Goal: Transaction & Acquisition: Purchase product/service

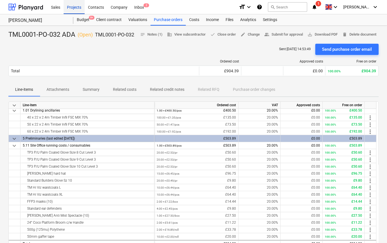
click at [69, 8] on div "Projects" at bounding box center [74, 7] width 21 height 14
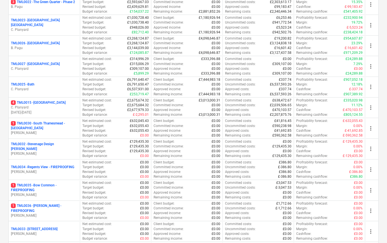
scroll to position [593, 0]
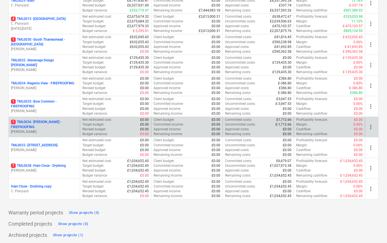
click at [41, 124] on p "1 TML0036 - Montgomery - FIREPROOFING" at bounding box center [44, 125] width 67 height 10
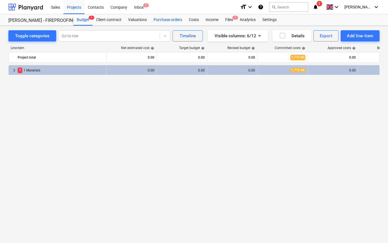
click at [159, 20] on div "Purchase orders" at bounding box center [167, 19] width 35 height 11
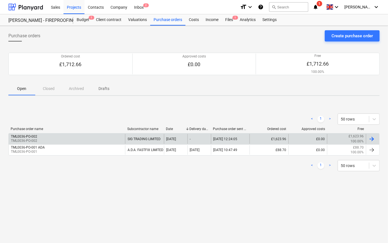
click at [78, 138] on div "TML0036-PO-002 TML0036-PO-002" at bounding box center [67, 139] width 117 height 10
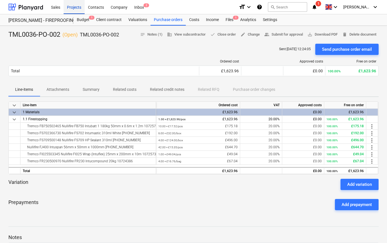
click at [78, 7] on div "Projects" at bounding box center [74, 7] width 21 height 14
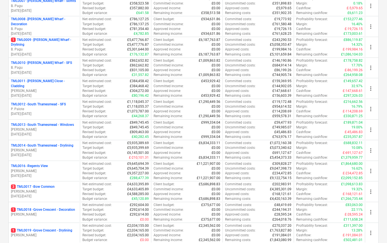
scroll to position [229, 0]
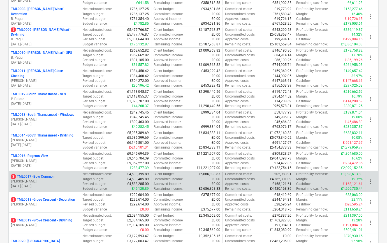
click at [52, 179] on p "[PERSON_NAME]" at bounding box center [44, 181] width 67 height 5
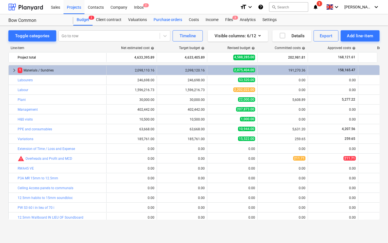
click at [168, 20] on div "Purchase orders" at bounding box center [167, 19] width 35 height 11
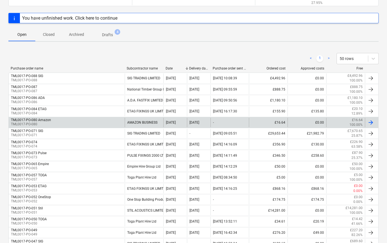
scroll to position [76, 0]
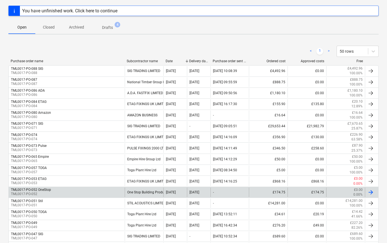
click at [117, 189] on div "TML0017-PO-052 OneStop TML0017-PO-052" at bounding box center [67, 192] width 116 height 10
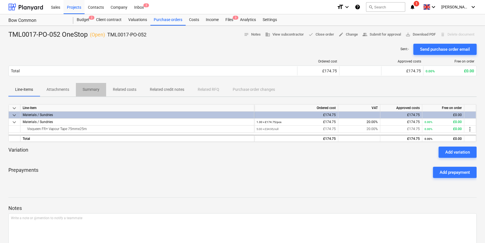
click at [88, 90] on p "Summary" at bounding box center [91, 90] width 17 height 6
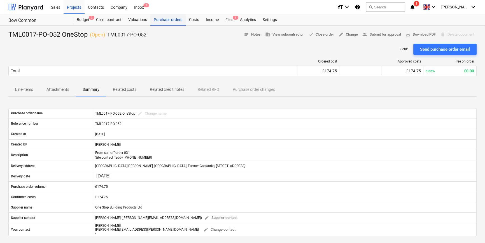
click at [154, 21] on div "Purchase orders" at bounding box center [167, 19] width 35 height 11
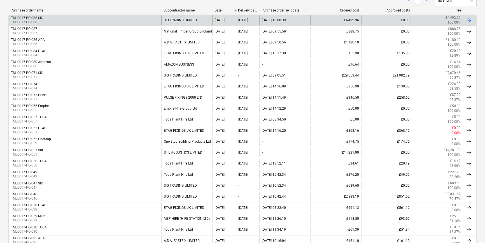
scroll to position [127, 0]
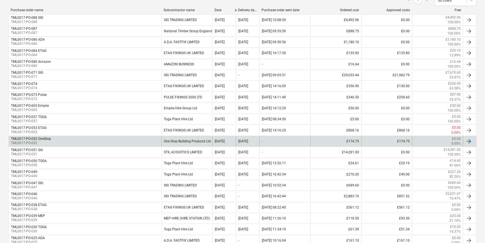
click at [195, 139] on div "One Stop Building Products Ltd" at bounding box center [186, 141] width 51 height 10
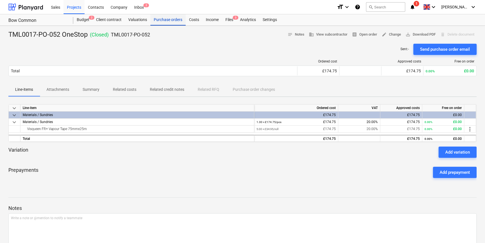
click at [173, 20] on div "Purchase orders" at bounding box center [167, 19] width 35 height 11
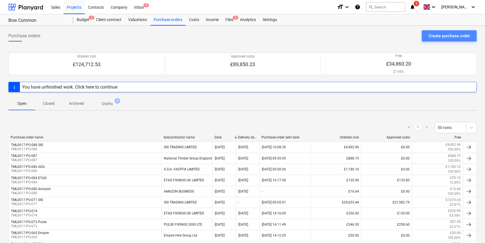
click at [387, 37] on div "Create purchase order" at bounding box center [449, 35] width 41 height 7
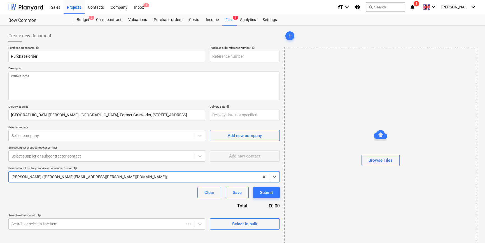
type textarea "x"
type input "TML0017-PO-090"
drag, startPoint x: 250, startPoint y: 56, endPoint x: 216, endPoint y: 57, distance: 33.9
click at [211, 56] on input "TML0017-PO-090" at bounding box center [245, 56] width 70 height 11
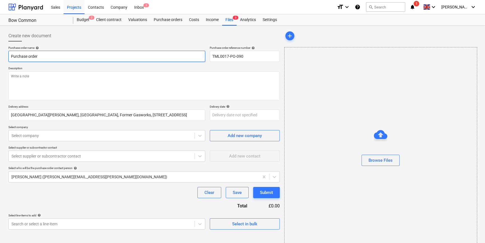
drag, startPoint x: 41, startPoint y: 55, endPoint x: 6, endPoint y: 55, distance: 35.9
click at [6, 55] on div "Create new document Purchase order name help Purchase order Purchase order refe…" at bounding box center [144, 140] width 276 height 225
type textarea "x"
paste input "TML0017-PO-090"
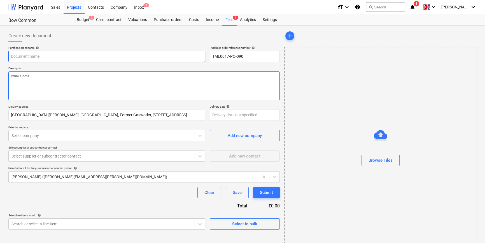
type textarea "x"
type input "TML0017-PO-090"
type textarea "x"
type input "TML0017-PO-090"
type textarea "x"
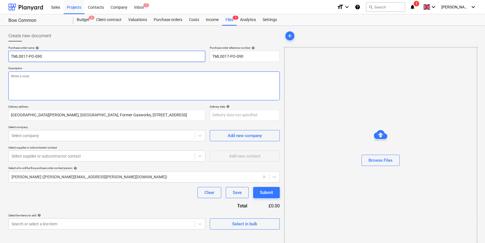
type input "TML0017-PO-090 O"
type textarea "x"
type input "TML0017-PO-090 On"
type textarea "x"
type input "TML0017-PO-090 One"
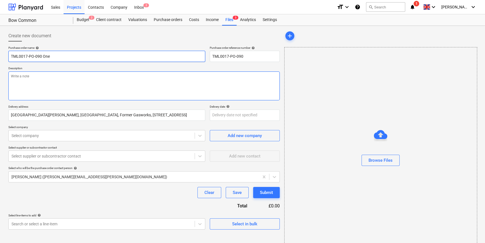
type textarea "x"
type input "TML0017-PO-090 One"
type textarea "x"
type input "TML0017-PO-090 One s"
type textarea "x"
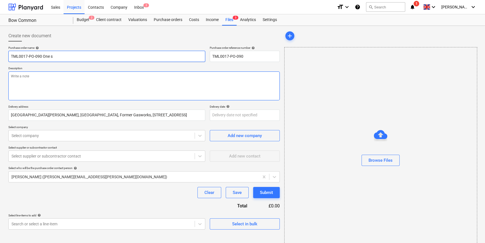
type input "TML0017-PO-090 One st"
type textarea "x"
type input "TML0017-PO-090 One sto"
type textarea "x"
type input "TML0017-PO-090 One stop"
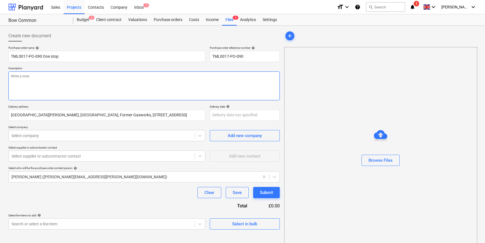
click at [34, 86] on textarea at bounding box center [143, 85] width 271 height 29
type textarea "x"
type textarea "D"
type textarea "x"
type textarea "De"
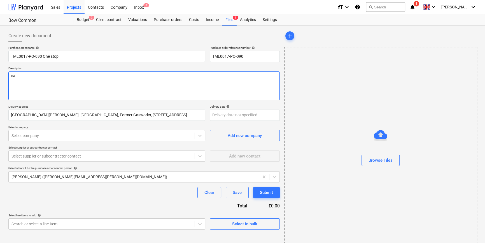
type textarea "x"
type textarea "Del"
type textarea "x"
type textarea "Deli"
type textarea "x"
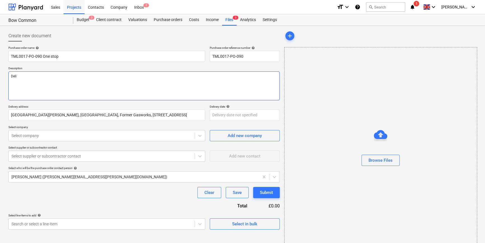
type textarea "Deliv"
type textarea "x"
type textarea "Delive"
type textarea "x"
type textarea "Deliver"
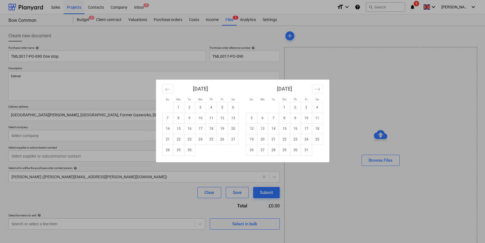
click at [224, 116] on body "Sales Projects Contacts Company Inbox 2 format_size keyboard_arrow_down help se…" at bounding box center [242, 121] width 485 height 243
click at [179, 129] on td "15" at bounding box center [178, 128] width 11 height 11
type textarea "x"
type input "15 Sep 2025"
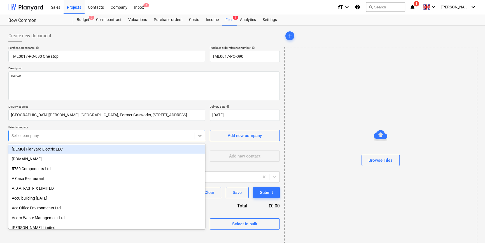
click at [132, 134] on div at bounding box center [101, 136] width 180 height 6
type input "one"
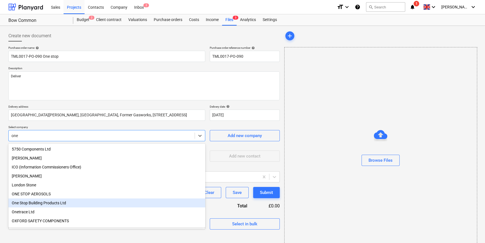
click at [52, 204] on div "One Stop Building Products Ltd" at bounding box center [106, 202] width 197 height 9
type textarea "x"
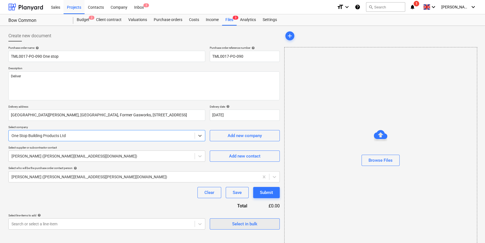
click at [228, 224] on span "Select in bulk" at bounding box center [245, 223] width 56 height 7
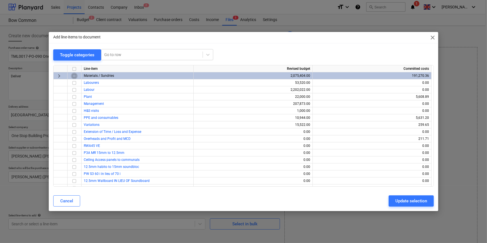
click at [74, 76] on input "checkbox" at bounding box center [74, 75] width 7 height 7
click at [387, 201] on div "Update selection" at bounding box center [411, 200] width 32 height 7
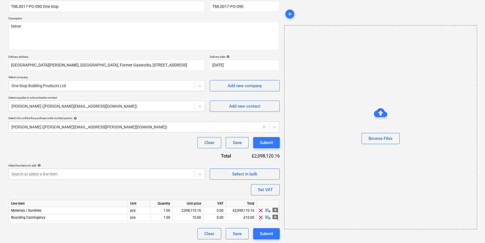
scroll to position [50, 0]
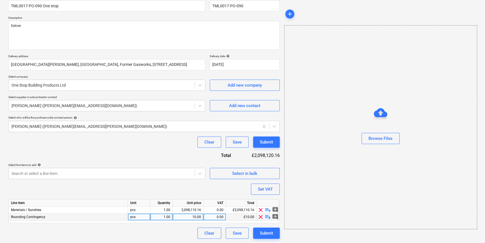
click at [259, 217] on span "clear" at bounding box center [260, 216] width 7 height 7
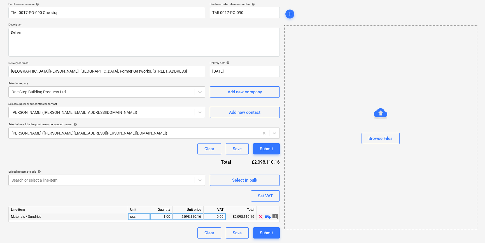
scroll to position [43, 0]
click at [266, 216] on span "playlist_add" at bounding box center [268, 216] width 7 height 7
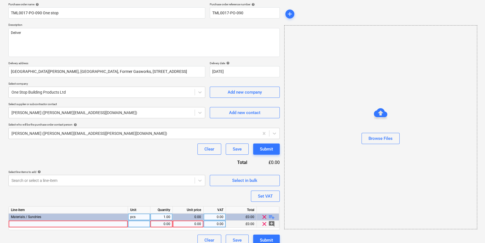
click at [16, 225] on div at bounding box center [68, 223] width 119 height 7
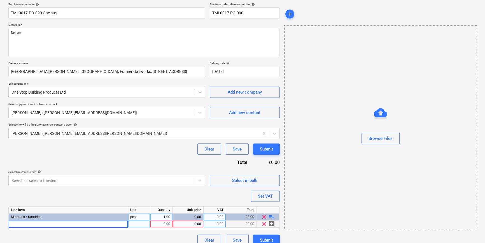
type textarea "x"
type input "Visqueen FR+ Vapour Tape 75mm x 25m"
type textarea "x"
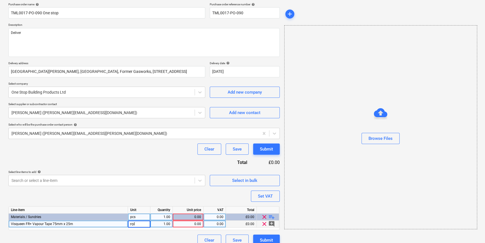
type input "roll"
type textarea "x"
type input "34.95"
type textarea "x"
type input "20"
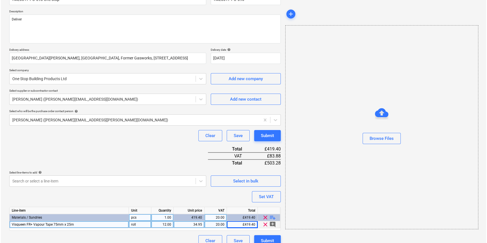
scroll to position [64, 0]
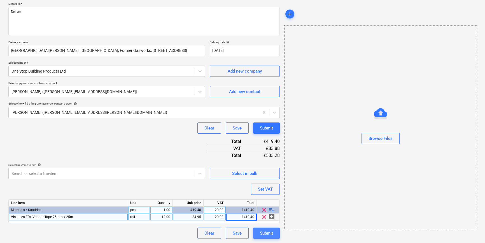
click at [263, 235] on div "Submit" at bounding box center [266, 232] width 13 height 7
type textarea "x"
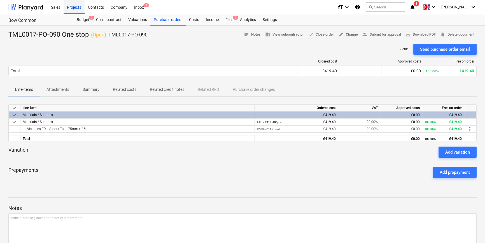
click at [77, 8] on div "Projects" at bounding box center [74, 7] width 21 height 14
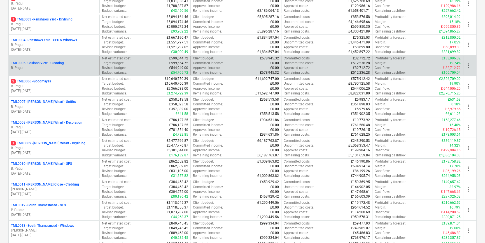
scroll to position [127, 0]
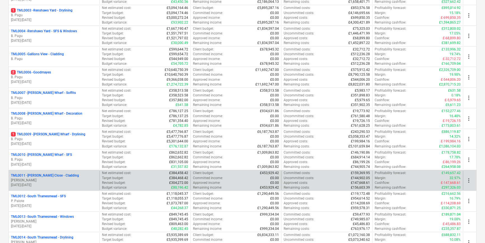
click at [60, 176] on p "TML0011 - Newton Close - Cladding" at bounding box center [45, 175] width 68 height 5
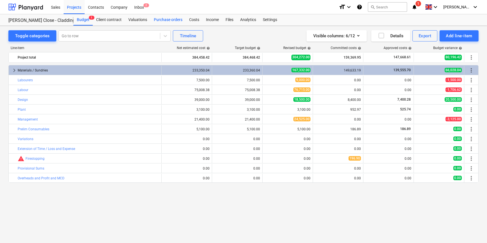
click at [163, 19] on div "Purchase orders" at bounding box center [167, 19] width 35 height 11
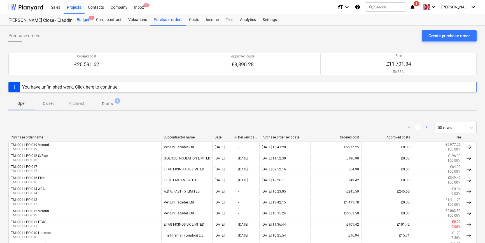
click at [82, 21] on div "Budget 1" at bounding box center [82, 19] width 19 height 11
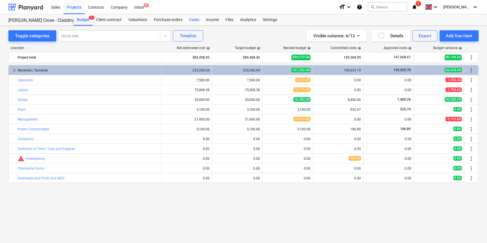
click at [192, 20] on div "Costs" at bounding box center [194, 19] width 17 height 11
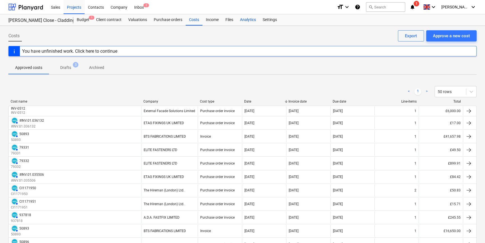
click at [246, 20] on div "Analytics" at bounding box center [248, 19] width 23 height 11
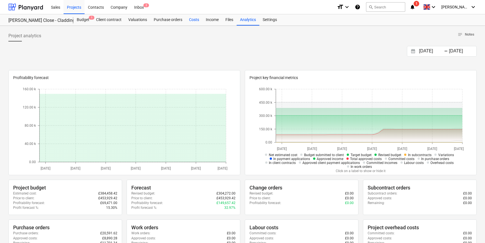
click at [190, 20] on div "Costs" at bounding box center [194, 19] width 17 height 11
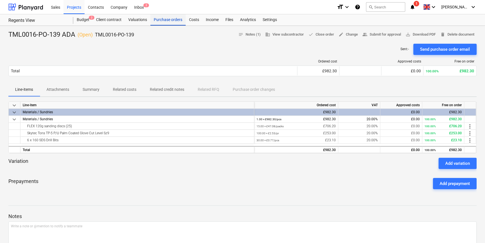
click at [162, 20] on div "Purchase orders" at bounding box center [167, 19] width 35 height 11
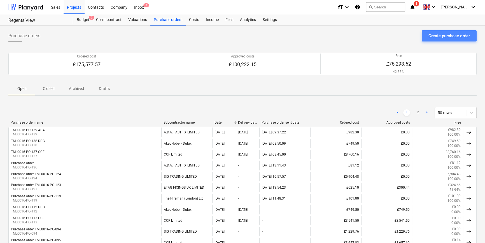
click at [433, 37] on div "Create purchase order" at bounding box center [449, 35] width 41 height 7
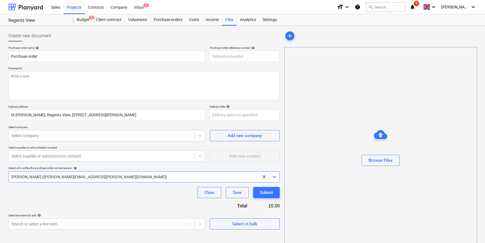
type textarea "x"
type input "TML0016-PO-140"
drag, startPoint x: 245, startPoint y: 55, endPoint x: 211, endPoint y: 56, distance: 33.6
click at [211, 56] on input "TML0016-PO-140" at bounding box center [245, 56] width 70 height 11
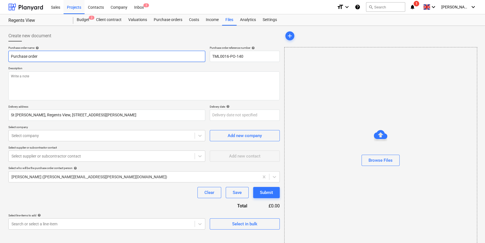
drag, startPoint x: 36, startPoint y: 55, endPoint x: 6, endPoint y: 56, distance: 30.8
click at [6, 56] on div "Create new document Purchase order name help Purchase order Purchase order refe…" at bounding box center [242, 141] width 485 height 230
type textarea "x"
paste input "TML0016-PO-140"
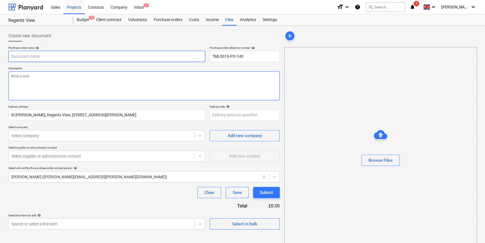
type textarea "x"
type input "TML0016-PO-140"
type textarea "x"
type input "TML0016-PO-140"
type textarea "x"
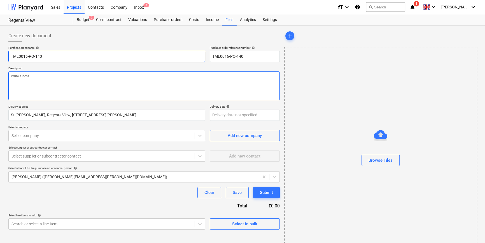
type input "TML0016-PO-140 T"
type textarea "x"
type input "TML0016-PO-140 TO"
type textarea "x"
type input "TML0016-PO-140 TOG"
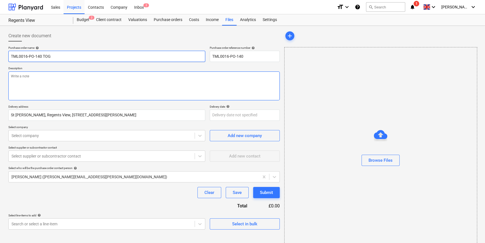
type textarea "x"
type input "TML0016-PO-140 TOGA"
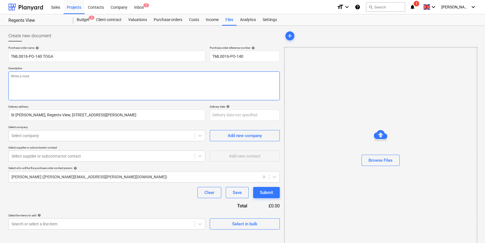
click at [21, 93] on textarea at bounding box center [143, 85] width 271 height 29
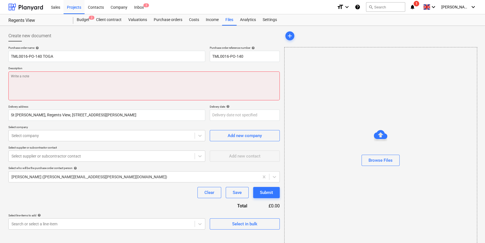
paste textarea "Contact on site Andrei 07481 051051"
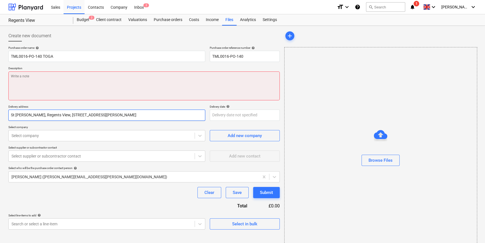
type textarea "x"
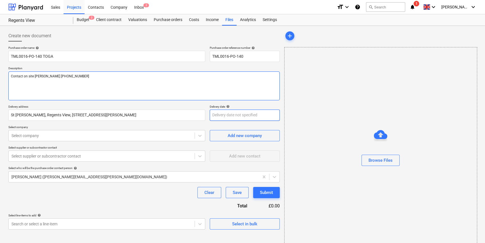
type textarea "Contact on site Andrei 07481 051051"
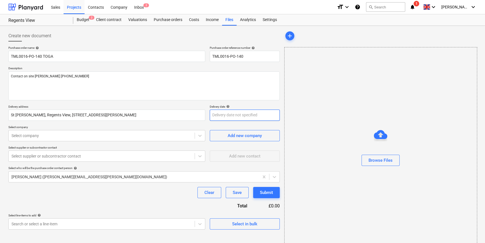
click at [222, 114] on body "Sales Projects Contacts Company Inbox 2 format_size keyboard_arrow_down help se…" at bounding box center [242, 121] width 485 height 243
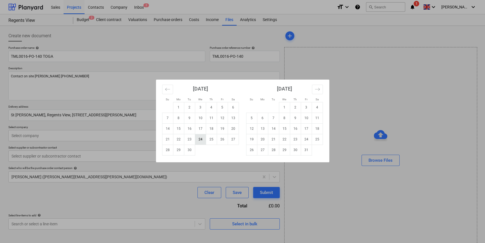
click at [198, 140] on td "24" at bounding box center [200, 139] width 11 height 11
type textarea "x"
type input "24 Sep 2025"
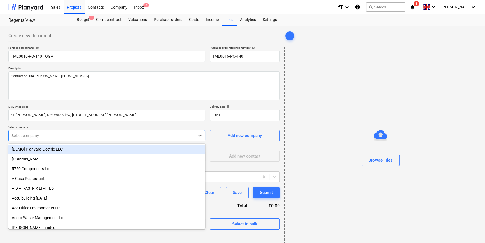
click at [159, 138] on div at bounding box center [101, 136] width 180 height 6
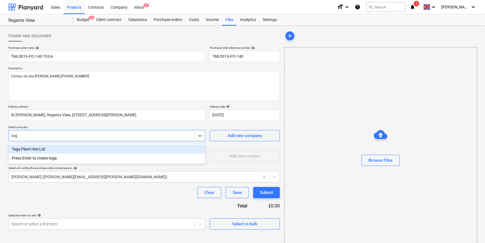
type input "toga"
click at [40, 146] on div "Toga Plant Hire Ltd" at bounding box center [106, 149] width 197 height 9
type textarea "x"
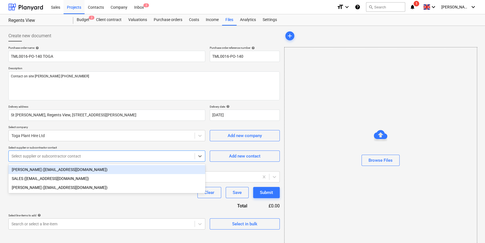
click at [31, 158] on div at bounding box center [101, 156] width 180 height 6
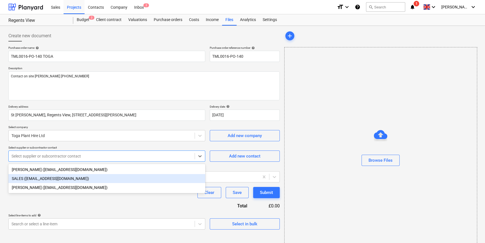
click at [36, 179] on div "SALES (salessupport@toga.co.uk)" at bounding box center [106, 178] width 197 height 9
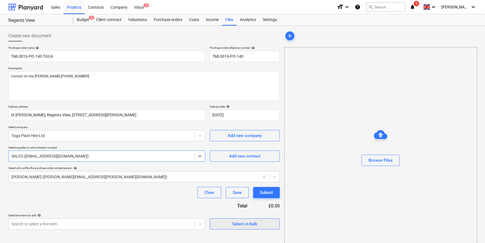
click at [222, 224] on span "Select in bulk" at bounding box center [245, 223] width 56 height 7
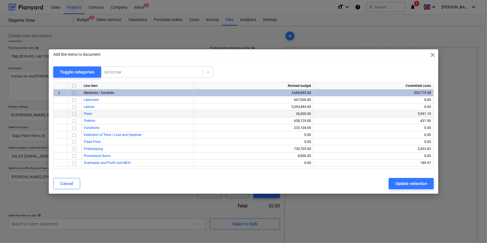
click at [76, 114] on input "checkbox" at bounding box center [74, 114] width 7 height 7
click at [402, 184] on div "Update selection" at bounding box center [411, 183] width 32 height 7
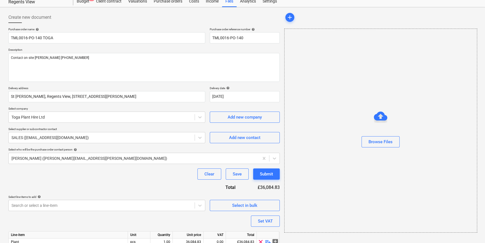
scroll to position [43, 0]
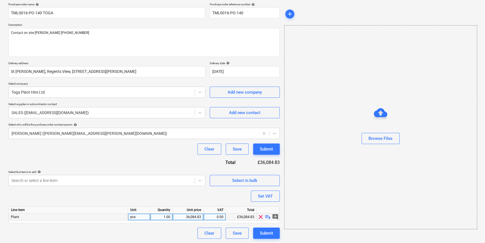
click at [266, 216] on span "playlist_add" at bounding box center [268, 216] width 7 height 7
type textarea "x"
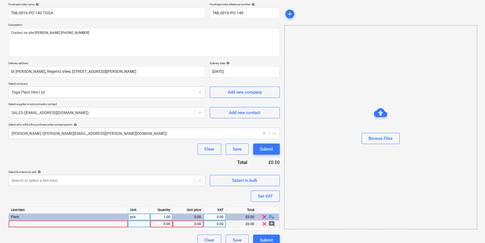
click at [24, 224] on div at bounding box center [68, 223] width 119 height 7
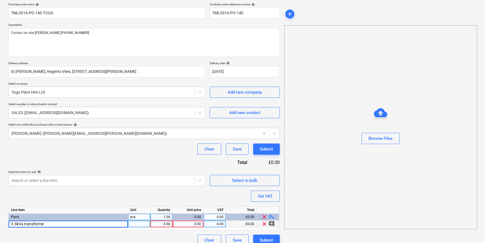
type input "3.3kVa transformer"
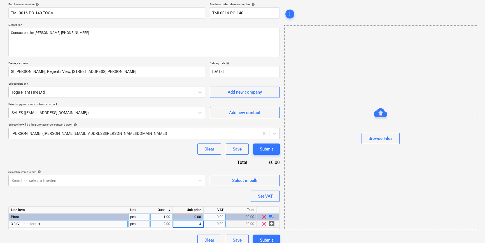
type textarea "x"
type input "20"
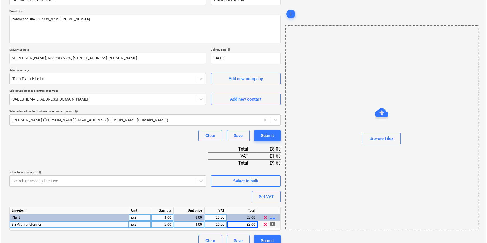
scroll to position [64, 0]
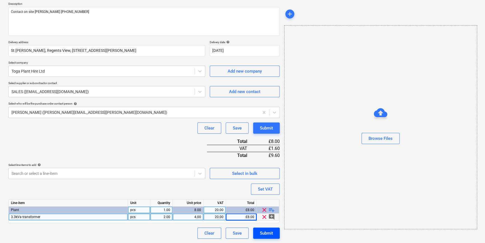
click at [269, 233] on div "Submit" at bounding box center [266, 232] width 13 height 7
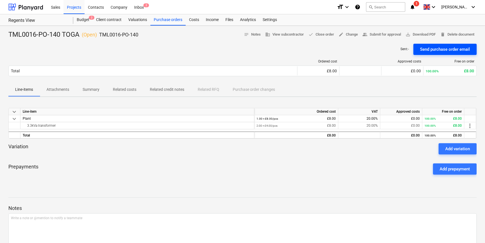
click at [437, 48] on div "Send purchase order email" at bounding box center [445, 49] width 50 height 7
click at [177, 20] on div "Purchase orders" at bounding box center [167, 19] width 35 height 11
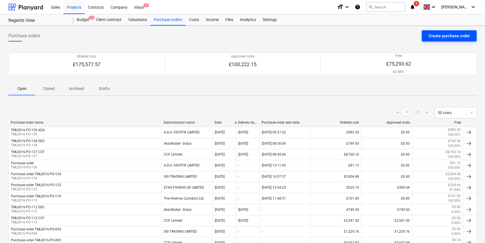
click at [432, 36] on div "Create purchase order" at bounding box center [449, 35] width 41 height 7
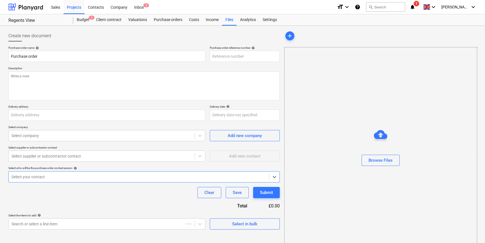
type textarea "x"
type input "TML0016-PO-140"
type input "St Wiliam, Regents View, 3 Marian Place, Bethnal Green, London, E2 9AX"
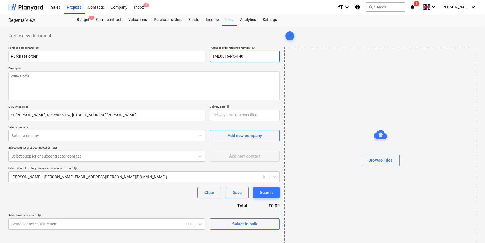
click at [247, 59] on input "TML0016-PO-140" at bounding box center [245, 56] width 70 height 11
type textarea "x"
type input "TML0016-PO-14"
type textarea "x"
type input "TML0016-PO-141"
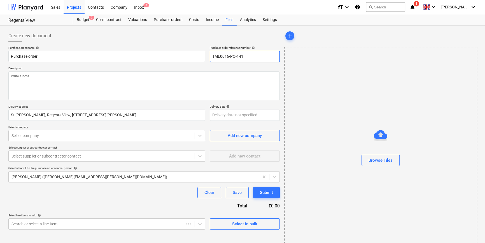
type textarea "x"
drag, startPoint x: 246, startPoint y: 56, endPoint x: 212, endPoint y: 59, distance: 34.3
click at [212, 59] on input "TML0016-PO-141" at bounding box center [245, 56] width 70 height 11
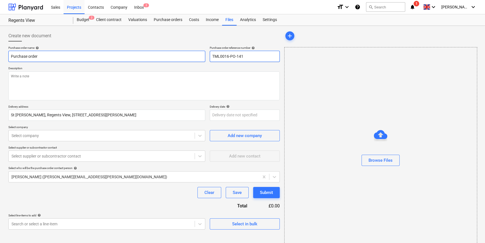
type input "TML0016-PO-141"
drag, startPoint x: 31, startPoint y: 56, endPoint x: 9, endPoint y: 58, distance: 21.9
click at [9, 58] on input "Purchase order" at bounding box center [106, 56] width 197 height 11
type textarea "x"
paste input "TML0016-PO-141"
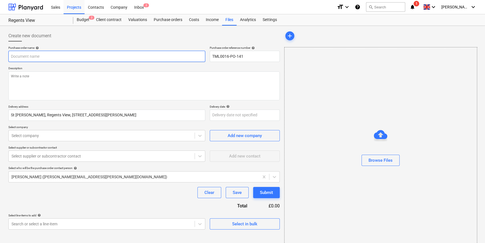
type textarea "x"
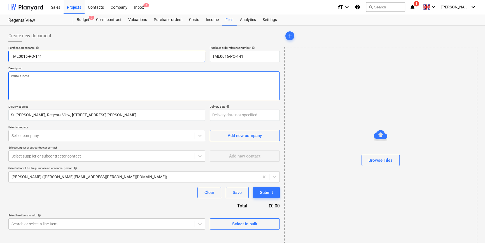
type input "TML0016-PO-141"
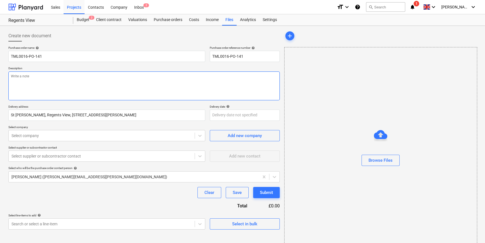
click at [27, 83] on textarea at bounding box center [143, 85] width 271 height 29
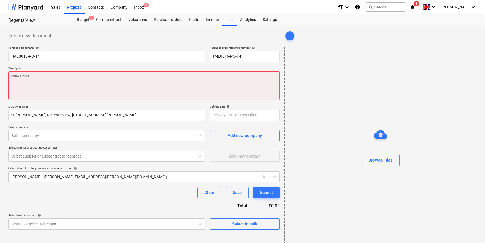
paste textarea "Contact on site Andrei 07481 051051"
type textarea "x"
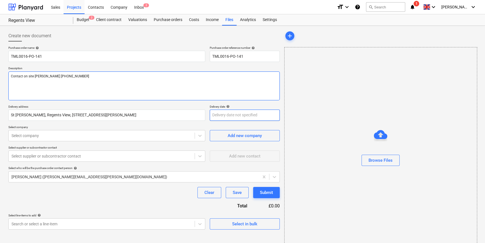
type textarea "Contact on site Andrei 07481 051051"
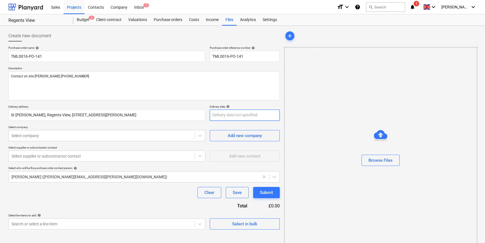
click at [246, 115] on body "Sales Projects Contacts Company Inbox 2 format_size keyboard_arrow_down help se…" at bounding box center [242, 121] width 485 height 243
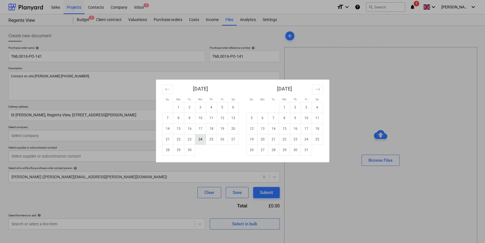
click at [201, 141] on td "24" at bounding box center [200, 139] width 11 height 11
type textarea "x"
type input "24 Sep 2025"
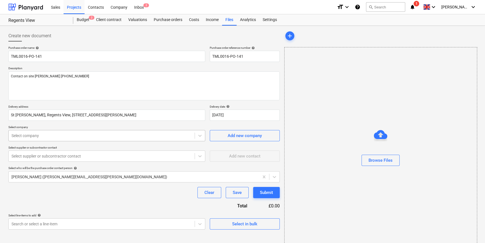
click at [93, 138] on div at bounding box center [101, 136] width 180 height 6
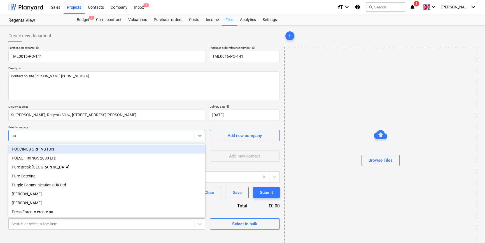
type input "pul"
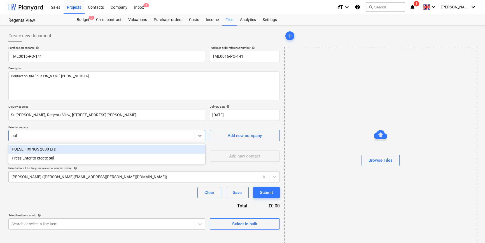
click at [54, 148] on div "PULSE FIXINGS 2000 LTD" at bounding box center [106, 149] width 197 height 9
type textarea "x"
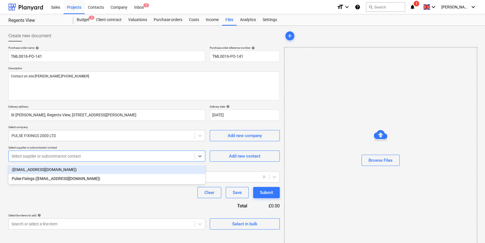
click at [136, 156] on div at bounding box center [101, 156] width 180 height 6
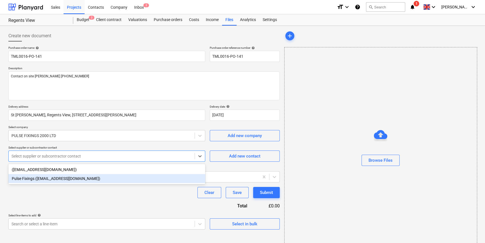
click at [54, 180] on div "Pulse Fixings ([EMAIL_ADDRESS][DOMAIN_NAME])" at bounding box center [106, 178] width 197 height 9
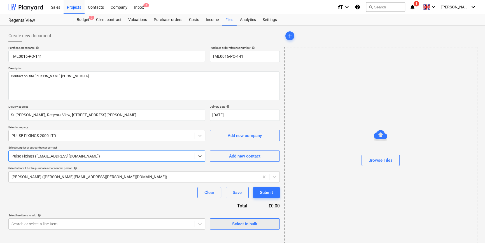
click at [264, 221] on span "Select in bulk" at bounding box center [245, 223] width 56 height 7
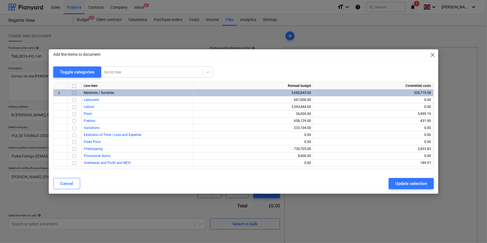
click at [75, 92] on input "checkbox" at bounding box center [74, 93] width 7 height 7
click at [403, 182] on div "Update selection" at bounding box center [411, 183] width 32 height 7
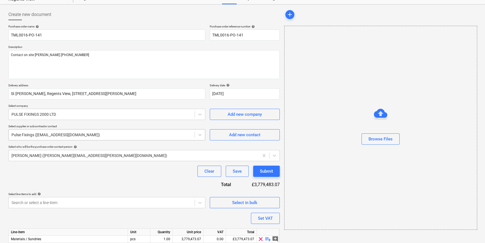
scroll to position [50, 0]
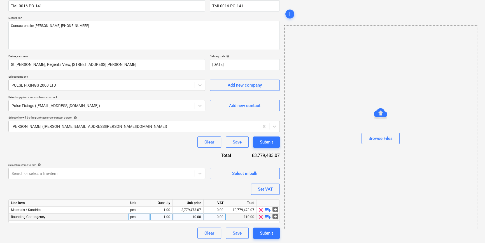
click at [260, 216] on span "clear" at bounding box center [260, 216] width 7 height 7
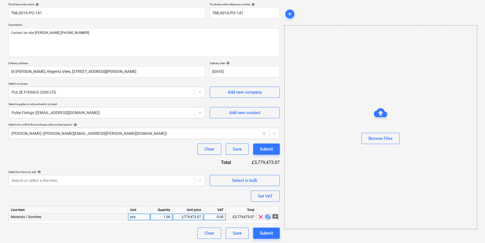
click at [266, 217] on span "playlist_add" at bounding box center [268, 216] width 7 height 7
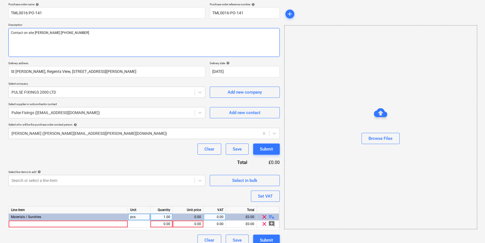
type textarea "x"
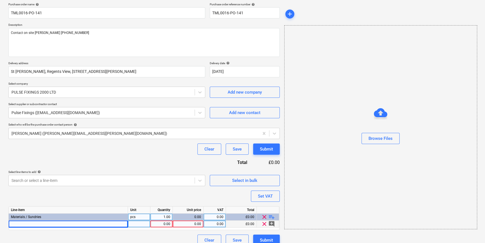
drag, startPoint x: 38, startPoint y: 222, endPoint x: 25, endPoint y: 224, distance: 12.4
click at [25, 224] on div at bounding box center [68, 223] width 119 height 7
type input "55MM BRITISH GYPSUM DRYWALL SCREW METAL & TIMBER-EN 14566"
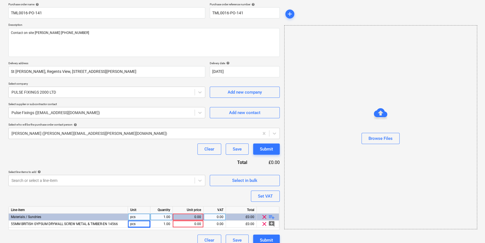
type textarea "x"
type input "box"
type textarea "x"
type input "20"
type textarea "x"
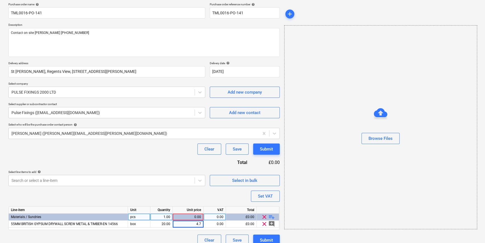
type input "4.73"
type textarea "x"
type input "20"
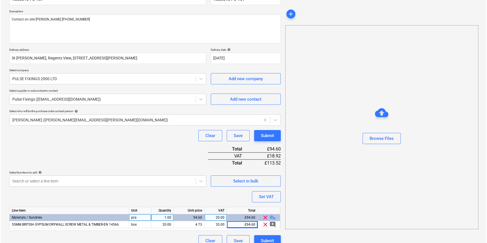
scroll to position [64, 0]
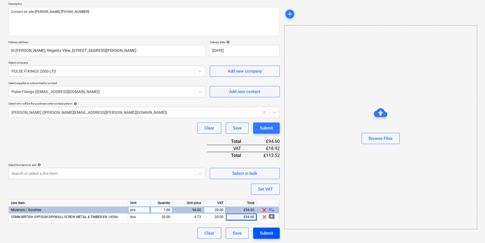
click at [266, 235] on div "Submit" at bounding box center [266, 232] width 13 height 7
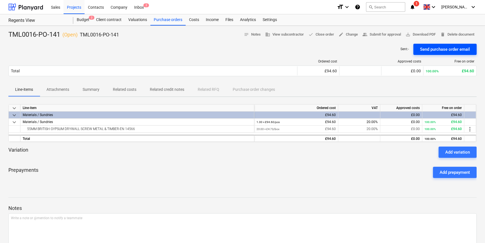
click at [447, 51] on div "Send purchase order email" at bounding box center [445, 49] width 50 height 7
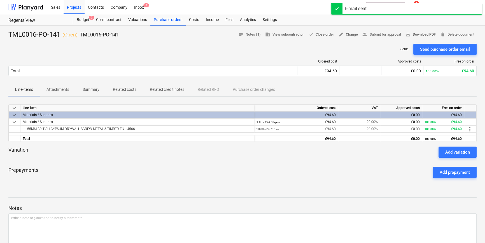
click at [429, 36] on span "save_alt Download PDF" at bounding box center [421, 34] width 30 height 6
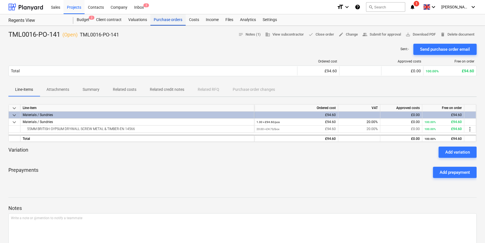
click at [173, 19] on div "Purchase orders" at bounding box center [167, 19] width 35 height 11
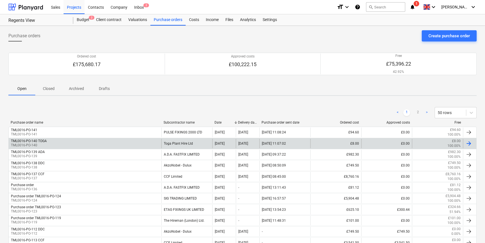
click at [99, 141] on div "TML0016-PO-140 TOGA TML0016-PO-140" at bounding box center [85, 144] width 153 height 10
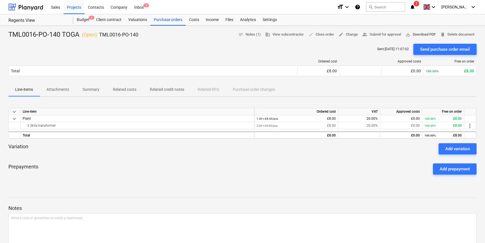
click at [415, 34] on span "save_alt Download PDF" at bounding box center [421, 34] width 30 height 6
click at [77, 11] on div "Projects" at bounding box center [74, 7] width 21 height 14
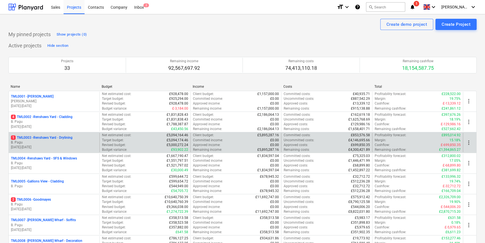
click at [60, 140] on p "B. Pagu" at bounding box center [54, 142] width 86 height 5
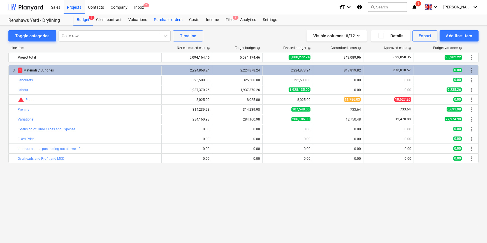
click at [167, 18] on div "Purchase orders" at bounding box center [167, 19] width 35 height 11
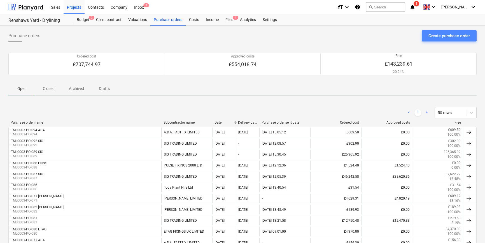
click at [441, 35] on div "Create purchase order" at bounding box center [449, 35] width 41 height 7
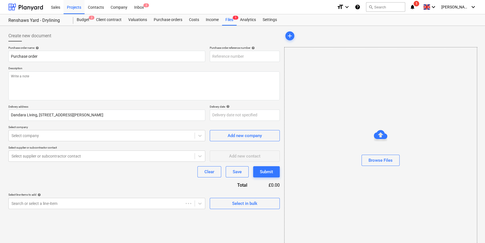
type textarea "x"
type input "TML0003-PO-095"
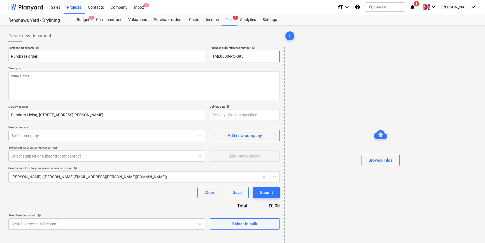
drag, startPoint x: 244, startPoint y: 54, endPoint x: 211, endPoint y: 56, distance: 32.8
click at [211, 56] on input "TML0003-PO-095" at bounding box center [245, 56] width 70 height 11
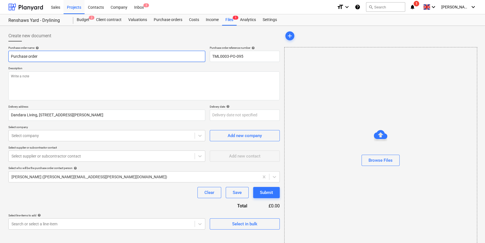
drag, startPoint x: 40, startPoint y: 57, endPoint x: 10, endPoint y: 57, distance: 29.7
click at [10, 57] on input "Purchase order" at bounding box center [106, 56] width 197 height 11
type textarea "x"
paste input "TML0003-PO-095"
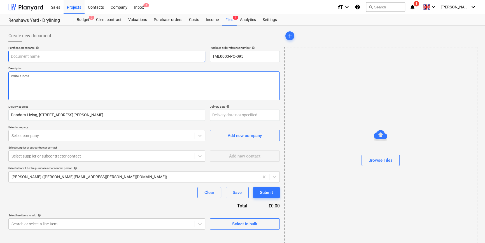
type textarea "x"
type input "TML0003-PO-095"
type textarea "x"
type input "TML0003-PO-095"
type textarea "x"
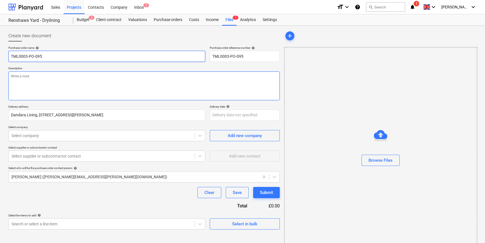
type input "TML0003-PO-095 A"
type textarea "x"
type input "TML0003-PO-095 AD"
type textarea "x"
type input "TML0003-PO-095 ADA"
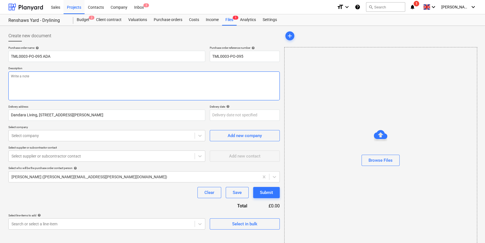
click at [32, 91] on textarea at bounding box center [143, 85] width 271 height 29
type textarea "x"
type textarea "S"
type textarea "x"
type textarea "Si"
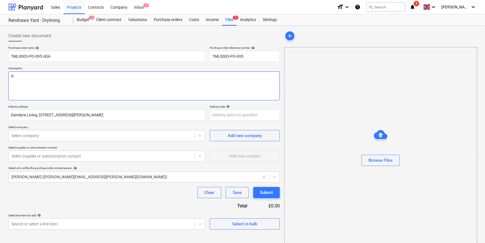
type textarea "x"
type textarea "Sit"
type textarea "x"
type textarea "Site"
type textarea "x"
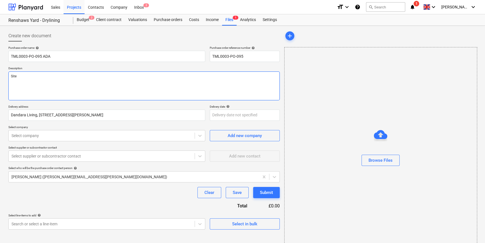
type textarea "Site"
type textarea "x"
type textarea "Site c"
type textarea "x"
type textarea "Site co"
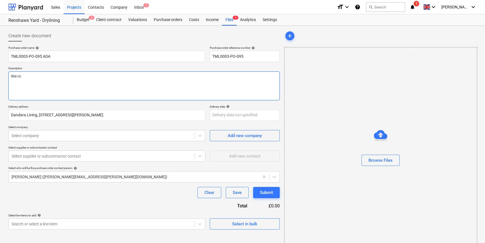
type textarea "x"
type textarea "Site con"
type textarea "x"
type textarea "Site cont"
type textarea "x"
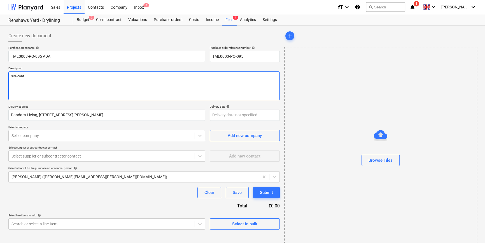
type textarea "Site conta"
type textarea "x"
type textarea "Site contac"
type textarea "x"
type textarea "Site contact"
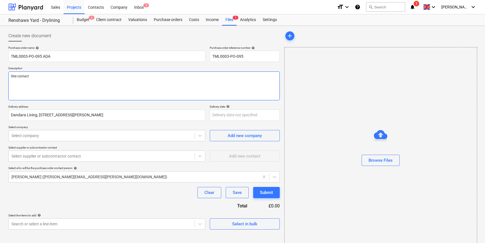
type textarea "x"
type textarea "Site contact"
type textarea "x"
type textarea "Site contact C"
type textarea "x"
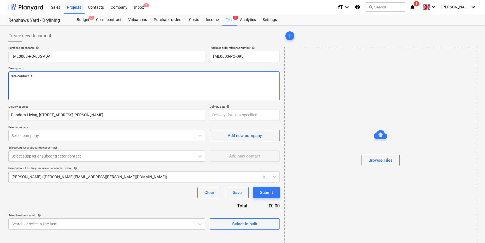
type textarea "Site contact Ch"
type textarea "x"
type textarea "Site contact Chr"
type textarea "x"
type textarea "Site contact Chri"
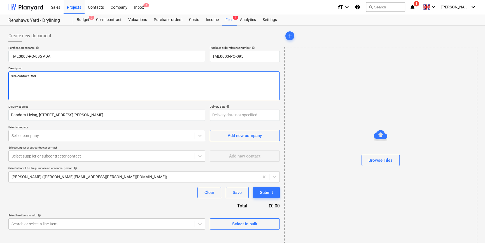
type textarea "x"
type textarea "Site contact Chris"
type textarea "x"
type textarea "Site contact Chris"
type textarea "x"
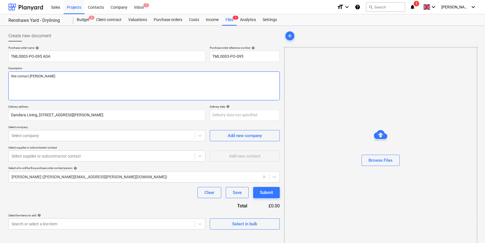
type textarea "Site contact Chris 0"
type textarea "x"
type textarea "Site contact Chris 07"
type textarea "x"
type textarea "Site contact Chris 079"
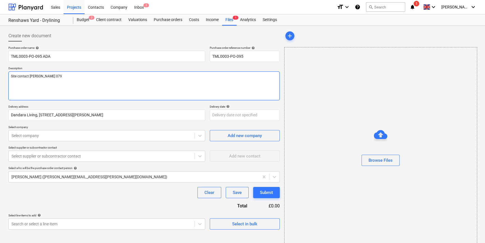
type textarea "x"
type textarea "Site contact Chris 0792"
type textarea "x"
type textarea "Site contact Chris 07923"
type textarea "x"
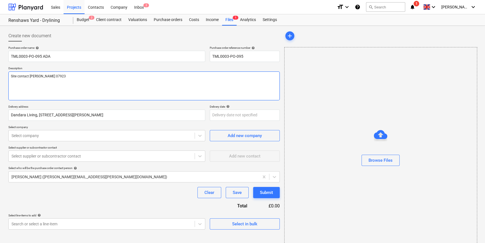
type textarea "Site contact Chris 07923"
type textarea "x"
type textarea "Site contact Chris 07923 4"
type textarea "x"
type textarea "Site contact Chris 07923 41"
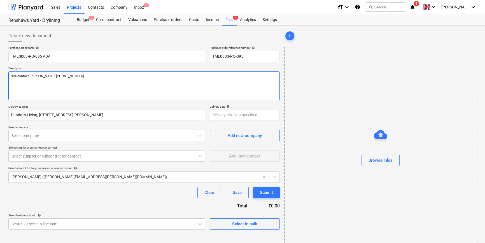
type textarea "x"
type textarea "Site contact Chris 07923 414"
type textarea "x"
type textarea "Site contact Chris 07923 4141"
type textarea "x"
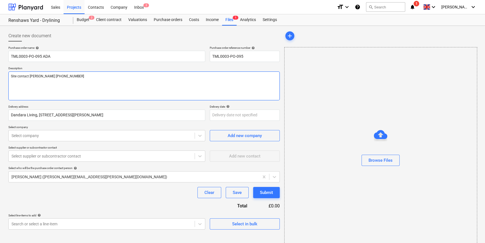
type textarea "Site contact Chris 07923 41410"
type textarea "x"
type textarea "Site contact Chris 07923 414104"
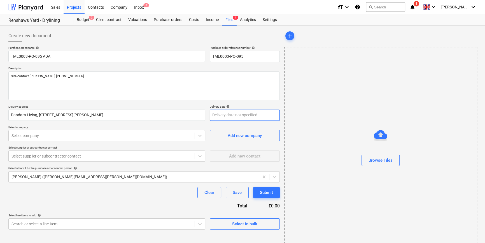
click at [241, 118] on body "Sales Projects Contacts Company Inbox 2 format_size keyboard_arrow_down help se…" at bounding box center [242, 121] width 485 height 243
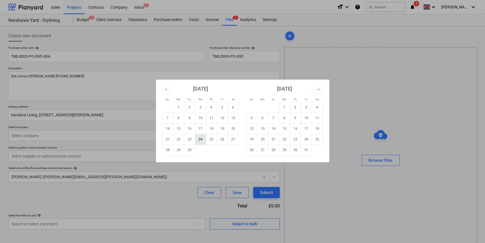
click at [199, 140] on td "24" at bounding box center [200, 139] width 11 height 11
type textarea "x"
type input "24 Sep 2025"
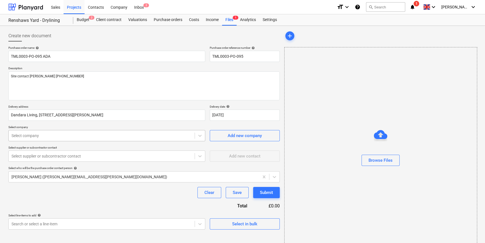
click at [69, 136] on div at bounding box center [101, 136] width 180 height 6
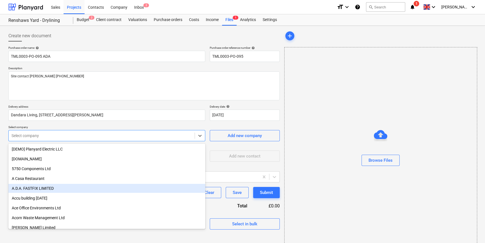
click at [36, 188] on div "A.D.A. FASTFIX LIMITED" at bounding box center [106, 188] width 197 height 9
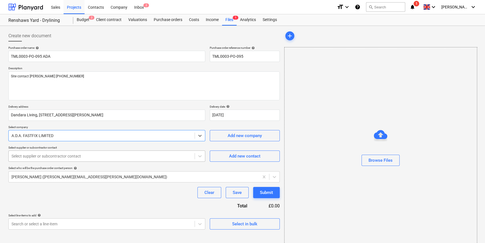
click at [35, 155] on div at bounding box center [101, 156] width 180 height 6
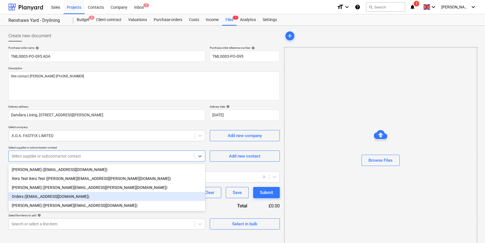
click at [33, 198] on div "Orders (orders@adafastfix.co.uk)" at bounding box center [106, 196] width 197 height 9
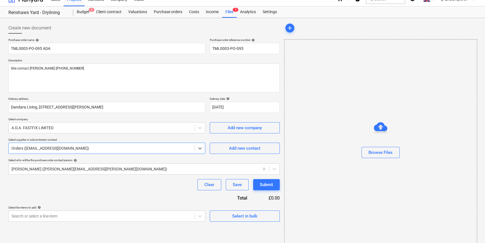
scroll to position [12, 0]
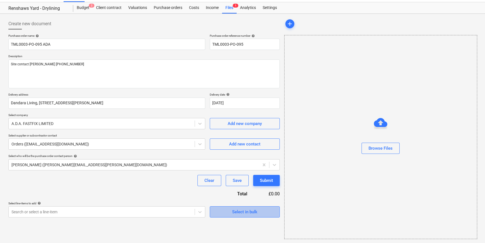
click at [222, 212] on span "Select in bulk" at bounding box center [245, 211] width 56 height 7
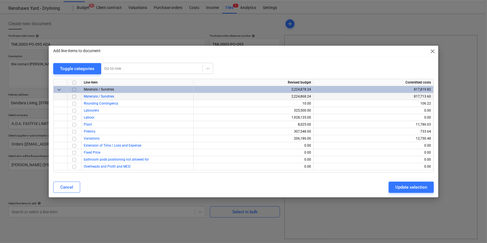
click at [75, 97] on input "checkbox" at bounding box center [74, 96] width 7 height 7
click at [413, 188] on div "Update selection" at bounding box center [411, 186] width 32 height 7
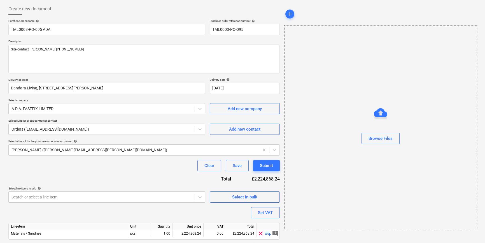
scroll to position [43, 0]
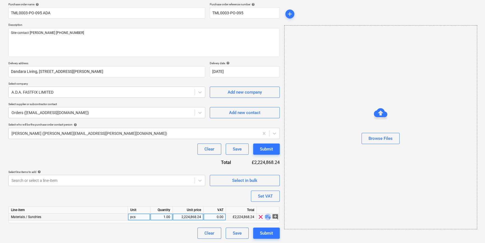
click at [269, 216] on span "playlist_add" at bounding box center [268, 216] width 7 height 7
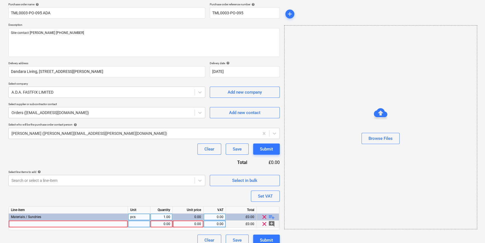
click at [14, 224] on div at bounding box center [68, 223] width 119 height 7
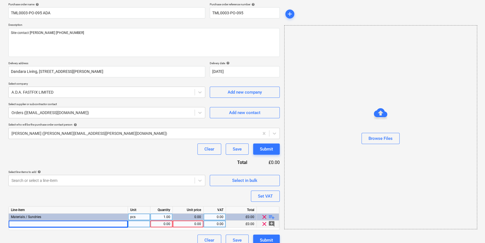
click at [24, 224] on div at bounding box center [68, 223] width 119 height 7
type textarea "x"
type input "TM Hi Viz waistcoat L"
type textarea "x"
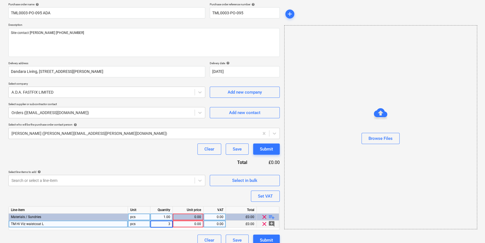
type input "30"
type textarea "x"
type input "6.44"
type textarea "x"
type input "20"
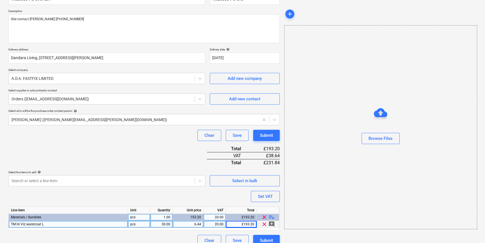
scroll to position [64, 0]
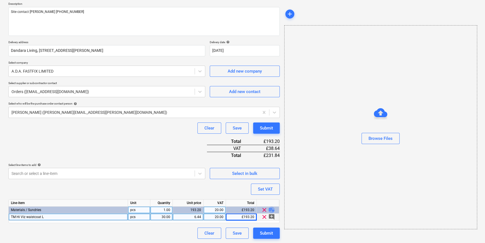
click at [272, 209] on span "playlist_add" at bounding box center [271, 209] width 7 height 7
type textarea "x"
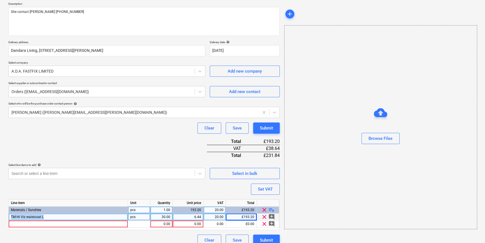
drag, startPoint x: 44, startPoint y: 216, endPoint x: 9, endPoint y: 215, distance: 35.0
click at [9, 215] on div "TM Hi Viz waistcoat L" at bounding box center [68, 216] width 119 height 7
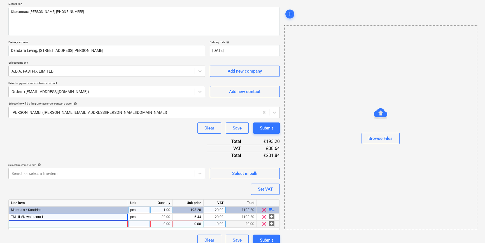
click at [18, 223] on div at bounding box center [68, 223] width 119 height 7
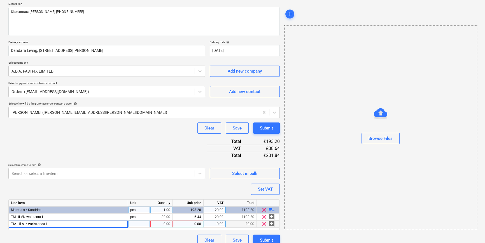
click at [18, 223] on input "TM Hi Viz waistcoat L" at bounding box center [68, 223] width 119 height 7
click at [58, 224] on input "TM Exec Hi Viz waistcoat L" at bounding box center [68, 223] width 119 height 7
type input "TM Exec Hi Viz waistcoat M"
type textarea "x"
type input "11."
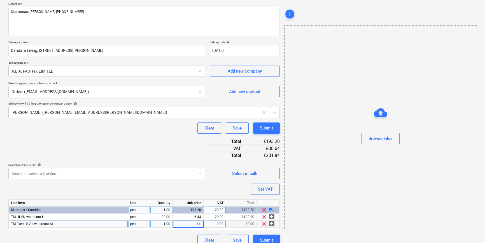
type textarea "x"
type input "11.20"
type textarea "x"
type input "20"
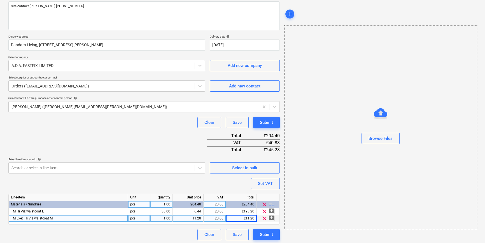
scroll to position [71, 0]
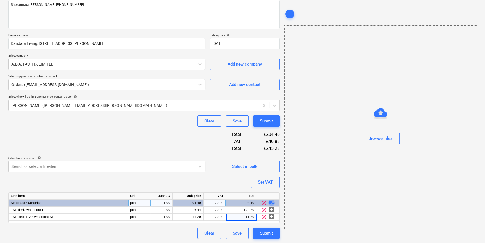
click at [272, 202] on span "playlist_add" at bounding box center [271, 202] width 7 height 7
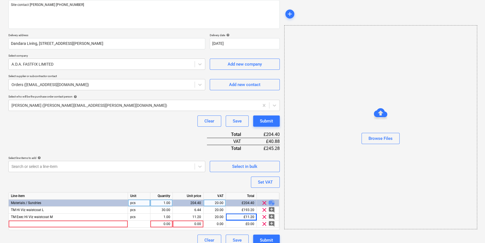
click at [272, 202] on span "playlist_add" at bounding box center [271, 202] width 7 height 7
type textarea "x"
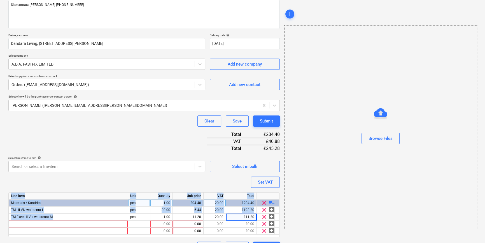
drag, startPoint x: 53, startPoint y: 217, endPoint x: 8, endPoint y: 216, distance: 45.4
click at [8, 216] on div "Create new document Purchase order name help TML0003-PO-095 ADA Purchase order …" at bounding box center [144, 106] width 276 height 298
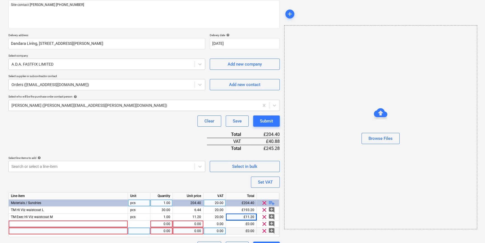
drag, startPoint x: 8, startPoint y: 216, endPoint x: 71, endPoint y: 231, distance: 65.5
click at [71, 231] on div at bounding box center [68, 230] width 119 height 7
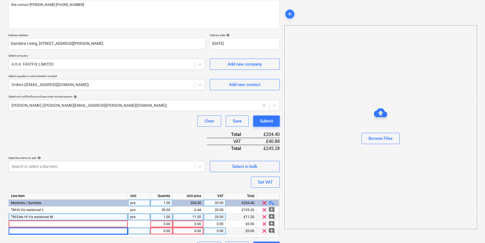
drag, startPoint x: 52, startPoint y: 216, endPoint x: 22, endPoint y: 215, distance: 29.7
click at [22, 215] on span "TM Exec Hi Viz waistcoat M" at bounding box center [32, 217] width 42 height 4
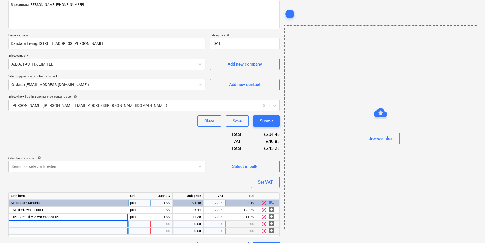
click at [19, 224] on div at bounding box center [68, 223] width 119 height 7
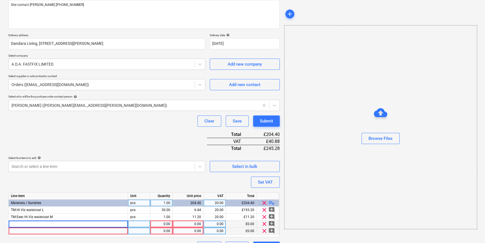
type input "TM Exec Hi Viz waistcoat M"
type textarea "x"
click at [17, 230] on div at bounding box center [68, 230] width 119 height 7
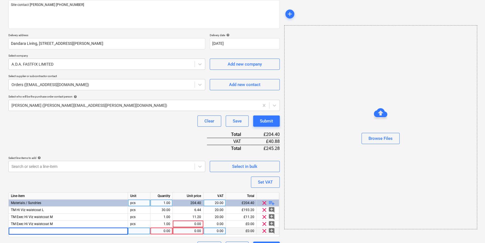
type input "TM Exec Hi Viz waistcoat M"
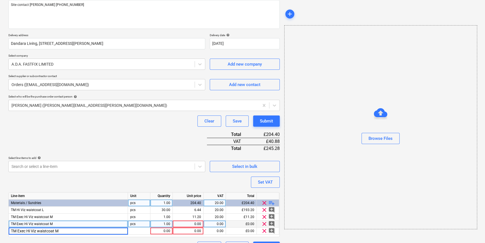
type textarea "x"
click at [59, 222] on div "TM Exec Hi Viz waistcoat M" at bounding box center [68, 223] width 119 height 7
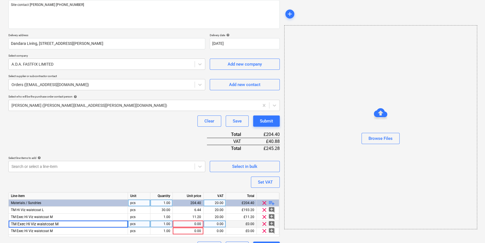
click at [59, 222] on input "TM Exec Hi Viz waistcoat M" at bounding box center [68, 223] width 119 height 7
type input "TM Exec Hi Viz waistcoat L"
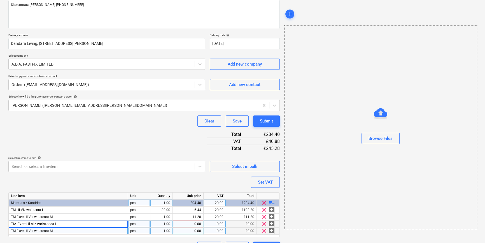
type textarea "x"
click at [56, 229] on div "TM Exec Hi Viz waistcoat M" at bounding box center [68, 230] width 119 height 7
click at [62, 232] on input "TM Exec Hi Viz waistcoat M" at bounding box center [68, 230] width 119 height 7
type input "TM Exec Hi Viz waistcoat XL"
type textarea "x"
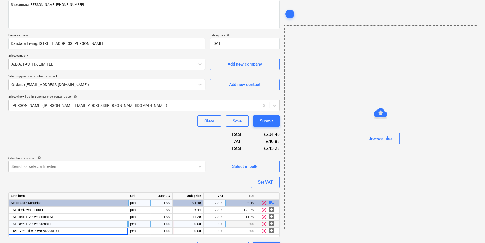
click at [162, 224] on div "1.00" at bounding box center [162, 223] width 18 height 7
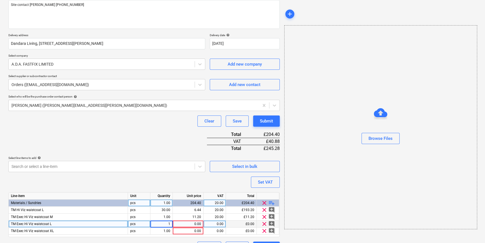
type input "2"
type textarea "x"
type input "11.2"
type textarea "x"
type input "20"
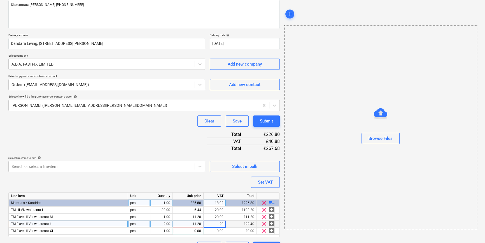
type textarea "x"
type input "11.2"
type textarea "x"
type input "20"
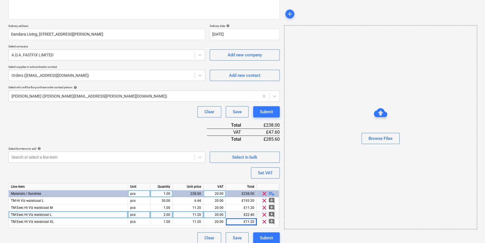
scroll to position [85, 0]
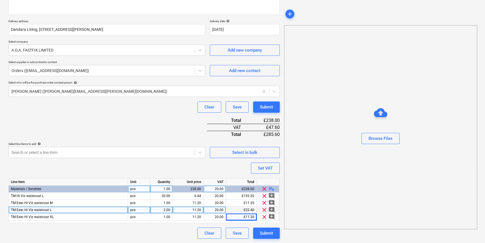
click at [271, 188] on span "playlist_add" at bounding box center [271, 188] width 7 height 7
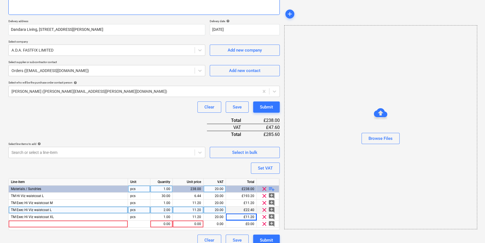
type textarea "x"
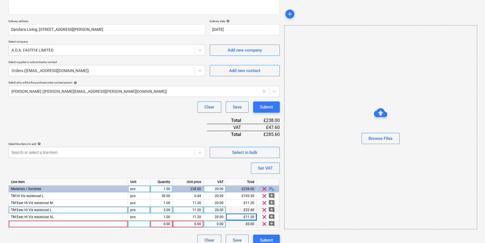
click at [19, 223] on div at bounding box center [68, 223] width 119 height 7
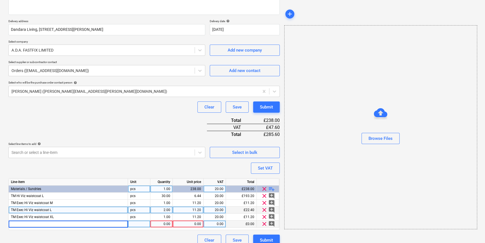
type input "Skytec Tons TP-5 P/U Palm Coated Glove Cut Level Sz9"
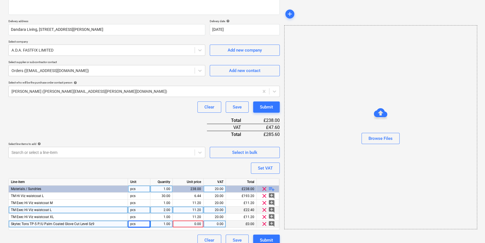
type textarea "x"
type input "pr"
type textarea "x"
type input "50"
type textarea "x"
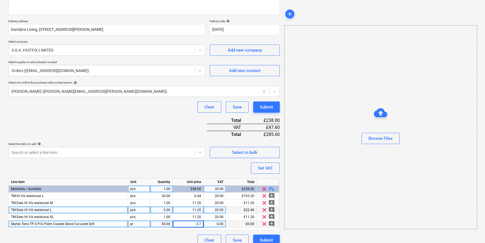
type input "2.78"
click at [269, 188] on span "playlist_add" at bounding box center [271, 188] width 7 height 7
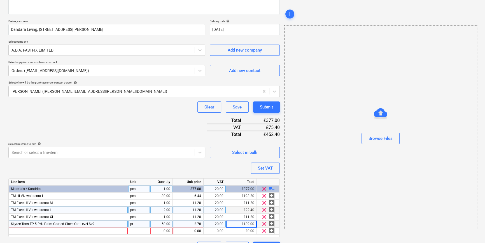
type textarea "x"
click at [24, 231] on div at bounding box center [68, 230] width 119 height 7
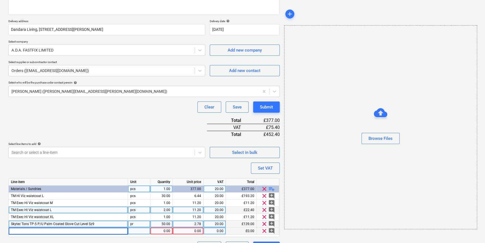
type input "Standard Builders Glove Sz 9"
type textarea "x"
type input "pr"
type textarea "x"
type input "40"
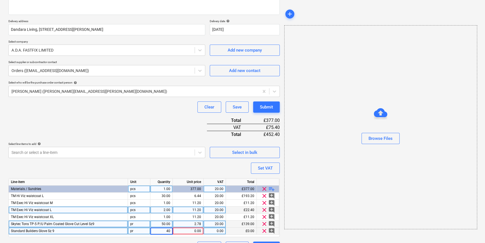
type textarea "x"
type input ".49"
type textarea "x"
type input "20"
click at [270, 188] on span "playlist_add" at bounding box center [271, 188] width 7 height 7
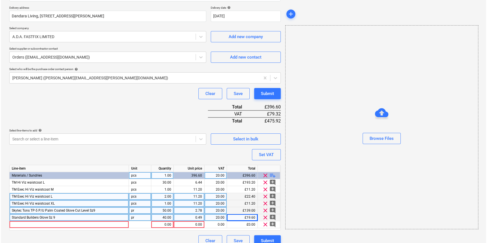
scroll to position [106, 0]
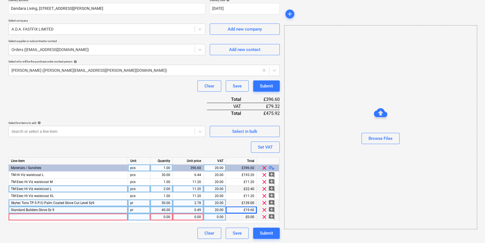
click at [33, 216] on div at bounding box center [68, 216] width 119 height 7
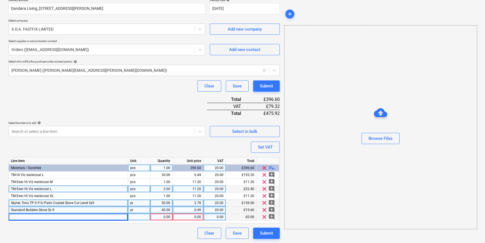
click at [16, 217] on div at bounding box center [68, 216] width 119 height 7
type textarea "x"
type input "580mm cable ties (100)"
type textarea "x"
type input "pack"
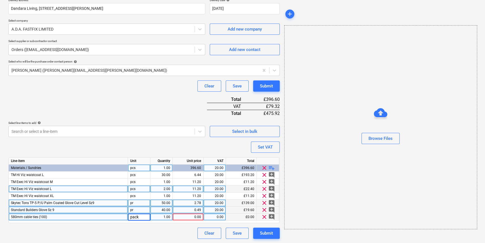
type textarea "x"
type input "25"
type textarea "x"
type input "19.68"
type textarea "x"
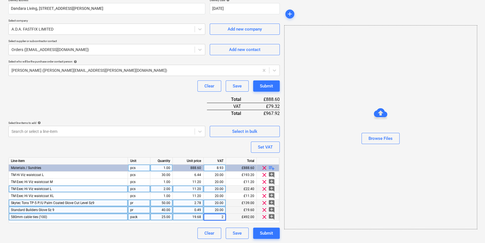
type input "20"
click at [271, 168] on span "playlist_add" at bounding box center [271, 167] width 7 height 7
type textarea "x"
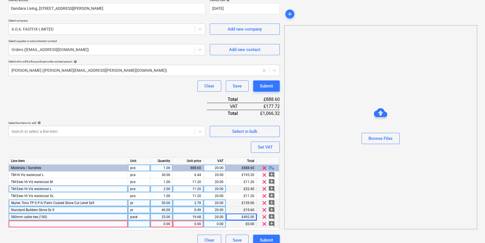
click at [17, 223] on div at bounding box center [68, 223] width 119 height 7
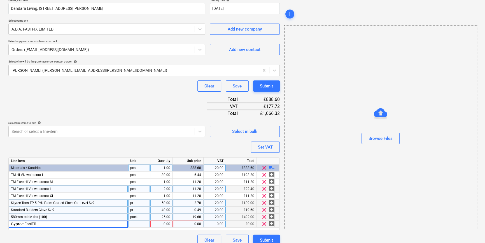
type input "Gyproc EasiFill"
type textarea "x"
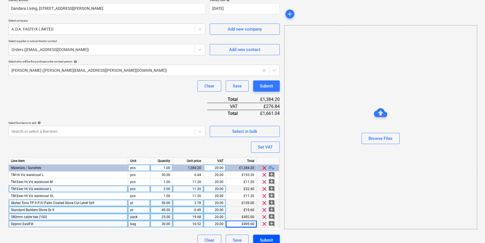
click at [271, 238] on div "Submit" at bounding box center [266, 239] width 13 height 7
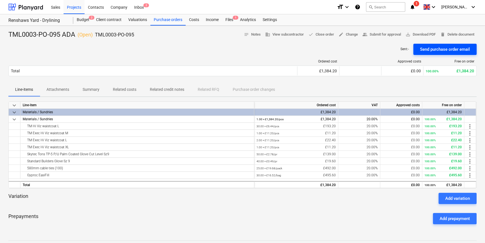
click at [437, 52] on div "Send purchase order email" at bounding box center [445, 49] width 50 height 7
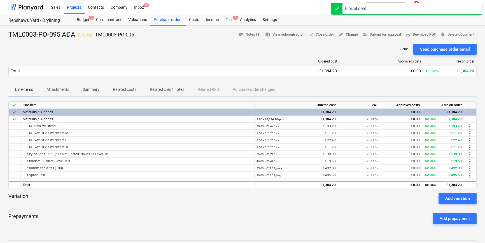
click at [422, 35] on span "save_alt Download PDF" at bounding box center [421, 34] width 30 height 6
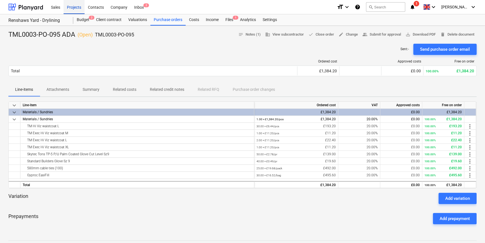
click at [78, 9] on div "Projects" at bounding box center [74, 7] width 21 height 14
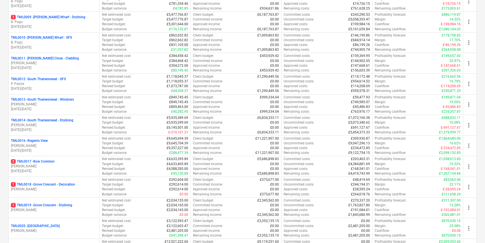
scroll to position [255, 0]
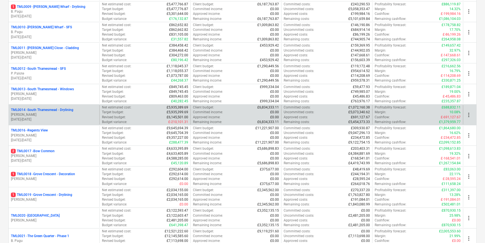
click at [67, 112] on p "[PERSON_NAME]" at bounding box center [54, 114] width 86 height 5
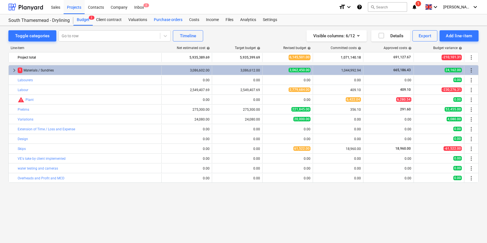
click at [164, 20] on div "Purchase orders" at bounding box center [167, 19] width 35 height 11
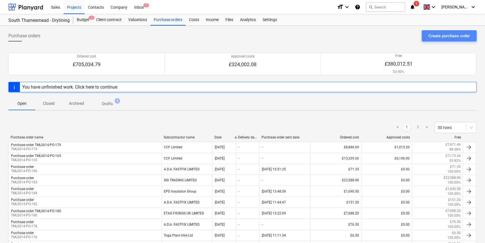
click at [435, 37] on div "Create purchase order" at bounding box center [449, 35] width 41 height 7
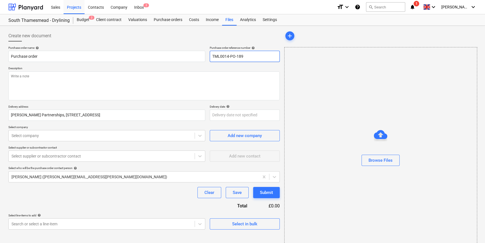
drag, startPoint x: 245, startPoint y: 56, endPoint x: 211, endPoint y: 56, distance: 33.9
click at [208, 57] on div "Purchase order name help Purchase order Purchase order reference number help TM…" at bounding box center [143, 54] width 271 height 16
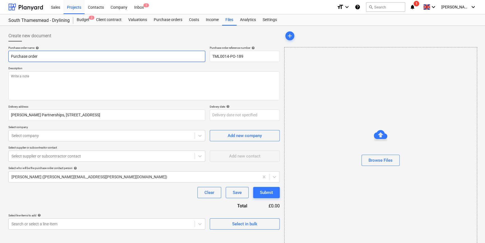
drag, startPoint x: 38, startPoint y: 56, endPoint x: 8, endPoint y: 56, distance: 30.3
click at [8, 56] on input "Purchase order" at bounding box center [106, 56] width 197 height 11
paste input "TML0014-PO-189"
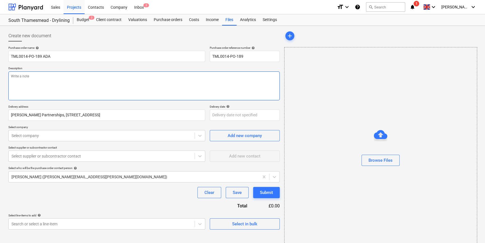
click at [24, 88] on textarea at bounding box center [143, 85] width 271 height 29
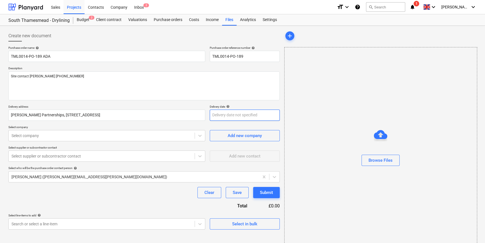
click at [224, 117] on body "Sales Projects Contacts Company Inbox 2 format_size keyboard_arrow_down help se…" at bounding box center [242, 121] width 485 height 243
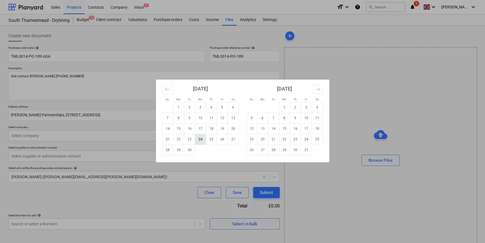
click at [199, 140] on td "24" at bounding box center [200, 139] width 11 height 11
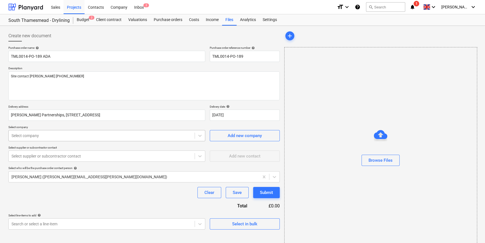
click at [66, 136] on div at bounding box center [101, 136] width 180 height 6
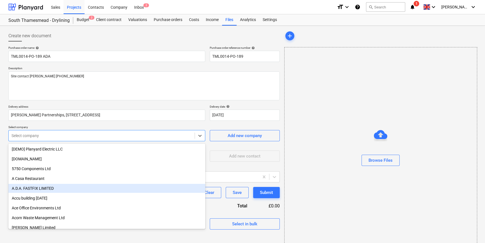
click at [43, 188] on div "A.D.A. FASTFIX LIMITED" at bounding box center [106, 188] width 197 height 9
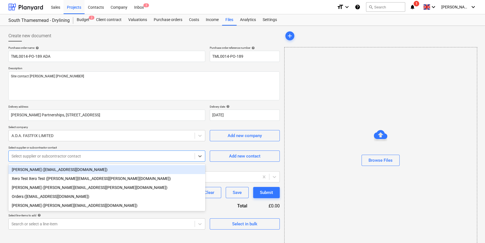
click at [42, 157] on div at bounding box center [101, 156] width 180 height 6
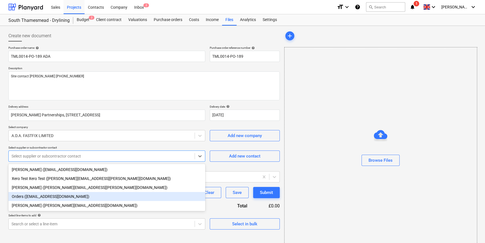
click at [39, 197] on div "Orders (orders@adafastfix.co.uk)" at bounding box center [106, 196] width 197 height 9
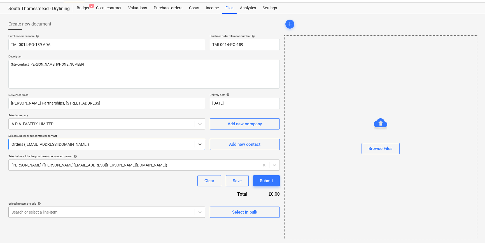
scroll to position [12, 0]
click at [222, 213] on span "Select in bulk" at bounding box center [245, 211] width 56 height 7
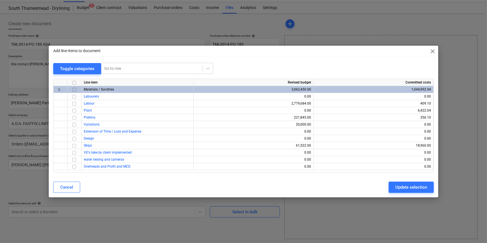
click at [73, 88] on input "checkbox" at bounding box center [74, 89] width 7 height 7
click at [410, 188] on div "Update selection" at bounding box center [411, 186] width 32 height 7
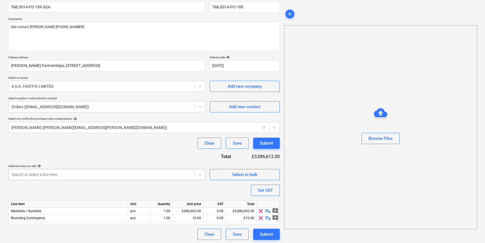
scroll to position [50, 0]
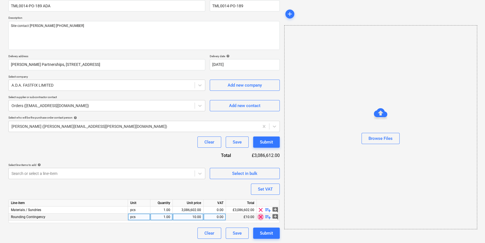
click at [260, 217] on span "clear" at bounding box center [260, 216] width 7 height 7
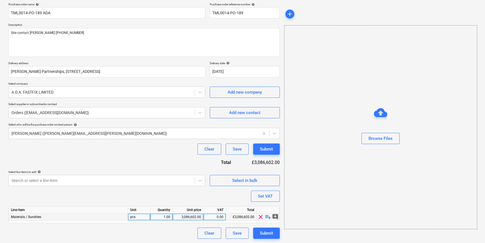
click at [266, 216] on span "playlist_add" at bounding box center [268, 216] width 7 height 7
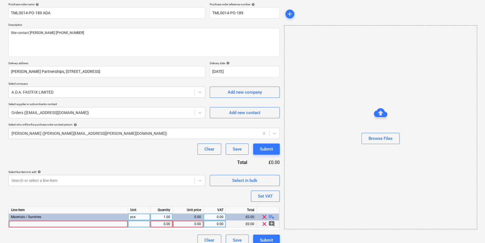
click at [22, 224] on div at bounding box center [68, 223] width 119 height 7
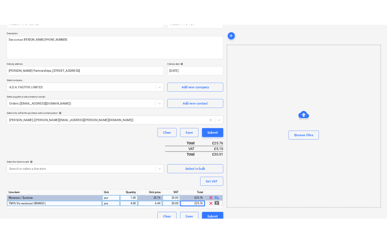
scroll to position [64, 0]
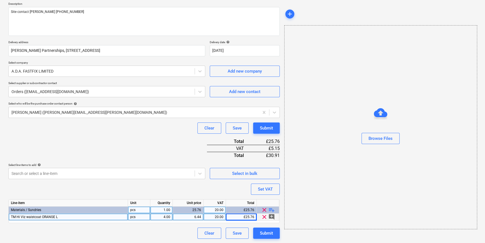
click at [269, 209] on span "playlist_add" at bounding box center [271, 209] width 7 height 7
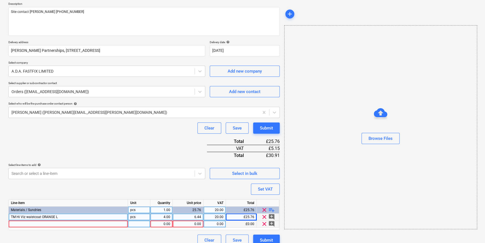
click at [15, 224] on div at bounding box center [68, 223] width 119 height 7
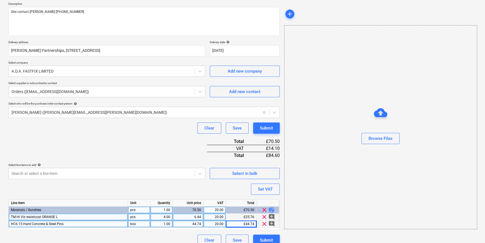
click at [271, 209] on span "playlist_add" at bounding box center [271, 209] width 7 height 7
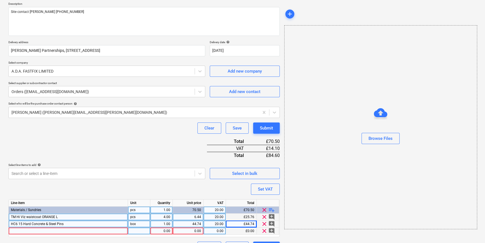
click at [25, 230] on div at bounding box center [68, 230] width 119 height 7
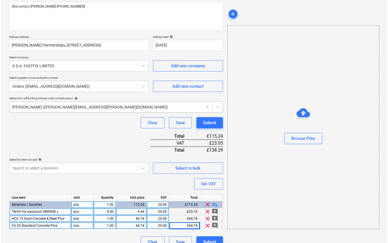
scroll to position [78, 0]
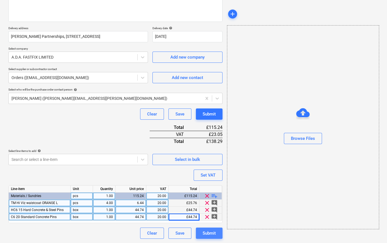
click at [210, 233] on div "Submit" at bounding box center [209, 232] width 13 height 7
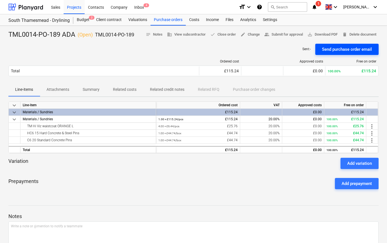
click at [347, 49] on div "Send purchase order email" at bounding box center [347, 49] width 50 height 7
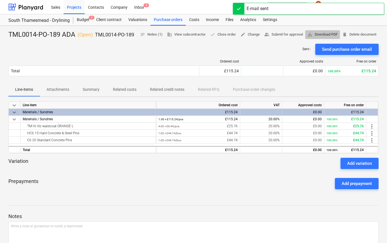
click at [338, 34] on span "save_alt Download PDF" at bounding box center [322, 34] width 30 height 6
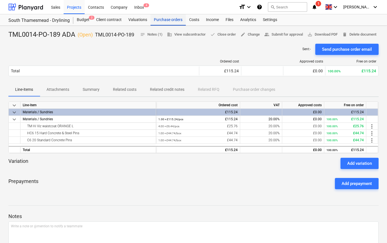
click at [166, 20] on div "Purchase orders" at bounding box center [167, 19] width 35 height 11
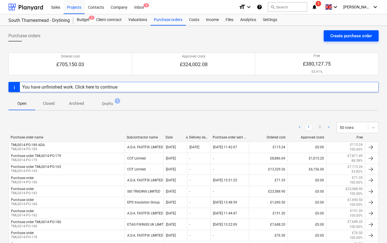
click at [347, 37] on div "Create purchase order" at bounding box center [350, 35] width 41 height 7
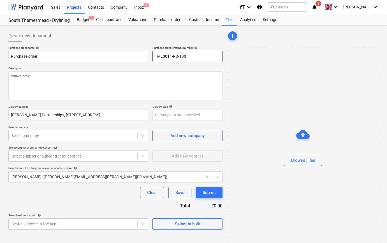
drag, startPoint x: 188, startPoint y: 55, endPoint x: 155, endPoint y: 56, distance: 32.5
click at [155, 56] on input "TML0014-PO-190" at bounding box center [187, 56] width 70 height 11
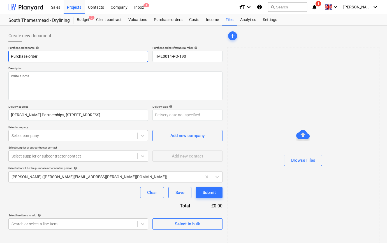
drag, startPoint x: 38, startPoint y: 56, endPoint x: 11, endPoint y: 56, distance: 26.9
click at [11, 56] on input "Purchase order" at bounding box center [77, 56] width 139 height 11
paste input "TML0014-PO-190"
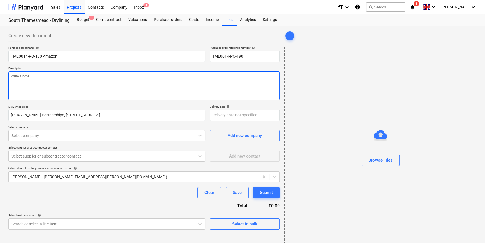
click at [29, 86] on textarea at bounding box center [143, 85] width 271 height 29
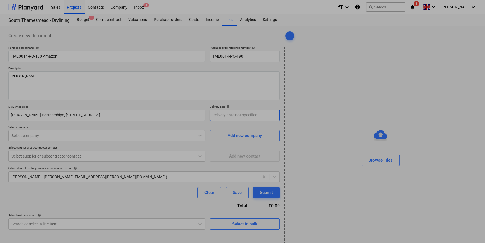
click at [237, 117] on body "Sales Projects Contacts Company Inbox 4 format_size keyboard_arrow_down help se…" at bounding box center [242, 121] width 485 height 243
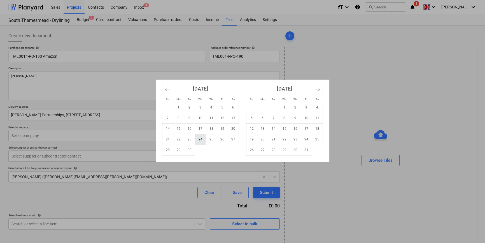
click at [199, 139] on td "24" at bounding box center [200, 139] width 11 height 11
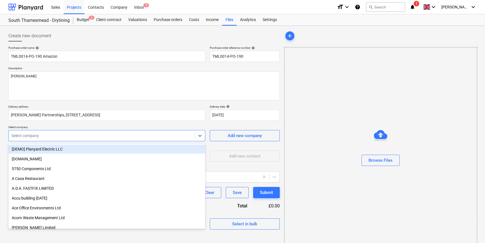
click at [102, 137] on div at bounding box center [101, 136] width 180 height 6
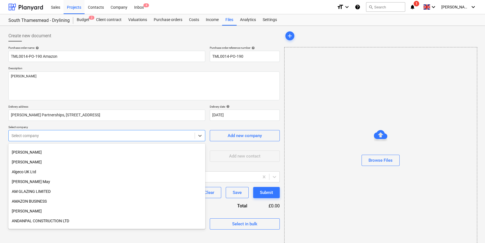
scroll to position [178, 0]
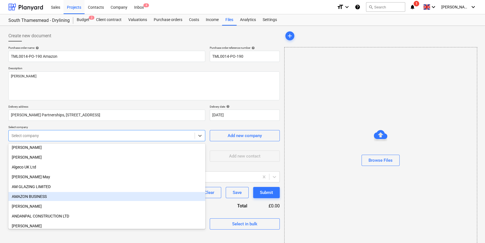
click at [36, 198] on div "AMAZON BUSINESS" at bounding box center [106, 196] width 197 height 9
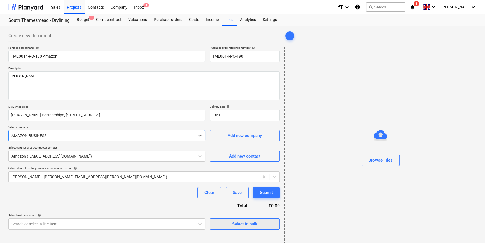
click at [228, 223] on span "Select in bulk" at bounding box center [245, 223] width 56 height 7
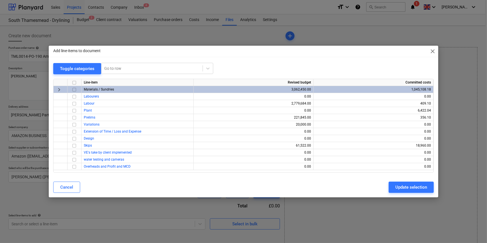
click at [73, 89] on input "checkbox" at bounding box center [74, 89] width 7 height 7
click at [404, 188] on div "Update selection" at bounding box center [411, 186] width 32 height 7
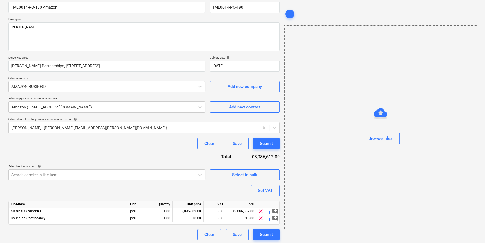
scroll to position [50, 0]
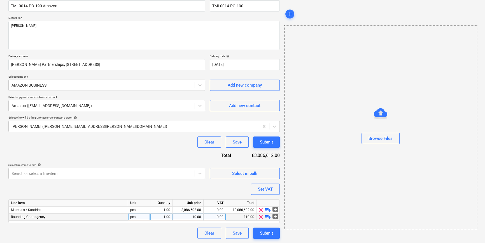
click at [259, 217] on span "clear" at bounding box center [260, 216] width 7 height 7
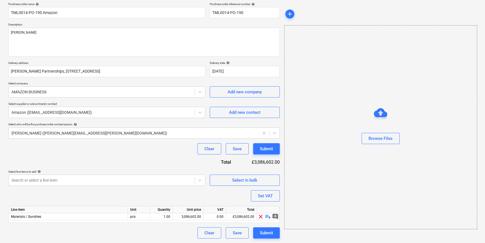
scroll to position [43, 0]
click at [267, 217] on span "playlist_add" at bounding box center [268, 216] width 7 height 7
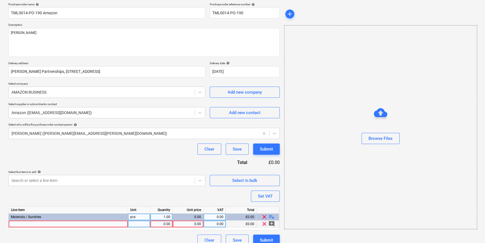
click at [20, 224] on div at bounding box center [68, 223] width 119 height 7
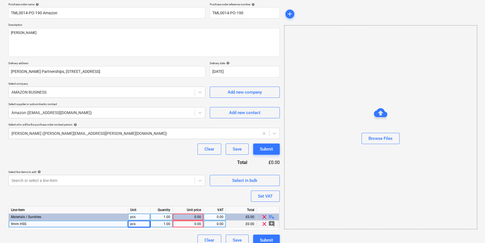
click at [29, 224] on div "9mm HSS" at bounding box center [68, 223] width 119 height 7
click at [29, 224] on input "9mm HSS" at bounding box center [68, 223] width 119 height 7
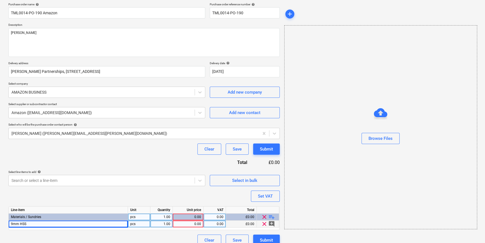
click at [36, 223] on div "9mm HSS" at bounding box center [68, 223] width 119 height 7
click at [36, 223] on input "9mm HSS" at bounding box center [68, 223] width 119 height 7
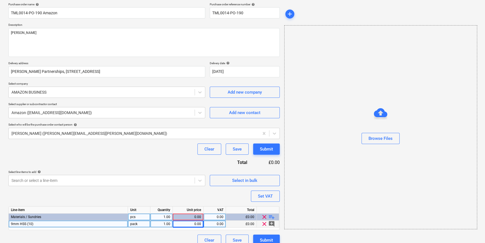
click at [182, 223] on div "0.00" at bounding box center [188, 223] width 26 height 7
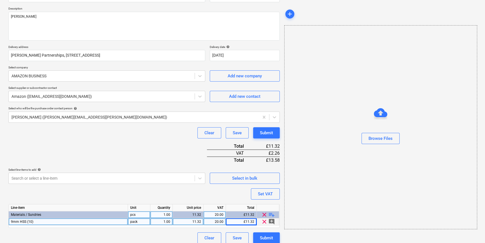
scroll to position [64, 0]
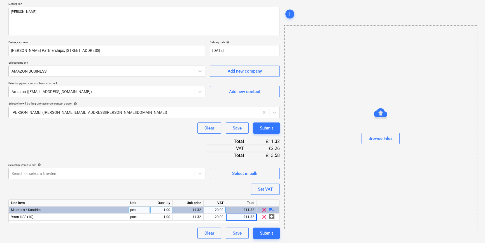
click at [272, 209] on span "playlist_add" at bounding box center [271, 209] width 7 height 7
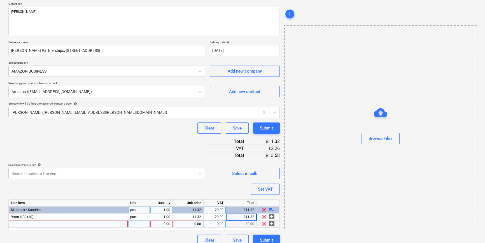
click at [14, 224] on div at bounding box center [68, 223] width 119 height 7
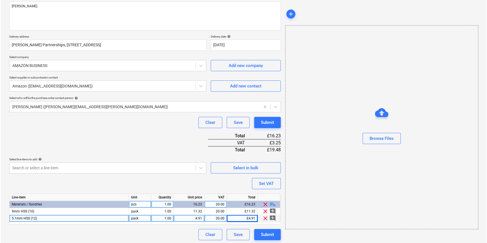
scroll to position [71, 0]
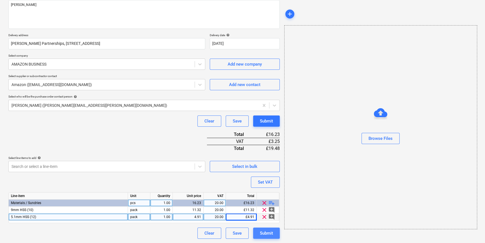
click at [266, 232] on div "Submit" at bounding box center [266, 232] width 13 height 7
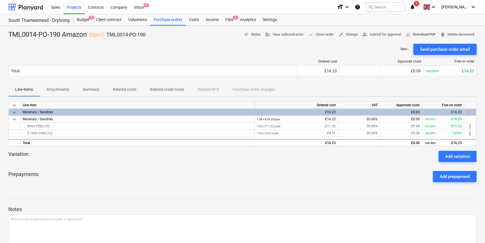
click at [423, 35] on span "save_alt Download PDF" at bounding box center [421, 34] width 30 height 6
click at [165, 19] on div "Purchase orders" at bounding box center [167, 19] width 35 height 11
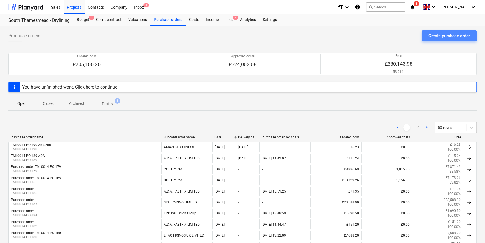
click at [433, 36] on div "Create purchase order" at bounding box center [449, 35] width 41 height 7
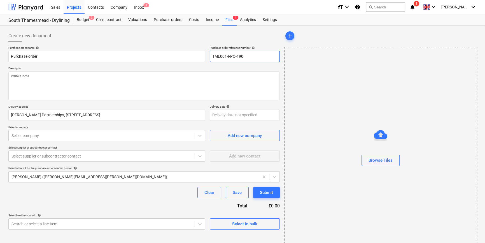
click at [244, 56] on input "TML0014-PO-190" at bounding box center [245, 56] width 70 height 11
drag, startPoint x: 244, startPoint y: 56, endPoint x: 209, endPoint y: 58, distance: 34.8
click at [209, 58] on div "Purchase order name help Purchase order Purchase order reference number help TM…" at bounding box center [143, 54] width 271 height 16
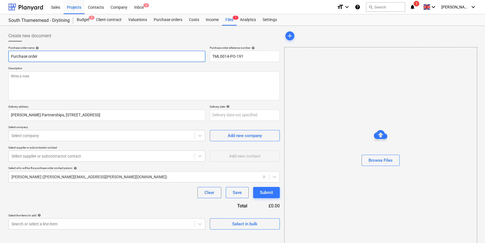
drag, startPoint x: 38, startPoint y: 56, endPoint x: 11, endPoint y: 56, distance: 27.4
click at [11, 56] on input "Purchase order" at bounding box center [106, 56] width 197 height 11
paste input "TML0014-PO-191"
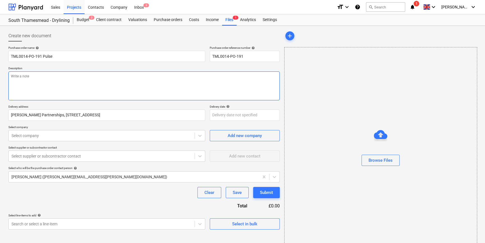
click at [29, 85] on textarea at bounding box center [143, 85] width 271 height 29
paste textarea "7958 418640"
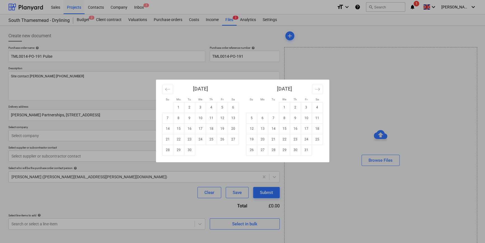
click at [224, 115] on body "Sales Projects Contacts Company Inbox 2 format_size keyboard_arrow_down help se…" at bounding box center [242, 121] width 485 height 243
click at [200, 139] on td "24" at bounding box center [200, 139] width 11 height 11
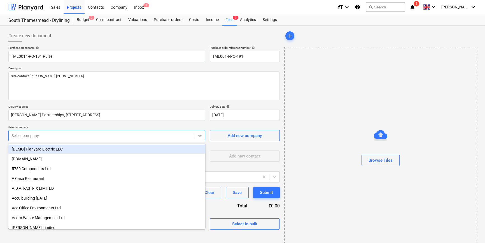
click at [98, 138] on div "Select company" at bounding box center [102, 136] width 186 height 8
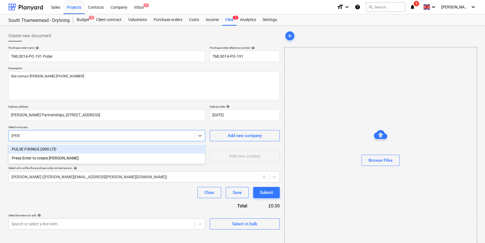
click at [58, 149] on div "PULSE FIXINGS 2000 LTD" at bounding box center [106, 149] width 197 height 9
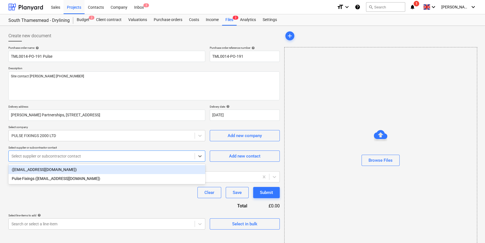
click at [59, 156] on div at bounding box center [101, 156] width 180 height 6
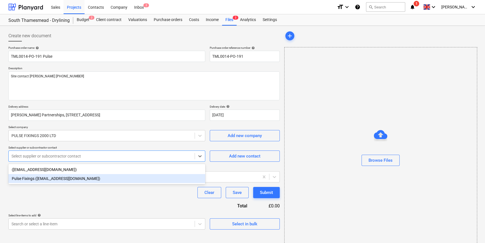
click at [53, 180] on div "Pulse Fixings ([EMAIL_ADDRESS][DOMAIN_NAME])" at bounding box center [106, 178] width 197 height 9
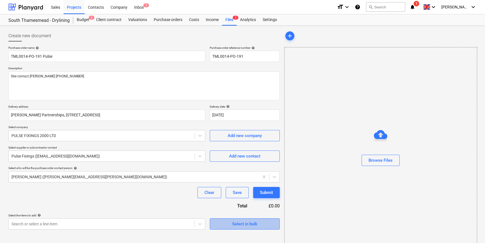
click at [264, 225] on span "Select in bulk" at bounding box center [245, 223] width 56 height 7
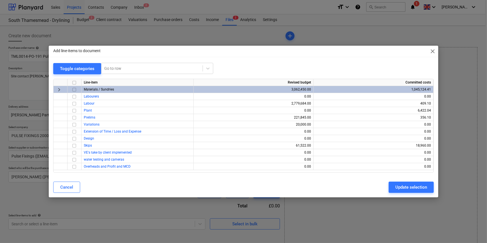
click at [73, 89] on input "checkbox" at bounding box center [74, 89] width 7 height 7
click at [401, 186] on div "Update selection" at bounding box center [411, 186] width 32 height 7
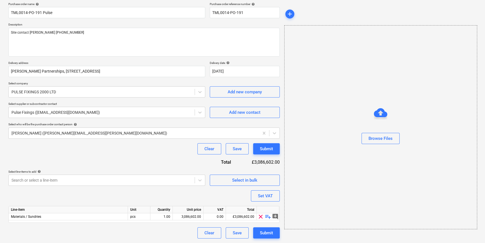
scroll to position [43, 0]
click at [267, 217] on span "playlist_add" at bounding box center [268, 216] width 7 height 7
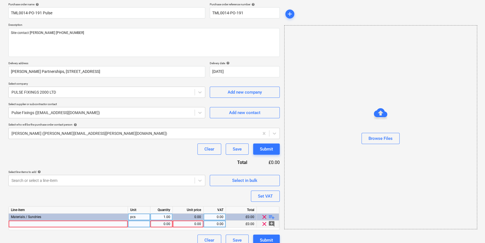
click at [17, 224] on div at bounding box center [68, 223] width 119 height 7
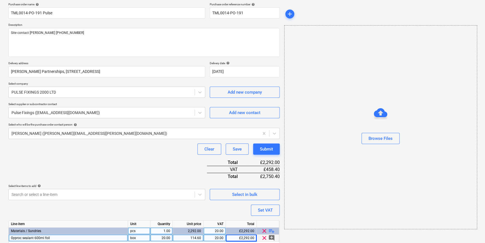
click at [52, 237] on div "Gyproc sealant 600ml foil" at bounding box center [68, 237] width 119 height 7
click at [59, 238] on input "Gyproc sealant 600ml foil" at bounding box center [68, 237] width 119 height 7
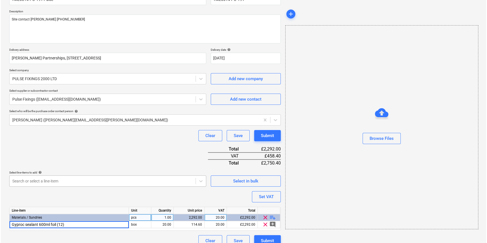
scroll to position [64, 0]
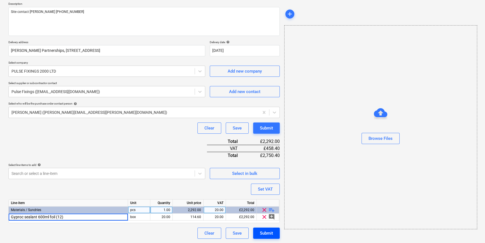
click at [261, 234] on div "Submit" at bounding box center [266, 232] width 13 height 7
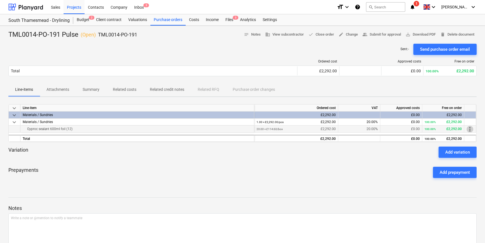
click at [469, 129] on span "more_vert" at bounding box center [470, 129] width 7 height 7
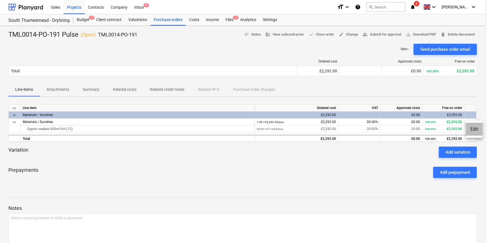
click at [470, 129] on li "Edit" at bounding box center [474, 129] width 17 height 13
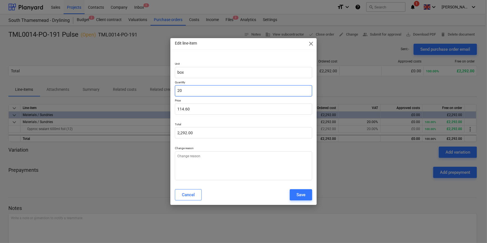
click at [179, 90] on input "20" at bounding box center [243, 90] width 137 height 11
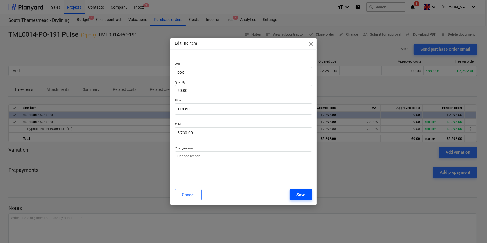
click at [308, 196] on button "Save" at bounding box center [301, 194] width 22 height 11
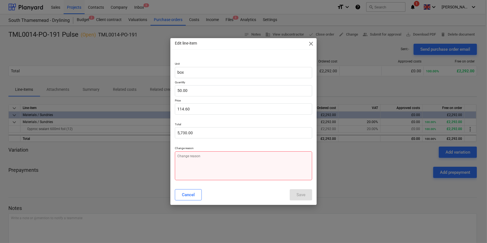
click at [181, 161] on textarea at bounding box center [243, 165] width 137 height 29
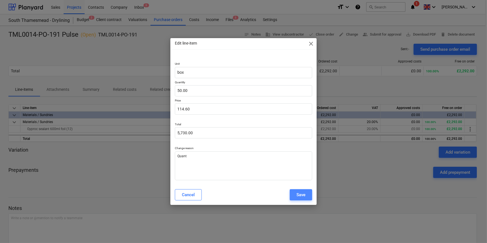
click at [302, 193] on div "Save" at bounding box center [300, 194] width 9 height 7
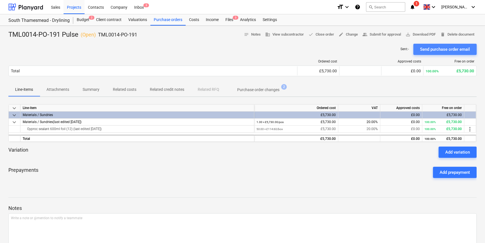
click at [429, 48] on div "Send purchase order email" at bounding box center [445, 49] width 50 height 7
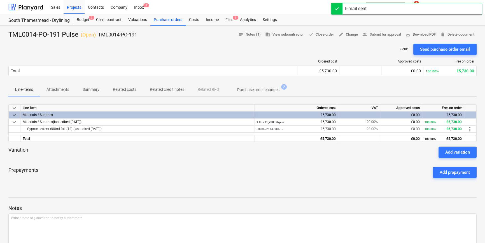
click at [422, 34] on span "save_alt Download PDF" at bounding box center [421, 34] width 30 height 6
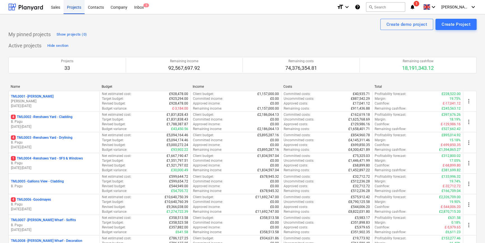
click at [73, 6] on div "Projects" at bounding box center [74, 7] width 21 height 14
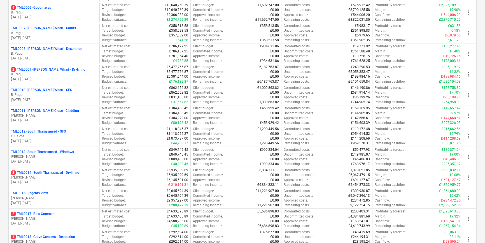
scroll to position [204, 0]
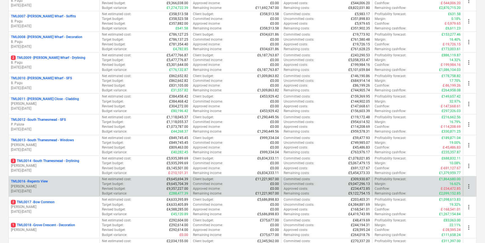
click at [41, 189] on p "[DATE] - [DATE]" at bounding box center [54, 191] width 86 height 5
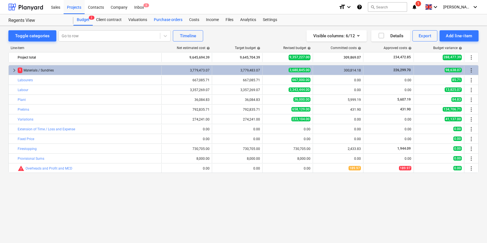
click at [165, 20] on div "Purchase orders" at bounding box center [167, 19] width 35 height 11
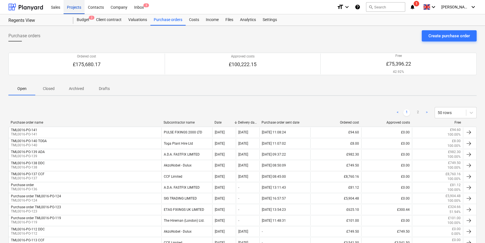
click at [74, 8] on div "Projects" at bounding box center [74, 7] width 21 height 14
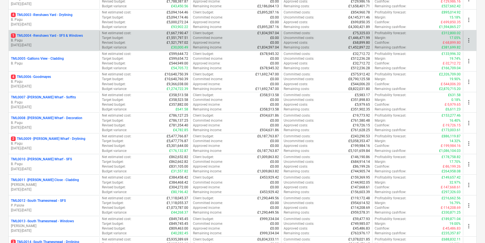
scroll to position [127, 0]
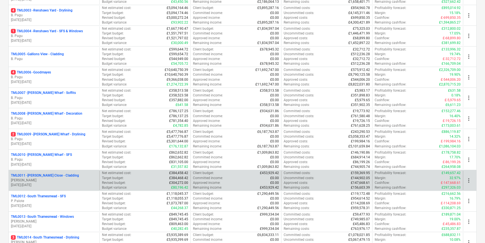
click at [54, 183] on p "06.01.2025 - 27.02.2026" at bounding box center [54, 185] width 86 height 5
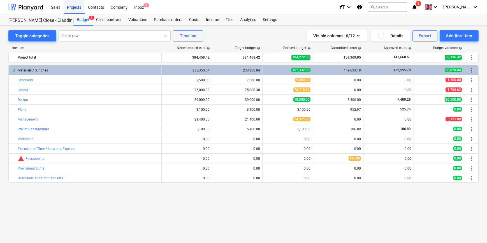
click at [74, 7] on div "Projects" at bounding box center [74, 7] width 21 height 14
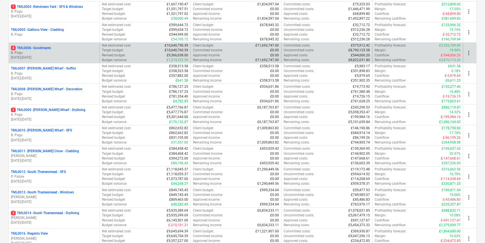
scroll to position [178, 0]
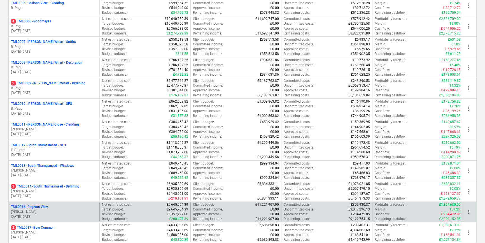
click at [53, 211] on p "[PERSON_NAME]" at bounding box center [54, 212] width 86 height 5
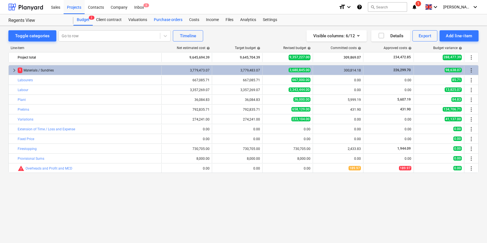
click at [167, 19] on div "Purchase orders" at bounding box center [167, 19] width 35 height 11
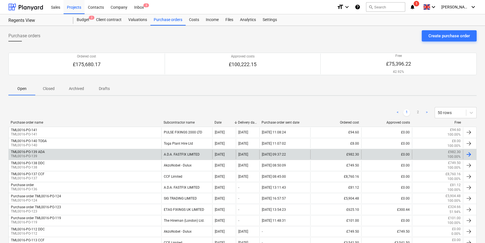
click at [50, 154] on div "TML0016-PO-139 ADA TML0016-PO-139" at bounding box center [85, 155] width 153 height 10
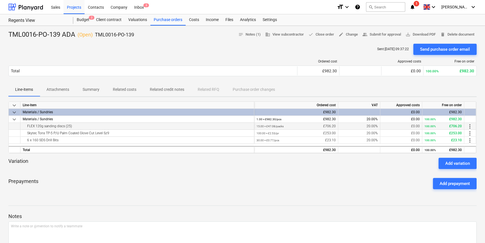
click at [73, 125] on div "FLEX 120g sanding discs (25)" at bounding box center [137, 126] width 229 height 7
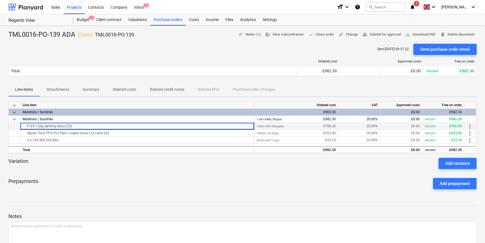
drag, startPoint x: 72, startPoint y: 125, endPoint x: 24, endPoint y: 126, distance: 48.5
click at [24, 126] on div "FLEX 120g sanding discs (25)" at bounding box center [137, 126] width 229 height 7
copy div "FLEX 120g sanding discs (25)"
drag, startPoint x: 111, startPoint y: 133, endPoint x: 26, endPoint y: 134, distance: 84.6
click at [26, 134] on div "Skytec Tons TP-5 P/U Palm Coated Glove Cut Level Sz9" at bounding box center [137, 133] width 229 height 7
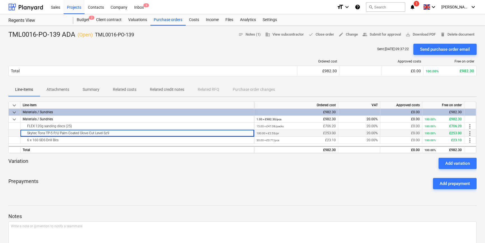
copy div "Skytec Tons TP-5 P/U Palm Coated Glove Cut Level Sz9"
drag, startPoint x: 63, startPoint y: 139, endPoint x: 25, endPoint y: 141, distance: 38.2
click at [25, 141] on div "6 x 160 SDS Drill Bits" at bounding box center [137, 140] width 229 height 7
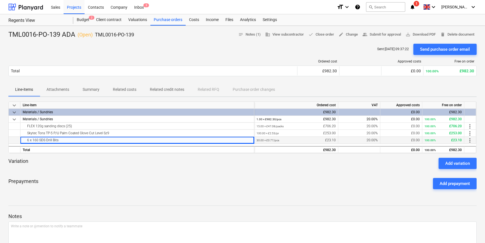
copy div "6 x 160 SDS Drill Bits"
click at [167, 22] on div "Purchase orders" at bounding box center [167, 19] width 35 height 11
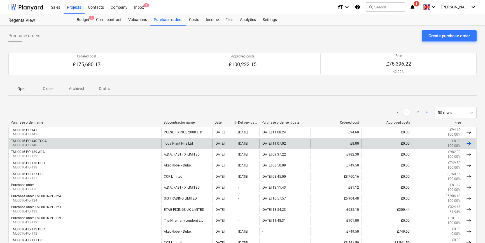
click at [71, 141] on div "TML0016-PO-140 TOGA TML0016-PO-140" at bounding box center [85, 144] width 153 height 10
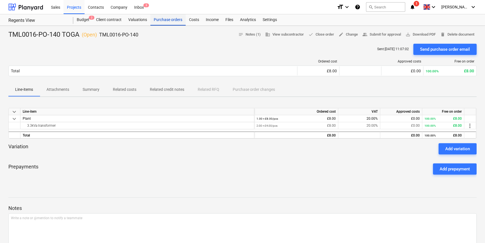
click at [164, 19] on div "Purchase orders" at bounding box center [167, 19] width 35 height 11
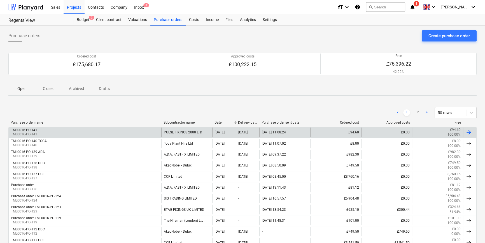
click at [45, 132] on div "TML0016-PO-141 TML0016-PO-141" at bounding box center [85, 132] width 153 height 10
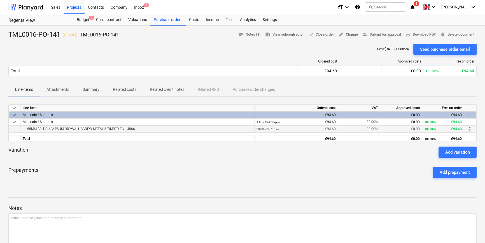
click at [136, 129] on div "55MM BRITISH GYPSUM DRYWALL SCREW METAL & TIMBER-EN 14566" at bounding box center [137, 128] width 229 height 7
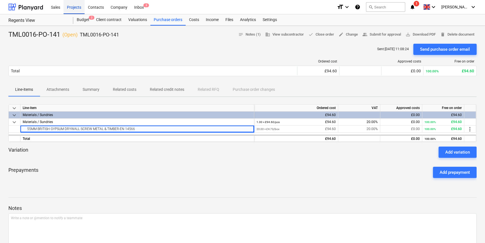
click at [74, 6] on div "Projects" at bounding box center [74, 7] width 21 height 14
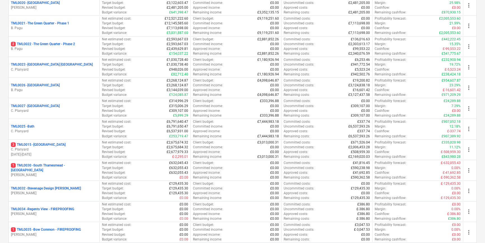
scroll to position [535, 0]
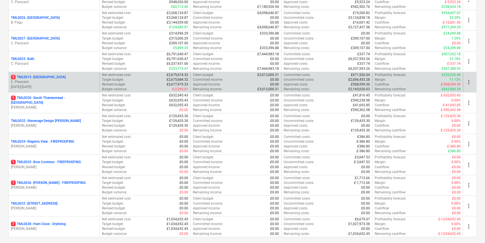
click at [59, 85] on p "14.04.2025 - 25.05.2026" at bounding box center [54, 87] width 86 height 5
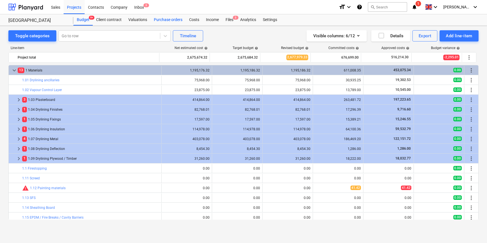
click at [165, 21] on div "Purchase orders" at bounding box center [167, 19] width 35 height 11
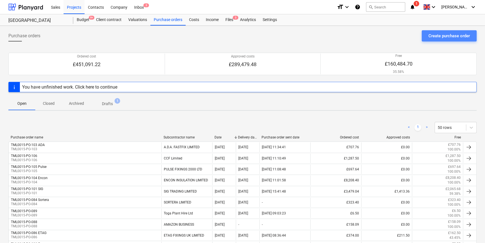
click at [388, 37] on div "Create purchase order" at bounding box center [449, 35] width 41 height 7
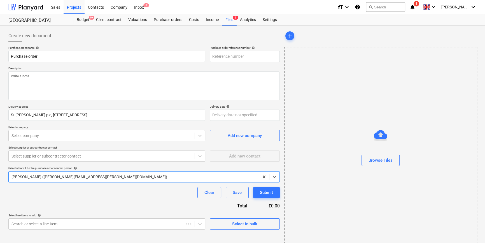
type textarea "x"
type input "TML0015-PO-109"
drag, startPoint x: 243, startPoint y: 56, endPoint x: 206, endPoint y: 58, distance: 36.5
click at [206, 58] on div "Purchase order name help Purchase order Purchase order reference number help TM…" at bounding box center [143, 54] width 271 height 16
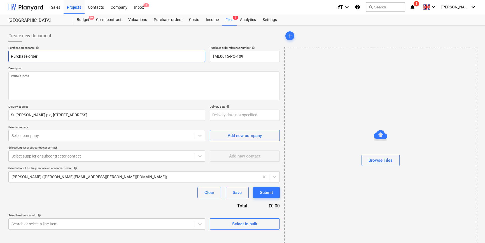
drag, startPoint x: 39, startPoint y: 55, endPoint x: 7, endPoint y: 58, distance: 31.8
click at [7, 58] on div "Create new document Purchase order name help Purchase order Purchase order refe…" at bounding box center [144, 140] width 276 height 225
type textarea "x"
paste input "TML0015-PO-109"
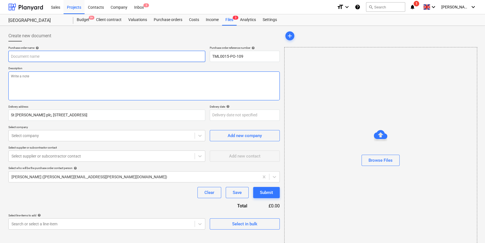
type textarea "x"
type input "TML0015-PO-109"
type textarea "x"
type input "TML0015-PO-109"
type textarea "x"
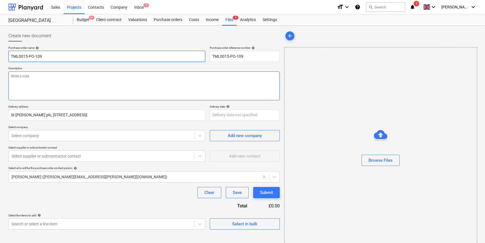
type input "TML0015-PO-109 S"
type textarea "x"
type input "TML0015-PO-109 So"
type textarea "x"
type input "TML0015-PO-109 Sor"
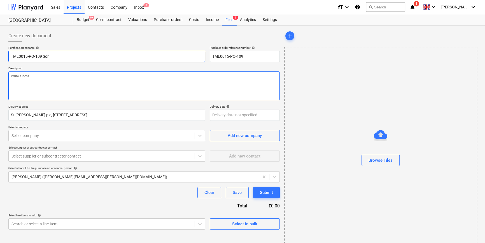
type textarea "x"
type input "TML0015-PO-109 Sort"
type textarea "x"
type input "TML0015-PO-109 Sorte"
type textarea "x"
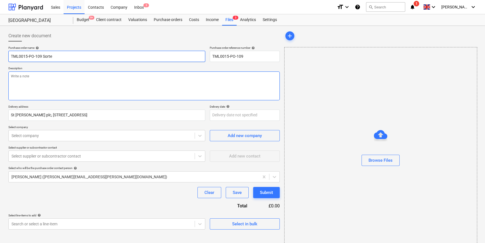
type input "TML0015-PO-109 Sorter"
type textarea "x"
type input "TML0015-PO-109 Sortera"
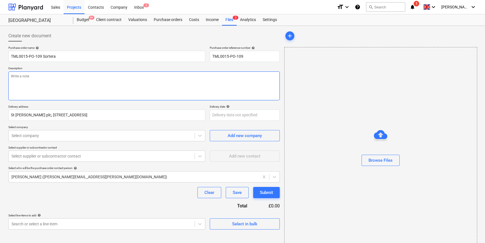
click at [31, 84] on textarea at bounding box center [143, 85] width 271 height 29
type textarea "x"
type textarea "S"
type textarea "x"
type textarea "Si"
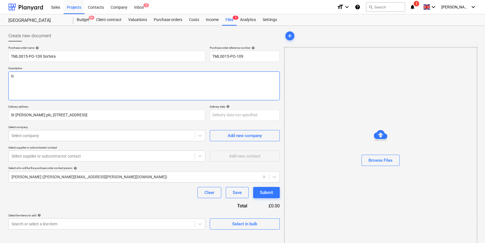
type textarea "x"
type textarea "Sit"
type textarea "x"
type textarea "Site"
type textarea "x"
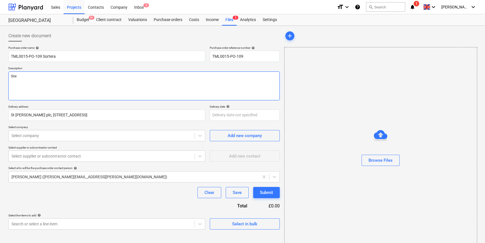
type textarea "Site"
type textarea "x"
type textarea "Site c"
type textarea "x"
type textarea "Site co"
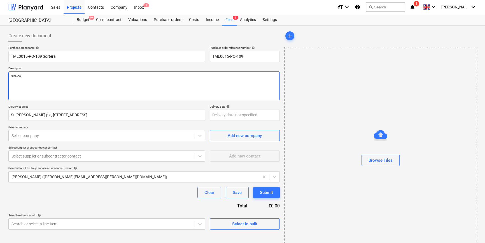
type textarea "x"
type textarea "Site con"
type textarea "x"
type textarea "Site cont"
type textarea "x"
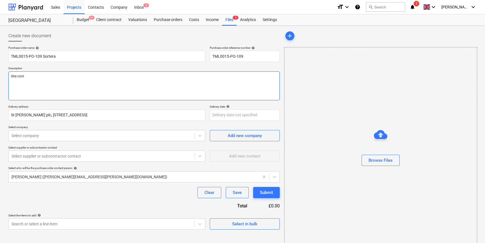
type textarea "Site conta"
type textarea "x"
type textarea "Site contac"
type textarea "x"
type textarea "Site contact"
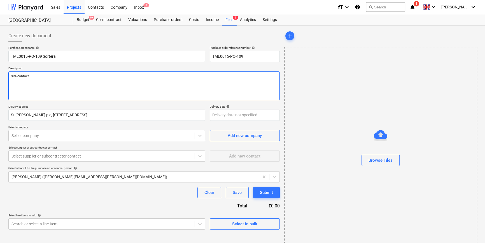
type textarea "x"
type textarea "Site contact"
type textarea "x"
type textarea "Site contact I"
type textarea "x"
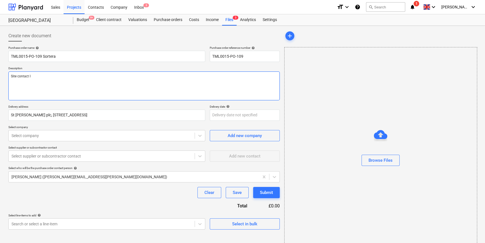
type textarea "Site contact Io"
type textarea "x"
type textarea "Site contact Ion"
type textarea "x"
type textarea "Site contact Ioni"
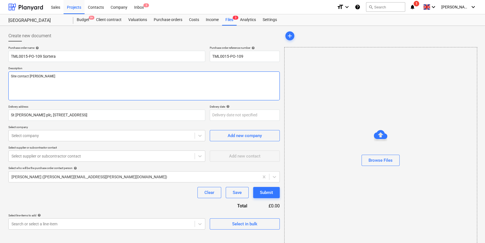
type textarea "x"
type textarea "Site contact Ionic"
type textarea "x"
type textarea "Site contact Ionica"
type textarea "x"
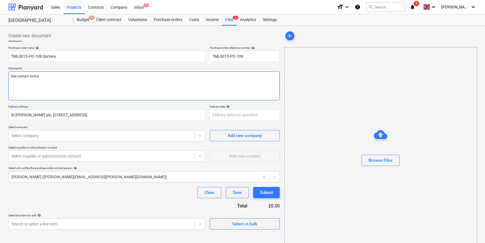
type textarea "Site contact Ionica"
paste textarea "07740268893"
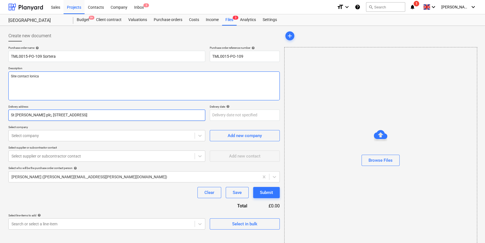
type textarea "x"
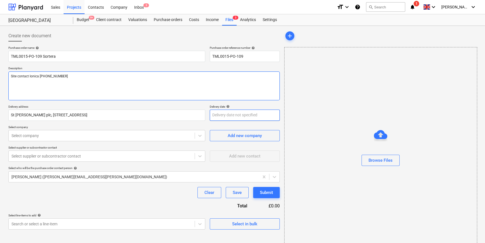
type textarea "Site contact Ionica 07740268893"
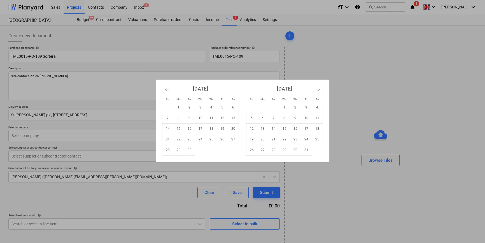
click at [219, 115] on body "Sales Projects Contacts Company Inbox 3 format_size keyboard_arrow_down help se…" at bounding box center [242, 121] width 485 height 243
click at [202, 138] on td "24" at bounding box center [200, 139] width 11 height 11
type textarea "x"
type input "24 Sep 2025"
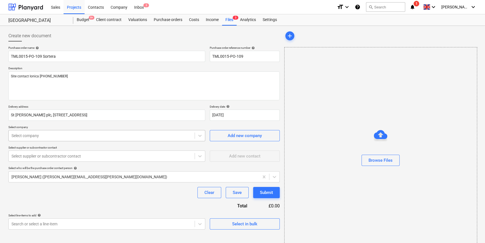
click at [167, 136] on div at bounding box center [101, 136] width 180 height 6
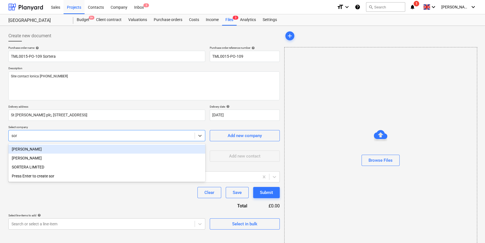
type input "sort"
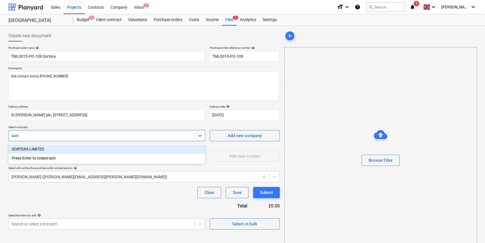
click at [42, 146] on div "SORTERA LIMITED" at bounding box center [106, 149] width 197 height 9
type textarea "x"
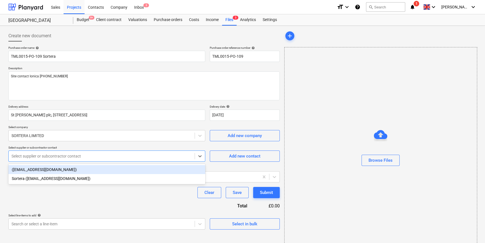
click at [47, 158] on div at bounding box center [101, 156] width 180 height 6
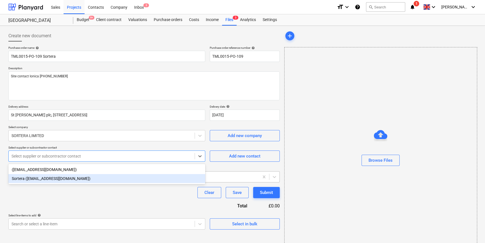
click at [46, 181] on div "Sortera (orders@sortera.co.uk)" at bounding box center [106, 178] width 197 height 9
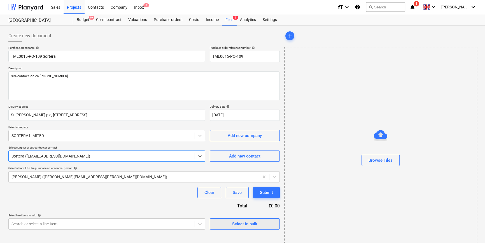
click at [240, 224] on div "Select in bulk" at bounding box center [244, 223] width 25 height 7
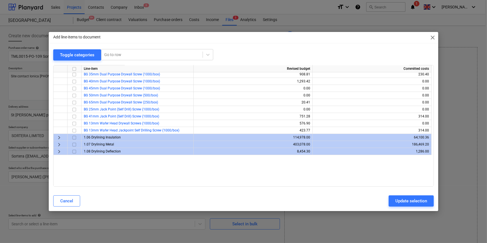
scroll to position [25, 0]
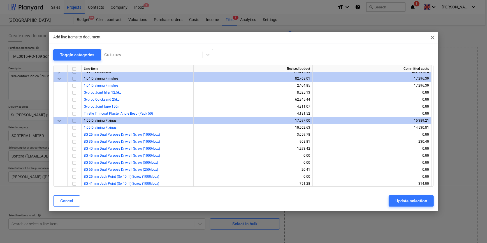
click at [56, 120] on span "keyboard_arrow_down" at bounding box center [59, 120] width 7 height 7
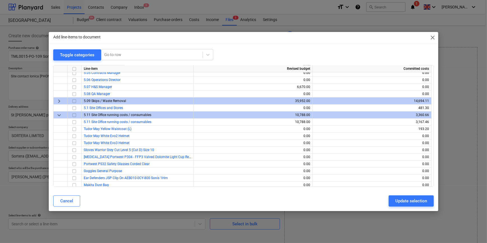
scroll to position [346, 0]
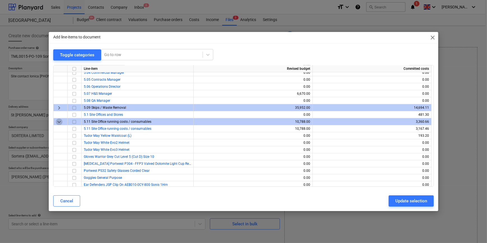
click at [59, 120] on span "keyboard_arrow_down" at bounding box center [59, 121] width 7 height 7
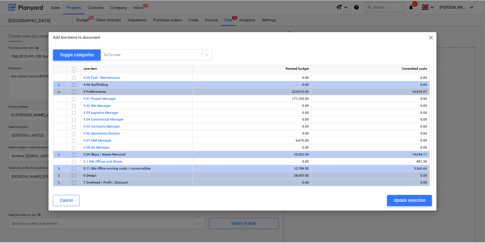
scroll to position [299, 0]
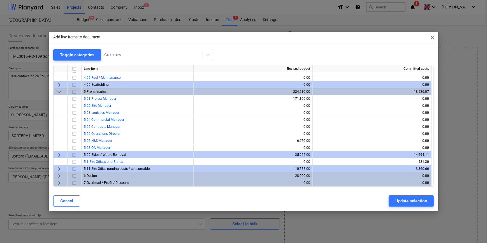
click at [75, 154] on input "checkbox" at bounding box center [74, 154] width 7 height 7
click at [388, 204] on button "Update selection" at bounding box center [410, 200] width 45 height 11
type textarea "x"
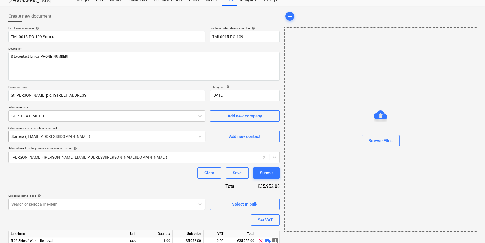
scroll to position [50, 0]
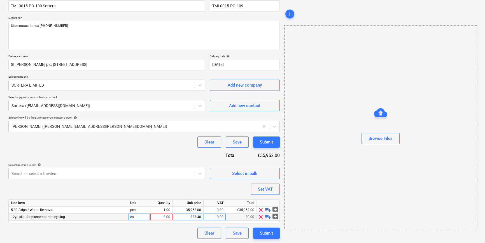
click at [160, 215] on div "0.00" at bounding box center [162, 216] width 18 height 7
type input "2"
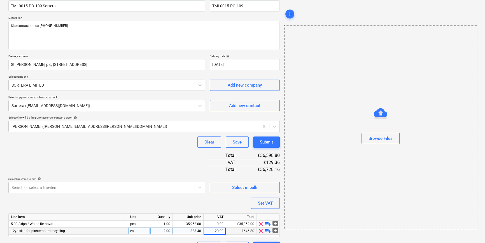
click at [73, 217] on div "Line-item Unit Quantity Unit price VAT Total 5.09 Skips / Waste Removal pcs 1.0…" at bounding box center [143, 225] width 271 height 24
click at [70, 229] on div "12yd skip for plasterboard recycling" at bounding box center [68, 230] width 119 height 7
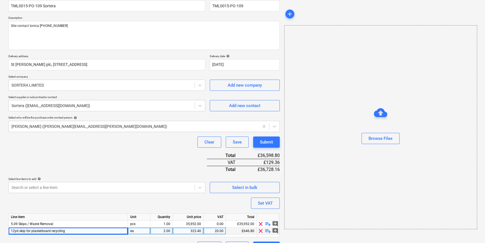
click at [26, 230] on span "12yd skip for plasterboard recycling" at bounding box center [38, 231] width 54 height 4
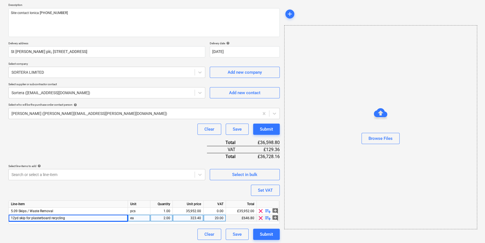
scroll to position [64, 0]
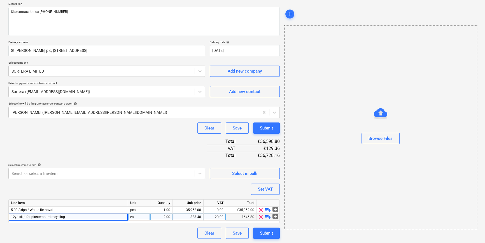
click at [66, 216] on div "12yd skip for plasterboard recycling" at bounding box center [68, 216] width 119 height 7
click at [67, 216] on div "12yd skip for plasterboard recycling" at bounding box center [68, 216] width 119 height 7
click at [261, 217] on span "clear" at bounding box center [260, 216] width 7 height 7
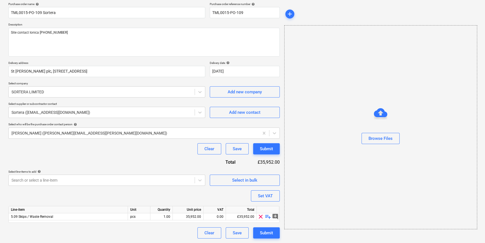
scroll to position [43, 0]
click at [267, 217] on span "playlist_add" at bounding box center [268, 216] width 7 height 7
type textarea "x"
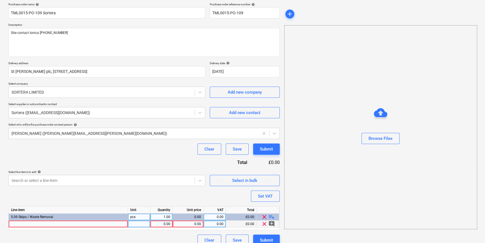
click at [15, 223] on div at bounding box center [68, 223] width 119 height 7
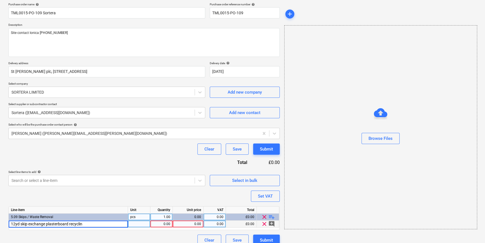
type input "12yd skip exchange plasterboard recycling"
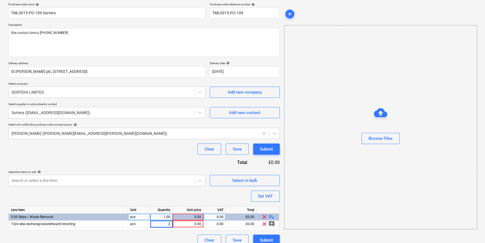
type textarea "x"
type input "323.4"
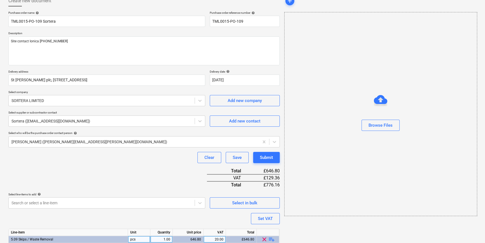
scroll to position [0, 0]
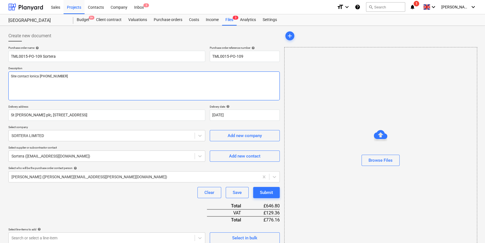
click at [11, 81] on textarea "Site contact Ionica 07740268893" at bounding box center [143, 85] width 271 height 29
click at [69, 76] on textarea "Site contact Ionica 07740268893" at bounding box center [143, 85] width 271 height 29
type textarea "x"
type textarea "Site contact Ionica 07740268893"
type textarea "x"
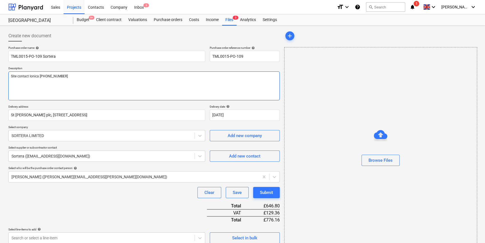
type textarea "Site contact Ionica 07740268893 P"
type textarea "x"
type textarea "Site contact Ionica 07740268893 Pl"
type textarea "x"
type textarea "Site contact Ionica 07740268893 Ple"
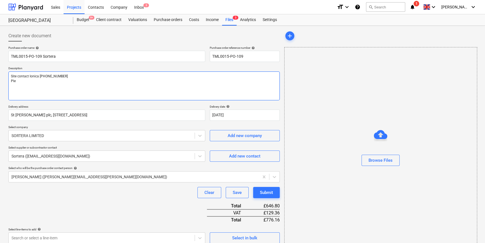
type textarea "x"
type textarea "Site contact Ionica 07740268893 Plea"
type textarea "x"
type textarea "Site contact Ionica 07740268893 Pleas"
type textarea "x"
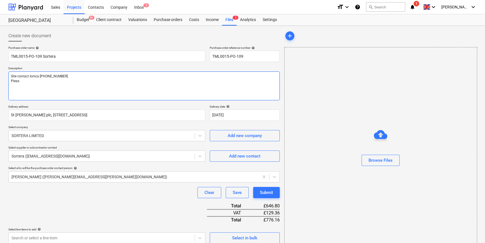
type textarea "Site contact Ionica 07740268893 Please"
type textarea "x"
type textarea "Site contact Ionica 07740268893 Please"
type textarea "x"
type textarea "Site contact Ionica 07740268893 Please e"
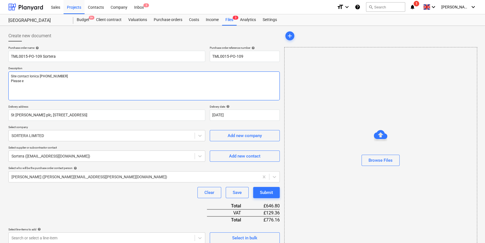
type textarea "x"
type textarea "Site contact Ionica 07740268893 Please ex"
type textarea "x"
type textarea "Site contact Ionica 07740268893 Please exc"
type textarea "x"
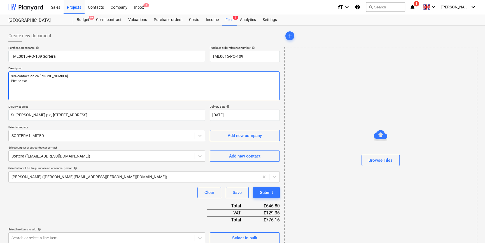
type textarea "Site contact Ionica 07740268893 Please exch"
type textarea "x"
type textarea "Site contact Ionica 07740268893 Please excha"
type textarea "x"
type textarea "Site contact Ionica 07740268893 Please exchan"
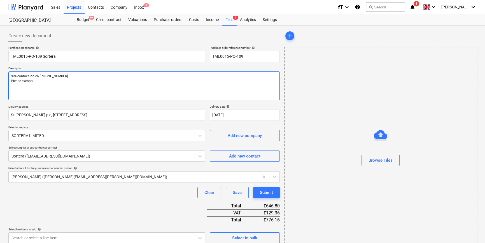
type textarea "x"
type textarea "Site contact Ionica 07740268893 Please exchang"
type textarea "x"
type textarea "Site contact Ionica 07740268893 Please exchange"
type textarea "x"
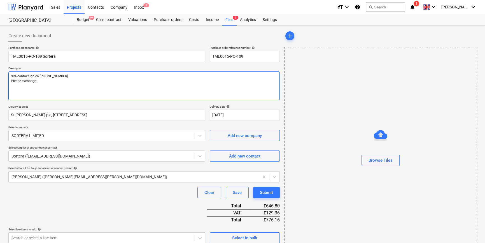
type textarea "Site contact Ionica 07740268893 Please exchange"
type textarea "x"
type textarea "Site contact Ionica 07740268893 Please exchange a"
type textarea "x"
type textarea "Site contact Ionica 07740268893 Please exchange as"
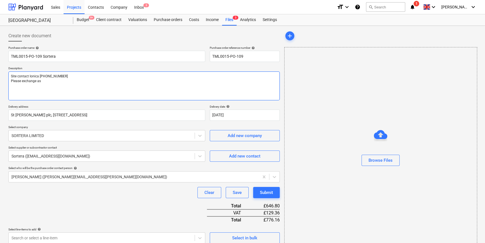
type textarea "x"
type textarea "Site contact Ionica 07740268893 Please exchange asa"
type textarea "x"
type textarea "Site contact Ionica 07740268893 Please exchange asap"
type textarea "x"
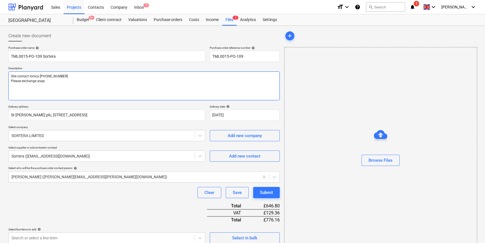
type textarea "Site contact Ionica 07740268893 Please exchange asap"
type textarea "x"
type textarea "Site contact Ionica 07740268893 Please exchange asap t"
type textarea "x"
type textarea "Site contact Ionica 07740268893 Please exchange asap to"
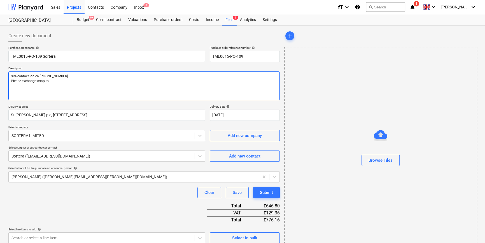
type textarea "x"
type textarea "Site contact Ionica 07740268893 Please exchange asap tom"
type textarea "x"
type textarea "Site contact Ionica 07740268893 Please exchange asap tomo"
type textarea "x"
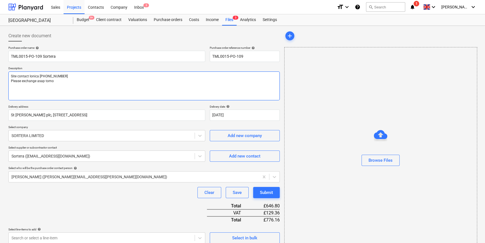
type textarea "Site contact Ionica 07740268893 Please exchange asap tomor"
type textarea "x"
type textarea "Site contact Ionica 07740268893 Please exchange asap tomorr"
type textarea "x"
type textarea "Site contact Ionica 07740268893 Please exchange asap tomorro"
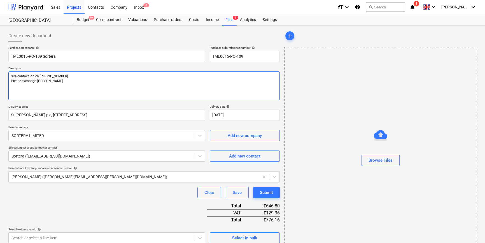
type textarea "x"
type textarea "Site contact Ionica 07740268893 Please exchange asap tomorrow"
type textarea "x"
type textarea "Site contact Ionica 07740268893 Please exchange asap tomorrow"
type textarea "x"
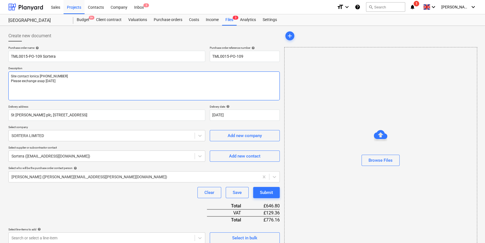
type textarea "Site contact Ionica 07740268893 Please exchange asap tomorrow a"
type textarea "x"
type textarea "Site contact Ionica 07740268893 Please exchange asap tomorrow an"
type textarea "x"
type textarea "Site contact Ionica 07740268893 Please exchange asap tomorrow and"
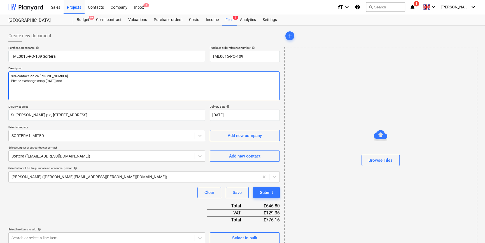
type textarea "x"
type textarea "Site contact Ionica 07740268893 Please exchange asap tomorrow and"
type textarea "x"
type textarea "Site contact Ionica 07740268893 Please exchange asap tomorrow and T"
type textarea "x"
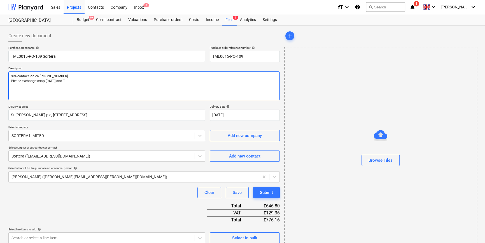
type textarea "Site contact Ionica 07740268893 Please exchange asap tomorrow and Th"
type textarea "x"
type textarea "Site contact Ionica 07740268893 Please exchange asap tomorrow and Thu"
type textarea "x"
type textarea "Site contact Ionica 07740268893 Please exchange asap tomorrow and Thur"
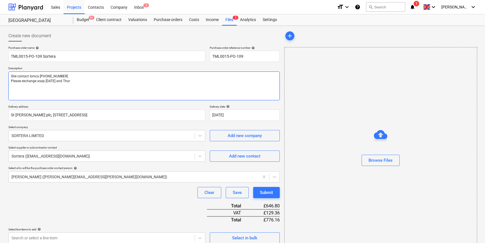
type textarea "x"
type textarea "Site contact Ionica 07740268893 Please exchange asap tomorrow and Thurs"
type textarea "x"
type textarea "Site contact Ionica 07740268893 Please exchange asap tomorrow and Thursd"
type textarea "x"
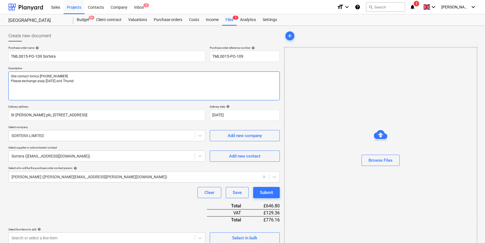
type textarea "Site contact Ionica 07740268893 Please exchange asap tomorrow and Thursda"
type textarea "x"
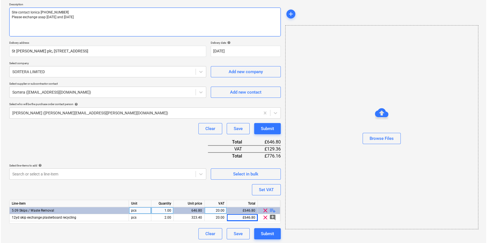
scroll to position [64, 0]
type textarea "Site contact Ionica 07740268893 Please exchange asap tomorrow and Thursday"
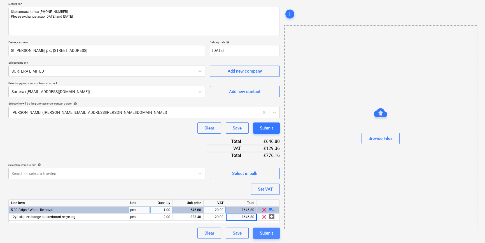
click at [268, 234] on div "Submit" at bounding box center [266, 232] width 13 height 7
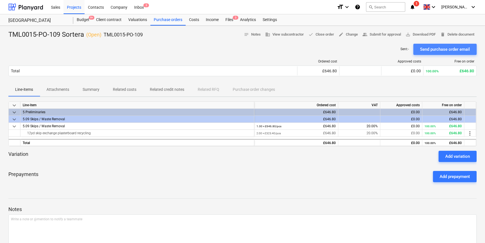
click at [388, 48] on div "Send purchase order email" at bounding box center [445, 49] width 50 height 7
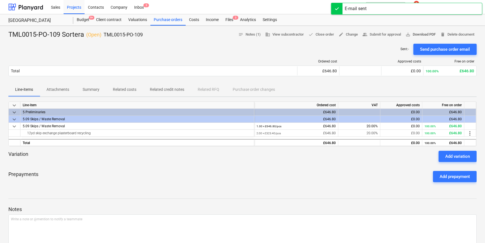
click at [388, 35] on span "save_alt Download PDF" at bounding box center [421, 34] width 30 height 6
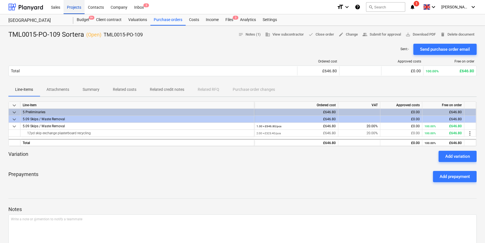
click at [69, 8] on div "Projects" at bounding box center [74, 7] width 21 height 14
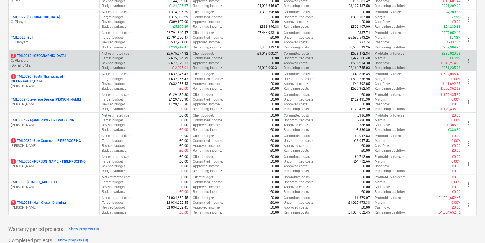
scroll to position [560, 0]
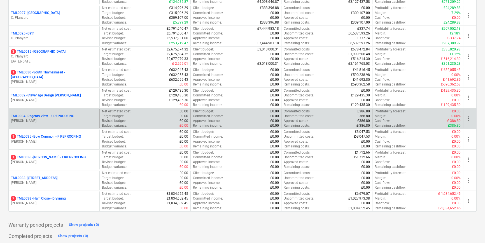
click at [51, 116] on p "TML0034 - Regents View - FIREPROOFING" at bounding box center [42, 116] width 63 height 5
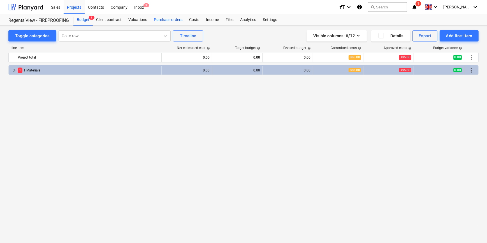
click at [160, 19] on div "Purchase orders" at bounding box center [167, 19] width 35 height 11
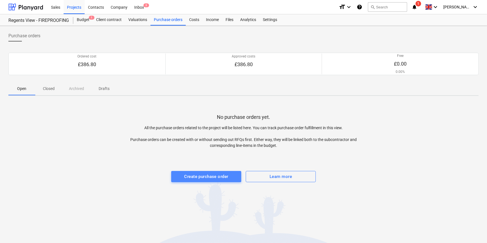
click at [196, 175] on div "Create purchase order" at bounding box center [206, 176] width 44 height 7
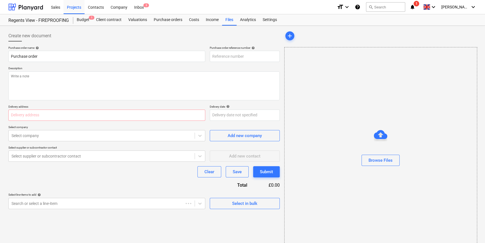
type textarea "x"
type input "TML0034-PO-002"
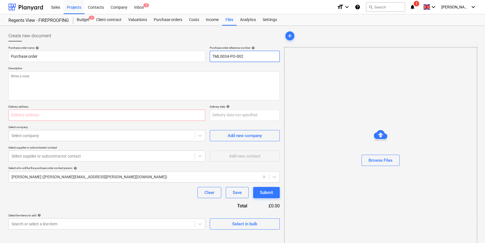
drag, startPoint x: 243, startPoint y: 55, endPoint x: 212, endPoint y: 56, distance: 31.4
click at [212, 56] on input "TML0034-PO-002" at bounding box center [245, 56] width 70 height 11
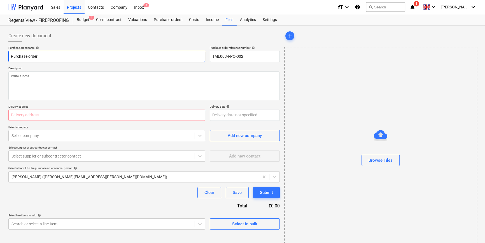
drag, startPoint x: 39, startPoint y: 57, endPoint x: 10, endPoint y: 57, distance: 29.1
click at [10, 57] on input "Purchase order" at bounding box center [106, 56] width 197 height 11
type textarea "x"
paste input "TML0034-PO-002"
type textarea "x"
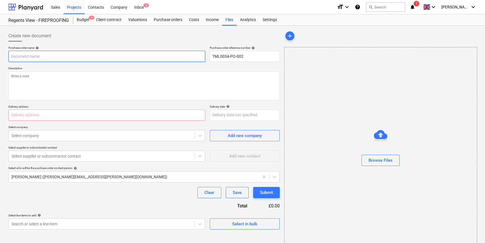
type input "TML0034-PO-002"
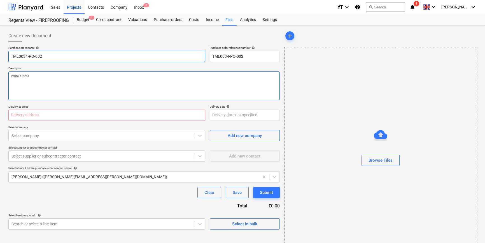
type textarea "x"
type input "TML0034-PO-002"
type textarea "x"
type input "TML0034-PO-002 S"
type textarea "x"
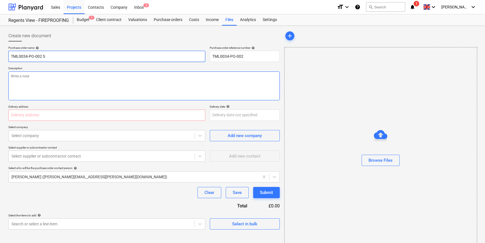
type input "TML0034-PO-002 SI"
type textarea "x"
type input "TML0034-PO-002 SIG"
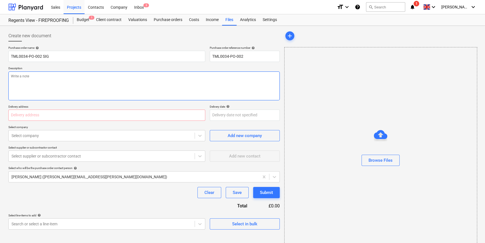
click at [24, 87] on textarea at bounding box center [143, 85] width 271 height 29
type textarea "x"
type textarea "S"
type textarea "x"
type textarea "Si"
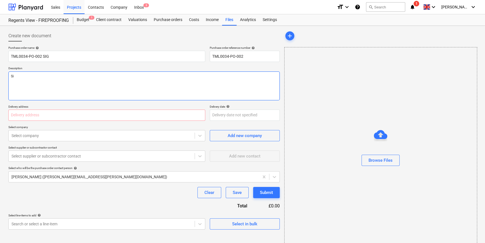
type textarea "x"
type textarea "Sit"
type textarea "x"
type textarea "Site"
type textarea "x"
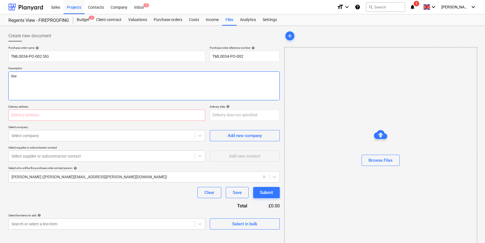
type textarea "Site"
type textarea "x"
type textarea "Site c"
type textarea "x"
type textarea "Site co"
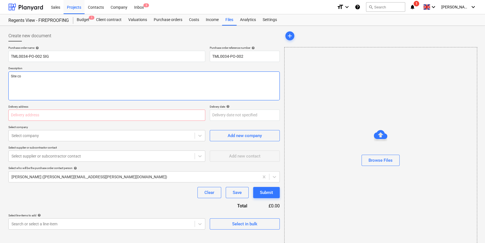
type textarea "x"
type textarea "Site con"
type textarea "x"
type textarea "Site cont"
type textarea "x"
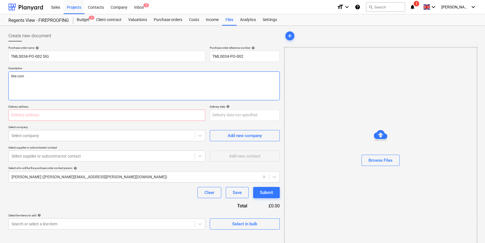
type textarea "Site conta"
type textarea "x"
type textarea "Site contac"
type textarea "x"
type textarea "Site contact"
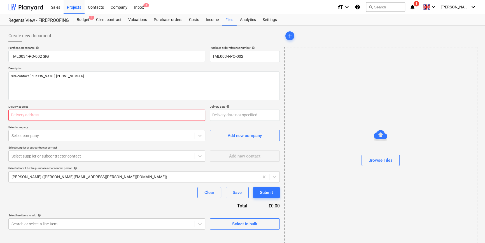
click at [37, 115] on input "text" at bounding box center [106, 115] width 197 height 11
click at [77, 112] on input "text" at bounding box center [106, 115] width 197 height 11
click at [36, 115] on input "text" at bounding box center [106, 115] width 197 height 11
paste input "St Wiliam, Regents View, 3 Marian Place, Bethnal Green, London, E2 9AX"
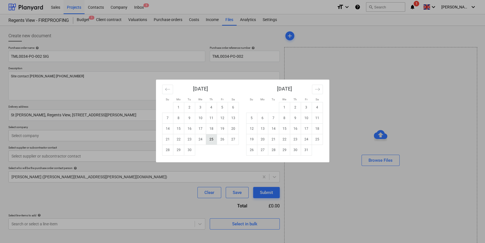
click at [210, 140] on td "25" at bounding box center [211, 139] width 11 height 11
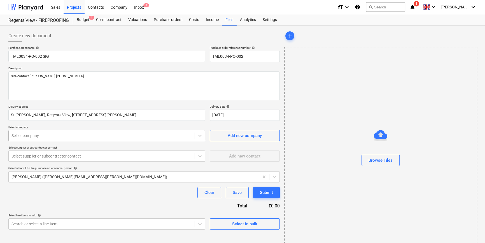
click at [56, 137] on div at bounding box center [101, 136] width 180 height 6
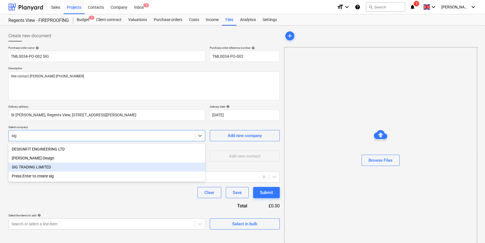
click at [40, 167] on div "SIG TRADING LIMITED" at bounding box center [106, 166] width 197 height 9
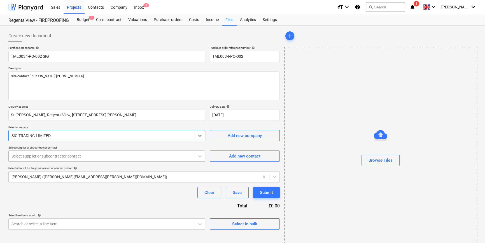
click at [128, 156] on div at bounding box center [101, 156] width 180 height 6
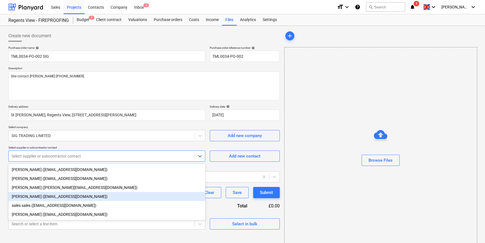
click at [44, 197] on div "Sam Richardson (samrichardson@sigplc.com)" at bounding box center [106, 196] width 197 height 9
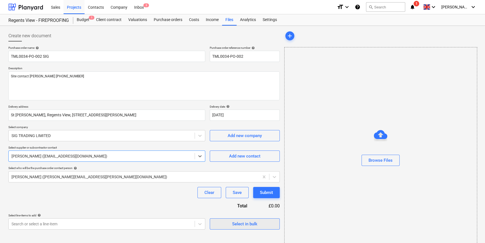
click at [247, 224] on div "Select in bulk" at bounding box center [244, 223] width 25 height 7
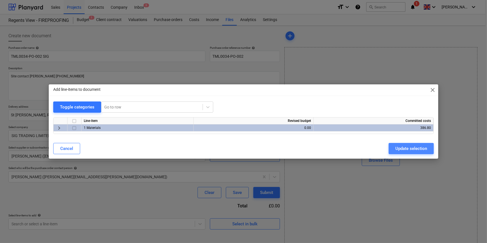
click at [388, 151] on div "Update selection" at bounding box center [411, 148] width 32 height 7
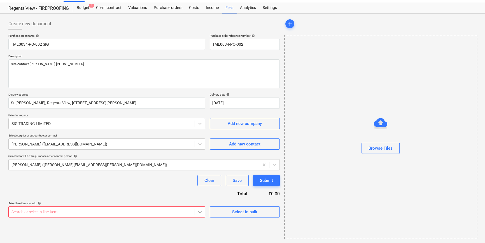
scroll to position [74, 0]
click at [202, 212] on body "Sales Projects Contacts Company Inbox 3 format_size keyboard_arrow_down help se…" at bounding box center [242, 108] width 485 height 243
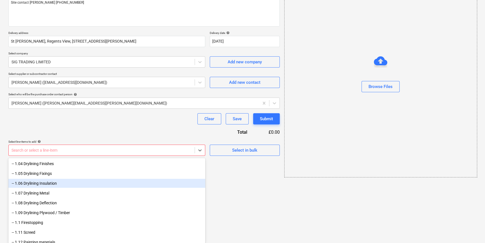
scroll to position [76, 0]
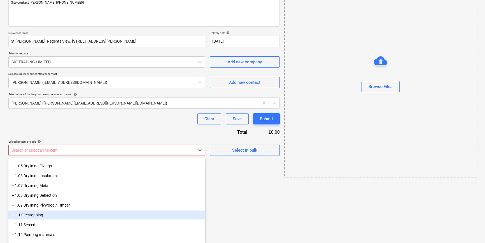
click at [37, 216] on div "-- 1.1 Firestopping" at bounding box center [106, 214] width 197 height 9
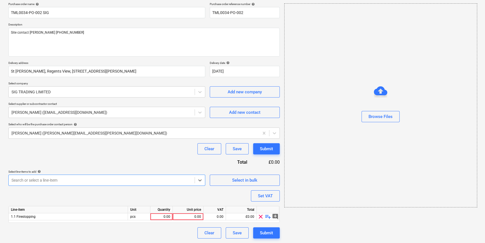
scroll to position [43, 0]
click at [163, 218] on div "0.00" at bounding box center [162, 216] width 18 height 7
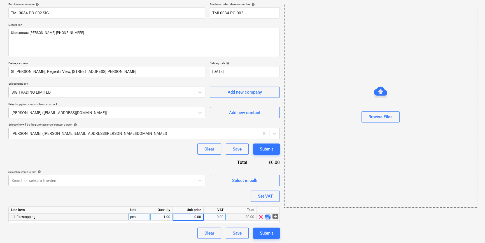
click at [268, 216] on span "playlist_add" at bounding box center [268, 216] width 7 height 7
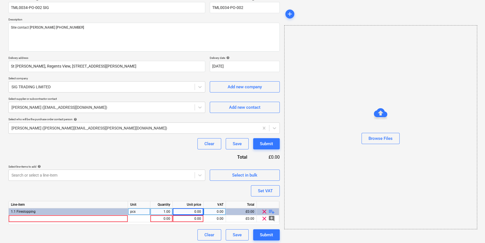
scroll to position [50, 0]
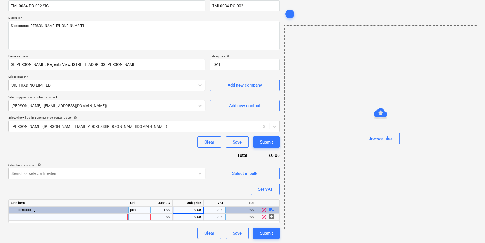
click at [20, 216] on div at bounding box center [68, 216] width 119 height 7
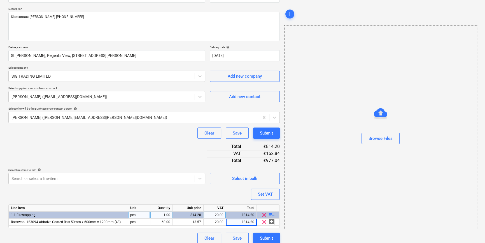
scroll to position [64, 0]
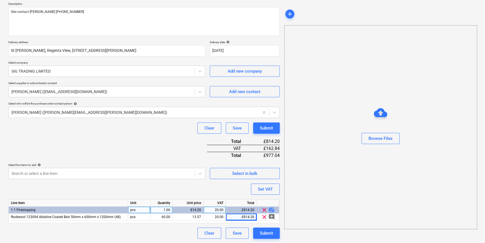
click at [271, 209] on span "playlist_add" at bounding box center [271, 209] width 7 height 7
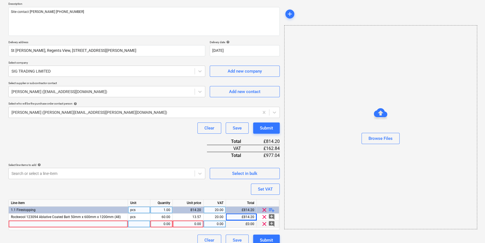
click at [16, 222] on div at bounding box center [68, 223] width 119 height 7
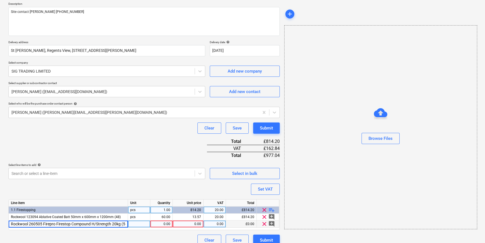
scroll to position [0, 3]
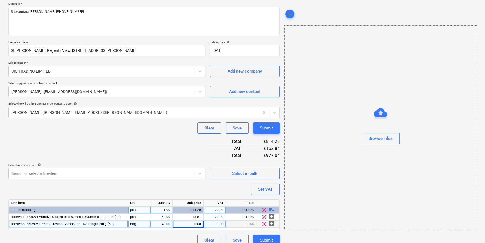
click at [192, 222] on div "0.00" at bounding box center [188, 223] width 26 height 7
click at [270, 210] on span "playlist_add" at bounding box center [271, 209] width 7 height 7
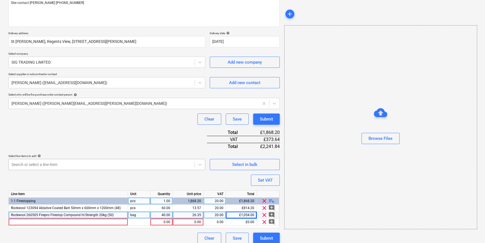
scroll to position [78, 0]
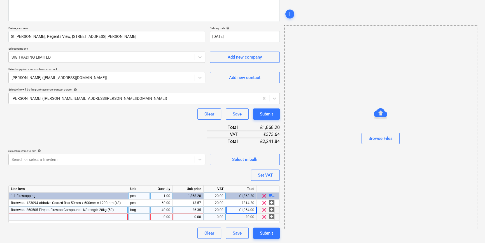
click at [29, 216] on div at bounding box center [68, 216] width 119 height 7
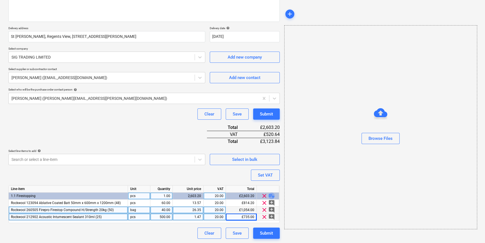
click at [271, 195] on span "playlist_add" at bounding box center [271, 195] width 7 height 7
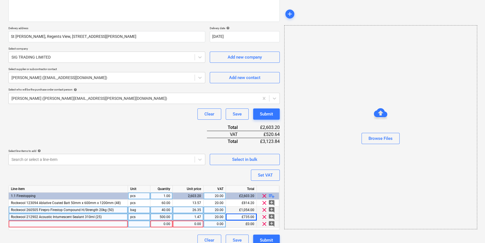
click at [18, 224] on div at bounding box center [68, 223] width 119 height 7
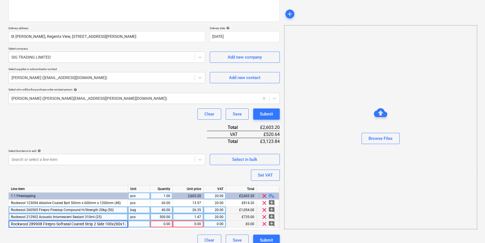
scroll to position [0, 13]
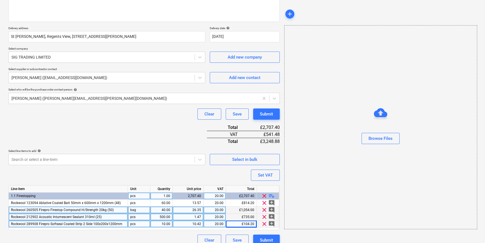
click at [271, 196] on span "playlist_add" at bounding box center [271, 195] width 7 height 7
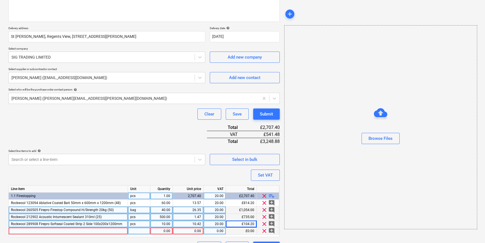
click at [23, 230] on div at bounding box center [68, 230] width 119 height 7
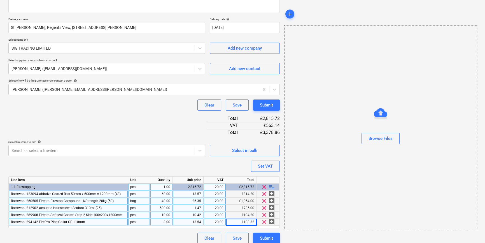
scroll to position [92, 0]
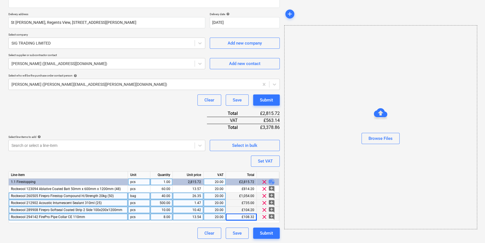
click at [273, 182] on span "playlist_add" at bounding box center [271, 181] width 7 height 7
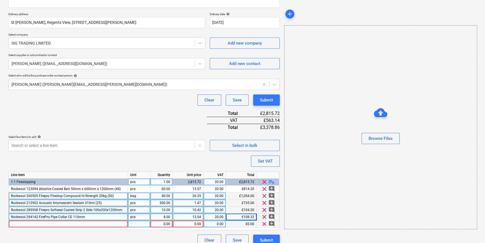
click at [24, 225] on div at bounding box center [68, 223] width 119 height 7
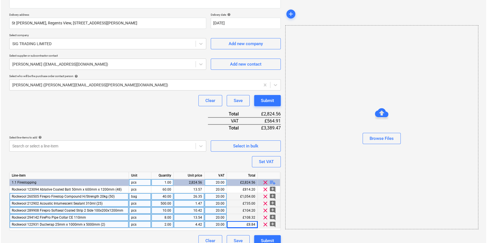
scroll to position [99, 0]
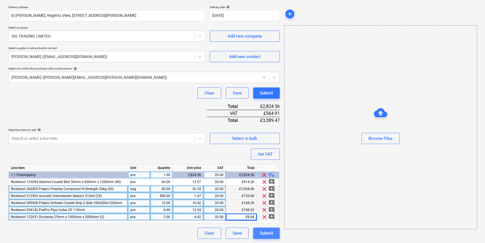
click at [271, 231] on div "Submit" at bounding box center [266, 232] width 13 height 7
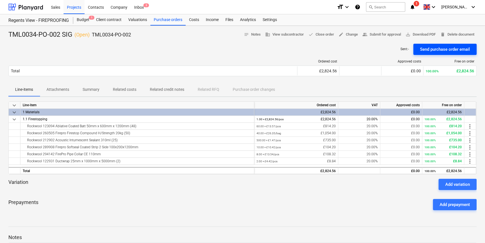
click at [388, 51] on div "Send purchase order email" at bounding box center [445, 49] width 50 height 7
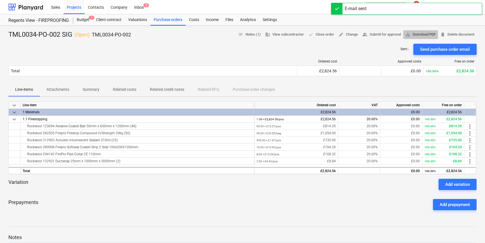
click at [388, 34] on span "save_alt Download PDF" at bounding box center [421, 34] width 30 height 6
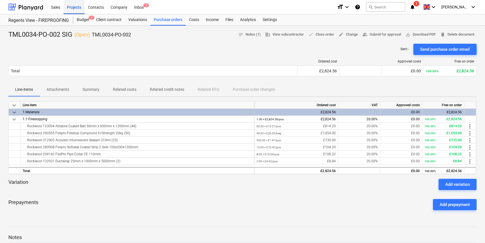
click at [71, 10] on div "Projects" at bounding box center [74, 7] width 21 height 14
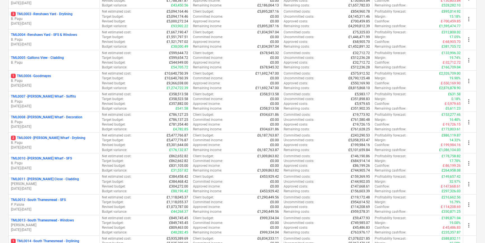
scroll to position [178, 0]
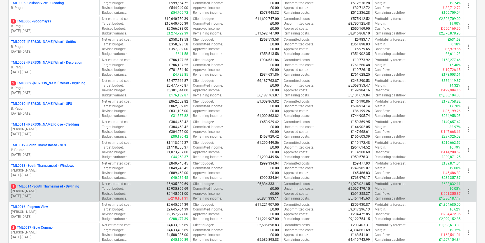
click at [55, 189] on p "[PERSON_NAME]" at bounding box center [54, 191] width 86 height 5
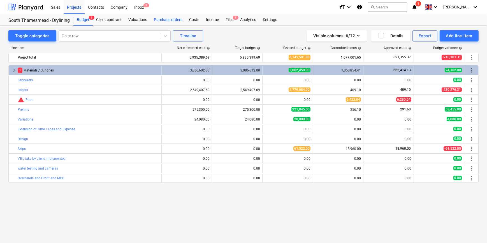
click at [168, 20] on div "Purchase orders" at bounding box center [167, 19] width 35 height 11
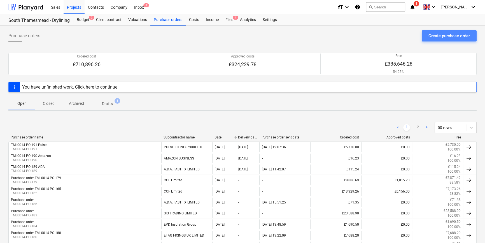
click at [388, 36] on div "Create purchase order" at bounding box center [449, 35] width 41 height 7
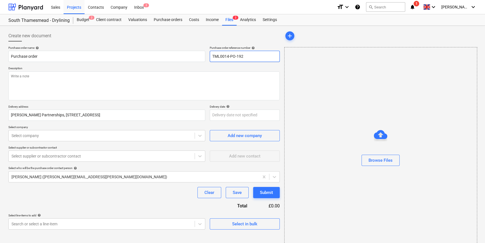
drag, startPoint x: 246, startPoint y: 55, endPoint x: 211, endPoint y: 56, distance: 34.5
click at [211, 56] on input "TML0014-PO-192" at bounding box center [245, 56] width 70 height 11
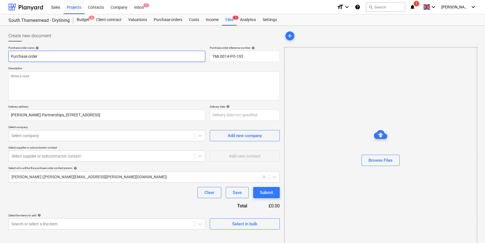
drag, startPoint x: 38, startPoint y: 56, endPoint x: 10, endPoint y: 56, distance: 28.0
click at [10, 56] on input "Purchase order" at bounding box center [106, 56] width 197 height 11
paste input "TML0014-PO-192"
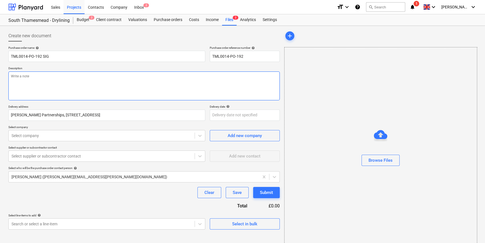
click at [31, 85] on textarea at bounding box center [143, 85] width 271 height 29
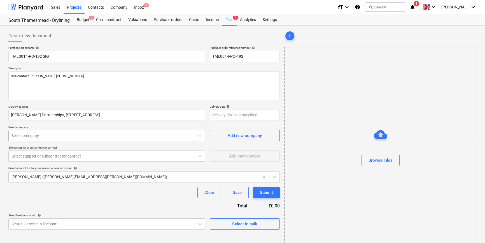
click at [79, 136] on div at bounding box center [101, 136] width 180 height 6
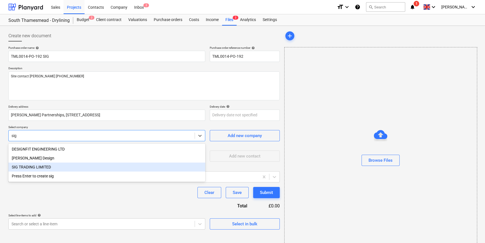
click at [41, 168] on div "SIG TRADING LIMITED" at bounding box center [106, 166] width 197 height 9
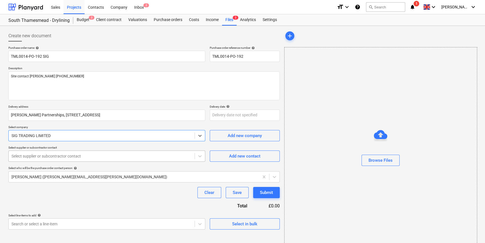
click at [38, 157] on div at bounding box center [101, 156] width 180 height 6
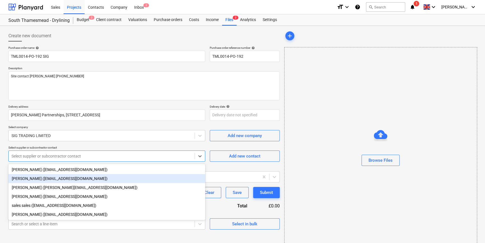
click at [35, 180] on div "Luci Barwick (lucibarwick@sigplc.com)" at bounding box center [106, 178] width 197 height 9
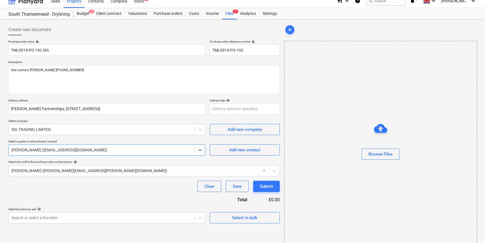
scroll to position [12, 0]
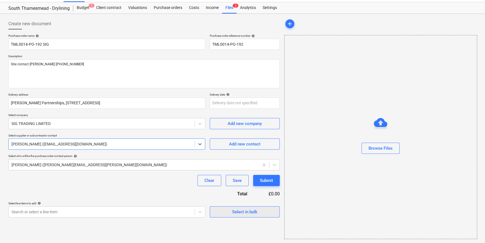
click at [241, 211] on div "Select in bulk" at bounding box center [244, 211] width 25 height 7
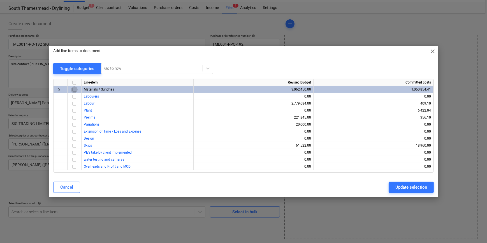
click at [73, 89] on input "checkbox" at bounding box center [74, 89] width 7 height 7
click at [388, 188] on div "Update selection" at bounding box center [411, 186] width 32 height 7
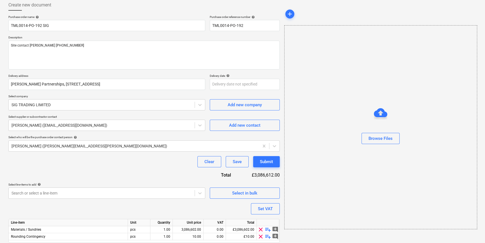
scroll to position [50, 0]
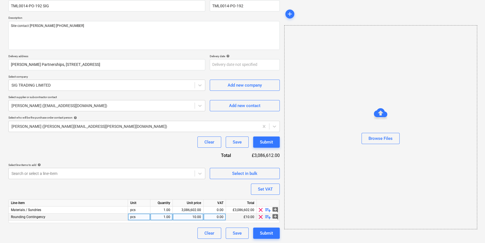
click at [258, 217] on span "clear" at bounding box center [260, 216] width 7 height 7
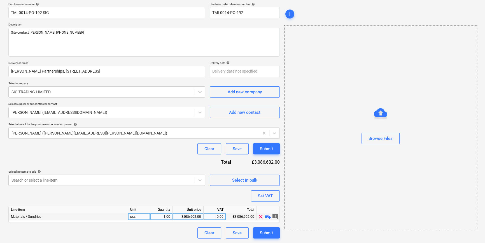
scroll to position [43, 0]
click at [266, 218] on span "playlist_add" at bounding box center [268, 216] width 7 height 7
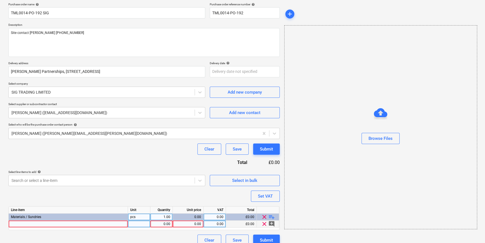
click at [17, 224] on div at bounding box center [68, 223] width 119 height 7
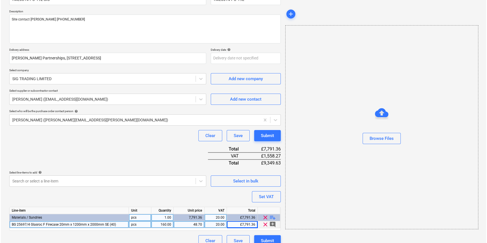
scroll to position [64, 0]
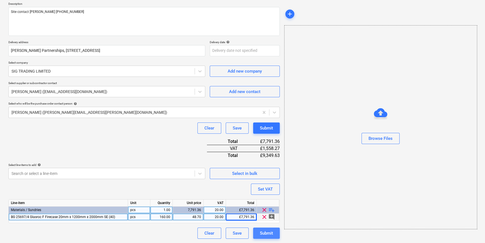
click at [267, 234] on div "Submit" at bounding box center [266, 232] width 13 height 7
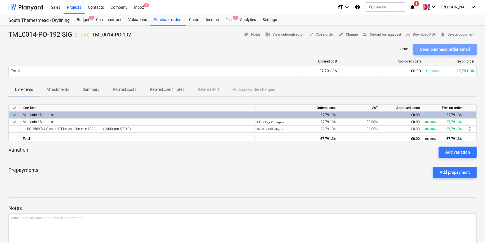
click at [388, 52] on div "Send purchase order email" at bounding box center [445, 49] width 50 height 7
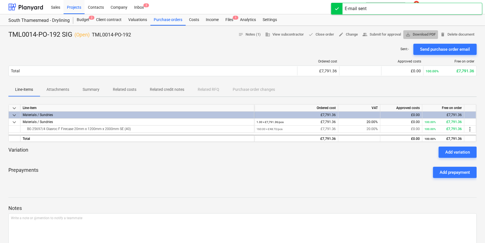
click at [388, 35] on span "save_alt Download PDF" at bounding box center [421, 34] width 30 height 6
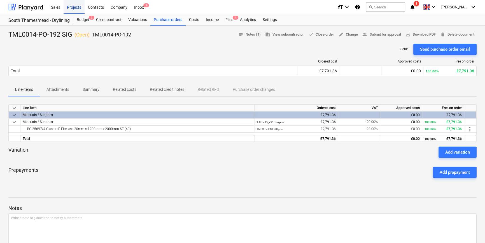
click at [73, 7] on div "Projects" at bounding box center [74, 7] width 21 height 14
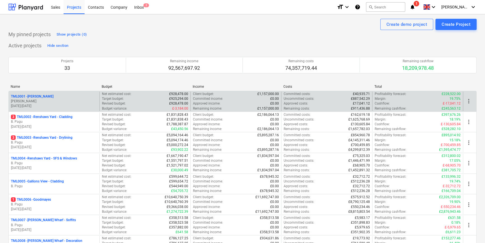
click at [57, 96] on div "TML0001 - Trent Park" at bounding box center [54, 96] width 86 height 5
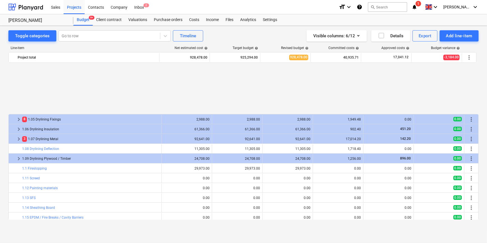
scroll to position [245, 0]
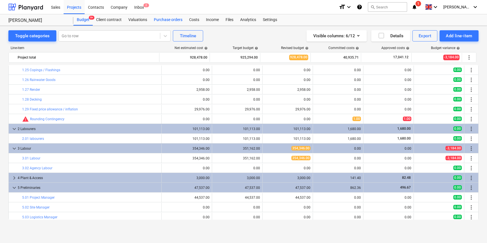
click at [172, 20] on div "Purchase orders" at bounding box center [167, 19] width 35 height 11
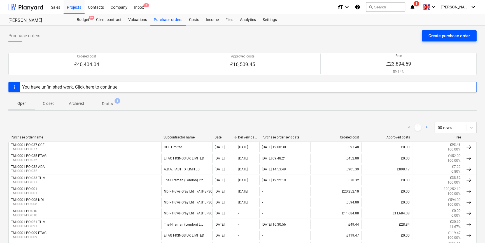
click at [388, 38] on div "Create purchase order" at bounding box center [449, 35] width 41 height 7
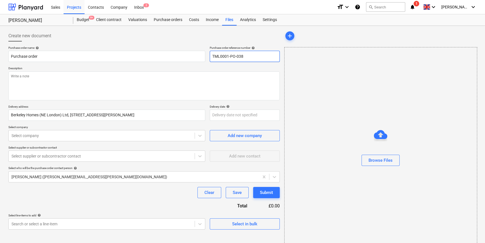
drag, startPoint x: 243, startPoint y: 56, endPoint x: 209, endPoint y: 56, distance: 34.5
click at [209, 56] on div "Purchase order name help Purchase order Purchase order reference number help TM…" at bounding box center [143, 54] width 271 height 16
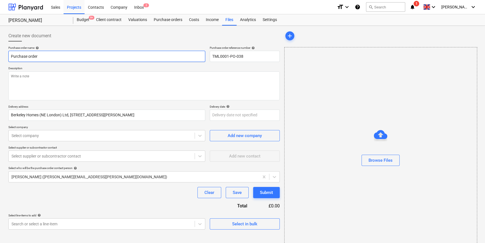
drag, startPoint x: 36, startPoint y: 55, endPoint x: 9, endPoint y: 55, distance: 27.7
click at [9, 55] on input "Purchase order" at bounding box center [106, 56] width 197 height 11
paste input "TML0001-PO-038"
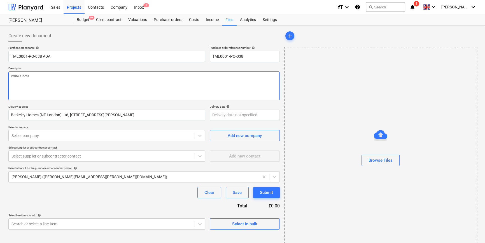
click at [22, 77] on textarea at bounding box center [143, 85] width 271 height 29
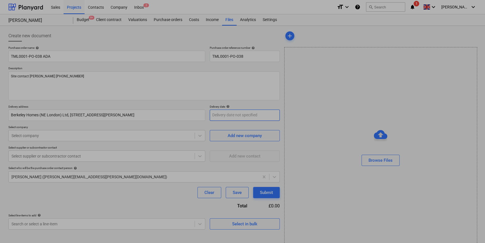
click at [227, 115] on body "Sales Projects Contacts Company Inbox 2 format_size keyboard_arrow_down help se…" at bounding box center [242, 121] width 485 height 243
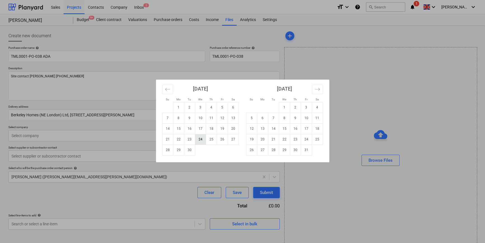
click at [201, 141] on td "24" at bounding box center [200, 139] width 11 height 11
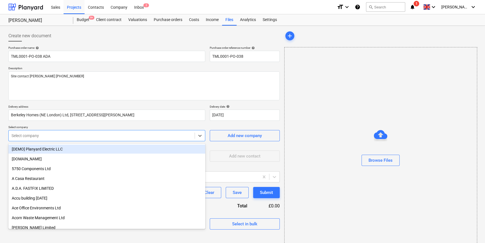
click at [104, 135] on div at bounding box center [101, 136] width 180 height 6
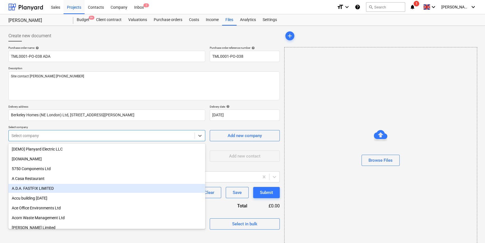
click at [43, 188] on div "A.D.A. FASTFIX LIMITED" at bounding box center [106, 188] width 197 height 9
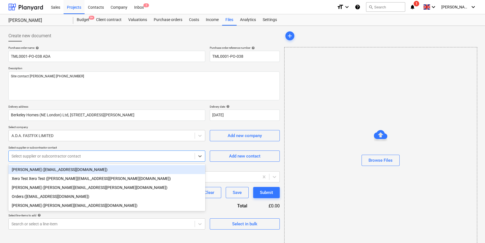
click at [33, 157] on div at bounding box center [101, 156] width 180 height 6
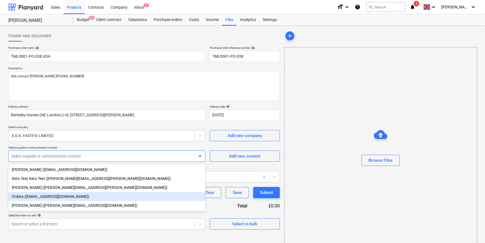
click at [35, 196] on div "Orders (orders@adafastfix.co.uk)" at bounding box center [106, 196] width 197 height 9
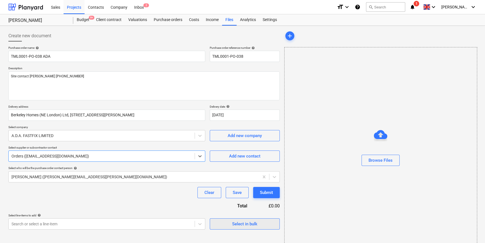
click at [241, 225] on div "Select in bulk" at bounding box center [244, 223] width 25 height 7
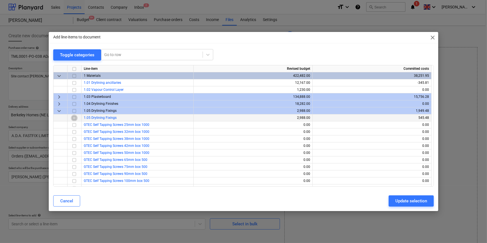
click at [74, 118] on input "checkbox" at bounding box center [74, 117] width 7 height 7
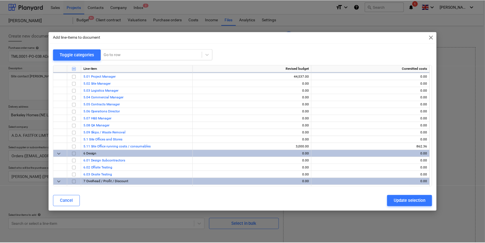
scroll to position [649, 0]
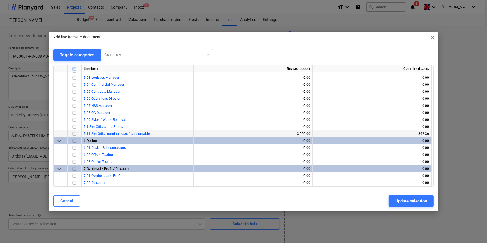
click at [73, 134] on input "checkbox" at bounding box center [74, 133] width 7 height 7
click at [388, 198] on div "Update selection" at bounding box center [411, 200] width 32 height 7
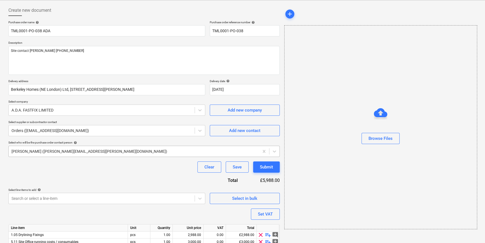
scroll to position [50, 0]
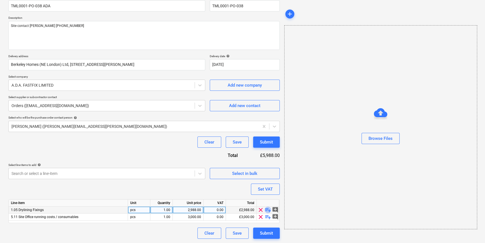
click at [268, 210] on span "playlist_add" at bounding box center [268, 209] width 7 height 7
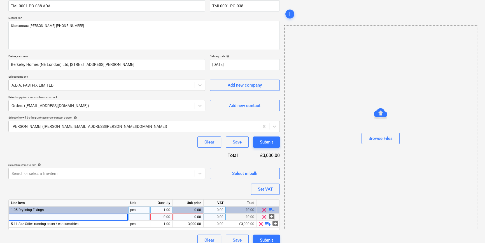
click at [21, 217] on div at bounding box center [68, 216] width 119 height 7
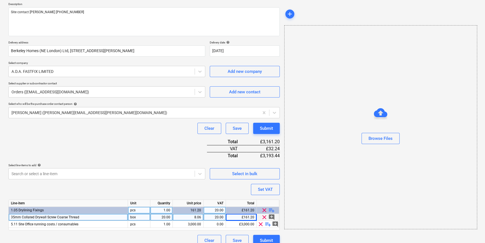
scroll to position [71, 0]
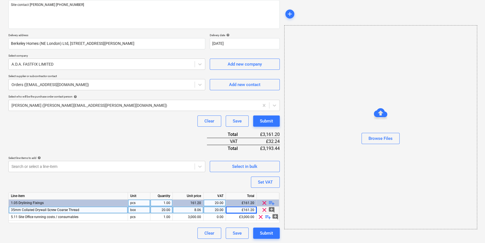
click at [269, 202] on span "playlist_add" at bounding box center [271, 202] width 7 height 7
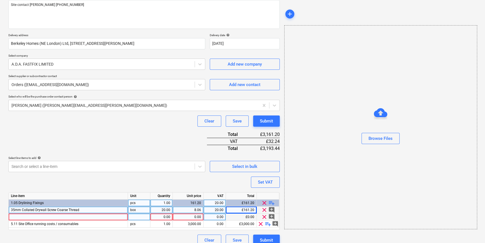
click at [18, 218] on div at bounding box center [68, 216] width 119 height 7
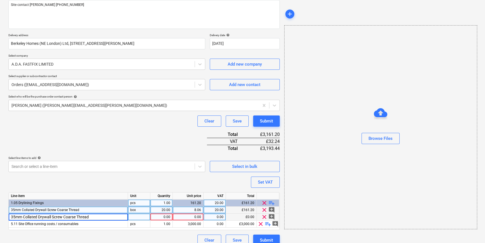
click at [13, 215] on input "35mm Collated Drywall Screw Coarse Thread" at bounding box center [68, 216] width 119 height 7
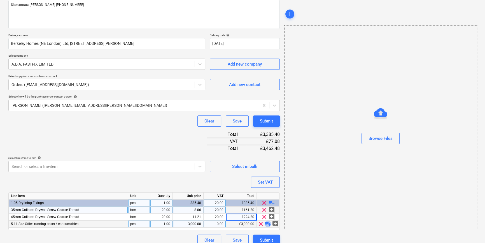
click at [267, 224] on span "playlist_add" at bounding box center [268, 223] width 7 height 7
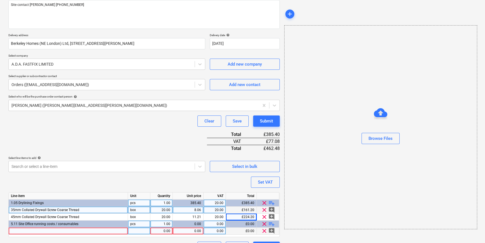
click at [13, 231] on div at bounding box center [68, 230] width 119 height 7
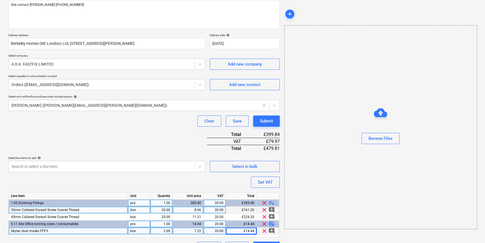
click at [271, 224] on span "playlist_add" at bounding box center [271, 223] width 7 height 7
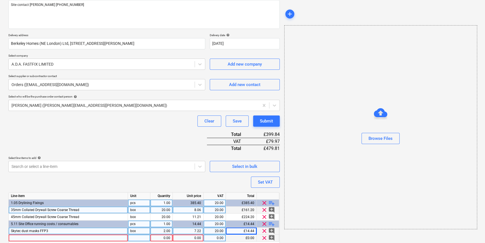
click at [24, 237] on div at bounding box center [68, 237] width 119 height 7
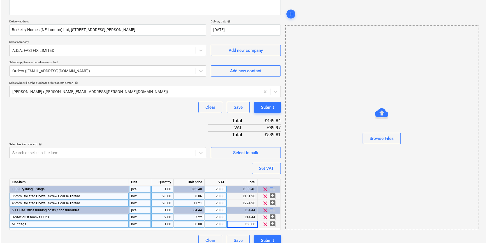
scroll to position [92, 0]
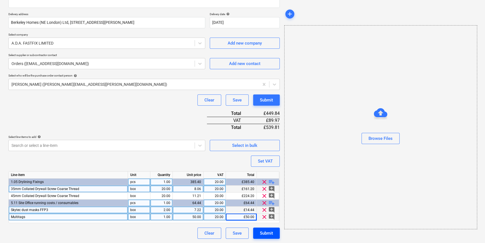
click at [262, 231] on div "Submit" at bounding box center [266, 232] width 13 height 7
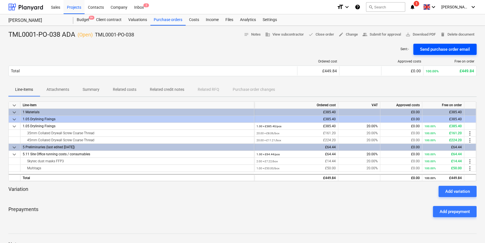
click at [388, 52] on div "Send purchase order email" at bounding box center [445, 49] width 50 height 7
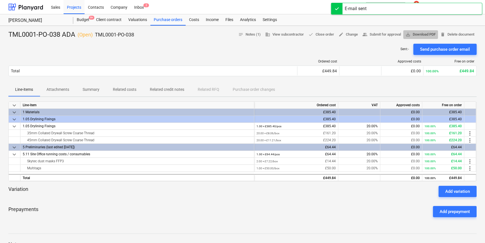
click at [388, 36] on span "save_alt Download PDF" at bounding box center [421, 34] width 30 height 6
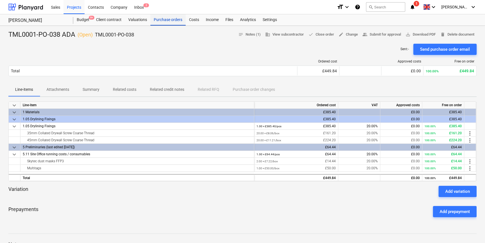
click at [171, 20] on div "Purchase orders" at bounding box center [167, 19] width 35 height 11
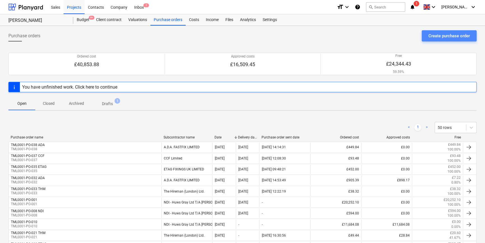
click at [388, 36] on div "Create purchase order" at bounding box center [449, 35] width 41 height 7
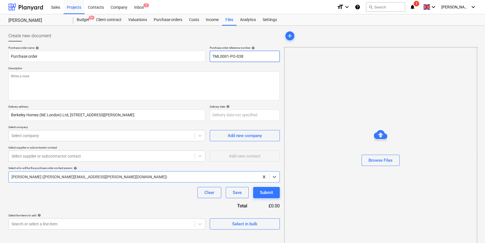
click at [248, 56] on input "TML0001-PO-038" at bounding box center [245, 56] width 70 height 11
drag, startPoint x: 244, startPoint y: 55, endPoint x: 211, endPoint y: 59, distance: 32.9
click at [211, 59] on input "TML0001-PO-039" at bounding box center [245, 56] width 70 height 11
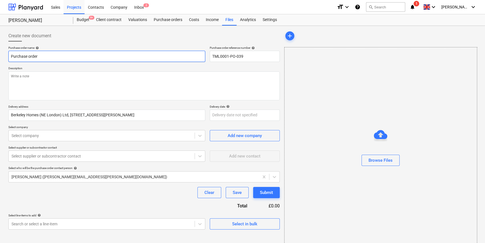
click at [36, 55] on input "Purchase order" at bounding box center [106, 56] width 197 height 11
drag, startPoint x: 42, startPoint y: 56, endPoint x: 8, endPoint y: 56, distance: 33.6
click at [8, 56] on input "Purchase order" at bounding box center [106, 56] width 197 height 11
paste input "TML0001-PO-039"
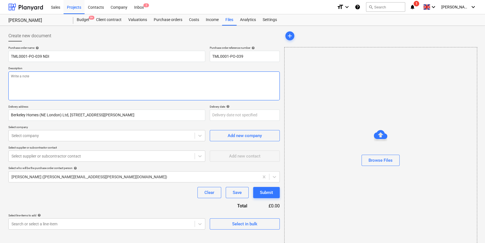
click at [29, 87] on textarea at bounding box center [143, 85] width 271 height 29
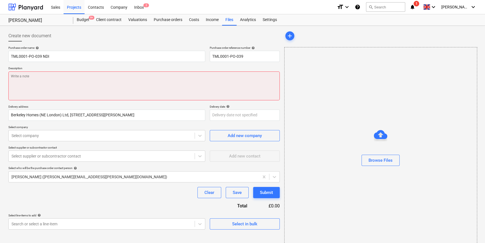
paste textarea "Site contact Malcolm 07479 382881"
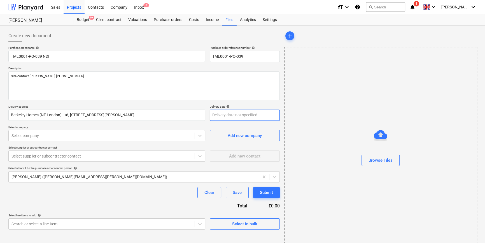
click at [216, 115] on body "Sales Projects Contacts Company Inbox 2 format_size keyboard_arrow_down help se…" at bounding box center [242, 121] width 485 height 243
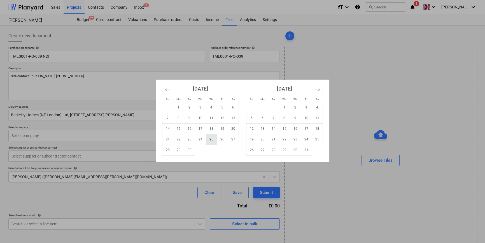
click at [210, 139] on td "25" at bounding box center [211, 139] width 11 height 11
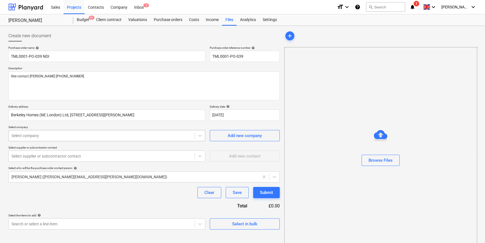
click at [84, 138] on div at bounding box center [101, 136] width 180 height 6
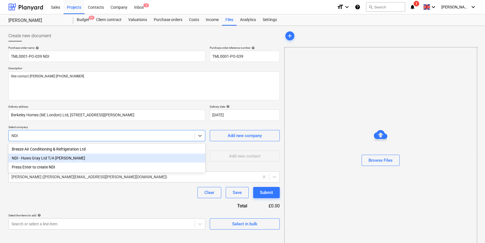
click at [70, 158] on div "NDI - Huws Gray Ltd T/A Lloyd Worrall" at bounding box center [106, 157] width 197 height 9
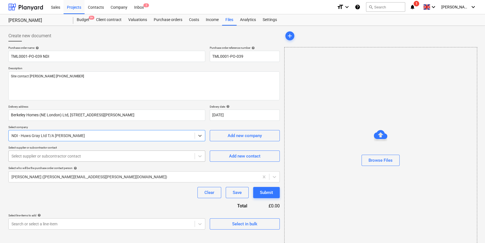
click at [70, 155] on div at bounding box center [101, 156] width 180 height 6
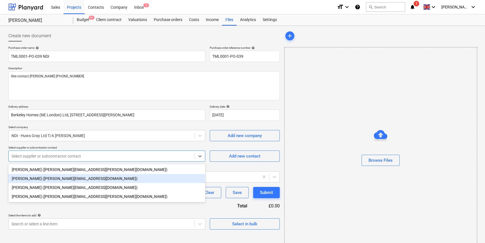
click at [58, 178] on div "Christopher Brandham (christopher.brandham@ndi.co.uk)" at bounding box center [106, 178] width 197 height 9
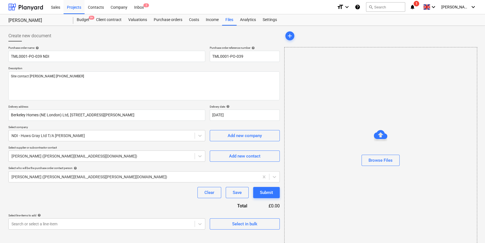
click at [101, 197] on div "Clear Save Submit" at bounding box center [143, 192] width 271 height 11
click at [227, 223] on span "Select in bulk" at bounding box center [245, 223] width 56 height 7
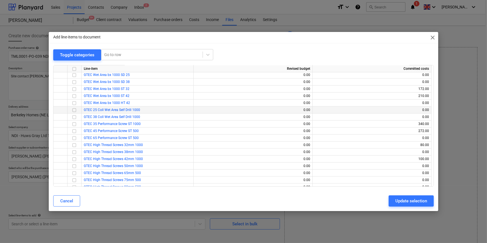
scroll to position [127, 0]
click at [74, 131] on input "checkbox" at bounding box center [74, 130] width 7 height 7
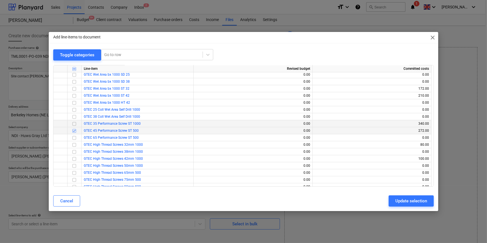
click at [75, 124] on input "checkbox" at bounding box center [74, 123] width 7 height 7
click at [74, 144] on input "checkbox" at bounding box center [74, 144] width 7 height 7
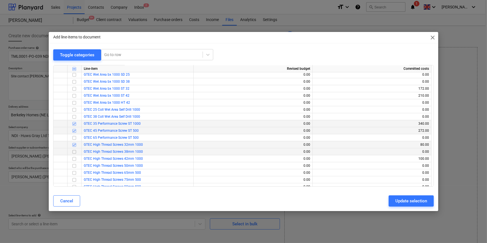
click at [74, 150] on input "checkbox" at bounding box center [74, 151] width 7 height 7
click at [75, 179] on input "checkbox" at bounding box center [74, 179] width 7 height 7
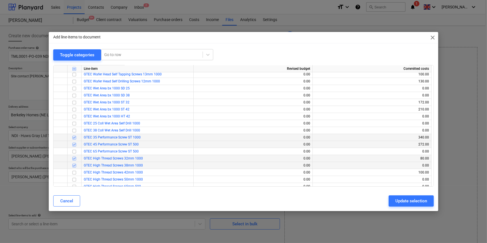
scroll to position [102, 0]
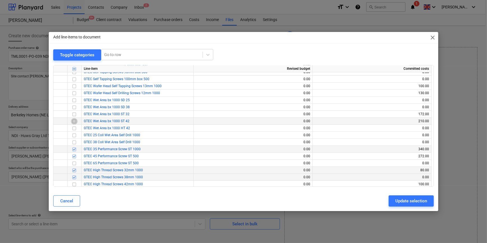
click at [74, 121] on input "checkbox" at bounding box center [74, 121] width 7 height 7
click at [74, 114] on input "checkbox" at bounding box center [74, 114] width 7 height 7
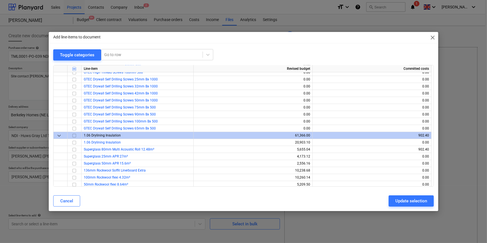
scroll to position [280, 0]
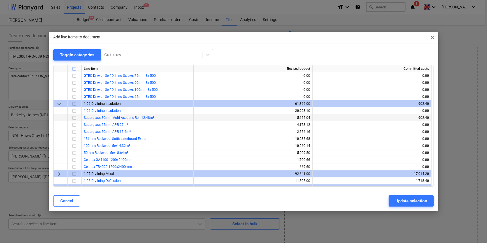
click at [74, 117] on input "checkbox" at bounding box center [74, 117] width 7 height 7
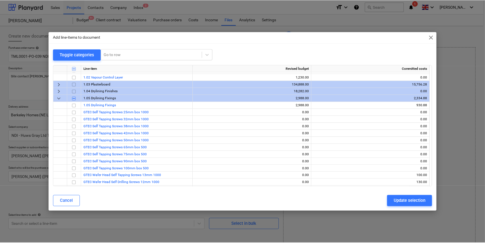
scroll to position [0, 0]
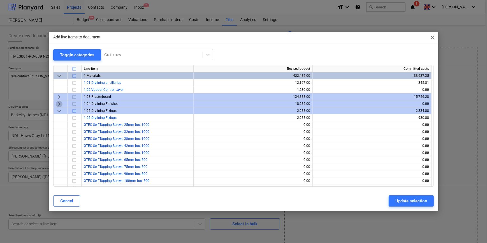
click at [60, 104] on span "keyboard_arrow_right" at bounding box center [59, 103] width 7 height 7
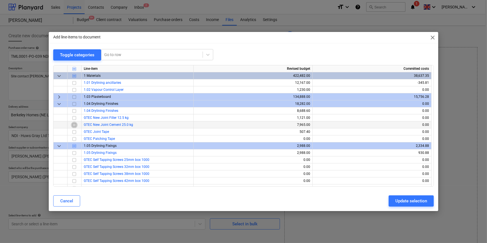
click at [73, 124] on input "checkbox" at bounding box center [74, 124] width 7 height 7
click at [75, 131] on input "checkbox" at bounding box center [74, 131] width 7 height 7
click at [74, 118] on input "checkbox" at bounding box center [74, 117] width 7 height 7
click at [60, 96] on span "keyboard_arrow_right" at bounding box center [59, 96] width 7 height 7
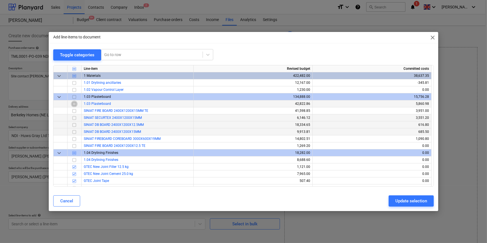
click at [73, 104] on input "checkbox" at bounding box center [74, 103] width 7 height 7
click at [74, 112] on input "checkbox" at bounding box center [74, 110] width 7 height 7
click at [388, 204] on button "Update selection" at bounding box center [410, 200] width 45 height 11
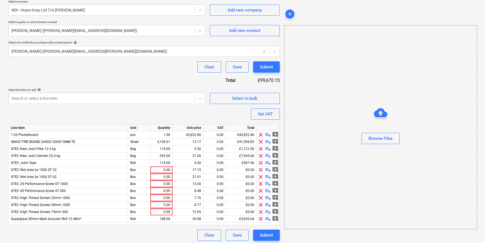
scroll to position [127, 0]
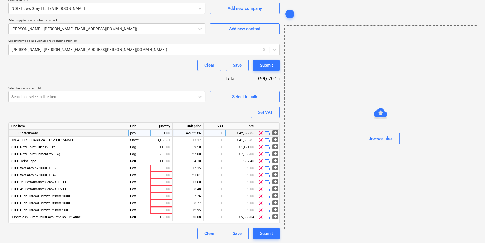
click at [266, 132] on span "playlist_add" at bounding box center [268, 133] width 7 height 7
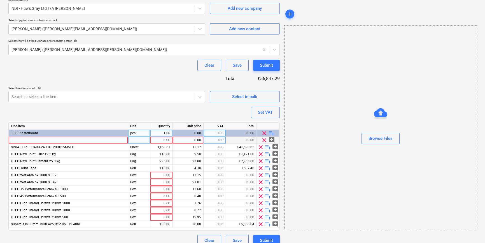
click at [16, 141] on div at bounding box center [68, 140] width 119 height 7
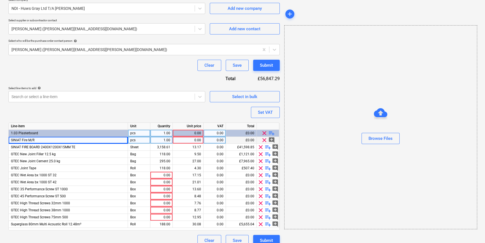
click at [36, 140] on div "SINIAT Fire M/R" at bounding box center [68, 140] width 119 height 7
click at [41, 140] on input "SINIAT Fire M/R" at bounding box center [68, 140] width 119 height 7
click at [139, 138] on div "60" at bounding box center [139, 140] width 22 height 7
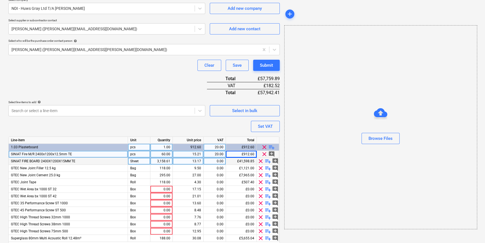
click at [157, 162] on div "3,158.61" at bounding box center [162, 161] width 18 height 7
click at [157, 169] on div "118.00" at bounding box center [162, 168] width 18 height 7
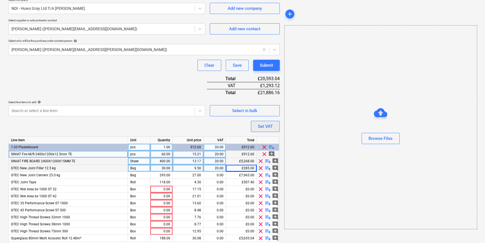
click at [259, 127] on div "Set VAT" at bounding box center [265, 126] width 15 height 7
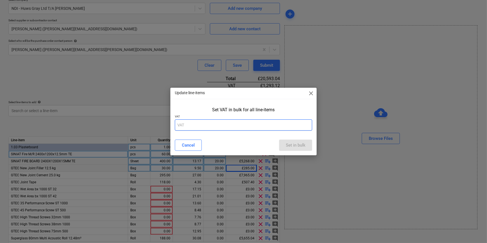
click at [229, 125] on input "text" at bounding box center [243, 124] width 137 height 11
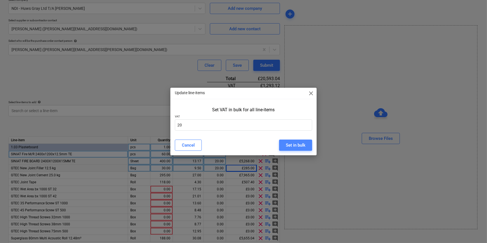
click at [295, 143] on div "Set in bulk" at bounding box center [296, 144] width 20 height 7
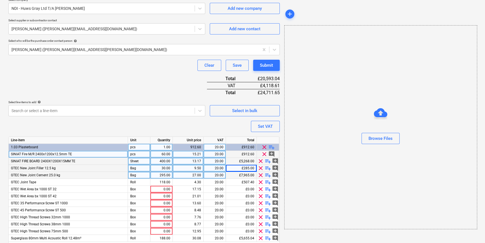
click at [165, 174] on div "295.00" at bounding box center [162, 175] width 18 height 7
click at [164, 180] on div "118.00" at bounding box center [162, 182] width 18 height 7
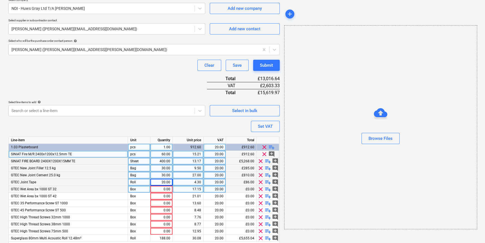
click at [161, 189] on div "0.00" at bounding box center [162, 189] width 18 height 7
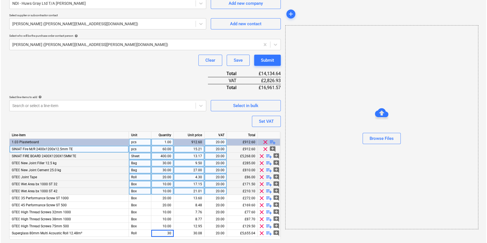
scroll to position [148, 0]
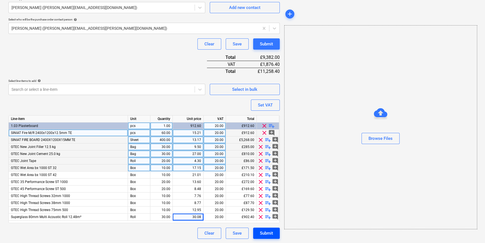
click at [270, 234] on div "Submit" at bounding box center [266, 232] width 13 height 7
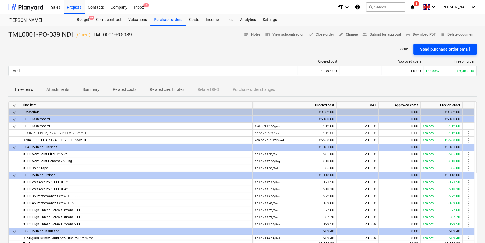
click at [388, 48] on div "Send purchase order email" at bounding box center [445, 49] width 50 height 7
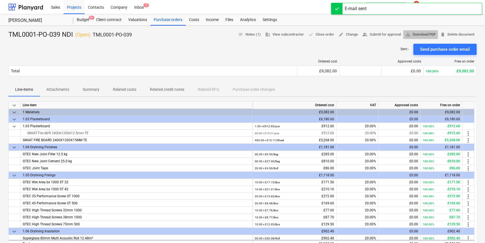
click at [388, 34] on span "save_alt Download PDF" at bounding box center [421, 34] width 30 height 6
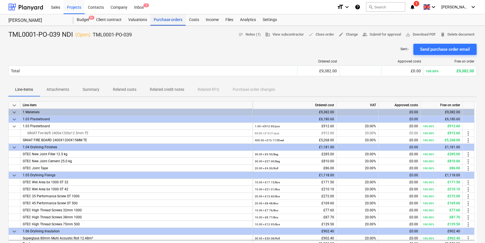
click at [176, 20] on div "Purchase orders" at bounding box center [167, 19] width 35 height 11
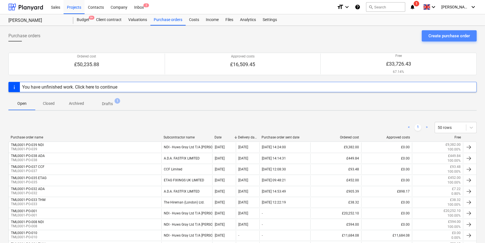
click at [388, 36] on div "Create purchase order" at bounding box center [449, 35] width 41 height 7
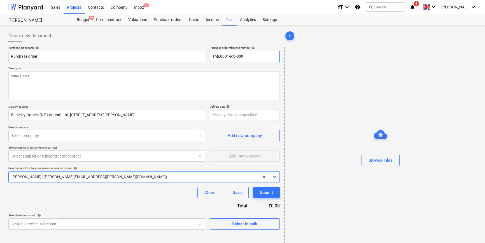
click at [243, 56] on input "TML0001-PO-039" at bounding box center [245, 56] width 70 height 11
drag, startPoint x: 243, startPoint y: 56, endPoint x: 212, endPoint y: 57, distance: 31.4
click at [212, 57] on input "TML0001-PO-040" at bounding box center [245, 56] width 70 height 11
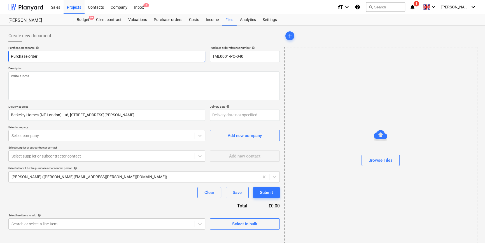
drag, startPoint x: 37, startPoint y: 56, endPoint x: 8, endPoint y: 55, distance: 28.9
click at [8, 55] on input "Purchase order" at bounding box center [106, 56] width 197 height 11
paste input "TML0001-PO-040"
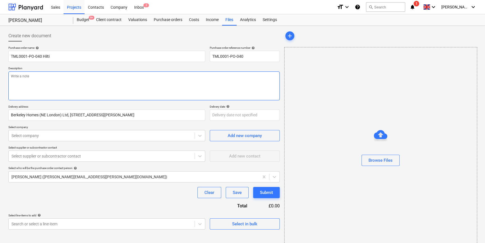
click at [39, 84] on textarea at bounding box center [143, 85] width 271 height 29
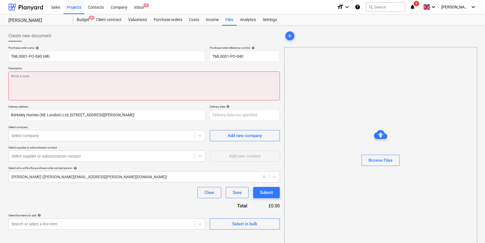
paste textarea "Site contact Malcolm 07479 382881"
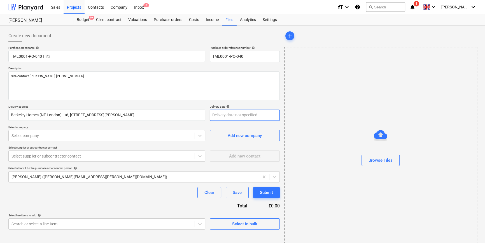
click at [234, 118] on body "Sales Projects Contacts Company Inbox 2 format_size keyboard_arrow_down help se…" at bounding box center [242, 121] width 485 height 243
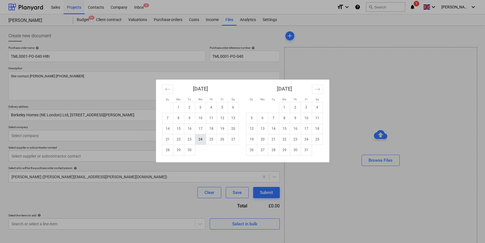
click at [201, 139] on td "24" at bounding box center [200, 139] width 11 height 11
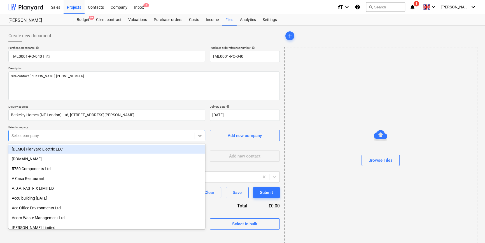
click at [73, 133] on div at bounding box center [101, 136] width 180 height 6
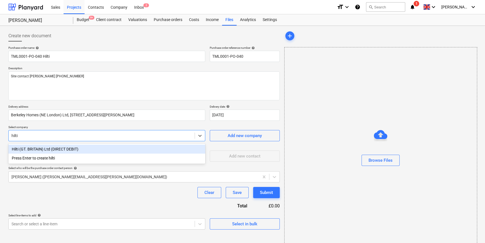
click at [52, 148] on div "Hilti (GT. BRITAIN) Ltd (DIRECT DEBIT)" at bounding box center [106, 149] width 197 height 9
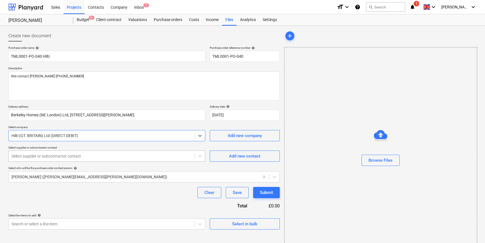
click at [50, 155] on div at bounding box center [101, 156] width 180 height 6
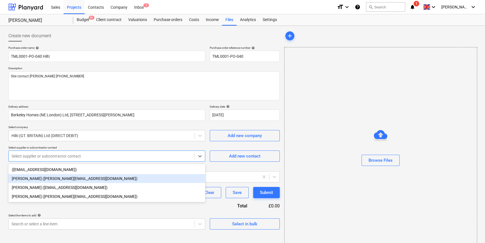
click at [45, 178] on div "Richard Webster (richard.webster2@hilti.com)" at bounding box center [106, 178] width 197 height 9
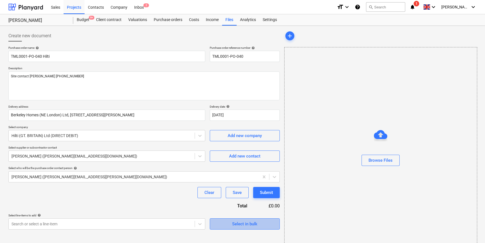
click at [253, 224] on div "Select in bulk" at bounding box center [244, 223] width 25 height 7
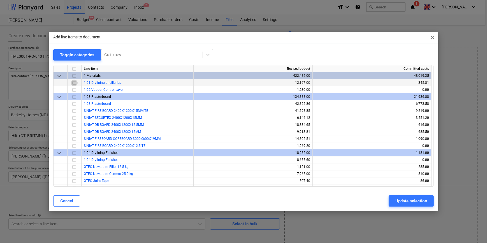
click at [75, 82] on input "checkbox" at bounding box center [74, 82] width 7 height 7
click at [58, 77] on span "keyboard_arrow_down" at bounding box center [59, 75] width 7 height 7
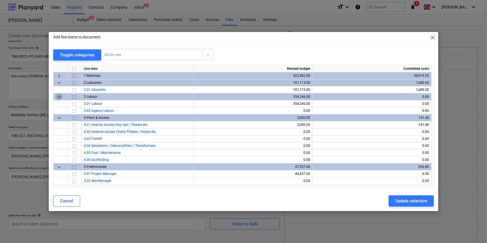
click at [57, 95] on span "keyboard_arrow_down" at bounding box center [59, 96] width 7 height 7
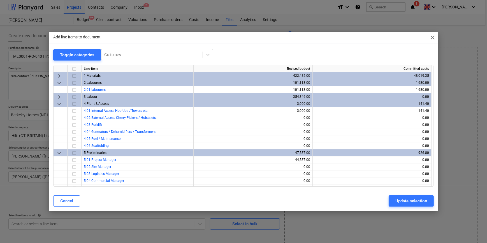
click at [58, 103] on span "keyboard_arrow_down" at bounding box center [59, 103] width 7 height 7
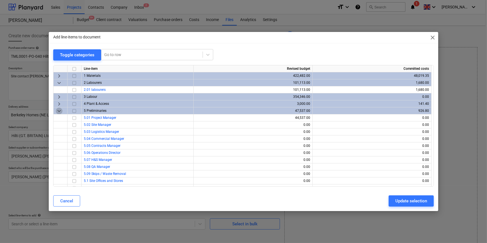
click at [59, 109] on span "keyboard_arrow_down" at bounding box center [59, 110] width 7 height 7
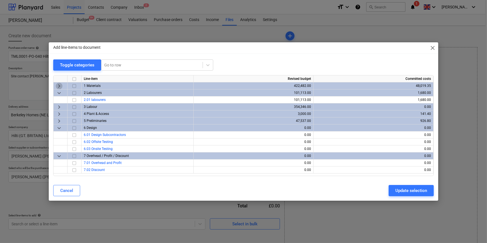
click at [58, 84] on span "keyboard_arrow_right" at bounding box center [59, 86] width 7 height 7
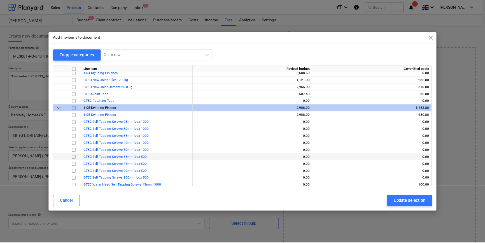
scroll to position [102, 0]
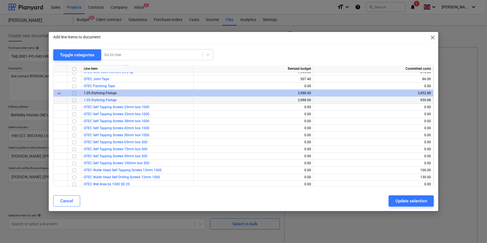
click at [74, 100] on input "checkbox" at bounding box center [74, 100] width 7 height 7
click at [388, 200] on div "Update selection" at bounding box center [411, 200] width 32 height 7
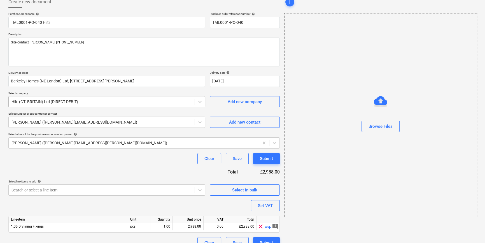
scroll to position [43, 0]
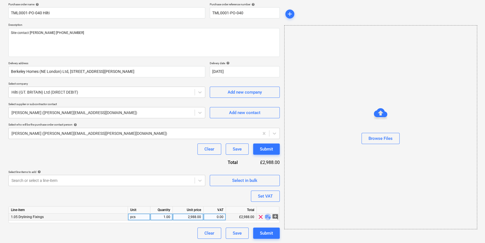
click at [266, 218] on span "playlist_add" at bounding box center [268, 216] width 7 height 7
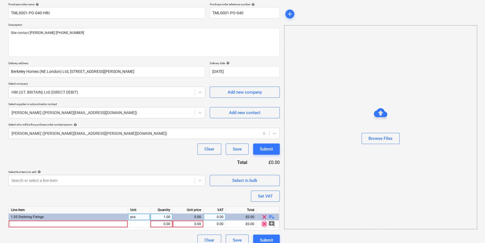
click at [264, 224] on span "clear" at bounding box center [264, 223] width 7 height 7
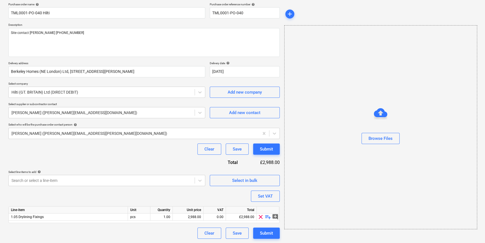
click at [260, 217] on span "clear" at bounding box center [260, 216] width 7 height 7
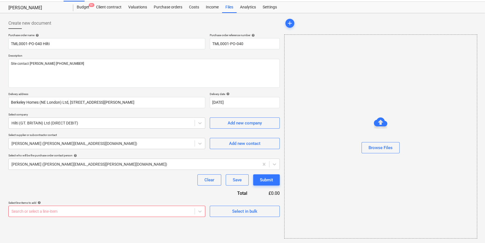
scroll to position [12, 0]
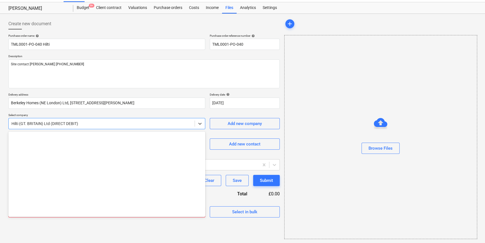
click at [131, 121] on div at bounding box center [101, 124] width 180 height 6
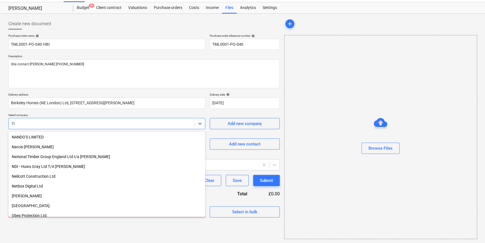
scroll to position [171, 0]
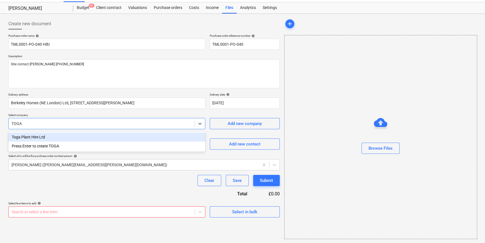
click at [45, 137] on div "Toga Plant Hire Ltd" at bounding box center [106, 136] width 197 height 9
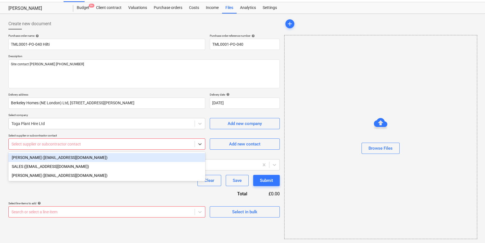
click at [45, 141] on div at bounding box center [101, 144] width 180 height 6
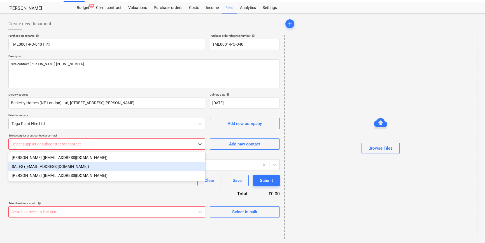
click at [42, 167] on div "SALES (salessupport@toga.co.uk)" at bounding box center [106, 166] width 197 height 9
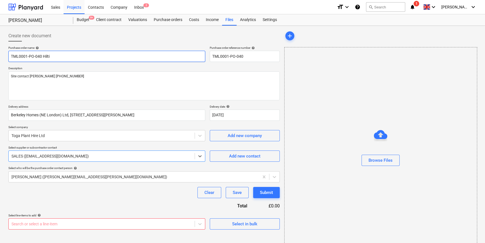
click at [51, 53] on input "TML0001-PO-040 Hilti" at bounding box center [106, 56] width 197 height 11
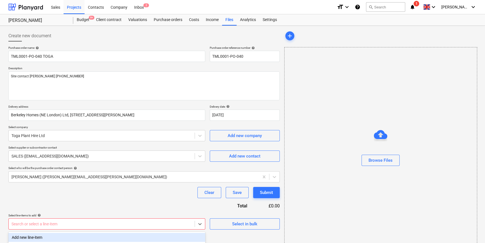
scroll to position [74, 0]
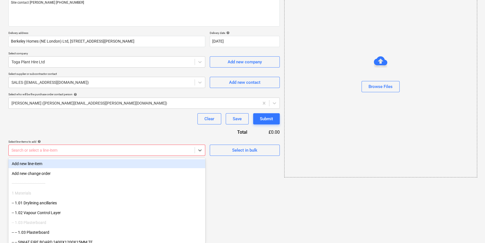
click at [25, 169] on body "Sales Projects Contacts Company Inbox 2 format_size keyboard_arrow_down help se…" at bounding box center [242, 47] width 485 height 243
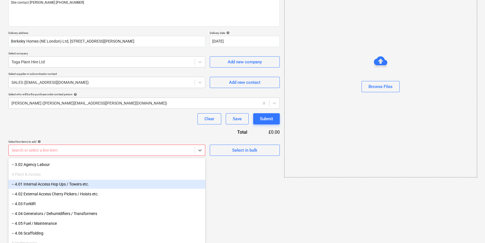
scroll to position [1222, 0]
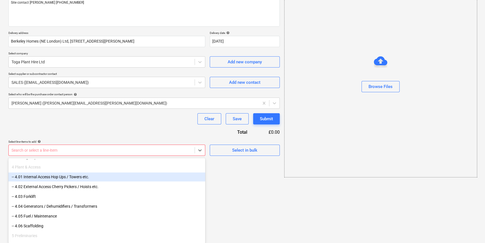
click at [30, 166] on div "4 Plant & Access" at bounding box center [106, 166] width 197 height 9
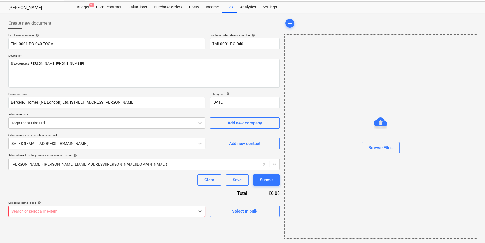
scroll to position [12, 0]
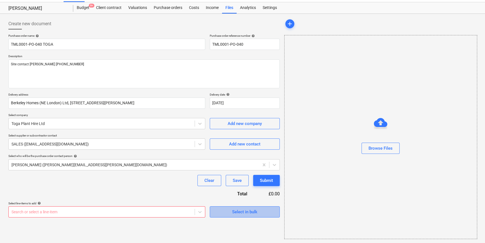
click at [230, 213] on span "Select in bulk" at bounding box center [245, 211] width 56 height 7
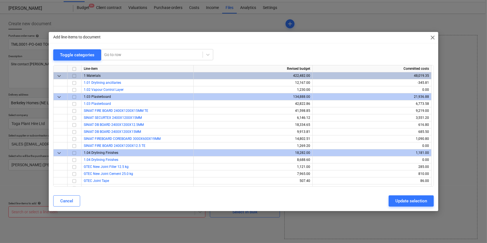
click at [58, 76] on span "keyboard_arrow_down" at bounding box center [59, 75] width 7 height 7
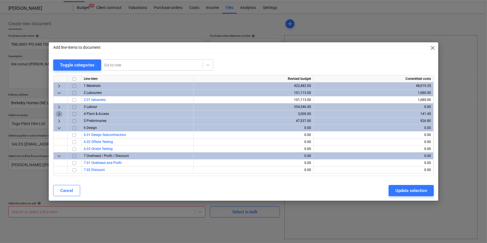
click at [58, 113] on span "keyboard_arrow_right" at bounding box center [59, 114] width 7 height 7
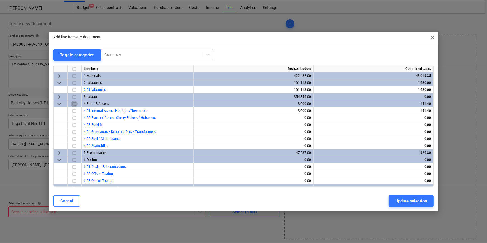
click at [74, 103] on input "checkbox" at bounding box center [74, 103] width 7 height 7
click at [73, 110] on input "checkbox" at bounding box center [74, 110] width 7 height 7
click at [388, 204] on button "Update selection" at bounding box center [410, 200] width 45 height 11
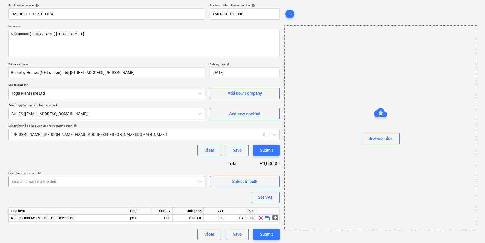
scroll to position [43, 0]
click at [266, 217] on span "playlist_add" at bounding box center [268, 216] width 7 height 7
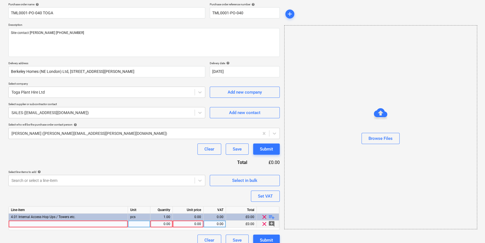
click at [16, 225] on div at bounding box center [68, 223] width 119 height 7
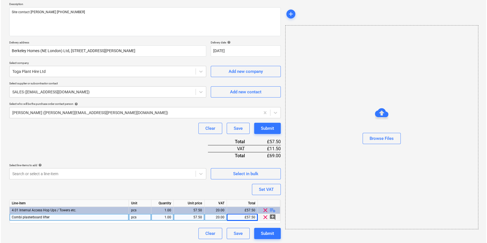
scroll to position [64, 0]
click at [269, 234] on div "Submit" at bounding box center [266, 232] width 13 height 7
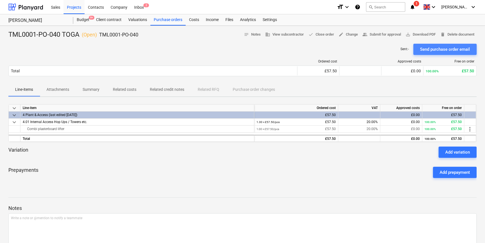
click at [388, 49] on div "Send purchase order email" at bounding box center [445, 49] width 50 height 7
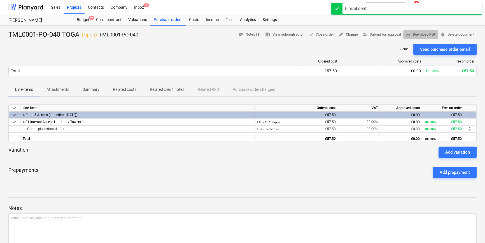
click at [388, 34] on span "save_alt Download PDF" at bounding box center [421, 34] width 30 height 6
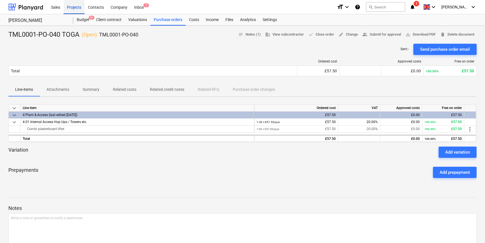
click at [76, 6] on div "Projects" at bounding box center [74, 7] width 21 height 14
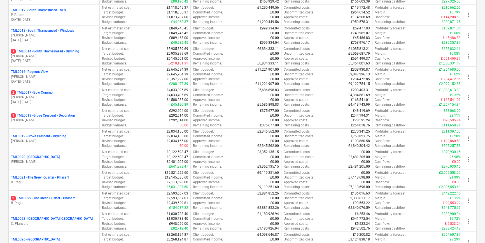
scroll to position [305, 0]
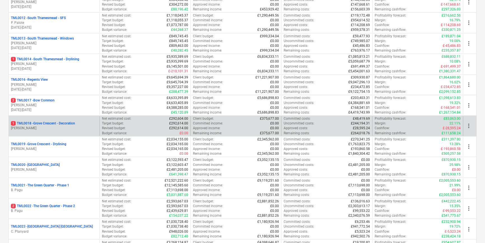
click at [57, 122] on p "1 TML0018 - Grove Crescent - Decoration" at bounding box center [43, 123] width 64 height 5
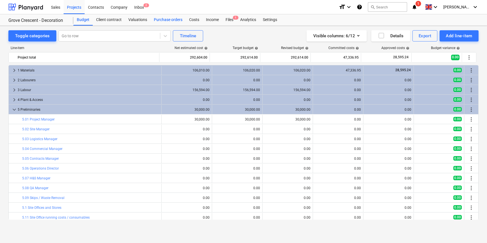
click at [173, 20] on div "Purchase orders" at bounding box center [167, 19] width 35 height 11
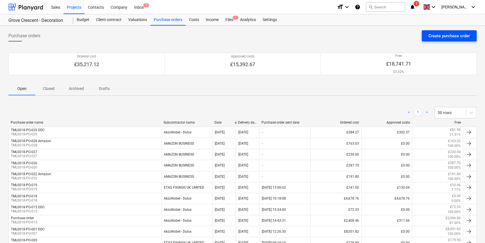
click at [388, 36] on div "Create purchase order" at bounding box center [449, 35] width 41 height 7
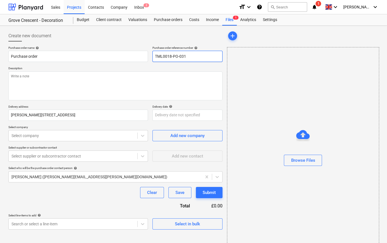
drag, startPoint x: 185, startPoint y: 56, endPoint x: 155, endPoint y: 55, distance: 30.3
click at [155, 55] on input "TML0018-PO-031" at bounding box center [187, 56] width 70 height 11
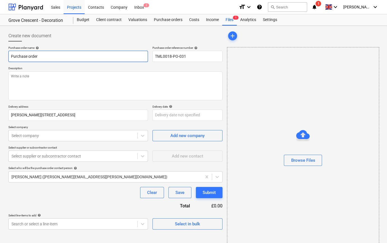
drag, startPoint x: 41, startPoint y: 56, endPoint x: 10, endPoint y: 56, distance: 30.8
click at [10, 56] on input "Purchase order" at bounding box center [77, 56] width 139 height 11
paste input "TML0018-PO-031"
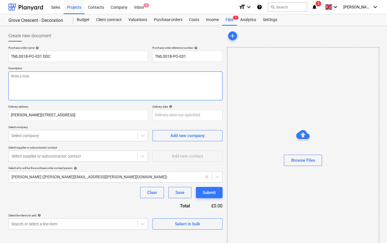
click at [43, 87] on textarea at bounding box center [115, 85] width 214 height 29
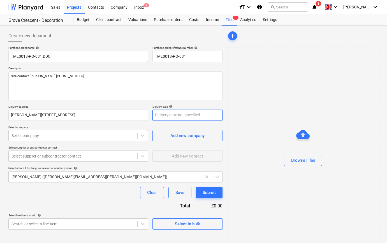
click at [160, 115] on body "Sales Projects Contacts Company Inbox 2 format_size keyboard_arrow_down help se…" at bounding box center [193, 121] width 387 height 243
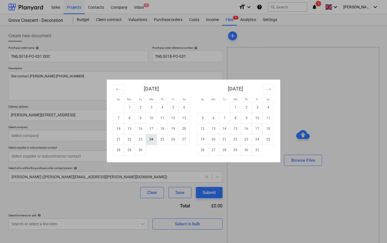
click at [151, 143] on td "24" at bounding box center [151, 139] width 11 height 11
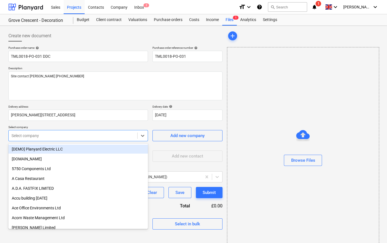
click at [69, 134] on div at bounding box center [72, 136] width 123 height 6
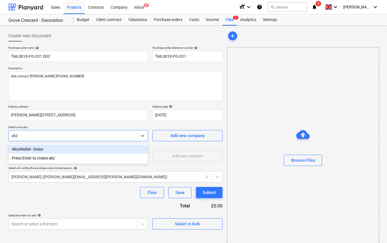
click at [27, 150] on div "AkzoNobel - Dulux" at bounding box center [77, 149] width 139 height 9
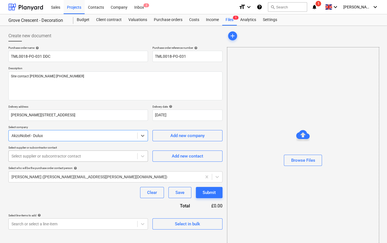
click at [25, 156] on div at bounding box center [72, 156] width 123 height 6
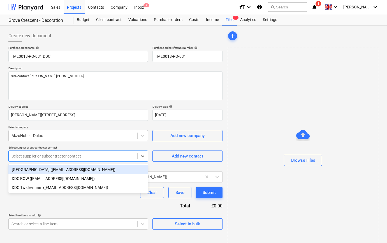
click at [28, 170] on div "DDC East London (ddc.eastlondon@akzonobel.com)" at bounding box center [77, 169] width 139 height 9
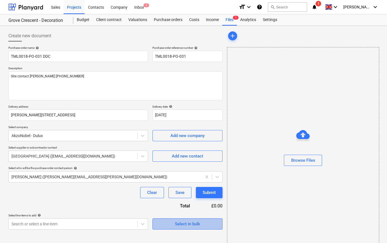
click at [157, 223] on button "Select in bulk" at bounding box center [187, 223] width 70 height 11
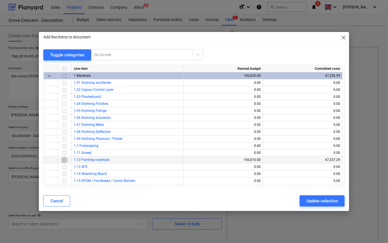
click at [63, 160] on input "checkbox" at bounding box center [64, 159] width 7 height 7
click at [318, 201] on div "Update selection" at bounding box center [323, 200] width 32 height 7
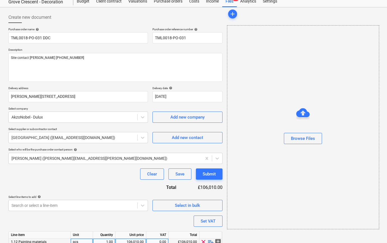
scroll to position [43, 0]
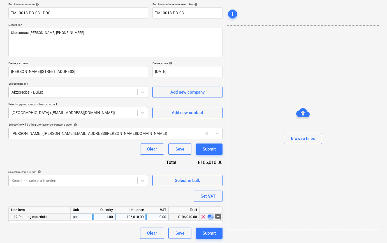
click at [210, 216] on span "playlist_add" at bounding box center [210, 216] width 7 height 7
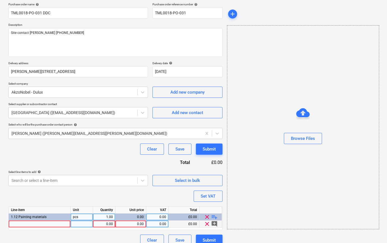
click at [19, 222] on div at bounding box center [40, 223] width 62 height 7
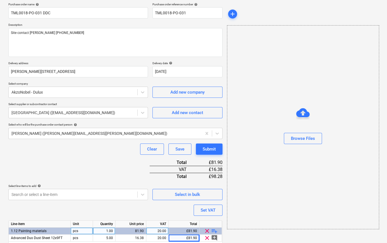
scroll to position [64, 0]
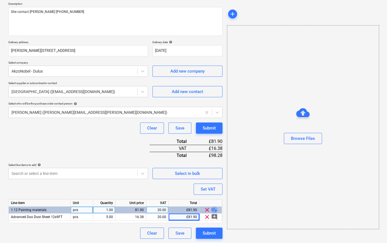
click at [214, 210] on span "playlist_add" at bounding box center [214, 209] width 7 height 7
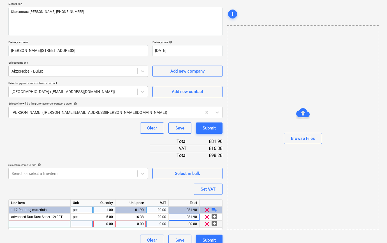
click at [33, 224] on div at bounding box center [40, 223] width 62 height 7
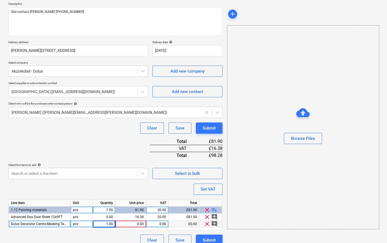
click at [80, 223] on div "pcs" at bounding box center [82, 223] width 22 height 7
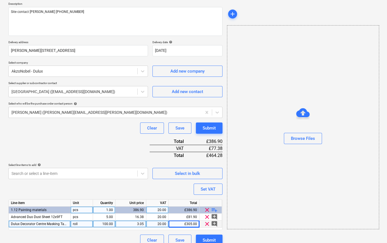
click at [213, 210] on span "playlist_add" at bounding box center [214, 209] width 7 height 7
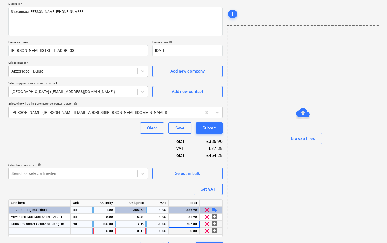
click at [20, 230] on div at bounding box center [40, 230] width 62 height 7
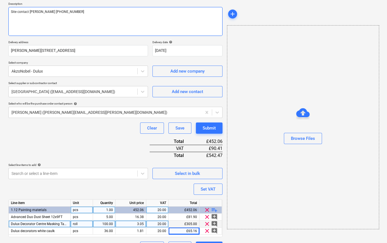
click at [14, 21] on textarea "Site contact Cornel 07853 351191" at bounding box center [115, 21] width 214 height 29
click at [68, 11] on textarea "Site contact Cornel 07853 351191" at bounding box center [115, 21] width 214 height 29
drag, startPoint x: 24, startPoint y: 18, endPoint x: 22, endPoint y: 22, distance: 4.3
paste textarea "nectar card : 9826300027848335039"
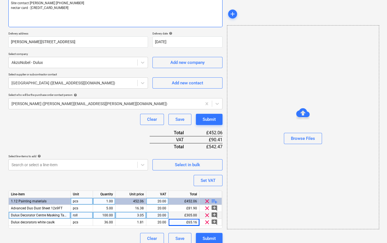
scroll to position [78, 0]
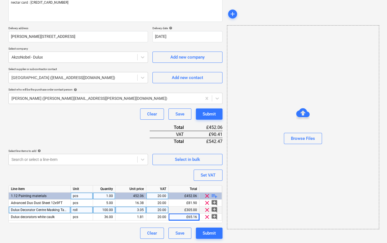
click at [214, 195] on span "playlist_add" at bounding box center [214, 195] width 7 height 7
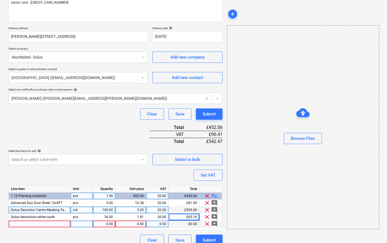
click at [15, 224] on div at bounding box center [40, 223] width 62 height 7
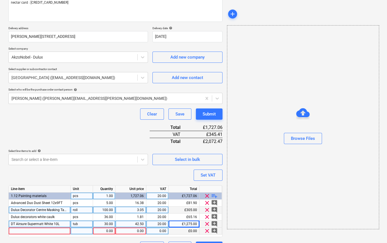
click at [15, 230] on div at bounding box center [40, 230] width 62 height 7
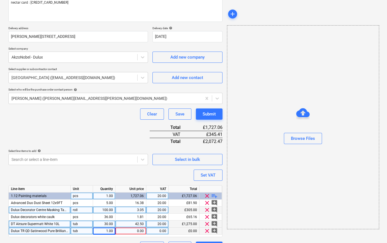
click at [214, 196] on span "playlist_add" at bounding box center [214, 195] width 7 height 7
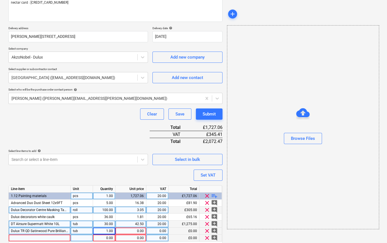
click at [26, 238] on div at bounding box center [40, 237] width 62 height 7
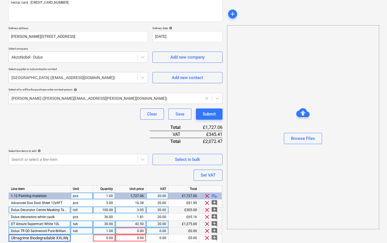
scroll to position [0, 18]
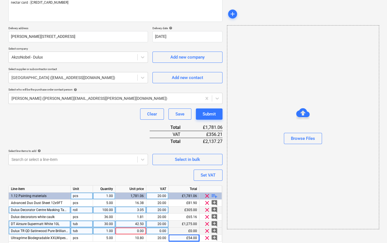
click at [34, 231] on span "Dulux TR QD Satinwood Pure Brilliant White 1L" at bounding box center [46, 231] width 70 height 4
click at [17, 229] on div at bounding box center [40, 230] width 62 height 7
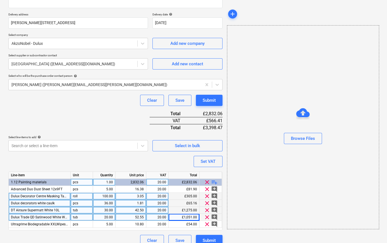
scroll to position [99, 0]
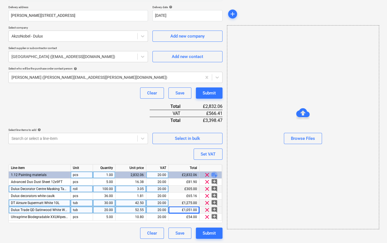
click at [214, 173] on span "playlist_add" at bounding box center [214, 174] width 7 height 7
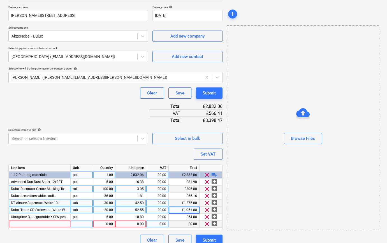
click at [22, 221] on div at bounding box center [40, 223] width 62 height 7
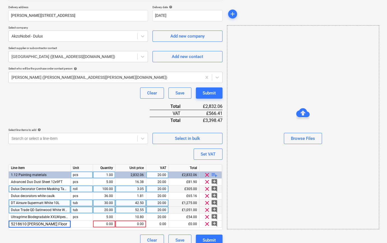
scroll to position [0, 16]
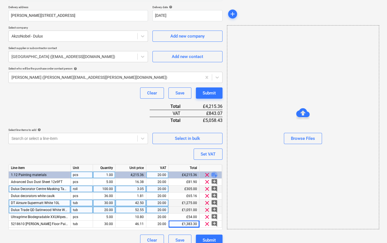
click at [211, 174] on span "playlist_add" at bounding box center [214, 174] width 7 height 7
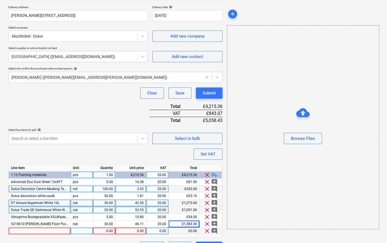
click at [14, 232] on div at bounding box center [40, 230] width 62 height 7
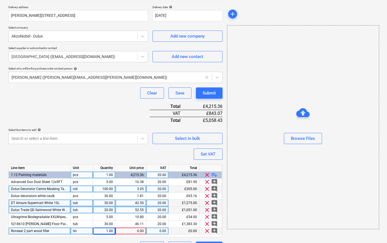
click at [134, 231] on div "0.00" at bounding box center [131, 230] width 26 height 7
click at [105, 231] on div "1.00" at bounding box center [104, 230] width 18 height 7
click at [216, 173] on span "playlist_add" at bounding box center [214, 174] width 7 height 7
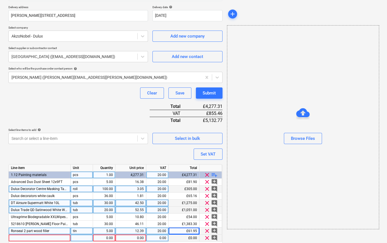
click at [15, 238] on div at bounding box center [40, 237] width 62 height 7
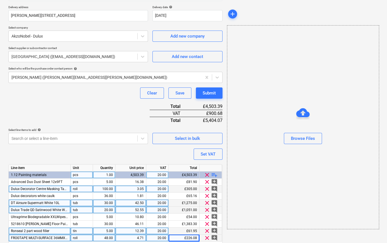
scroll to position [120, 0]
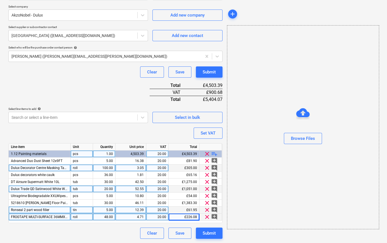
click at [214, 152] on span "playlist_add" at bounding box center [214, 153] width 7 height 7
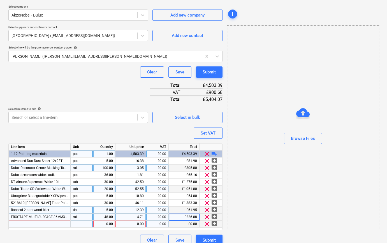
click at [16, 224] on div at bounding box center [40, 223] width 62 height 7
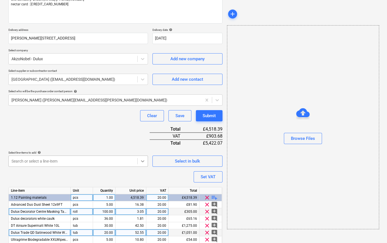
scroll to position [25, 0]
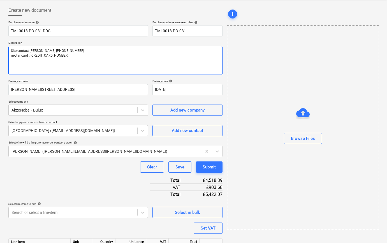
click at [17, 62] on textarea "Site contact Cornel 07853 351191 nectar card : 9826300027848335039" at bounding box center [115, 60] width 214 height 29
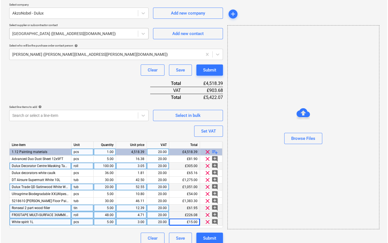
scroll to position [132, 0]
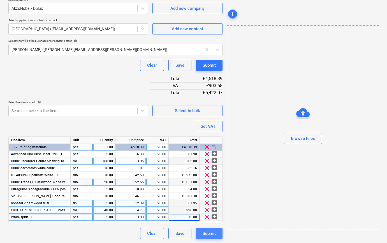
click at [210, 232] on div "Submit" at bounding box center [209, 233] width 13 height 7
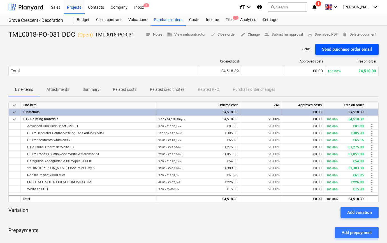
click at [337, 48] on div "Send purchase order email" at bounding box center [347, 49] width 50 height 7
click at [72, 8] on div "Projects" at bounding box center [74, 7] width 21 height 14
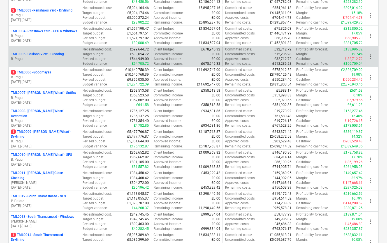
scroll to position [229, 0]
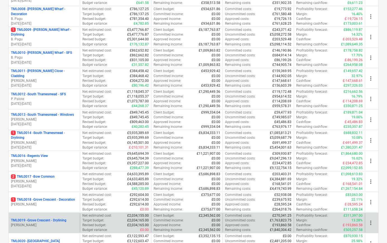
click at [48, 225] on p "[PERSON_NAME]" at bounding box center [44, 225] width 67 height 5
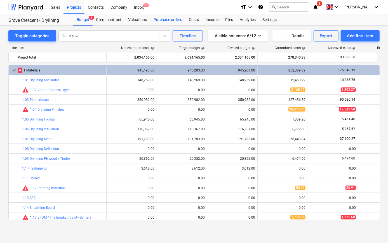
click at [167, 18] on div "Purchase orders" at bounding box center [167, 19] width 35 height 11
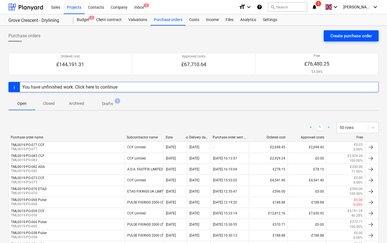
click at [351, 36] on div "Create purchase order" at bounding box center [350, 35] width 41 height 7
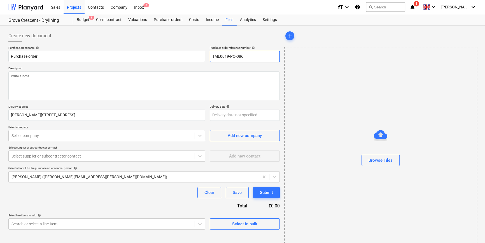
drag, startPoint x: 244, startPoint y: 55, endPoint x: 211, endPoint y: 56, distance: 32.5
click at [211, 56] on input "TML0019-PO-086" at bounding box center [245, 56] width 70 height 11
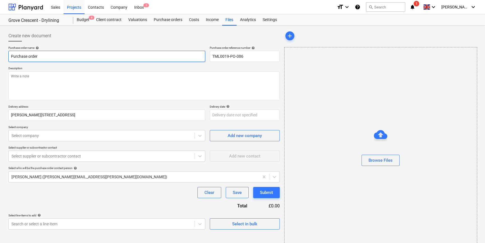
drag, startPoint x: 38, startPoint y: 56, endPoint x: 9, endPoint y: 56, distance: 29.4
click at [9, 56] on input "Purchase order" at bounding box center [106, 56] width 197 height 11
paste input "TML0019-PO-086"
click at [57, 58] on input "TML0019-PO-086" at bounding box center [106, 56] width 197 height 11
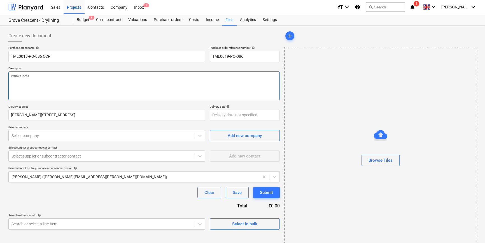
click at [43, 78] on textarea at bounding box center [143, 85] width 271 height 29
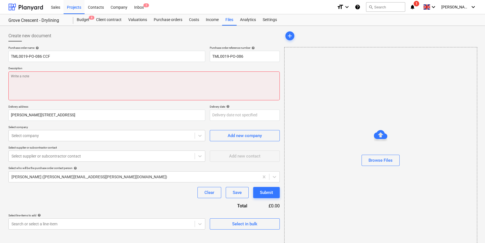
paste textarea "Site [PERSON_NAME] 07583 351191"
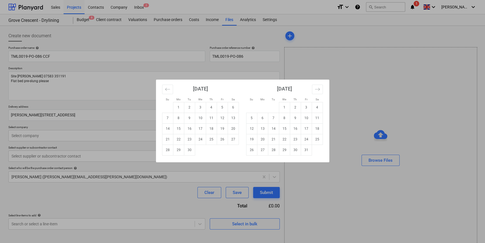
click at [227, 115] on body "Sales Projects Contacts Company Inbox 2 format_size keyboard_arrow_down help se…" at bounding box center [242, 121] width 485 height 243
click at [213, 138] on td "25" at bounding box center [211, 139] width 11 height 11
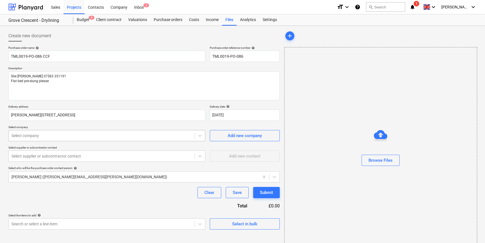
click at [80, 137] on div at bounding box center [101, 136] width 180 height 6
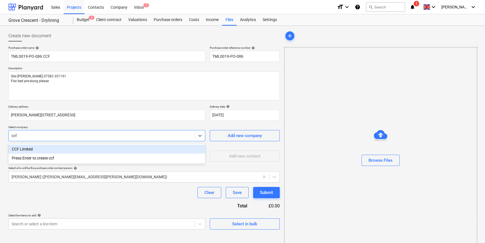
click at [41, 148] on div "CCF Limited" at bounding box center [106, 149] width 197 height 9
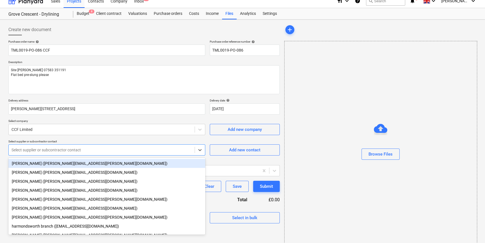
click at [36, 155] on div "Purchase order name help TML0019-PO-086 CCF Purchase order reference number hel…" at bounding box center [143, 131] width 271 height 183
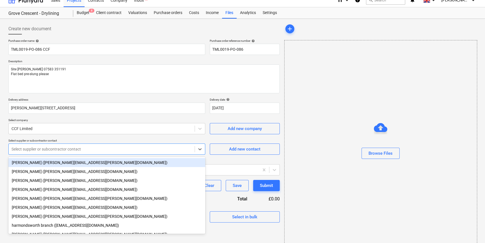
scroll to position [7, 0]
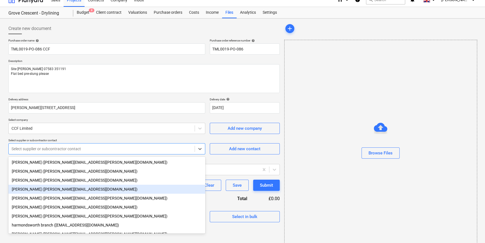
click at [33, 191] on div "[PERSON_NAME] ([PERSON_NAME][EMAIL_ADDRESS][DOMAIN_NAME])" at bounding box center [106, 189] width 197 height 9
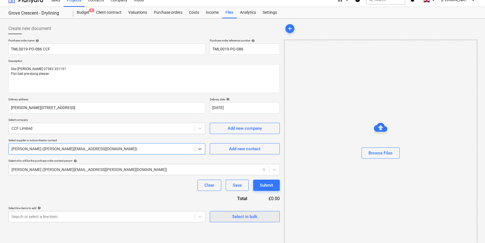
click at [235, 218] on div "Select in bulk" at bounding box center [244, 216] width 25 height 7
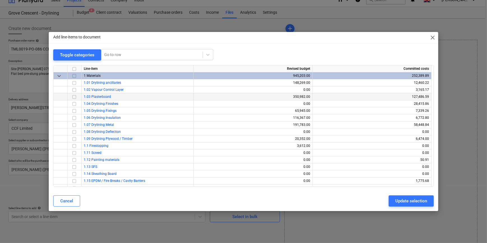
click at [74, 96] on input "checkbox" at bounding box center [74, 96] width 7 height 7
click at [73, 124] on input "checkbox" at bounding box center [74, 124] width 7 height 7
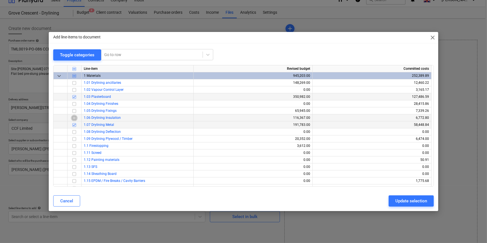
click at [74, 119] on input "checkbox" at bounding box center [74, 117] width 7 height 7
click at [70, 199] on div "Cancel" at bounding box center [66, 200] width 13 height 7
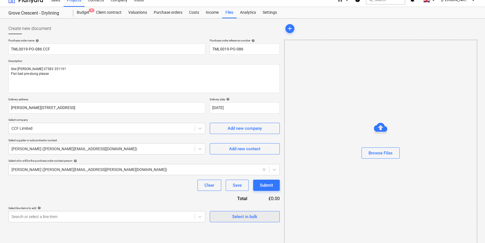
click at [243, 216] on div "Select in bulk" at bounding box center [244, 216] width 25 height 7
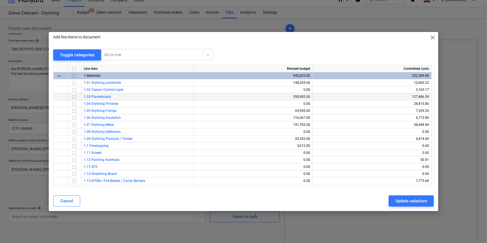
click at [75, 96] on input "checkbox" at bounding box center [74, 96] width 7 height 7
click at [74, 103] on input "checkbox" at bounding box center [74, 103] width 7 height 7
click at [73, 117] on input "checkbox" at bounding box center [74, 117] width 7 height 7
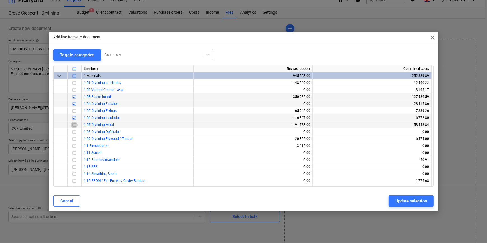
click at [73, 124] on input "checkbox" at bounding box center [74, 124] width 7 height 7
click at [388, 203] on button "Update selection" at bounding box center [410, 200] width 45 height 11
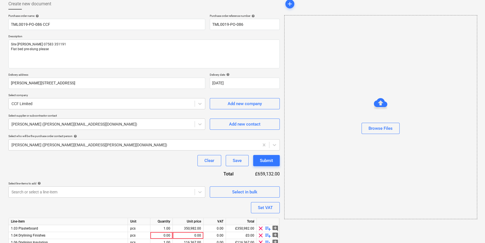
scroll to position [64, 0]
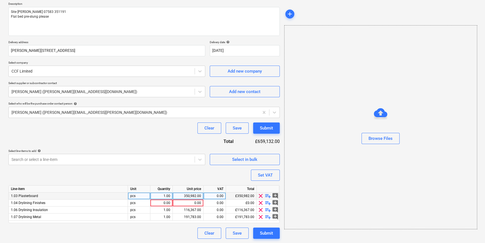
click at [267, 196] on span "playlist_add" at bounding box center [268, 195] width 7 height 7
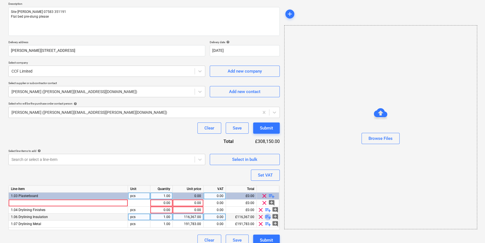
click at [268, 218] on span "playlist_add" at bounding box center [268, 216] width 7 height 7
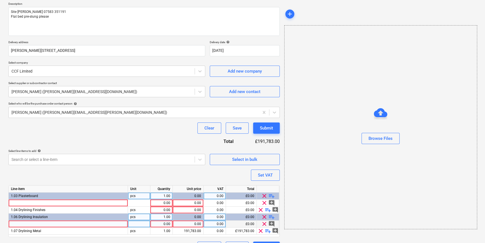
click at [18, 225] on div at bounding box center [68, 223] width 119 height 7
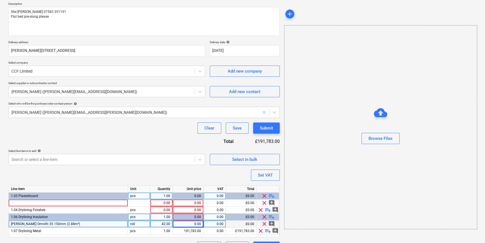
click at [183, 224] on div "0.00" at bounding box center [188, 223] width 26 height 7
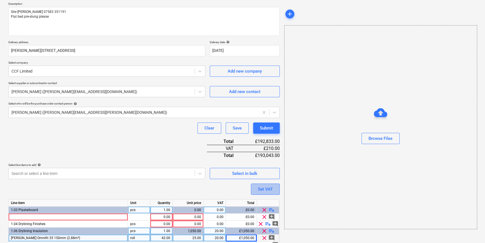
click at [263, 187] on div "Set VAT" at bounding box center [265, 188] width 15 height 7
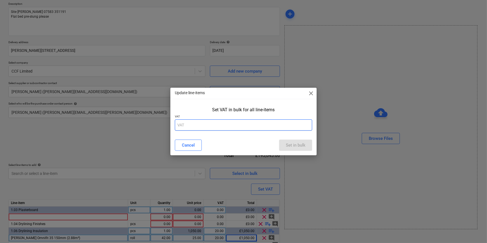
click at [191, 122] on input "text" at bounding box center [243, 124] width 137 height 11
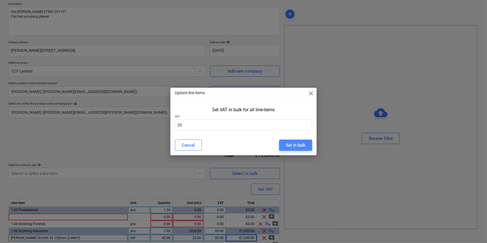
click at [293, 146] on div "Set in bulk" at bounding box center [296, 144] width 20 height 7
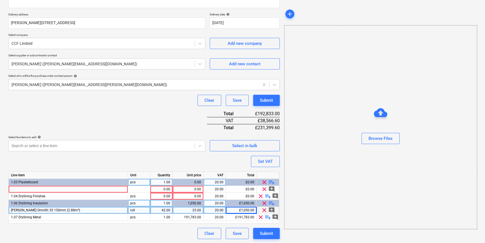
scroll to position [92, 0]
click at [18, 188] on div at bounding box center [68, 188] width 119 height 7
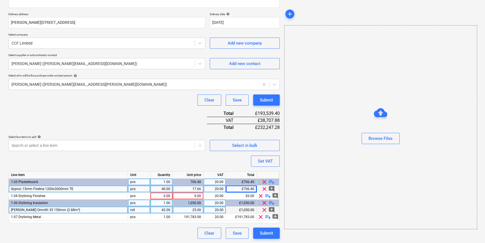
click at [271, 182] on span "playlist_add" at bounding box center [271, 181] width 7 height 7
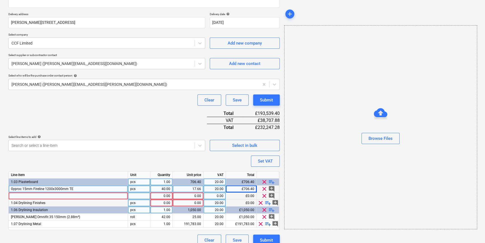
click at [31, 194] on div at bounding box center [68, 195] width 119 height 7
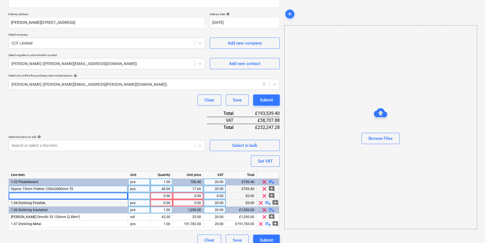
drag, startPoint x: 64, startPoint y: 188, endPoint x: 19, endPoint y: 188, distance: 45.7
click at [19, 188] on div "Gyproc 15mm Fireline 1200x3000mm TE" at bounding box center [68, 188] width 119 height 7
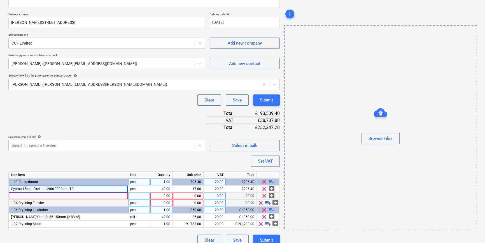
click at [16, 195] on div at bounding box center [68, 195] width 119 height 7
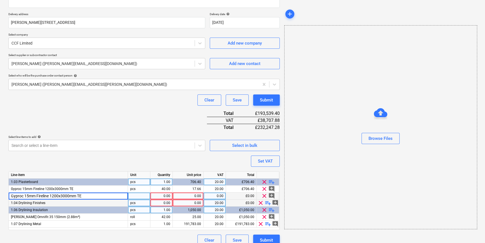
click at [25, 193] on input "Gyproc 15mm Fireline 1200x3000mm TE" at bounding box center [68, 195] width 119 height 7
click at [25, 194] on input "Gyproc 15mm Fireline 1200x3000mm TE" at bounding box center [68, 195] width 119 height 7
click at [162, 195] on div "144.00" at bounding box center [162, 195] width 18 height 7
click at [192, 196] on div "0.00" at bounding box center [188, 195] width 26 height 7
click at [270, 181] on span "playlist_add" at bounding box center [271, 181] width 7 height 7
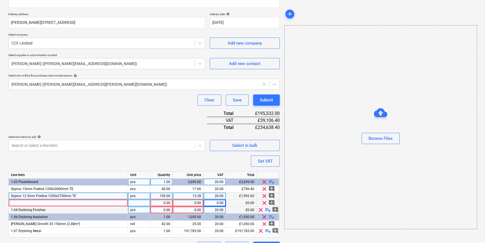
click at [31, 203] on div at bounding box center [68, 202] width 119 height 7
click at [27, 204] on div at bounding box center [68, 202] width 119 height 7
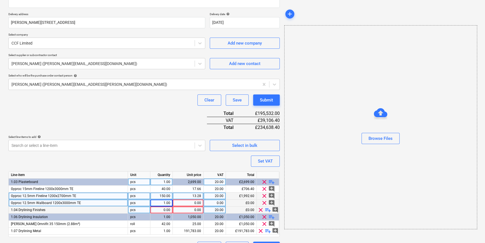
click at [162, 204] on div "1.00" at bounding box center [162, 202] width 18 height 7
click at [193, 203] on div "0.00" at bounding box center [188, 202] width 26 height 7
click at [271, 180] on span "playlist_add" at bounding box center [271, 181] width 7 height 7
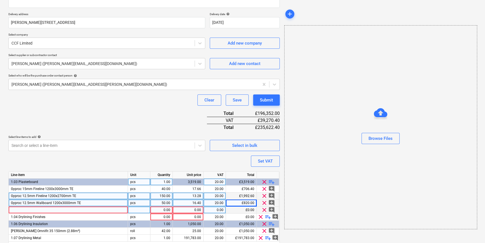
click at [14, 210] on div at bounding box center [68, 209] width 119 height 7
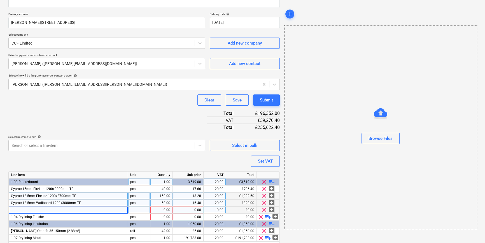
click at [24, 209] on div at bounding box center [68, 209] width 119 height 7
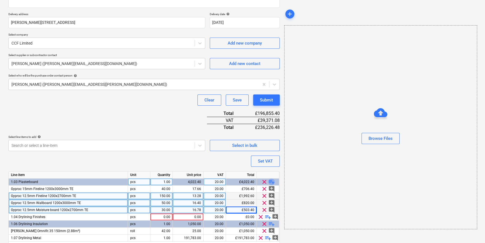
click at [272, 182] on span "playlist_add" at bounding box center [271, 181] width 7 height 7
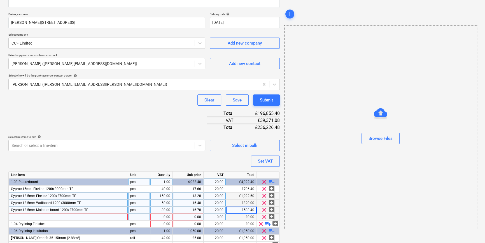
click at [26, 215] on div at bounding box center [68, 216] width 119 height 7
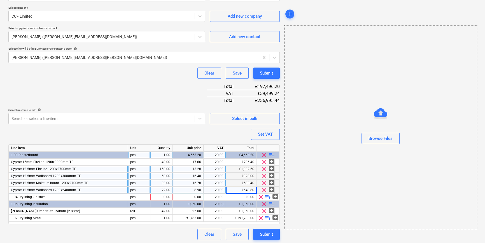
scroll to position [120, 0]
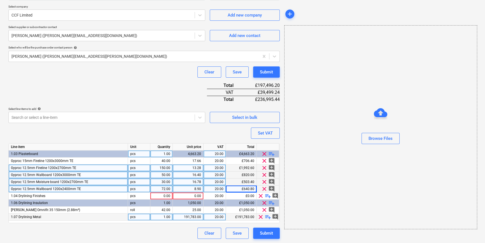
click at [267, 216] on span "playlist_add" at bounding box center [268, 216] width 7 height 7
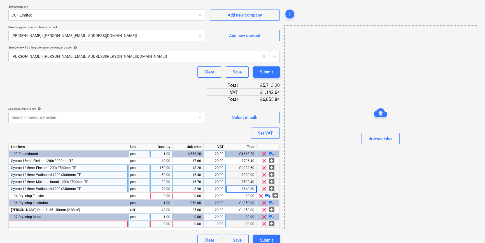
click at [19, 224] on div at bounding box center [68, 223] width 119 height 7
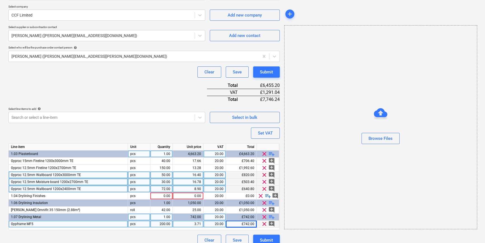
click at [271, 216] on span "playlist_add" at bounding box center [271, 216] width 7 height 7
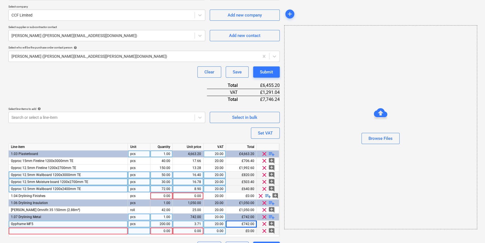
click at [18, 230] on div at bounding box center [68, 230] width 119 height 7
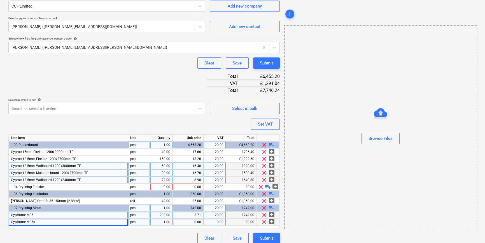
scroll to position [134, 0]
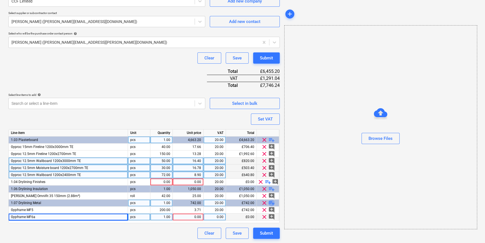
click at [270, 204] on span "playlist_add" at bounding box center [271, 202] width 7 height 7
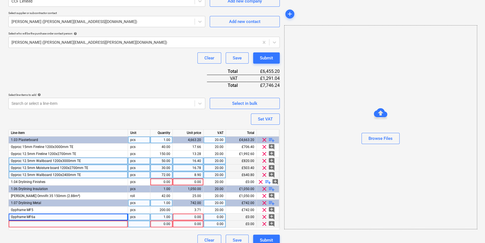
click at [37, 224] on div at bounding box center [68, 223] width 119 height 7
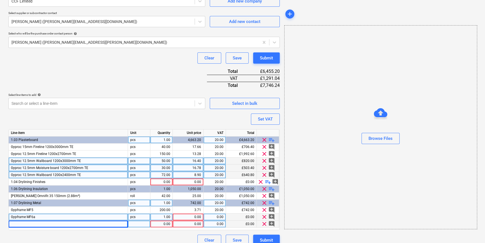
click at [17, 224] on div at bounding box center [68, 223] width 119 height 7
click at [160, 216] on div "1.00" at bounding box center [162, 216] width 18 height 7
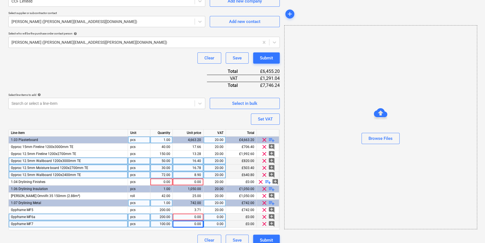
click at [193, 217] on div "0.00" at bounding box center [188, 216] width 26 height 7
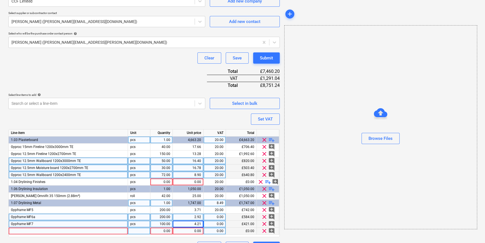
click at [17, 231] on div at bounding box center [68, 230] width 119 height 7
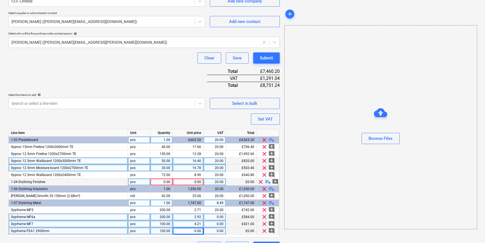
click at [155, 182] on div "0.00" at bounding box center [162, 181] width 18 height 7
click at [192, 231] on div "0.00" at bounding box center [188, 230] width 26 height 7
click at [272, 202] on span "playlist_add" at bounding box center [271, 202] width 7 height 7
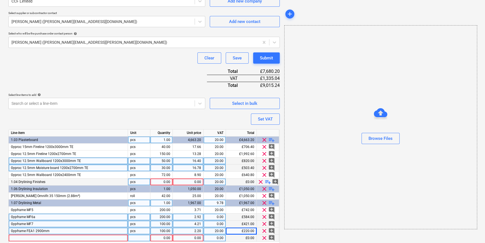
click at [16, 238] on div at bounding box center [68, 237] width 119 height 7
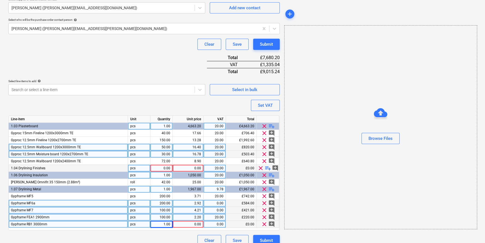
scroll to position [155, 0]
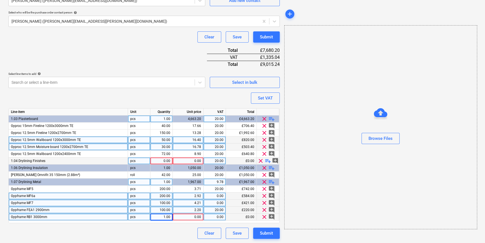
click at [163, 217] on div "1.00" at bounding box center [162, 216] width 18 height 7
click at [268, 160] on span "playlist_add" at bounding box center [268, 160] width 7 height 7
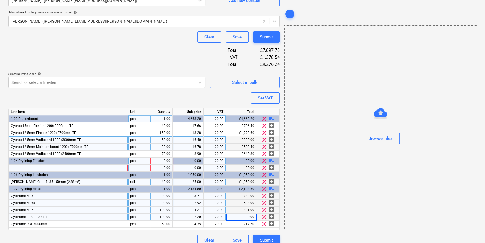
click at [21, 167] on div at bounding box center [68, 167] width 119 height 7
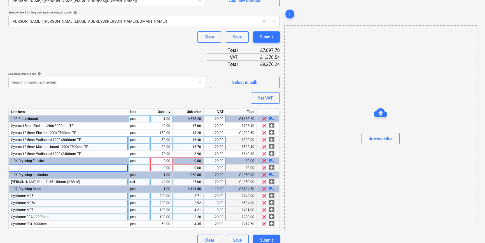
click at [19, 167] on div at bounding box center [68, 167] width 119 height 7
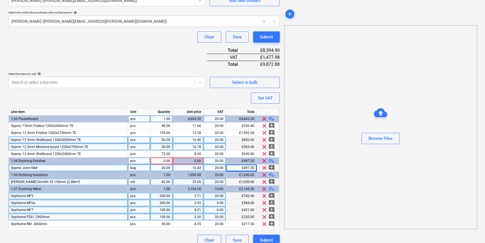
click at [157, 160] on div "0.00" at bounding box center [162, 160] width 18 height 7
click at [191, 159] on div "0.00" at bounding box center [188, 160] width 26 height 7
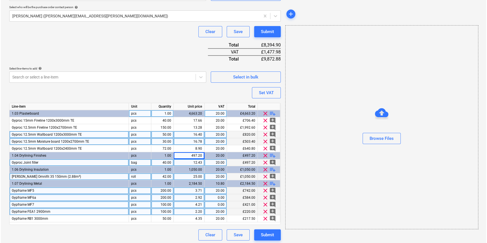
scroll to position [162, 0]
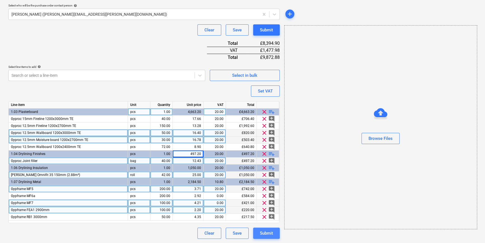
click at [270, 235] on div "Submit" at bounding box center [266, 232] width 13 height 7
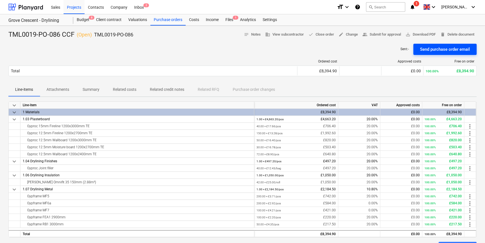
click at [388, 50] on div "Send purchase order email" at bounding box center [445, 49] width 50 height 7
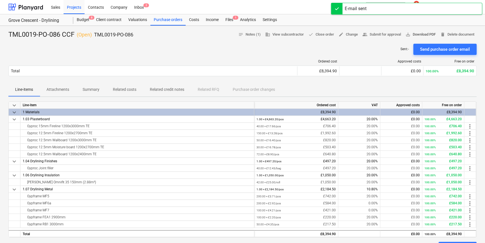
click at [388, 34] on span "save_alt Download PDF" at bounding box center [421, 34] width 30 height 6
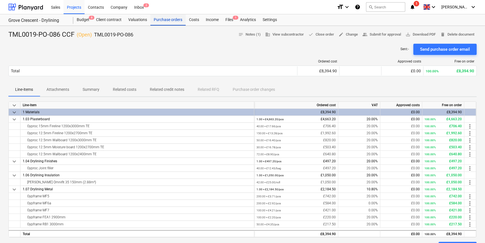
click at [165, 22] on div "Purchase orders" at bounding box center [167, 19] width 35 height 11
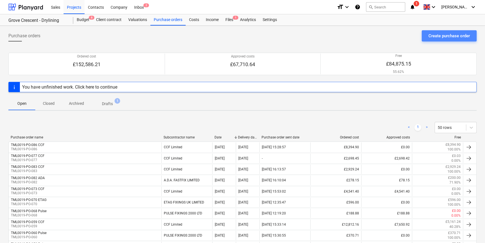
click at [388, 35] on div "Create purchase order" at bounding box center [449, 35] width 41 height 7
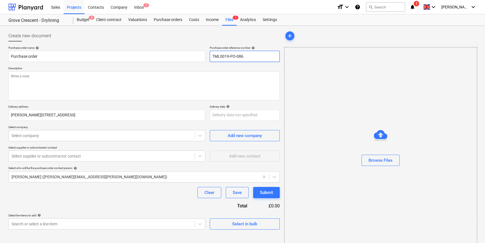
click at [245, 55] on input "TML0019-PO-086" at bounding box center [245, 56] width 70 height 11
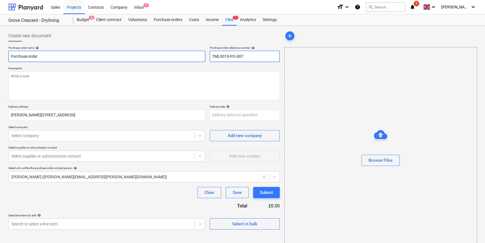
drag, startPoint x: 244, startPoint y: 56, endPoint x: 204, endPoint y: 56, distance: 39.8
click at [204, 56] on div "Purchase order name help Purchase order Purchase order reference number help TM…" at bounding box center [143, 54] width 271 height 16
drag, startPoint x: 38, startPoint y: 55, endPoint x: 7, endPoint y: 56, distance: 31.1
click at [7, 56] on div "Create new document Purchase order name help Purchase order Purchase order refe…" at bounding box center [144, 140] width 276 height 225
paste input "TML0019-PO-087"
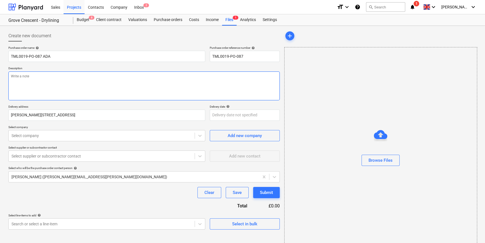
click at [34, 90] on textarea at bounding box center [143, 85] width 271 height 29
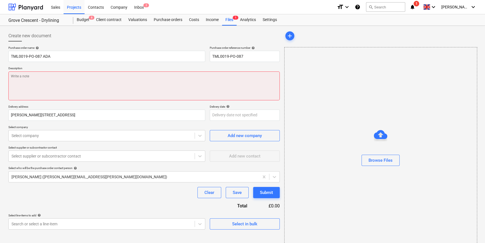
paste textarea "Site [PERSON_NAME] 07583 351191"
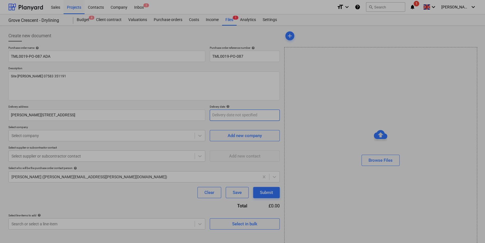
click at [222, 115] on body "Sales Projects Contacts Company Inbox 2 format_size keyboard_arrow_down help se…" at bounding box center [242, 121] width 485 height 243
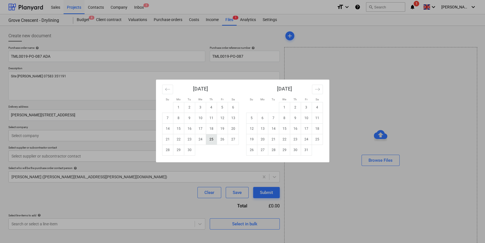
click at [212, 139] on td "25" at bounding box center [211, 139] width 11 height 11
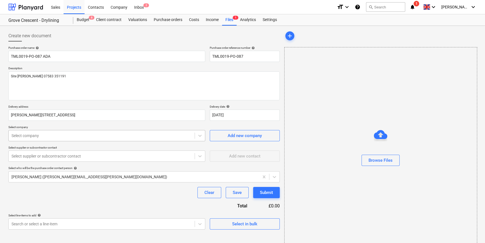
click at [68, 136] on div at bounding box center [101, 136] width 180 height 6
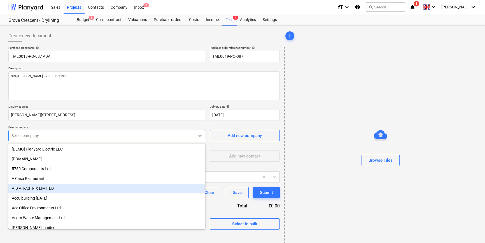
click at [34, 188] on div "A.D.A. FASTFIX LIMITED" at bounding box center [106, 188] width 197 height 9
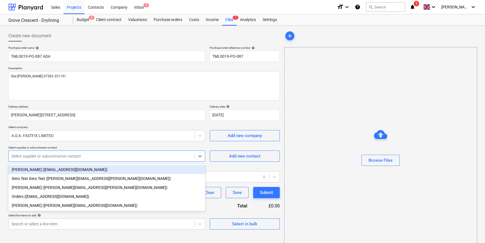
click at [73, 157] on div at bounding box center [101, 156] width 180 height 6
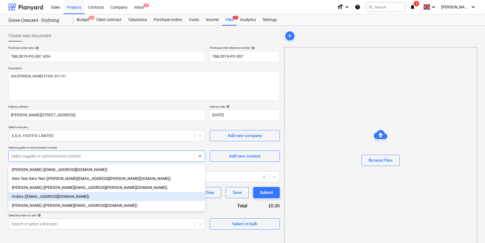
click at [53, 197] on div "Orders (orders@adafastfix.co.uk)" at bounding box center [106, 196] width 197 height 9
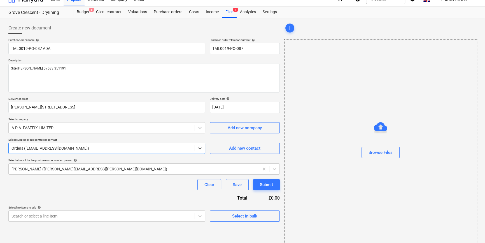
scroll to position [12, 0]
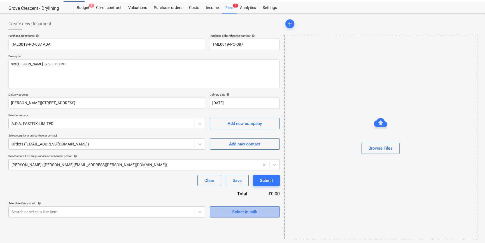
click at [261, 215] on button "Select in bulk" at bounding box center [245, 211] width 70 height 11
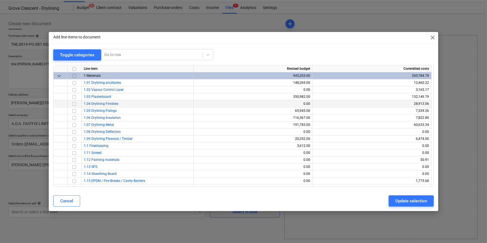
click at [74, 104] on input "checkbox" at bounding box center [74, 103] width 7 height 7
click at [388, 202] on div "Update selection" at bounding box center [411, 200] width 32 height 7
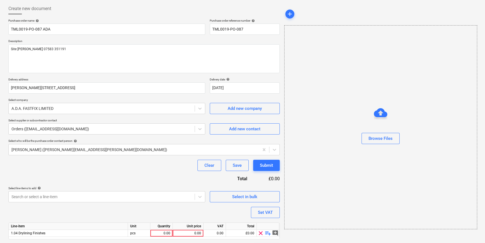
scroll to position [43, 0]
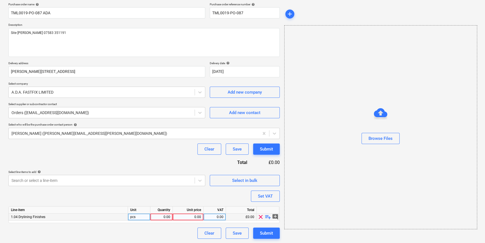
click at [162, 216] on div "0.00" at bounding box center [162, 216] width 18 height 7
click at [268, 217] on span "playlist_add" at bounding box center [268, 216] width 7 height 7
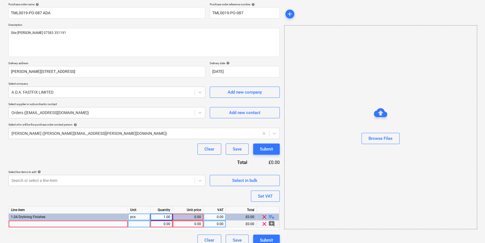
click at [22, 223] on div at bounding box center [68, 223] width 119 height 7
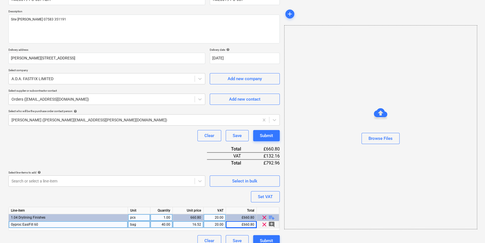
scroll to position [64, 0]
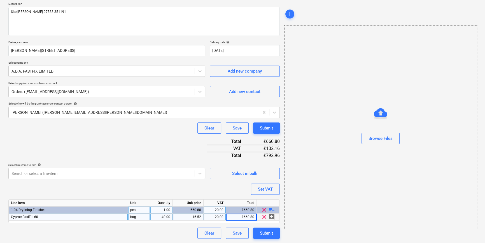
click at [273, 210] on span "playlist_add" at bounding box center [271, 209] width 7 height 7
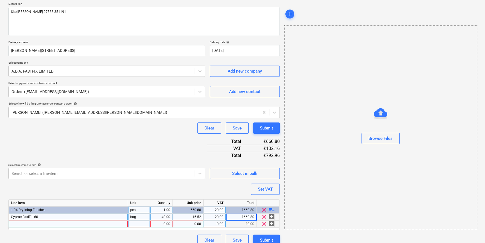
click at [21, 224] on div at bounding box center [68, 223] width 119 height 7
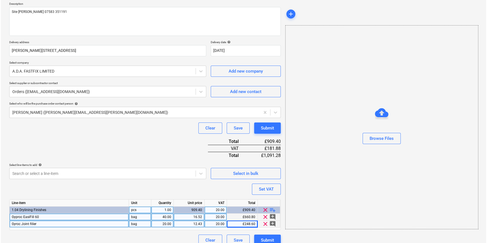
scroll to position [71, 0]
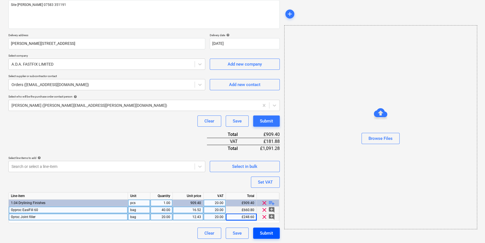
click at [262, 233] on div "Submit" at bounding box center [266, 232] width 13 height 7
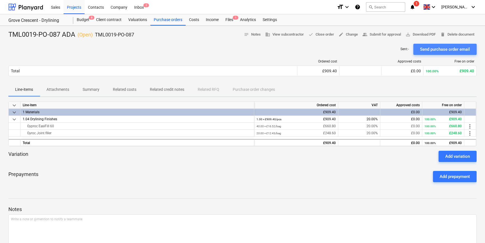
click at [388, 50] on div "Send purchase order email" at bounding box center [445, 49] width 50 height 7
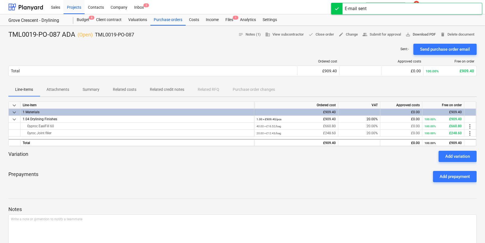
click at [388, 34] on span "save_alt Download PDF" at bounding box center [421, 34] width 30 height 6
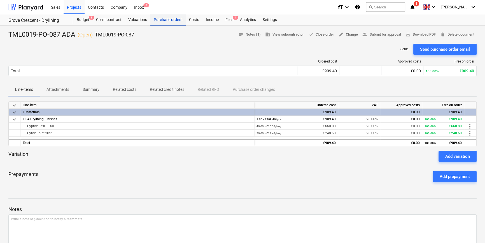
click at [171, 17] on div "Purchase orders" at bounding box center [167, 19] width 35 height 11
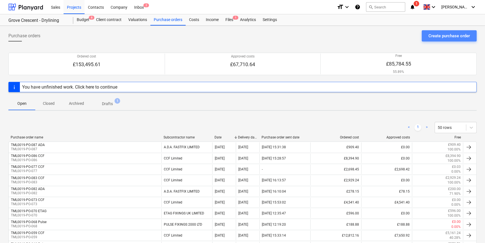
click at [388, 36] on div "Create purchase order" at bounding box center [449, 35] width 41 height 7
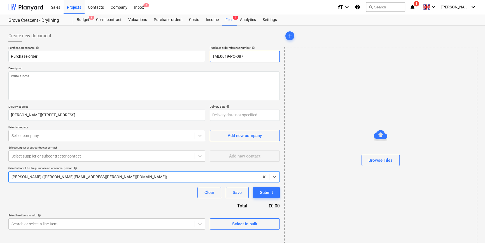
click at [249, 57] on input "TML0019-PO-087" at bounding box center [245, 56] width 70 height 11
drag, startPoint x: 246, startPoint y: 56, endPoint x: 213, endPoint y: 57, distance: 33.3
click at [213, 57] on input "TML0019-PO-088" at bounding box center [245, 56] width 70 height 11
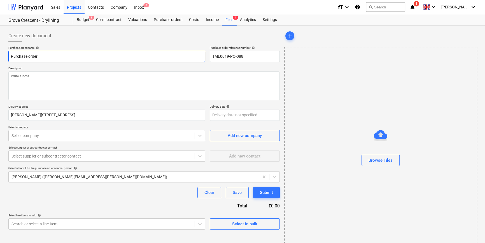
drag, startPoint x: 39, startPoint y: 58, endPoint x: 11, endPoint y: 56, distance: 28.1
click at [11, 56] on input "Purchase order" at bounding box center [106, 56] width 197 height 11
paste input "TML0019-PO-088"
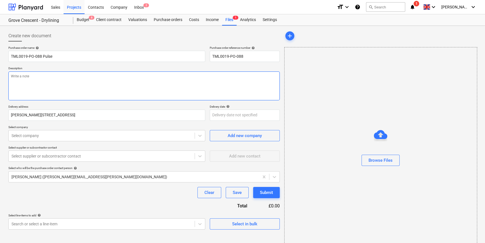
click at [33, 84] on textarea at bounding box center [143, 85] width 271 height 29
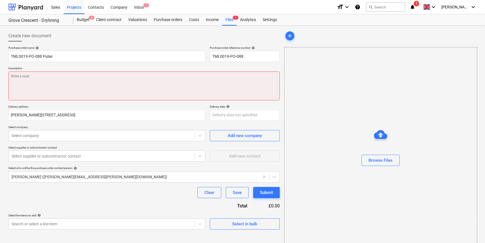
paste textarea "Site [PERSON_NAME] 07583 351191"
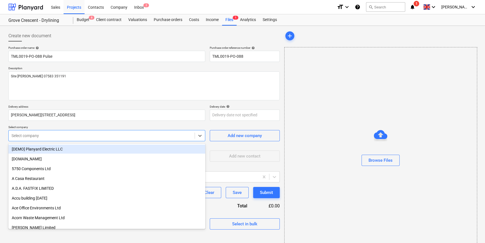
click at [59, 135] on div at bounding box center [101, 136] width 180 height 6
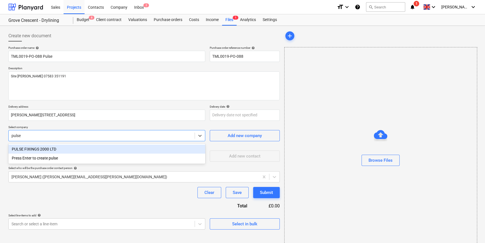
click at [46, 147] on div "PULSE FIXINGS 2000 LTD" at bounding box center [106, 149] width 197 height 9
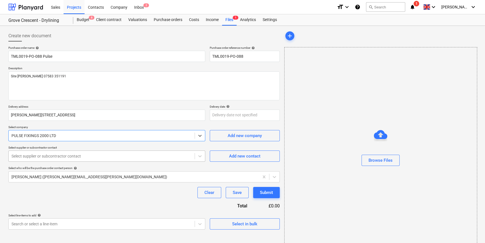
click at [44, 157] on div at bounding box center [101, 156] width 180 height 6
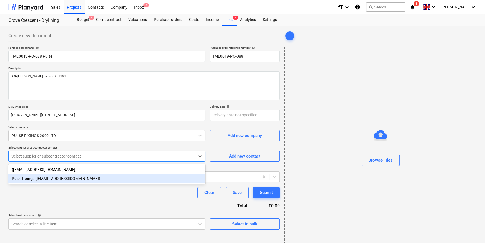
click at [40, 179] on div "Pulse Fixings ([EMAIL_ADDRESS][DOMAIN_NAME])" at bounding box center [106, 178] width 197 height 9
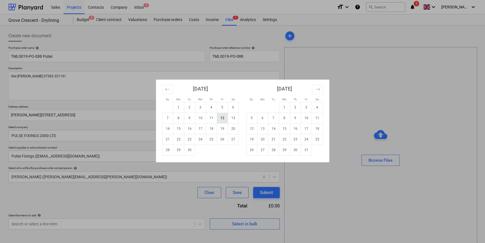
click at [222, 117] on body "Sales Projects Contacts Company Inbox 2 format_size keyboard_arrow_down help se…" at bounding box center [242, 121] width 485 height 243
click at [208, 139] on td "25" at bounding box center [211, 139] width 11 height 11
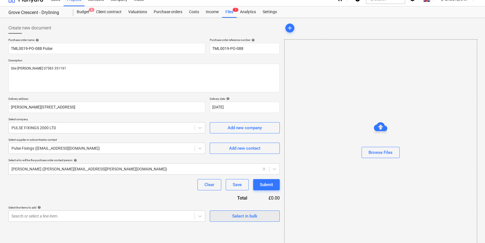
scroll to position [12, 0]
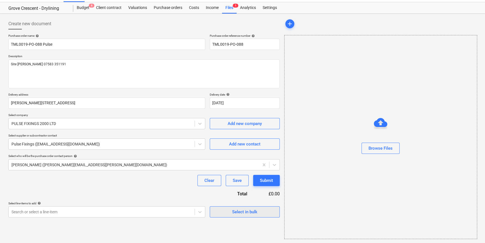
click at [263, 211] on span "Select in bulk" at bounding box center [245, 211] width 56 height 7
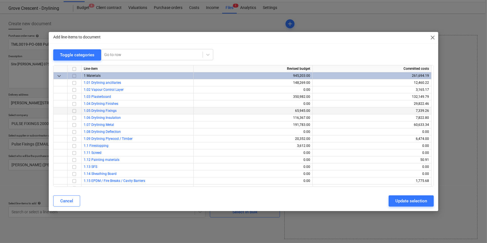
click at [73, 110] on input "checkbox" at bounding box center [74, 110] width 7 height 7
click at [74, 104] on input "checkbox" at bounding box center [74, 103] width 7 height 7
click at [388, 201] on div "Update selection" at bounding box center [411, 200] width 32 height 7
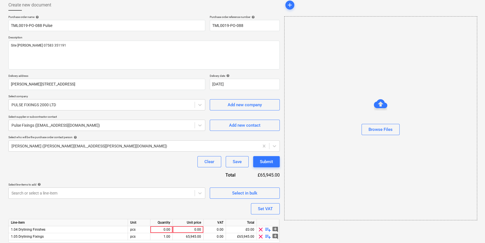
scroll to position [50, 0]
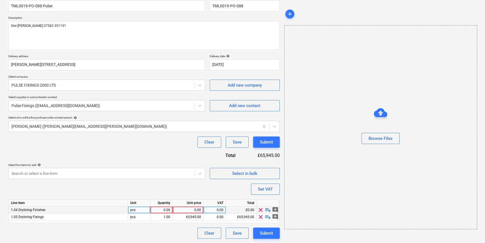
click at [164, 209] on div "0.00" at bounding box center [162, 209] width 18 height 7
click at [266, 209] on span "playlist_add" at bounding box center [268, 209] width 7 height 7
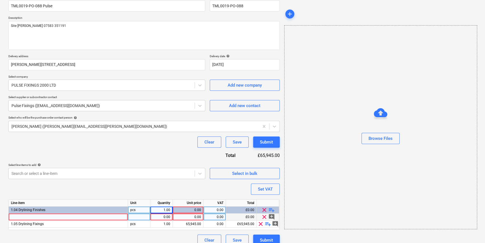
click at [12, 216] on div at bounding box center [68, 216] width 119 height 7
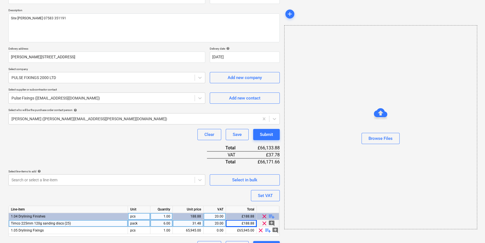
scroll to position [71, 0]
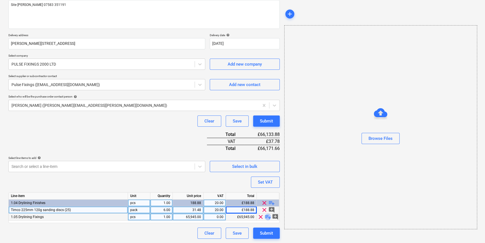
click at [268, 217] on span "playlist_add" at bounding box center [268, 216] width 7 height 7
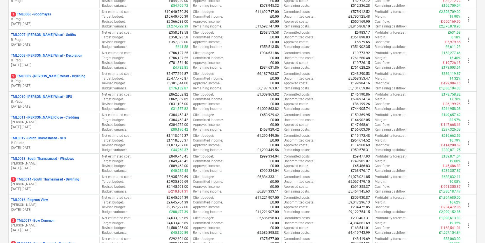
scroll to position [204, 0]
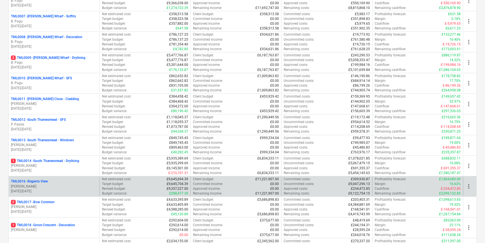
click at [37, 191] on p "[DATE] - [DATE]" at bounding box center [54, 191] width 86 height 5
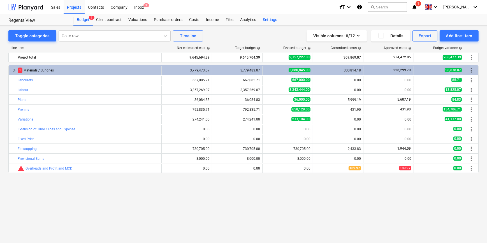
click at [266, 18] on div "Settings" at bounding box center [269, 19] width 21 height 11
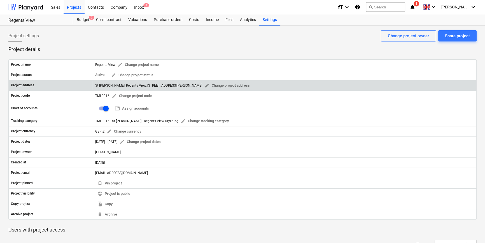
drag, startPoint x: 202, startPoint y: 84, endPoint x: 94, endPoint y: 84, distance: 108.1
click at [94, 84] on div "St Wiliam, Regents View, 3 Marian Place, Bethnal Green, London, E2 9AX edit Cha…" at bounding box center [285, 85] width 384 height 9
copy div "St [PERSON_NAME], Regents View, [STREET_ADDRESS][PERSON_NAME]"
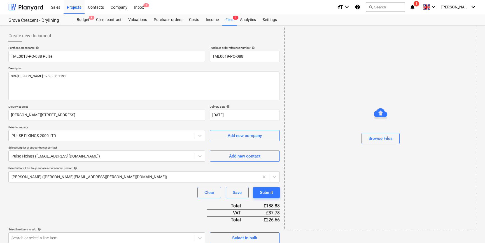
scroll to position [71, 0]
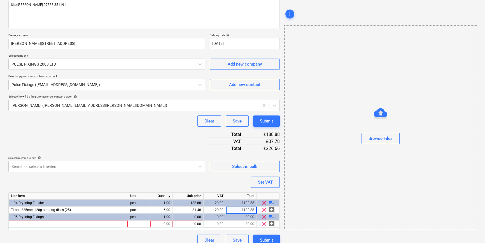
type textarea "x"
click at [20, 223] on div at bounding box center [68, 223] width 119 height 7
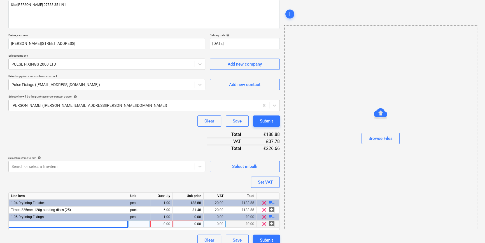
type input "25MM BRITISH GYPSUM COLLATED SCREW METAL & TIMBER-EN 14566"
type textarea "x"
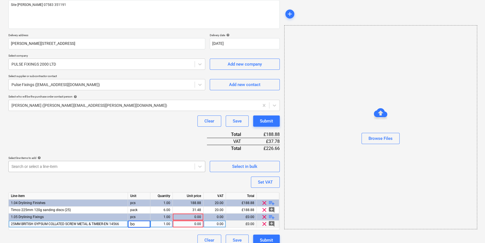
type input "box"
type textarea "x"
type input "10"
type textarea "x"
type input "8.79"
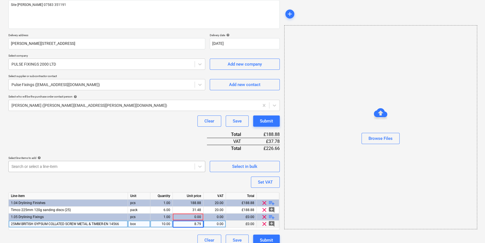
type textarea "x"
type input "20"
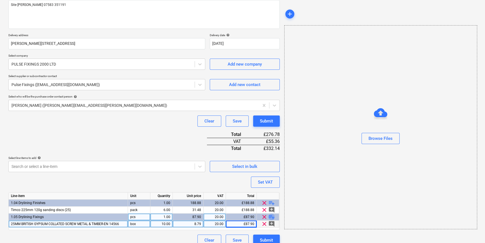
click at [269, 216] on span "playlist_add" at bounding box center [271, 216] width 7 height 7
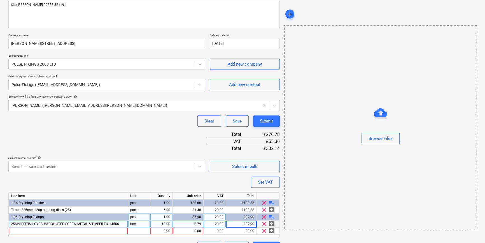
type textarea "x"
click at [17, 230] on div at bounding box center [68, 230] width 119 height 7
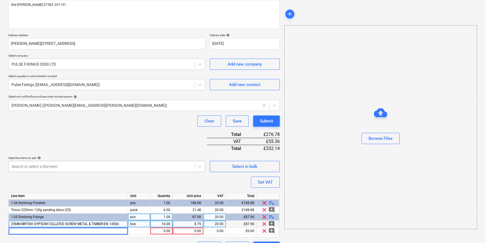
type input "13MM BRITISH GYPSUM WAFER HEAD SCREW JACK-POINT-EN 14566"
type textarea "x"
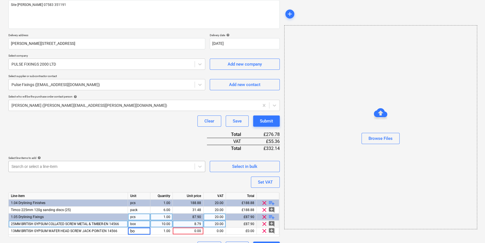
type input "box"
type textarea "x"
type input "6.25"
type textarea "x"
type input "20"
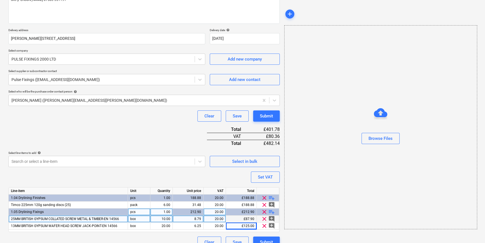
scroll to position [85, 0]
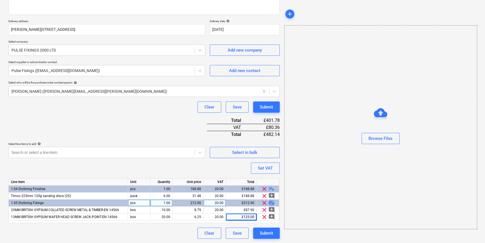
click at [271, 203] on span "playlist_add" at bounding box center [271, 202] width 7 height 7
type textarea "x"
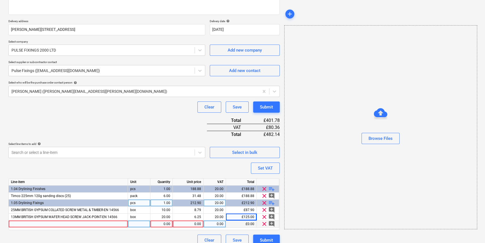
click at [14, 223] on div at bounding box center [68, 223] width 119 height 7
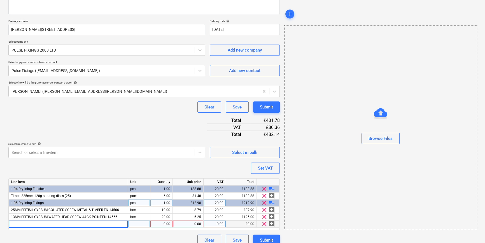
type input "45MM BRITISH GYPSUM DRYWALL SCREW METAL & TIMBER-EN 14566"
type textarea "x"
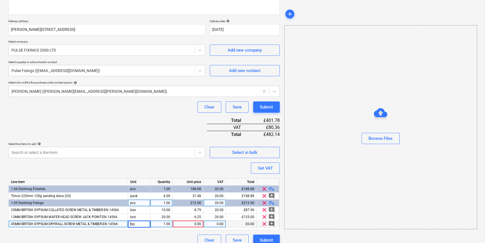
type input "box"
type textarea "x"
type input "10"
type textarea "x"
type input "7.35"
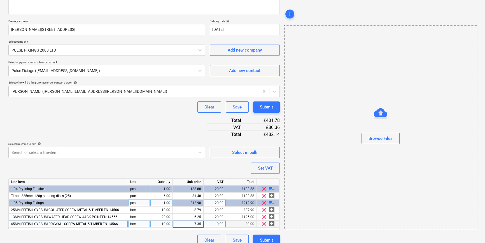
type textarea "x"
type input "20"
click at [270, 202] on span "playlist_add" at bounding box center [271, 202] width 7 height 7
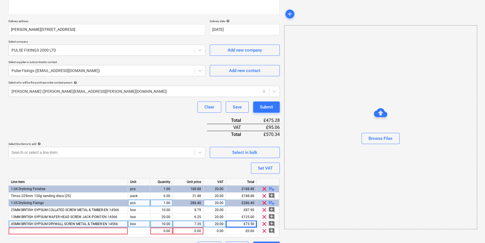
type textarea "x"
click at [18, 228] on div at bounding box center [68, 230] width 119 height 7
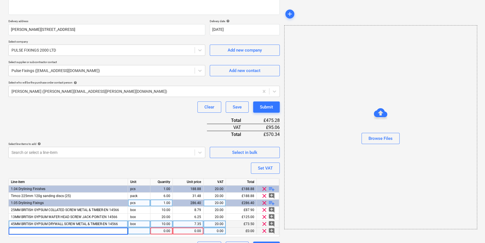
type input "41MM BRITISH GYPSUM DRYWALL SCREW JACK-POINT-EN 14566"
type textarea "x"
type input "box"
type textarea "x"
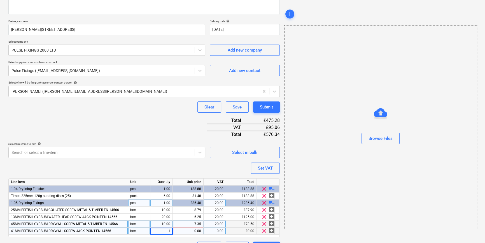
type input "10"
type textarea "x"
type input "8.84"
type textarea "x"
type input "20"
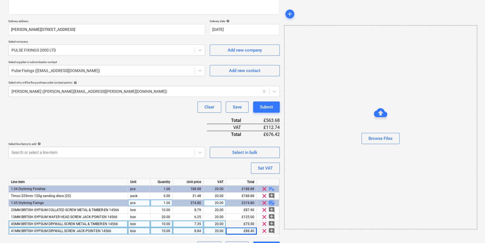
click at [273, 202] on span "playlist_add" at bounding box center [271, 202] width 7 height 7
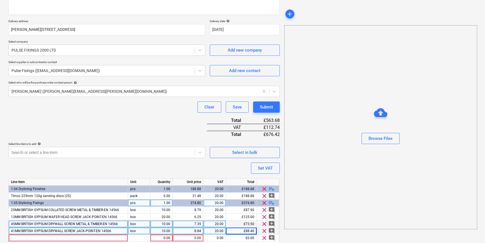
type textarea "x"
click at [22, 237] on div at bounding box center [68, 237] width 119 height 7
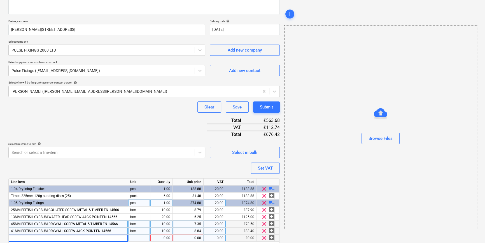
type input "60MM BRITISH GYPSUM DRYWALL SCREW JACK-POINT-EN 14566"
type textarea "x"
type input "box"
type textarea "x"
type input "10"
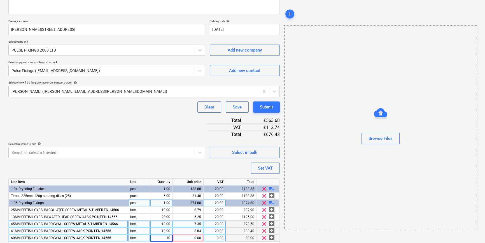
type textarea "x"
type input "6.73"
type textarea "x"
type input "20"
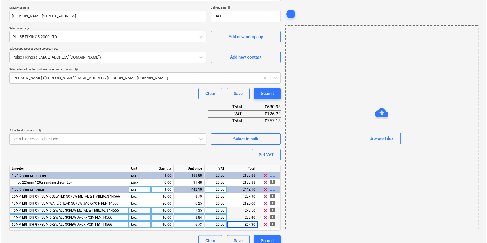
scroll to position [106, 0]
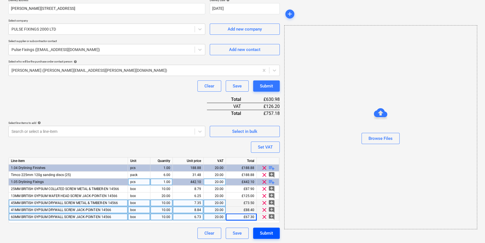
click at [267, 232] on div "Submit" at bounding box center [266, 232] width 13 height 7
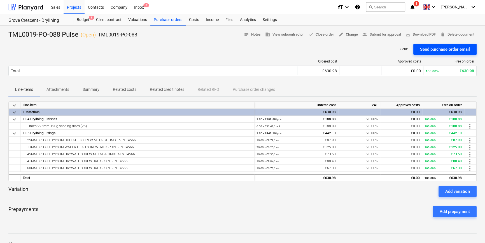
click at [423, 47] on div "Send purchase order email" at bounding box center [445, 49] width 50 height 7
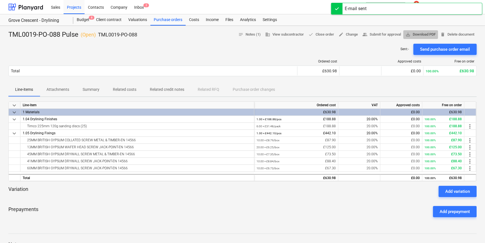
click at [423, 36] on span "save_alt Download PDF" at bounding box center [421, 34] width 30 height 6
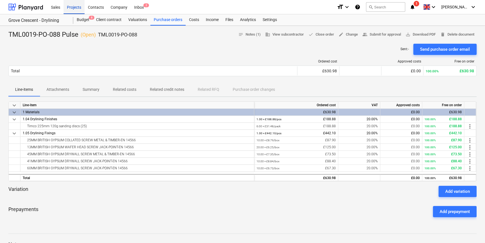
click at [76, 8] on div "Projects" at bounding box center [74, 7] width 21 height 14
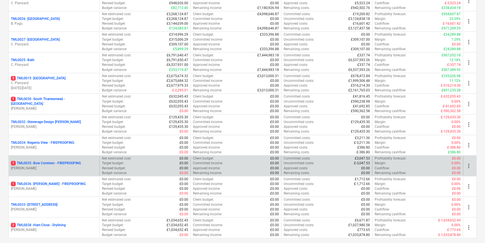
scroll to position [572, 0]
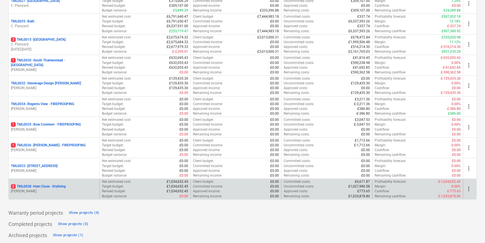
click at [65, 189] on p "[PERSON_NAME]" at bounding box center [54, 191] width 86 height 5
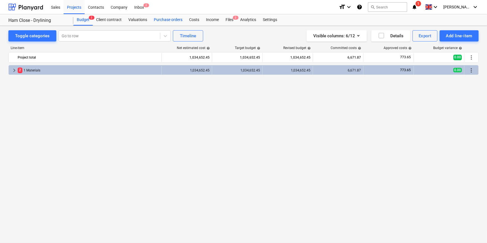
click at [169, 20] on div "Purchase orders" at bounding box center [167, 19] width 35 height 11
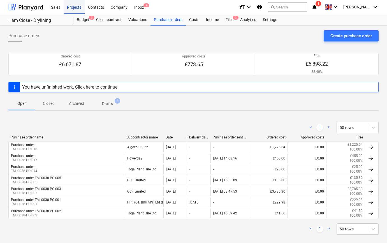
click at [69, 10] on div "Projects" at bounding box center [74, 7] width 21 height 14
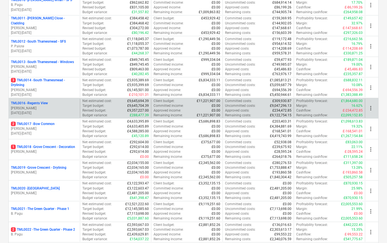
scroll to position [305, 0]
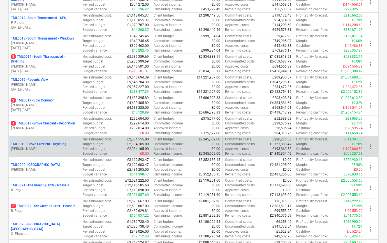
click at [52, 151] on div "TML0019 - [GEOGRAPHIC_DATA] - Drylining [PERSON_NAME]" at bounding box center [44, 146] width 71 height 19
click at [51, 145] on p "TML0019 - Grove Crescent - Drylining" at bounding box center [38, 144] width 55 height 5
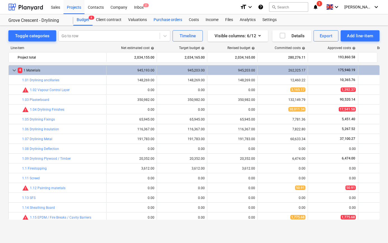
click at [172, 19] on div "Purchase orders" at bounding box center [167, 19] width 35 height 11
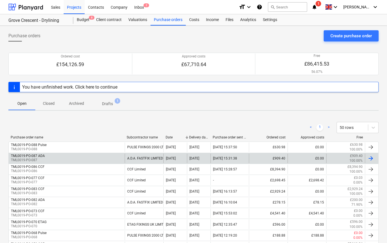
click at [372, 158] on div at bounding box center [370, 158] width 7 height 7
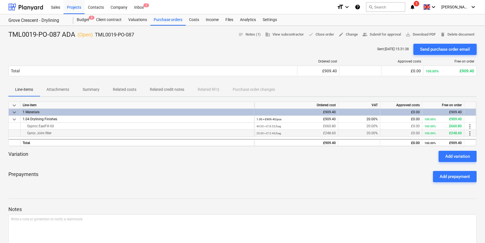
click at [468, 134] on span "more_vert" at bounding box center [470, 133] width 7 height 7
click at [468, 134] on li "Edit" at bounding box center [474, 133] width 17 height 13
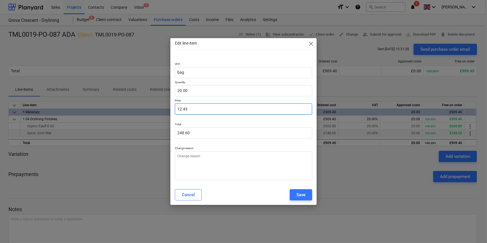
drag, startPoint x: 188, startPoint y: 108, endPoint x: 171, endPoint y: 108, distance: 17.1
click at [171, 108] on div "Unit bag Quantity 20.00 Price 12.43 Total 248.60 Change reason" at bounding box center [243, 119] width 146 height 129
type textarea "x"
type input "0.00"
type textarea "x"
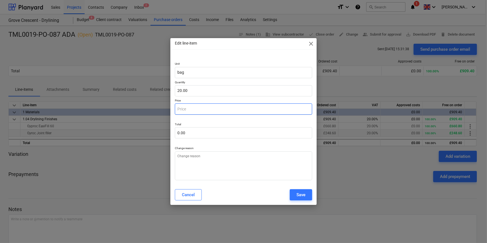
type input "2"
type input "40.00"
type textarea "x"
type input "23"
type input "460.00"
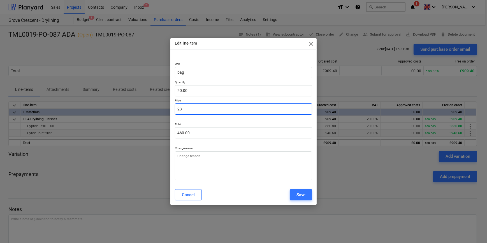
type textarea "x"
type input "23."
type textarea "x"
type input "23.7"
type input "474.00"
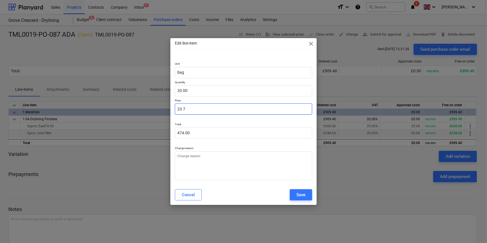
type textarea "x"
type input "23.73"
type input "474.60"
type input "23.73"
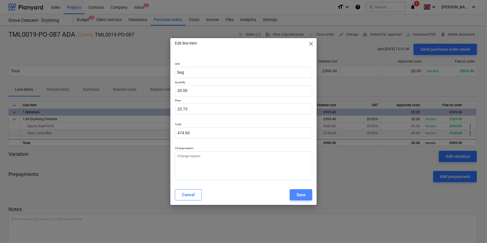
click at [297, 197] on div "Save" at bounding box center [300, 194] width 9 height 7
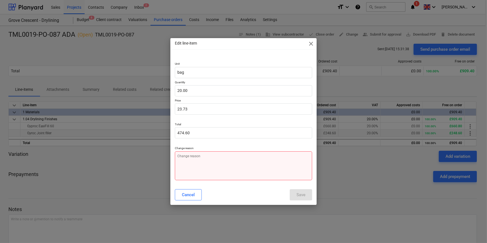
click at [221, 165] on textarea at bounding box center [243, 165] width 137 height 29
type textarea "x"
type textarea "p"
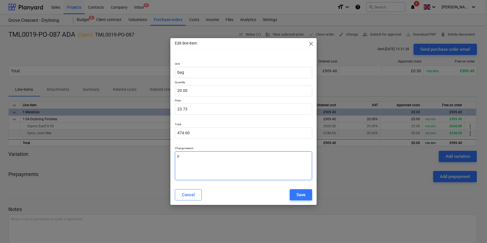
type textarea "x"
type textarea "pr"
type textarea "x"
type textarea "pri"
type textarea "x"
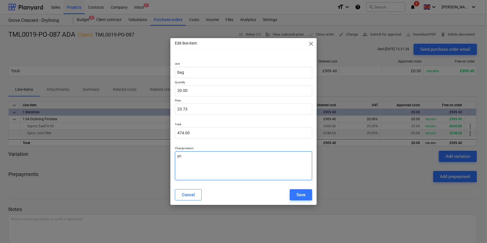
type textarea "pric"
type textarea "x"
type textarea "price"
click at [300, 199] on button "Save" at bounding box center [301, 194] width 22 height 11
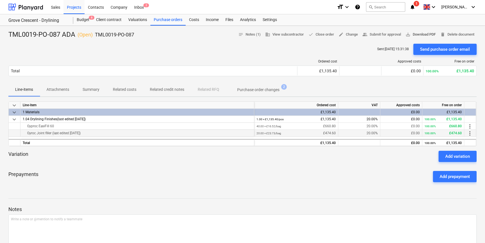
click at [425, 35] on span "save_alt Download PDF" at bounding box center [421, 34] width 30 height 6
click at [154, 20] on div "Purchase orders" at bounding box center [167, 19] width 35 height 11
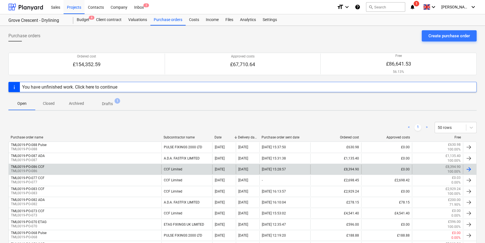
click at [47, 166] on div "TML0019-PO-086 CCF TML0019-PO-086" at bounding box center [85, 169] width 153 height 10
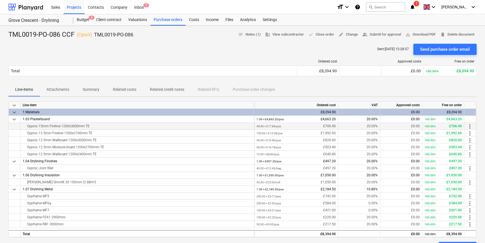
click at [92, 126] on div "Gyproc 15mm Fireline 1200x3000mm TE" at bounding box center [137, 126] width 229 height 7
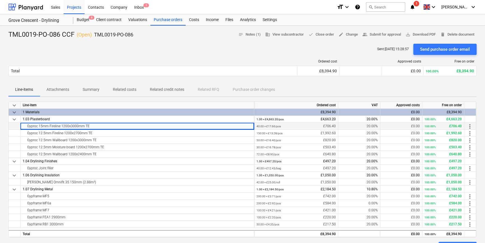
drag, startPoint x: 90, startPoint y: 125, endPoint x: 28, endPoint y: 126, distance: 61.6
click at [28, 126] on div "Gyproc 15mm Fireline 1200x3000mm TE" at bounding box center [137, 126] width 229 height 7
copy div "Gyproc 15mm Fireline 1200x3000mm TE"
click at [94, 133] on div "Gyproc 12.5mm Fireline 1200x2700mm TE" at bounding box center [137, 133] width 229 height 7
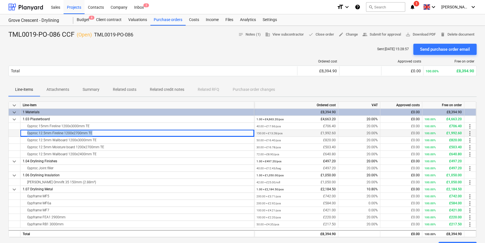
drag, startPoint x: 85, startPoint y: 132, endPoint x: 19, endPoint y: 132, distance: 65.8
click at [0, 0] on div "Gyproc 12.5mm Fireline 1200x2700mm TE 150.00 × £13.28 / pcs £1,992.60 20.00% £0…" at bounding box center [0, 0] width 0 height 0
copy div "Gyproc 12.5mm Fireline 1200x2700mm TE"
click at [96, 140] on div "Gyproc 12.5mm Wallboard 1200x3000mm TE" at bounding box center [137, 140] width 229 height 7
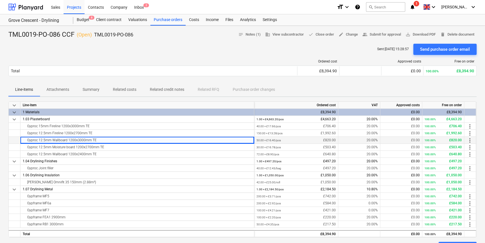
drag, startPoint x: 90, startPoint y: 139, endPoint x: 27, endPoint y: 138, distance: 62.5
click at [27, 138] on div "Gyproc 12.5mm Wallboard 1200x3000mm TE" at bounding box center [137, 140] width 229 height 7
copy div "Gyproc 12.5mm Wallboard 1200x3000mm TE"
click at [105, 147] on div "Gyproc 12.5mm Moisture board 1200x2700mm TE" at bounding box center [137, 147] width 229 height 7
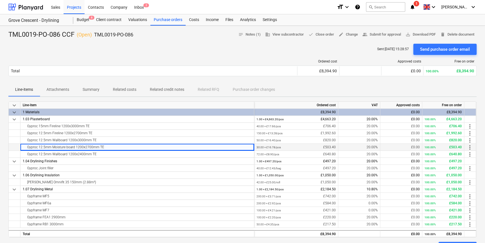
drag, startPoint x: 105, startPoint y: 147, endPoint x: 25, endPoint y: 147, distance: 80.1
click at [25, 147] on div "Gyproc 12.5mm Moisture board 1200x2700mm TE" at bounding box center [137, 147] width 229 height 7
copy div "Gyproc 12.5mm Moisture board 1200x2700mm TE"
click at [99, 153] on div "Gyproc 12.5mm Wallboard 1200x2400mm TE" at bounding box center [137, 154] width 229 height 7
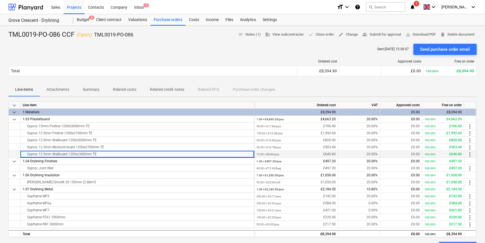
drag, startPoint x: 98, startPoint y: 154, endPoint x: 28, endPoint y: 154, distance: 70.6
click at [28, 154] on div "Gyproc 12.5mm Wallboard 1200x2400mm TE" at bounding box center [137, 154] width 229 height 7
copy div "Gyproc 12.5mm Wallboard 1200x2400mm TE"
click at [55, 168] on div "Gyproc Joint filler" at bounding box center [137, 168] width 229 height 7
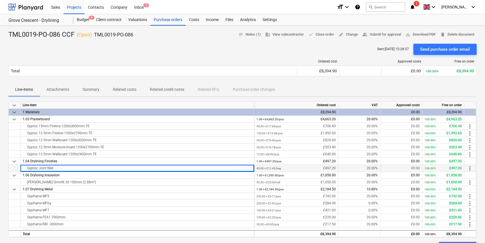
drag, startPoint x: 54, startPoint y: 168, endPoint x: 18, endPoint y: 169, distance: 36.1
click at [0, 0] on div "Gyproc Joint filler 40.00 × £12.43 / bag £497.20 20.00% £0.00 100.00% £497.20 m…" at bounding box center [0, 0] width 0 height 0
copy div "Gyproc Joint filler"
click at [84, 181] on div "[PERSON_NAME] Omnifit 35 150mm (2.88m²)" at bounding box center [137, 182] width 229 height 7
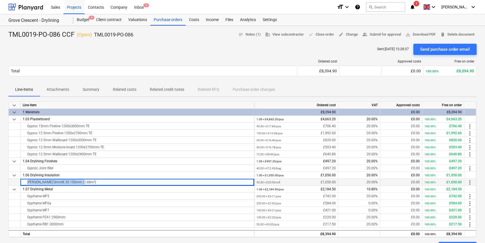
drag, startPoint x: 81, startPoint y: 182, endPoint x: 25, endPoint y: 184, distance: 56.3
click at [25, 184] on div "[PERSON_NAME] Omnifit 35 150mm (2.88m²)" at bounding box center [137, 182] width 229 height 7
copy div "[PERSON_NAME] Omnifit 35 150mm (2.88m²)"
click at [60, 196] on div "Gypframe MF5" at bounding box center [137, 196] width 229 height 7
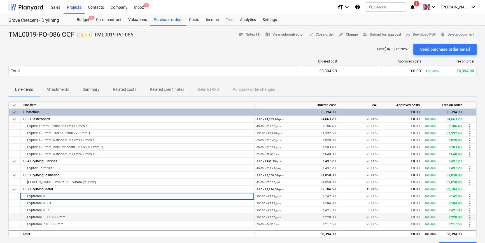
click at [71, 219] on div "Gypframe FEA1 2900mm" at bounding box center [137, 217] width 229 height 7
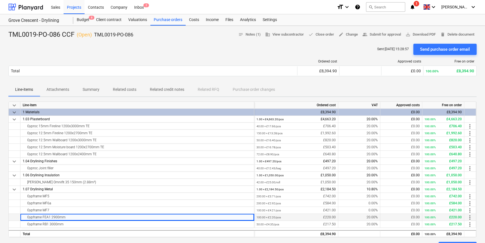
drag, startPoint x: 67, startPoint y: 217, endPoint x: 25, endPoint y: 215, distance: 42.1
click at [25, 215] on div "Gypframe FEA1 2900mm" at bounding box center [137, 217] width 229 height 7
copy div "Gypframe FEA1 2900mm"
click at [69, 223] on div "Gypframe RB1 3000mm" at bounding box center [137, 224] width 229 height 7
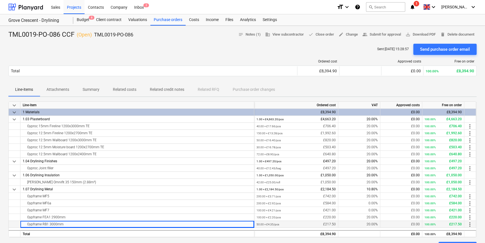
drag, startPoint x: 65, startPoint y: 225, endPoint x: 25, endPoint y: 224, distance: 40.1
click at [25, 224] on div "Gypframe RB1 3000mm" at bounding box center [137, 224] width 229 height 7
copy div "Gypframe RB1 3000mm"
click at [155, 22] on div "Purchase orders" at bounding box center [167, 19] width 35 height 11
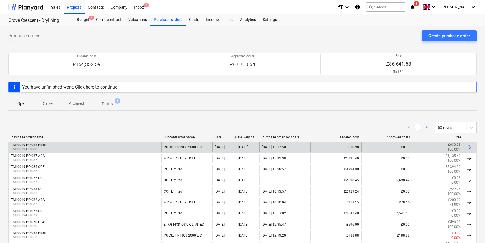
click at [64, 146] on div "TML0019-PO-088 Pulse TML0019-PO-088" at bounding box center [85, 147] width 153 height 10
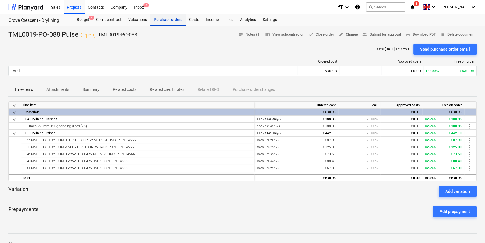
click at [157, 19] on div "Purchase orders" at bounding box center [167, 19] width 35 height 11
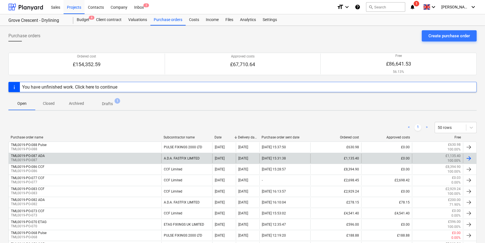
click at [60, 158] on div "TML0019-PO-087 ADA TML0019-PO-087" at bounding box center [85, 158] width 153 height 10
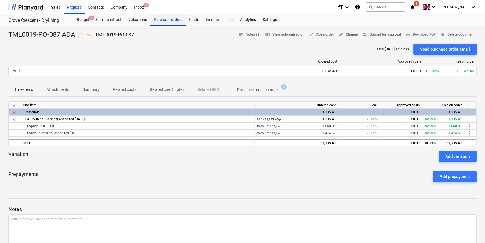
click at [167, 19] on div "Purchase orders" at bounding box center [167, 19] width 35 height 11
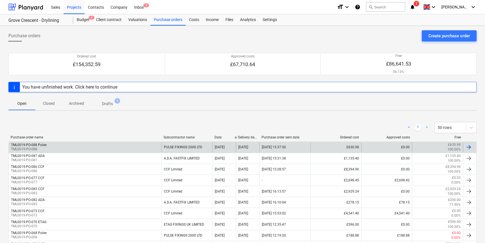
click at [42, 148] on p "TML0019-PO-088" at bounding box center [29, 149] width 36 height 5
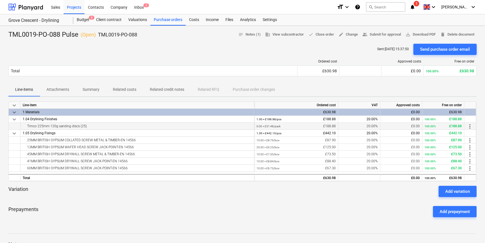
click at [86, 126] on div "Timco 225mm 120g sanding discs (25)" at bounding box center [137, 126] width 229 height 7
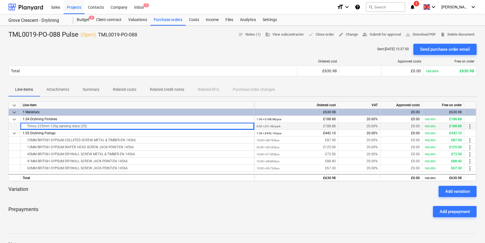
drag, startPoint x: 87, startPoint y: 125, endPoint x: 25, endPoint y: 126, distance: 61.6
click at [25, 126] on div "Timco 225mm 120g sanding discs (25)" at bounding box center [137, 126] width 229 height 7
copy div "Timco 225mm 120g sanding discs (25)"
click at [142, 138] on div "25MM BRITISH GYPSUM COLLATED SCREW METAL & TIMBER-EN 14566" at bounding box center [137, 140] width 229 height 7
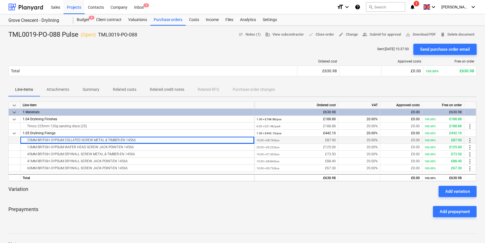
drag, startPoint x: 141, startPoint y: 140, endPoint x: 22, endPoint y: 142, distance: 119.1
click at [23, 142] on div "25MM BRITISH GYPSUM COLLATED SCREW METAL & TIMBER-EN 14566" at bounding box center [137, 140] width 229 height 7
click at [134, 146] on div "13MM BRITISH GYPSUM WAFER HEAD SCREW JACK-POINT-EN 14566" at bounding box center [137, 147] width 229 height 7
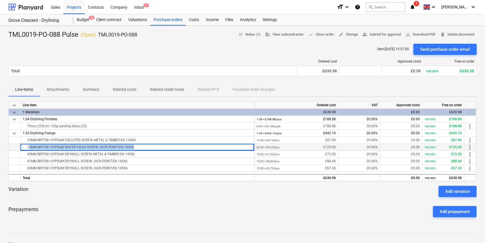
drag, startPoint x: 134, startPoint y: 146, endPoint x: 33, endPoint y: 148, distance: 101.1
click at [33, 148] on div "13MM BRITISH GYPSUM WAFER HEAD SCREW JACK-POINT-EN 14566" at bounding box center [137, 147] width 229 height 7
click at [143, 156] on div "45MM BRITISH GYPSUM DRYWALL SCREW METAL & TIMBER-EN 14566" at bounding box center [137, 154] width 229 height 7
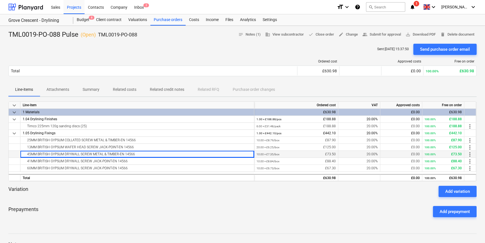
drag, startPoint x: 138, startPoint y: 152, endPoint x: 27, endPoint y: 157, distance: 110.5
click at [27, 157] on div "45MM BRITISH GYPSUM DRYWALL SCREW METAL & TIMBER-EN 14566" at bounding box center [137, 154] width 229 height 7
click at [129, 161] on div "41MM BRITISH GYPSUM DRYWALL SCREW JACK-POINT-EN 14566" at bounding box center [137, 161] width 229 height 7
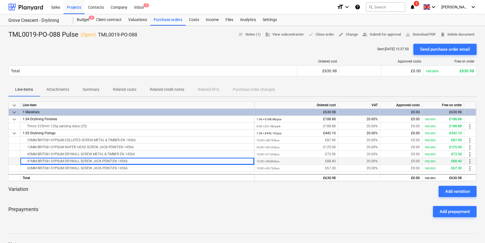
drag, startPoint x: 129, startPoint y: 160, endPoint x: 23, endPoint y: 163, distance: 105.9
click at [23, 163] on div "41MM BRITISH GYPSUM DRYWALL SCREW JACK-POINT-EN 14566" at bounding box center [137, 161] width 229 height 7
click at [139, 169] on div "60MM BRITISH GYPSUM DRYWALL SCREW JACK-POINT-EN 14566" at bounding box center [137, 168] width 229 height 7
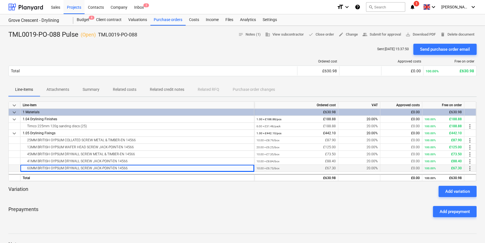
drag, startPoint x: 131, startPoint y: 168, endPoint x: 25, endPoint y: 169, distance: 105.9
click at [25, 169] on div "60MM BRITISH GYPSUM DRYWALL SCREW JACK-POINT-EN 14566" at bounding box center [137, 168] width 229 height 7
click at [74, 8] on div "Projects" at bounding box center [74, 7] width 21 height 14
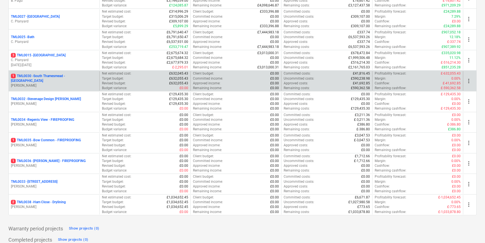
scroll to position [560, 0]
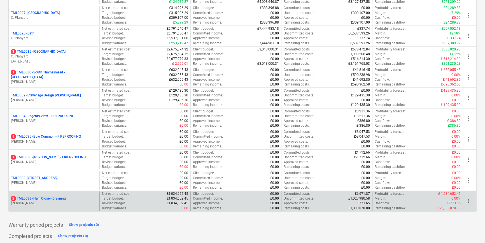
click at [62, 196] on p "2 TML0038 - Ham Close - Drylining" at bounding box center [38, 198] width 55 height 5
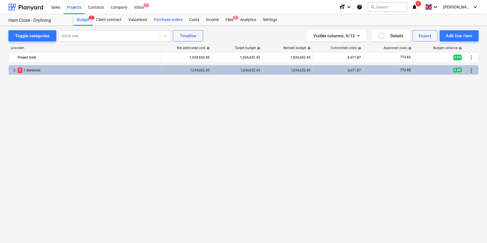
click at [160, 19] on div "Purchase orders" at bounding box center [167, 19] width 35 height 11
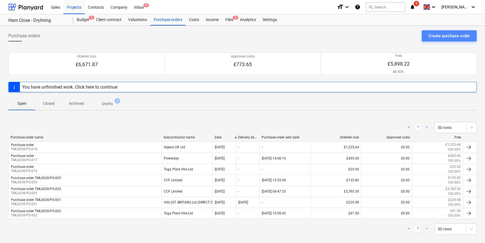
click at [434, 36] on div "Create purchase order" at bounding box center [449, 35] width 41 height 7
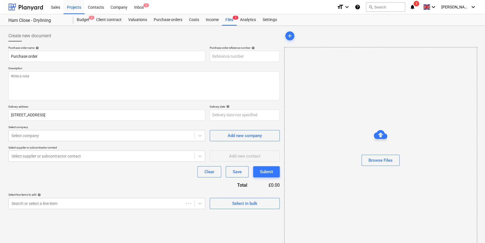
type textarea "x"
type input "TML0038-PO-020"
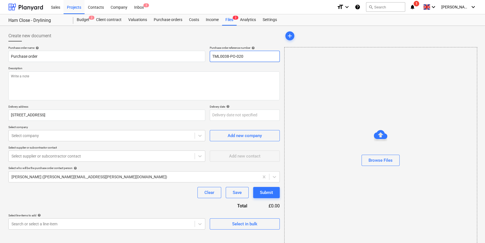
drag, startPoint x: 247, startPoint y: 56, endPoint x: 212, endPoint y: 57, distance: 34.5
click at [212, 57] on input "TML0038-PO-020" at bounding box center [245, 56] width 70 height 11
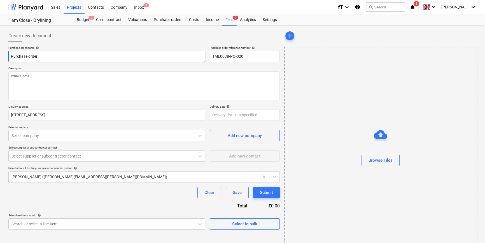
drag, startPoint x: 41, startPoint y: 55, endPoint x: 9, endPoint y: 56, distance: 31.9
click at [9, 56] on input "Purchase order" at bounding box center [106, 56] width 197 height 11
type textarea "x"
paste input "TML0038-PO-020"
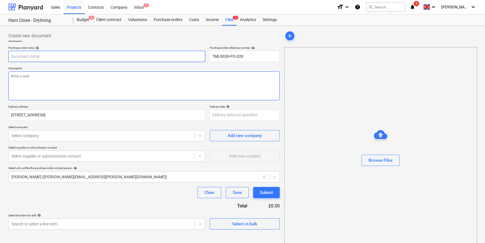
type textarea "x"
type input "TML0038-PO-020"
type textarea "x"
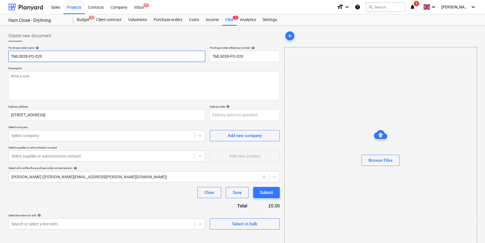
type input "TML0038-PO-020"
click at [46, 57] on input "TML0038-PO-020" at bounding box center [106, 56] width 197 height 11
type textarea "x"
type input "TML0038-PO-020 C"
type textarea "x"
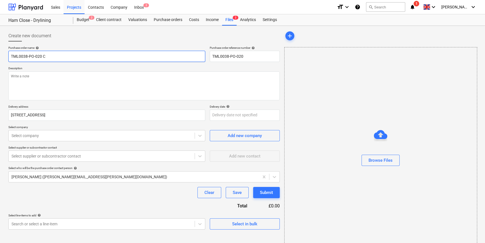
type input "TML0038-PO-020 CC"
type textarea "x"
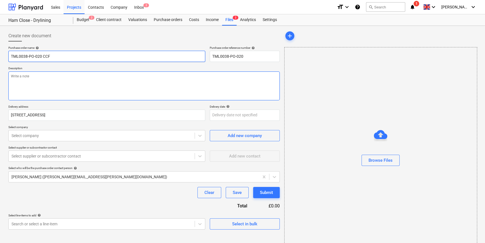
type input "TML0038-PO-020 CCF"
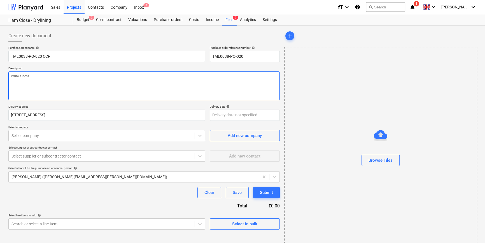
click at [36, 80] on textarea at bounding box center [143, 85] width 271 height 29
type textarea "x"
type textarea "S"
type textarea "x"
type textarea "Si"
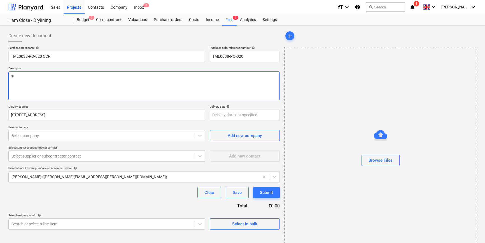
type textarea "x"
type textarea "Sit"
type textarea "x"
type textarea "Site"
type textarea "x"
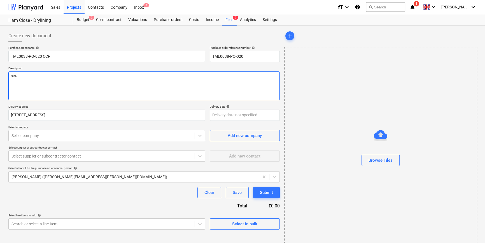
type textarea "Site"
type textarea "x"
type textarea "Site c"
type textarea "x"
type textarea "Site co"
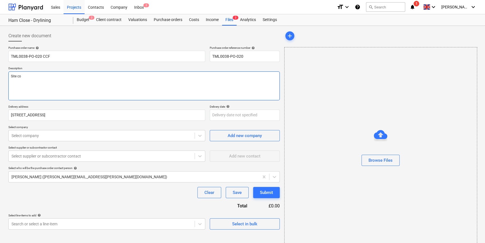
type textarea "x"
type textarea "Site con"
type textarea "x"
type textarea "Site cont"
type textarea "x"
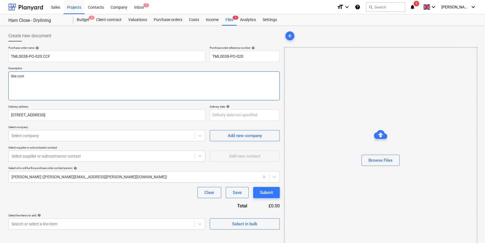
type textarea "Site conta"
type textarea "x"
type textarea "Site contac"
type textarea "x"
type textarea "Site contact"
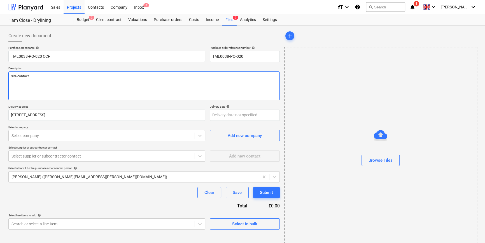
type textarea "x"
type textarea "Site contact"
type textarea "x"
type textarea "Site contact R"
type textarea "x"
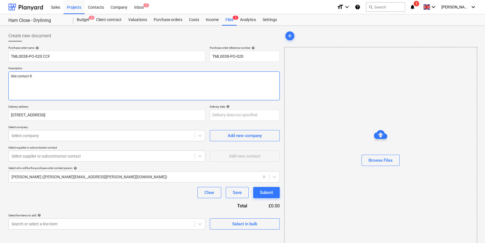
type textarea "Site contact Ra"
type textarea "x"
type textarea "Site contact Raz"
type textarea "x"
type textarea "Site contact Razv"
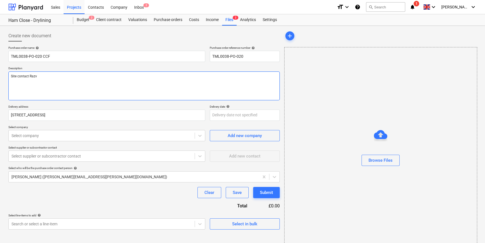
type textarea "x"
type textarea "Site contact Razva"
type textarea "x"
type textarea "Site contact Razvan"
type textarea "x"
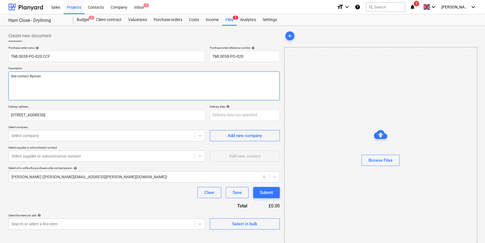
type textarea "Site contact Razvan"
paste textarea "07501645393"
type textarea "x"
type textarea "Site contact Razvan [PHONE_NUMBER]"
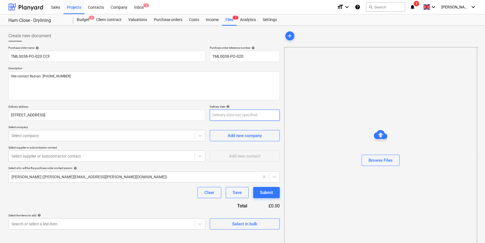
type textarea "x"
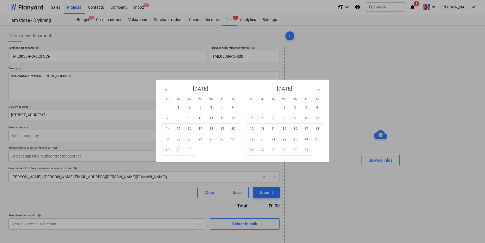
click at [218, 118] on body "Sales Projects Contacts Company Inbox 2 format_size keyboard_arrow_down help se…" at bounding box center [242, 121] width 485 height 243
click at [150, 197] on div "Su Mo Tu We Th Fr Sa Su Mo Tu We Th Fr Sa [DATE] 1 2 3 4 5 6 7 8 9 10 11 12 13 …" at bounding box center [242, 121] width 485 height 243
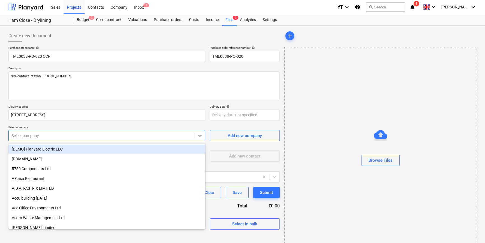
click at [25, 137] on div at bounding box center [101, 136] width 180 height 6
type input "ccf"
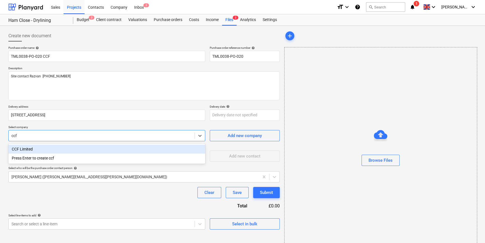
click at [29, 148] on div "CCF Limited" at bounding box center [106, 149] width 197 height 9
type textarea "x"
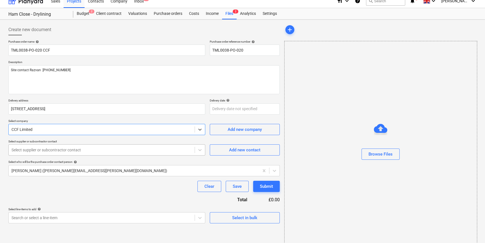
click at [26, 157] on body "Sales Projects Contacts Company Inbox 2 format_size keyboard_arrow_down help se…" at bounding box center [242, 115] width 485 height 243
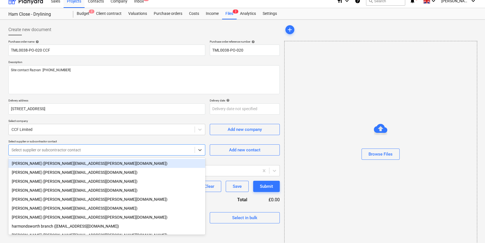
scroll to position [7, 0]
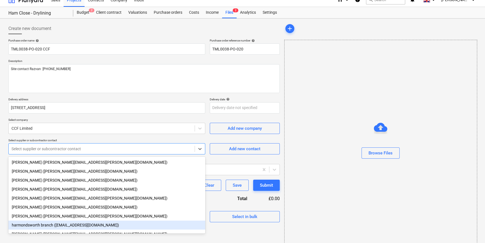
click at [57, 229] on div "harmondsworth branch ([EMAIL_ADDRESS][DOMAIN_NAME])" at bounding box center [106, 224] width 197 height 9
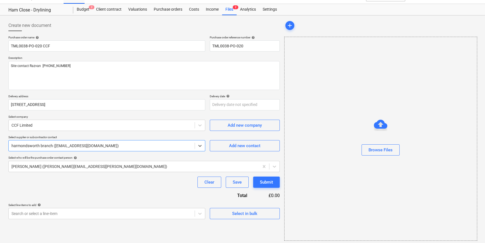
scroll to position [12, 0]
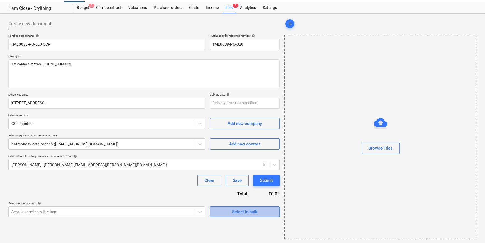
click at [238, 212] on div "Select in bulk" at bounding box center [244, 211] width 25 height 7
type textarea "x"
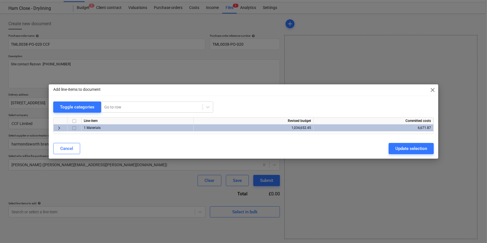
click at [73, 128] on input "checkbox" at bounding box center [74, 128] width 7 height 7
checkbox input "true"
click at [399, 148] on div "Update selection" at bounding box center [411, 148] width 32 height 7
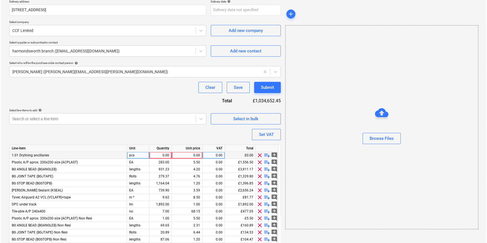
scroll to position [139, 0]
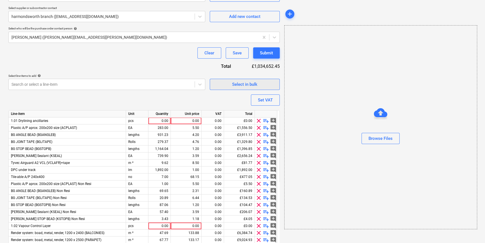
click at [219, 85] on span "Select in bulk" at bounding box center [245, 84] width 56 height 7
type textarea "x"
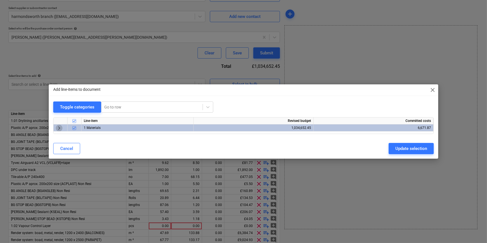
click at [58, 128] on span "keyboard_arrow_right" at bounding box center [59, 128] width 7 height 7
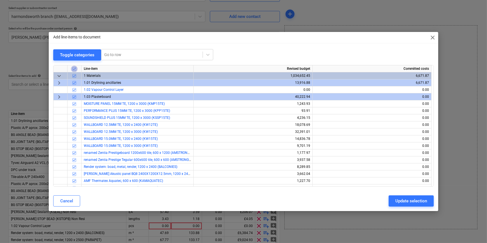
click at [74, 68] on input "checkbox" at bounding box center [74, 68] width 7 height 7
checkbox input "false"
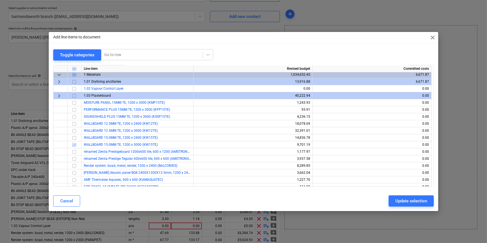
scroll to position [0, 0]
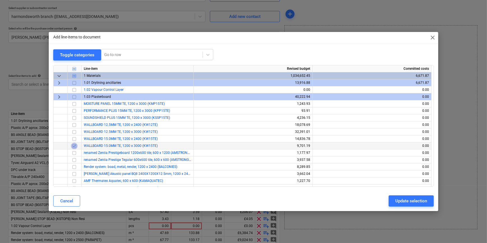
click at [75, 146] on input "checkbox" at bounding box center [74, 145] width 7 height 7
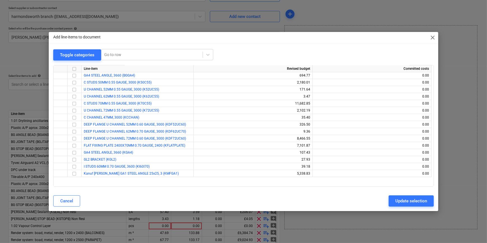
scroll to position [484, 0]
click at [75, 103] on input "checkbox" at bounding box center [74, 103] width 7 height 7
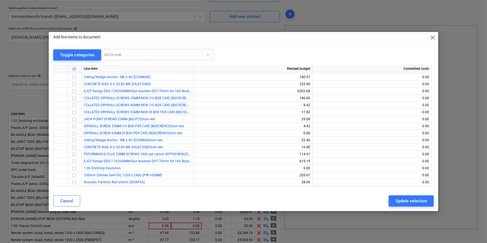
scroll to position [305, 0]
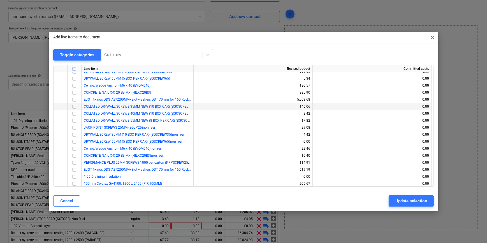
click at [74, 106] on input "checkbox" at bounding box center [74, 106] width 7 height 7
click at [75, 134] on input "checkbox" at bounding box center [74, 134] width 7 height 7
click at [415, 200] on div "Update selection" at bounding box center [411, 200] width 32 height 7
type textarea "x"
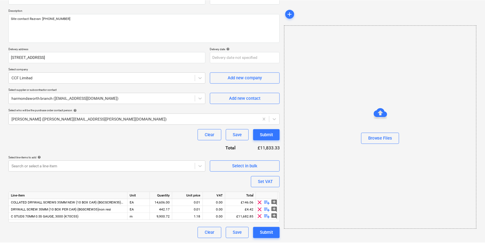
scroll to position [57, 0]
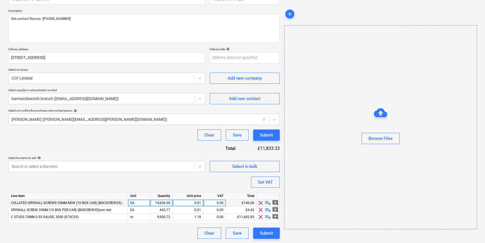
click at [162, 203] on div "14,606.00" at bounding box center [162, 202] width 18 height 7
type input "5000"
type textarea "x"
type input "20"
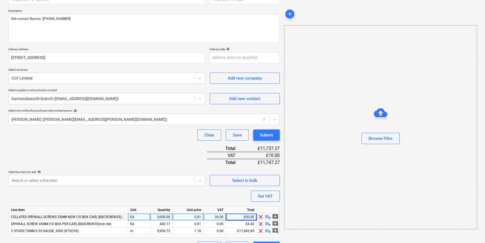
click at [159, 218] on div "5,000.00" at bounding box center [162, 216] width 18 height 7
click at [136, 217] on div "EA" at bounding box center [139, 216] width 22 height 7
type textarea "x"
type input "box"
type textarea "x"
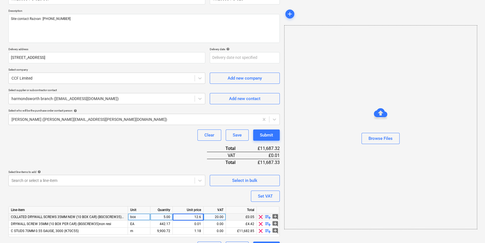
type input "12.68"
type textarea "x"
click at [136, 222] on div "EA" at bounding box center [139, 223] width 22 height 7
type input "box"
click at [40, 223] on span "DRYWALL SCREW 35MM (10 BOX PER CAR) (BGSCREW35)non resi" at bounding box center [61, 224] width 100 height 4
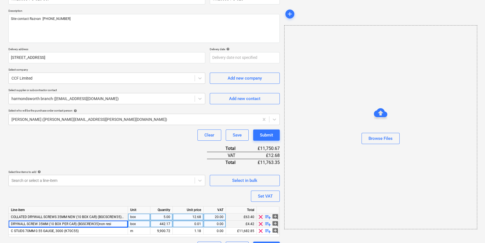
click at [116, 224] on div "DRYWALL SCREW 35MM (10 BOX PER CAR) (BGSCREW35)non resi" at bounding box center [68, 223] width 119 height 7
click at [260, 223] on span "clear" at bounding box center [260, 223] width 7 height 7
type textarea "x"
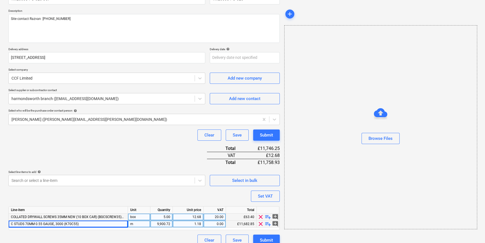
click at [134, 223] on div "m" at bounding box center [139, 223] width 22 height 7
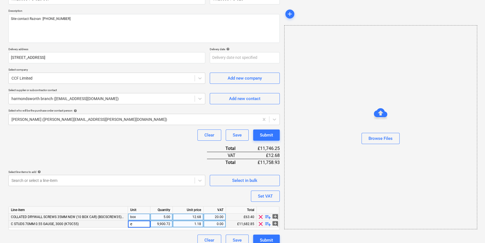
type input "ea"
type textarea "x"
click at [159, 224] on div "9,900.72" at bounding box center [162, 223] width 18 height 7
type input "24"
type textarea "x"
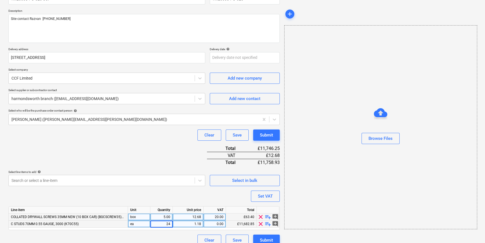
type input "240"
click at [187, 222] on div "1.18" at bounding box center [188, 223] width 26 height 7
type textarea "x"
type input "3.36"
type textarea "x"
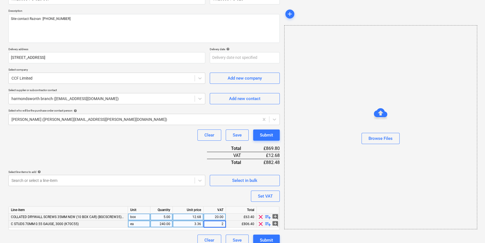
type input "20"
type textarea "x"
click at [137, 224] on div "ea" at bounding box center [139, 223] width 22 height 7
type input "pcs"
click at [268, 223] on span "playlist_add" at bounding box center [268, 223] width 7 height 7
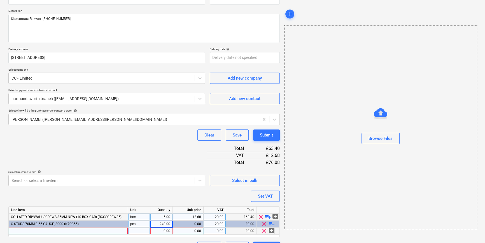
click at [17, 230] on div at bounding box center [68, 230] width 119 height 7
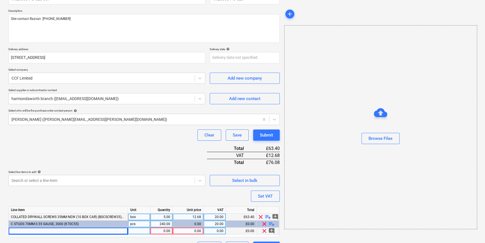
click at [15, 230] on div at bounding box center [68, 230] width 119 height 7
type textarea "x"
click at [12, 215] on span "COLLATED DRYWALL SCREWS 35MM NEW (10 BOX CAR) (BGCSCREW35)non resi" at bounding box center [72, 217] width 123 height 4
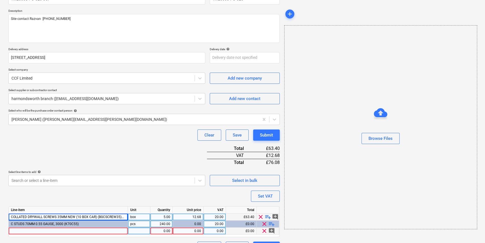
click at [11, 216] on span "COLLATED DRYWALL SCREWS 35MM NEW (10 BOX CAR) (BGCSCREW35)non resi" at bounding box center [72, 217] width 123 height 4
click at [13, 230] on div at bounding box center [68, 230] width 119 height 7
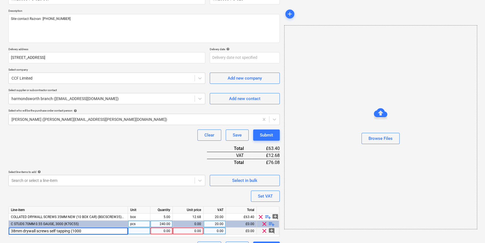
type input "38mm drywall screws self tapping (1000)"
type textarea "x"
type input "box"
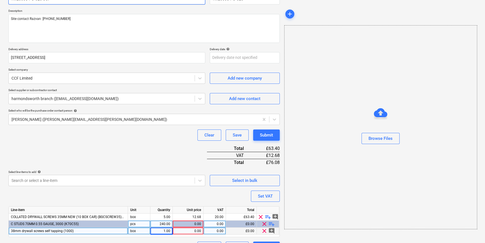
type textarea "x"
click at [160, 229] on div "1.00" at bounding box center [162, 230] width 18 height 7
type input "5"
click at [188, 230] on div "0.00" at bounding box center [188, 230] width 26 height 7
type textarea "x"
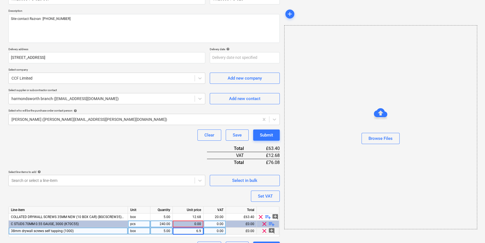
type input "6.96"
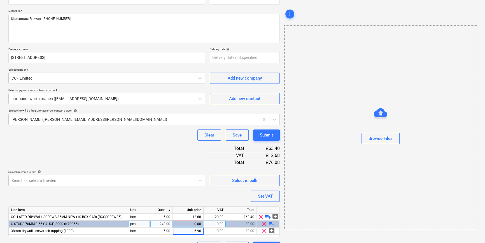
type textarea "x"
click at [191, 225] on div "0.00" at bounding box center [188, 223] width 26 height 7
click at [192, 224] on div "0.15" at bounding box center [188, 223] width 26 height 7
click at [191, 222] on div "0.15" at bounding box center [188, 223] width 26 height 7
click at [178, 223] on div "0.15" at bounding box center [188, 223] width 26 height 7
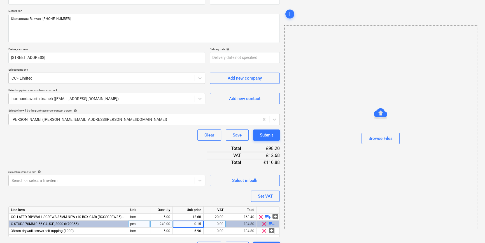
click at [210, 224] on div "0.00" at bounding box center [215, 223] width 18 height 7
type input "20"
click at [185, 221] on div "0.15" at bounding box center [188, 223] width 26 height 7
click at [187, 223] on div "0.15" at bounding box center [188, 223] width 26 height 7
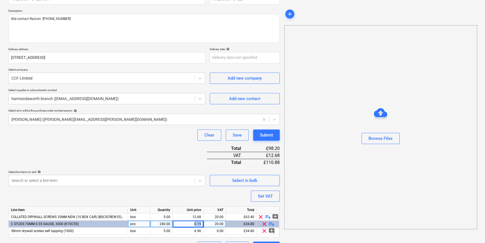
click at [187, 223] on div "0.15" at bounding box center [188, 223] width 26 height 7
click at [264, 223] on span "clear" at bounding box center [264, 223] width 7 height 7
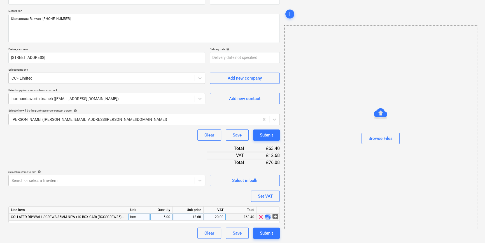
click at [269, 217] on span "playlist_add" at bounding box center [268, 216] width 7 height 7
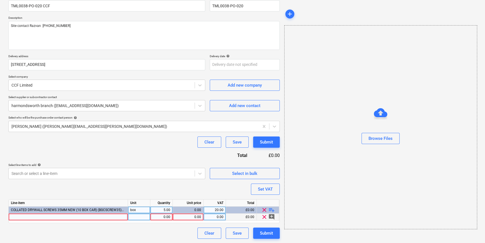
click at [264, 216] on span "clear" at bounding box center [264, 216] width 7 height 7
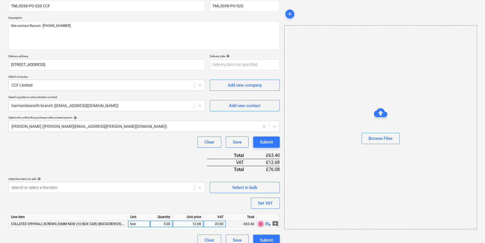
click at [261, 224] on span "clear" at bounding box center [260, 223] width 7 height 7
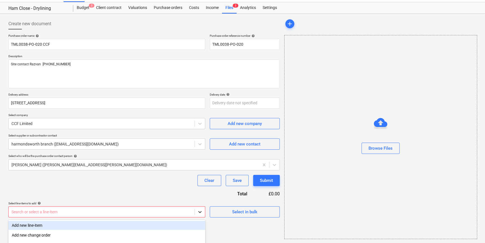
scroll to position [74, 0]
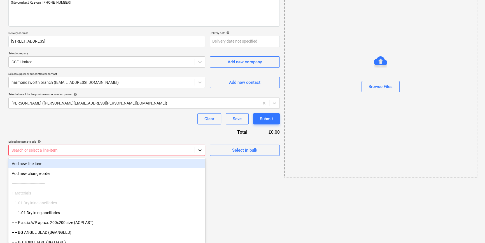
click at [202, 169] on body "Sales Projects Contacts Company Inbox 2 format_size keyboard_arrow_down help se…" at bounding box center [242, 47] width 485 height 243
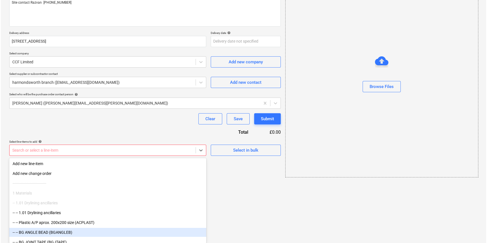
scroll to position [12, 0]
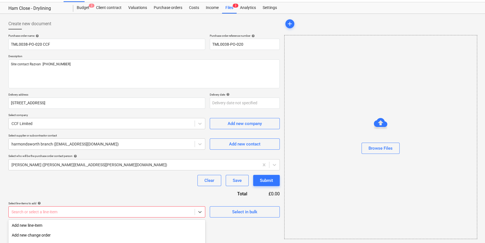
click at [249, 170] on div "Create new document Purchase order name help TML0038-PO-020 CCF Purchase order …" at bounding box center [144, 128] width 276 height 225
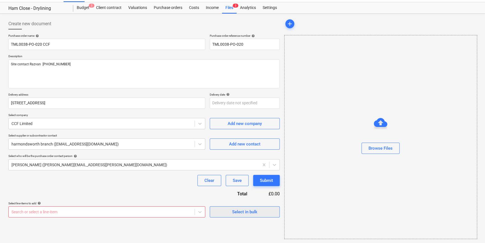
click at [241, 210] on div "Select in bulk" at bounding box center [244, 211] width 25 height 7
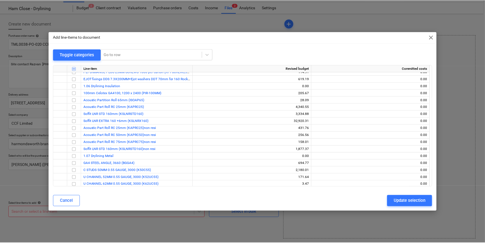
scroll to position [407, 0]
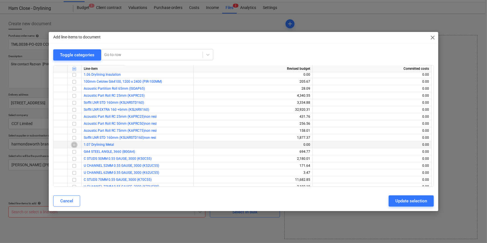
click at [76, 145] on input "checkbox" at bounding box center [74, 144] width 7 height 7
click at [396, 203] on div "Update selection" at bounding box center [411, 200] width 32 height 7
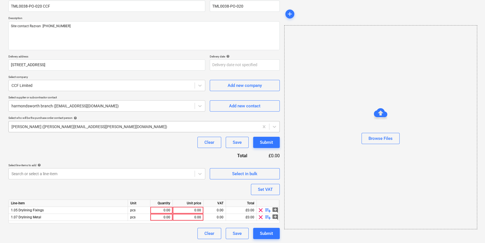
scroll to position [50, 0]
click at [267, 210] on span "playlist_add" at bounding box center [268, 209] width 7 height 7
type textarea "x"
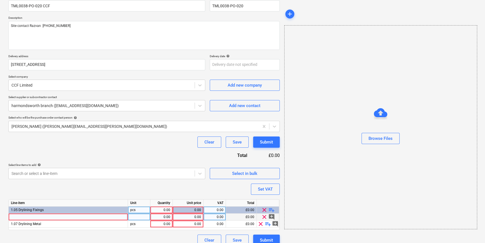
click at [19, 216] on div at bounding box center [68, 216] width 119 height 7
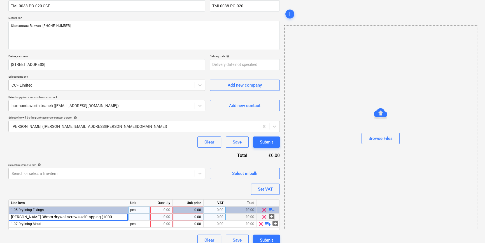
type input "[PERSON_NAME] 38mm drywall screws self tapping (1000)"
type textarea "x"
type input "box"
click at [195, 218] on div "0.00" at bounding box center [188, 216] width 26 height 7
type textarea "x"
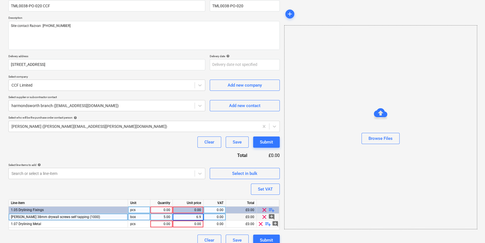
type input "6.96"
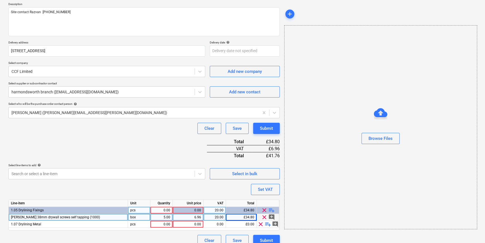
scroll to position [71, 0]
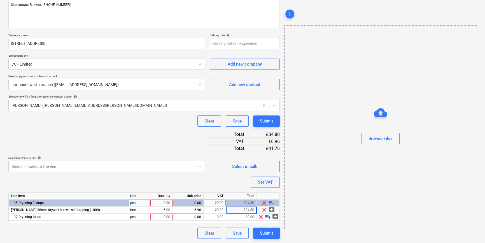
click at [272, 204] on span "playlist_add" at bounding box center [271, 202] width 7 height 7
type textarea "x"
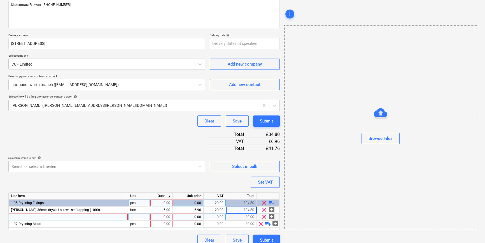
click at [25, 217] on div at bounding box center [68, 216] width 119 height 7
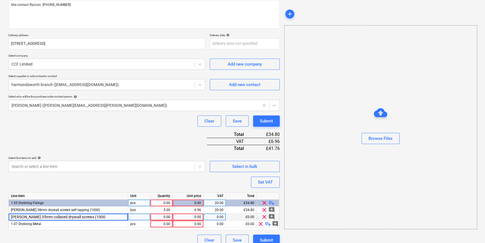
type input "[PERSON_NAME] 35mm collated drywall screws (1000)"
type textarea "x"
type input "box"
type textarea "x"
type input "12.68"
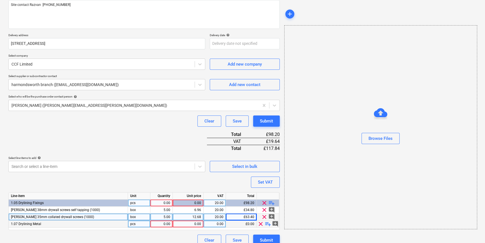
click at [267, 222] on span "playlist_add" at bounding box center [268, 223] width 7 height 7
type textarea "x"
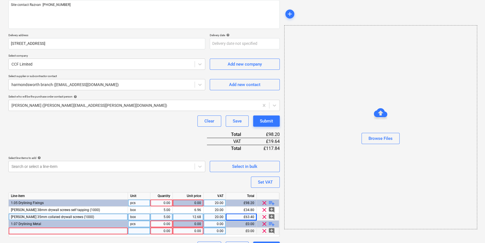
click at [17, 231] on div at bounding box center [68, 230] width 119 height 7
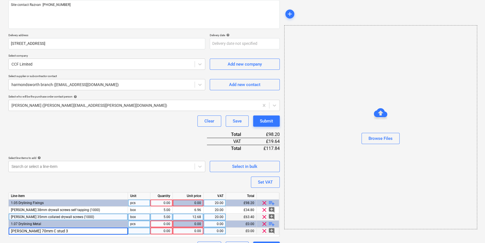
type input "[PERSON_NAME] 70mm C stud 3m"
type textarea "x"
type input "240"
type textarea "x"
type input "3.36"
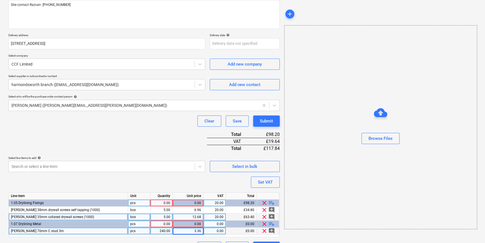
type textarea "x"
type input "20"
type textarea "x"
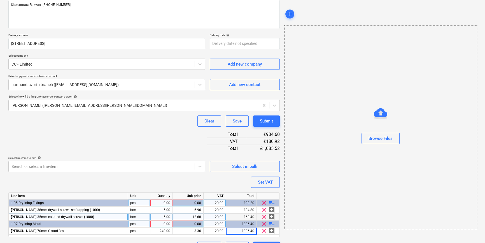
click at [160, 203] on div "0.00" at bounding box center [162, 202] width 18 height 7
type input "1"
type textarea "x"
click at [160, 226] on div "0.00" at bounding box center [162, 223] width 18 height 7
type input "1"
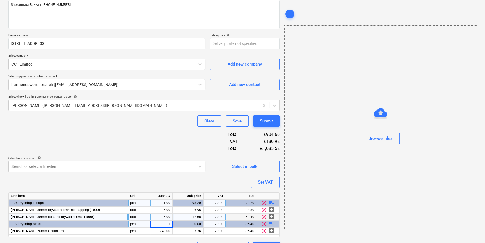
click at [317, 195] on div "Browse Files" at bounding box center [380, 127] width 193 height 204
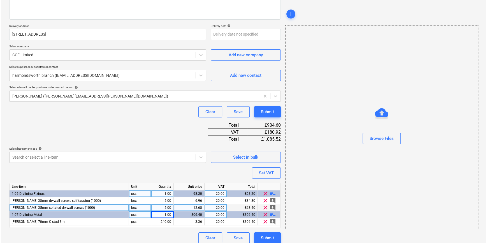
scroll to position [85, 0]
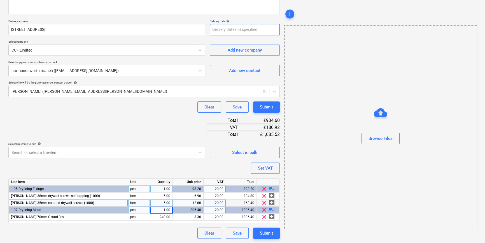
click at [218, 30] on body "Sales Projects Contacts Company Inbox 2 format_size keyboard_arrow_down help se…" at bounding box center [242, 36] width 485 height 243
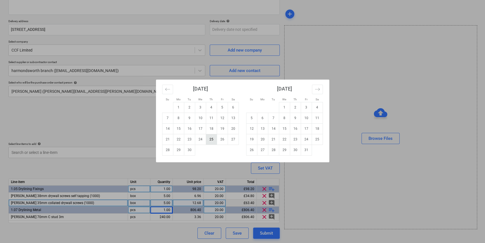
click at [212, 140] on td "25" at bounding box center [211, 139] width 11 height 11
type textarea "x"
type input "[DATE]"
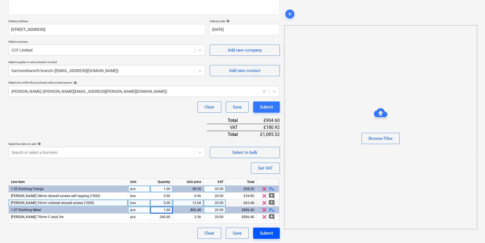
click at [273, 232] on div "Submit" at bounding box center [266, 232] width 13 height 7
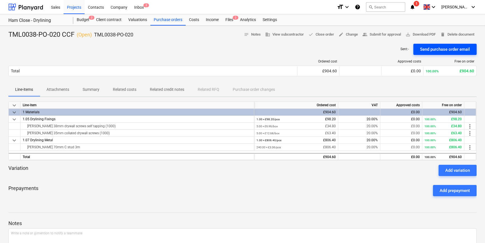
click at [443, 48] on div "Send purchase order email" at bounding box center [445, 49] width 50 height 7
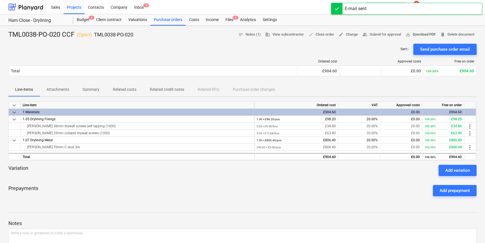
click at [417, 33] on span "save_alt Download PDF" at bounding box center [421, 34] width 30 height 6
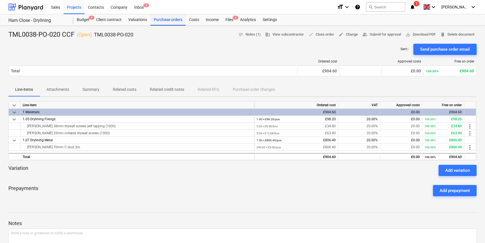
click at [169, 22] on div "Purchase orders" at bounding box center [167, 19] width 35 height 11
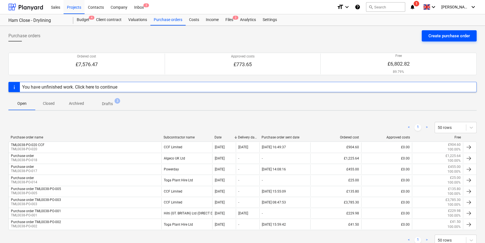
click at [460, 32] on div "Create purchase order" at bounding box center [449, 35] width 41 height 7
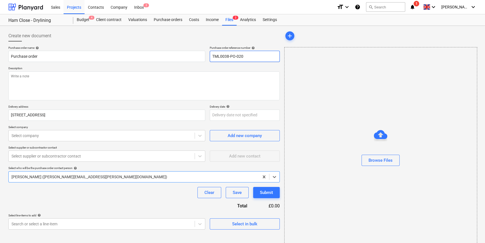
click at [260, 55] on input "TML0038-PO-020" at bounding box center [245, 56] width 70 height 11
type textarea "x"
type input "TML0038-PO-02"
drag, startPoint x: 242, startPoint y: 56, endPoint x: 211, endPoint y: 56, distance: 31.1
click at [211, 56] on input "TML0038-PO-021" at bounding box center [245, 56] width 70 height 11
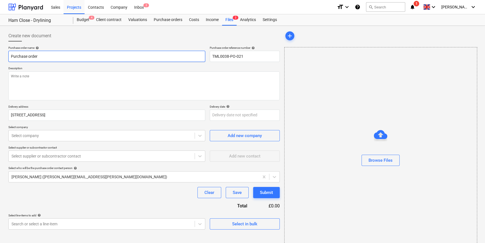
drag, startPoint x: 46, startPoint y: 57, endPoint x: 6, endPoint y: 55, distance: 40.7
click at [6, 55] on div "Create new document Purchase order name help Purchase order Purchase order refe…" at bounding box center [242, 141] width 485 height 230
paste input "TML0038-PO-021"
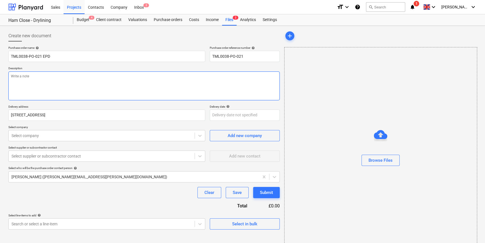
click at [27, 89] on textarea at bounding box center [143, 85] width 271 height 29
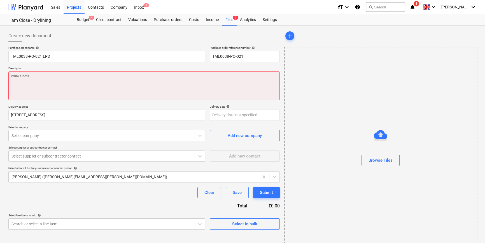
paste textarea "Site contact Razvan [PHONE_NUMBER]"
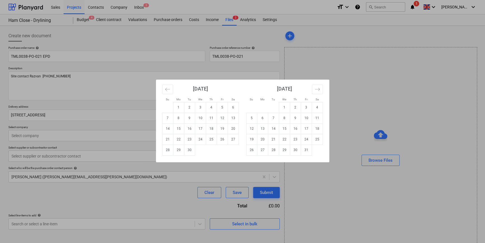
click at [217, 118] on body "Sales Projects Contacts Company Inbox 2 format_size keyboard_arrow_down help se…" at bounding box center [242, 121] width 485 height 243
click at [211, 138] on td "25" at bounding box center [211, 139] width 11 height 11
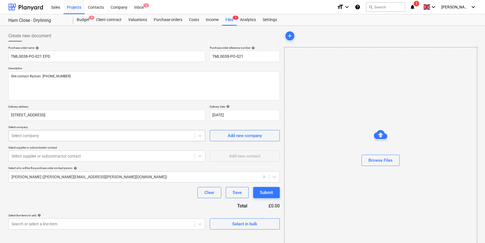
click at [95, 138] on div at bounding box center [101, 136] width 180 height 6
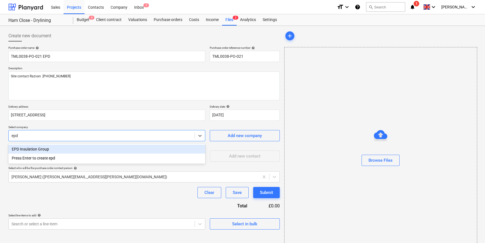
click at [44, 148] on div "EPD Insulation Group" at bounding box center [106, 149] width 197 height 9
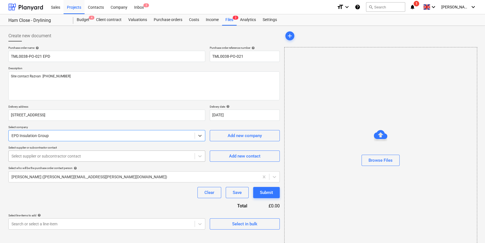
click at [52, 155] on div at bounding box center [101, 156] width 180 height 6
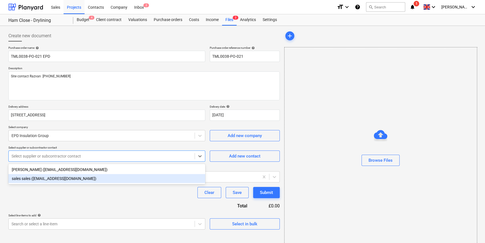
click at [54, 180] on div "sales sales ([EMAIL_ADDRESS][DOMAIN_NAME])" at bounding box center [106, 178] width 197 height 9
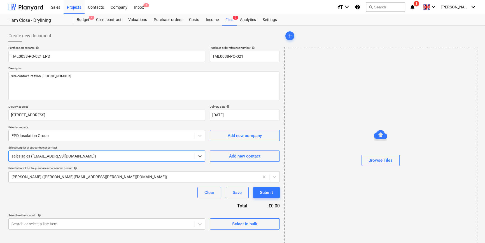
click at [65, 190] on div "Clear Save Submit" at bounding box center [143, 192] width 271 height 11
click at [230, 224] on span "Select in bulk" at bounding box center [245, 223] width 56 height 7
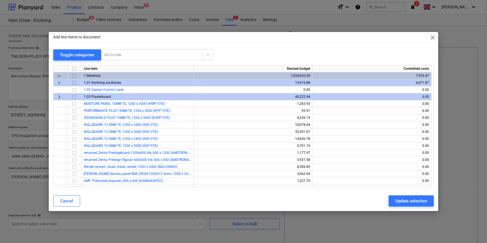
click at [74, 81] on input "checkbox" at bounding box center [74, 82] width 7 height 7
click at [394, 201] on button "Update selection" at bounding box center [410, 200] width 45 height 11
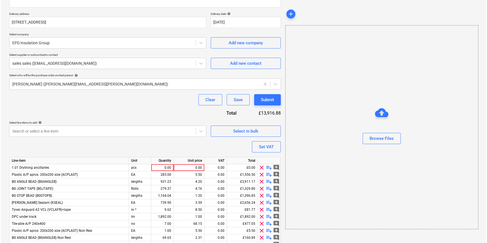
scroll to position [102, 0]
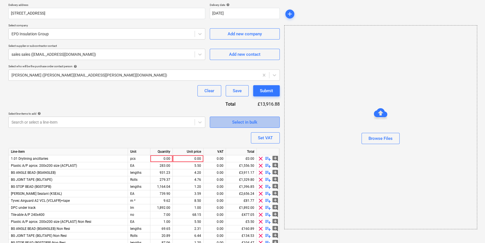
click at [225, 121] on span "Select in bulk" at bounding box center [245, 121] width 56 height 7
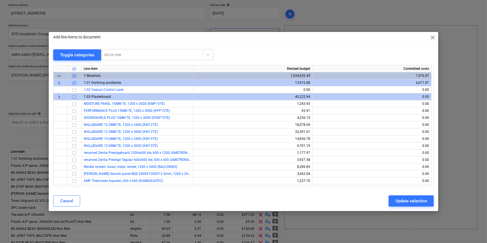
click at [60, 82] on span "keyboard_arrow_right" at bounding box center [59, 82] width 7 height 7
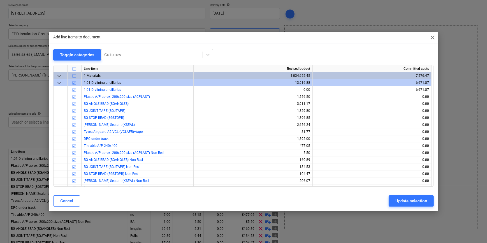
click at [74, 82] on input "checkbox" at bounding box center [74, 82] width 7 height 7
click at [73, 90] on input "checkbox" at bounding box center [74, 89] width 7 height 7
click at [403, 202] on div "Update selection" at bounding box center [411, 200] width 32 height 7
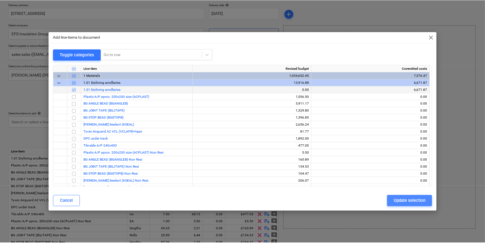
scroll to position [43, 0]
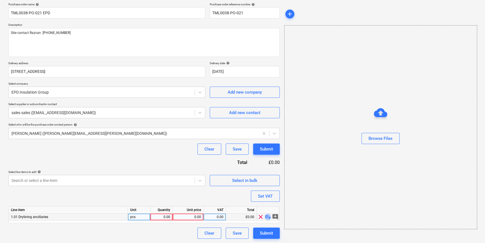
click at [268, 217] on span "playlist_add" at bounding box center [268, 216] width 7 height 7
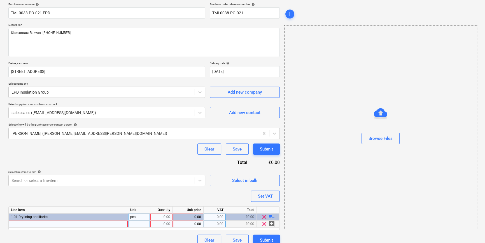
click at [23, 224] on div at bounding box center [68, 223] width 119 height 7
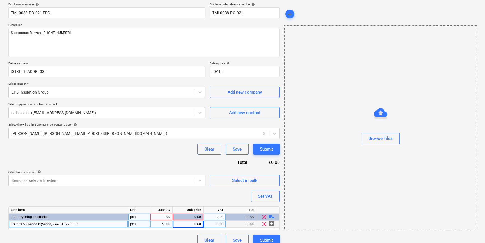
click at [23, 225] on div "18 mm Softwood Plywood, 2440 × 1220 mm" at bounding box center [68, 223] width 119 height 7
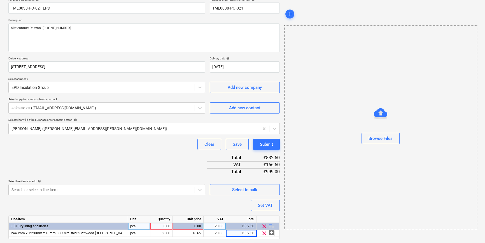
scroll to position [64, 0]
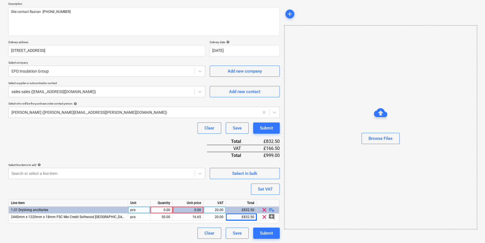
click at [161, 208] on div "0.00" at bounding box center [162, 209] width 18 height 7
click at [271, 210] on span "playlist_add" at bounding box center [271, 209] width 7 height 7
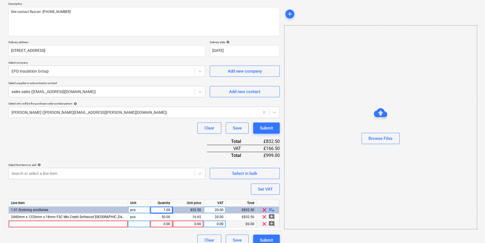
click at [16, 223] on div at bounding box center [68, 223] width 119 height 7
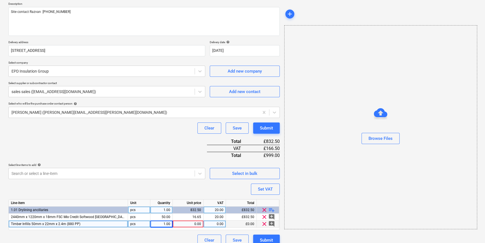
click at [160, 223] on div "1.00" at bounding box center [162, 223] width 18 height 7
click at [190, 222] on div "0.00" at bounding box center [188, 223] width 26 height 7
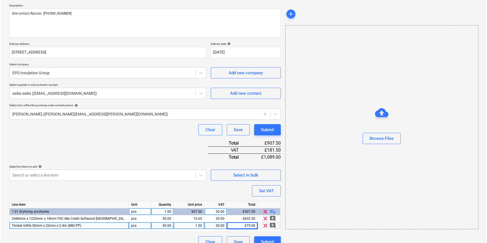
scroll to position [71, 0]
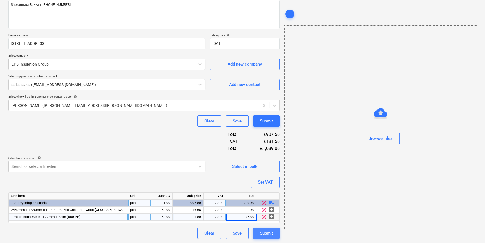
click at [262, 233] on div "Submit" at bounding box center [266, 232] width 13 height 7
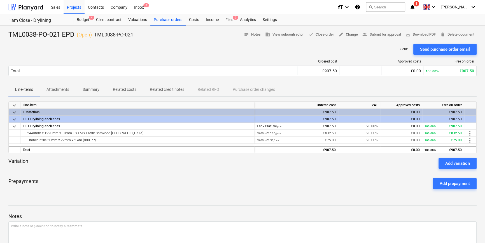
click at [450, 50] on div "Send purchase order email" at bounding box center [445, 49] width 50 height 7
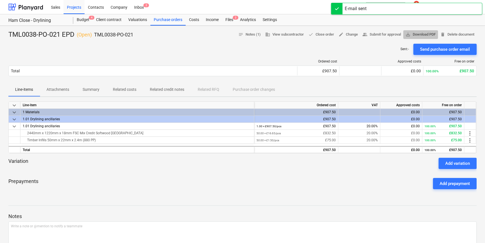
click at [427, 36] on span "save_alt Download PDF" at bounding box center [421, 34] width 30 height 6
